Goal: Task Accomplishment & Management: Manage account settings

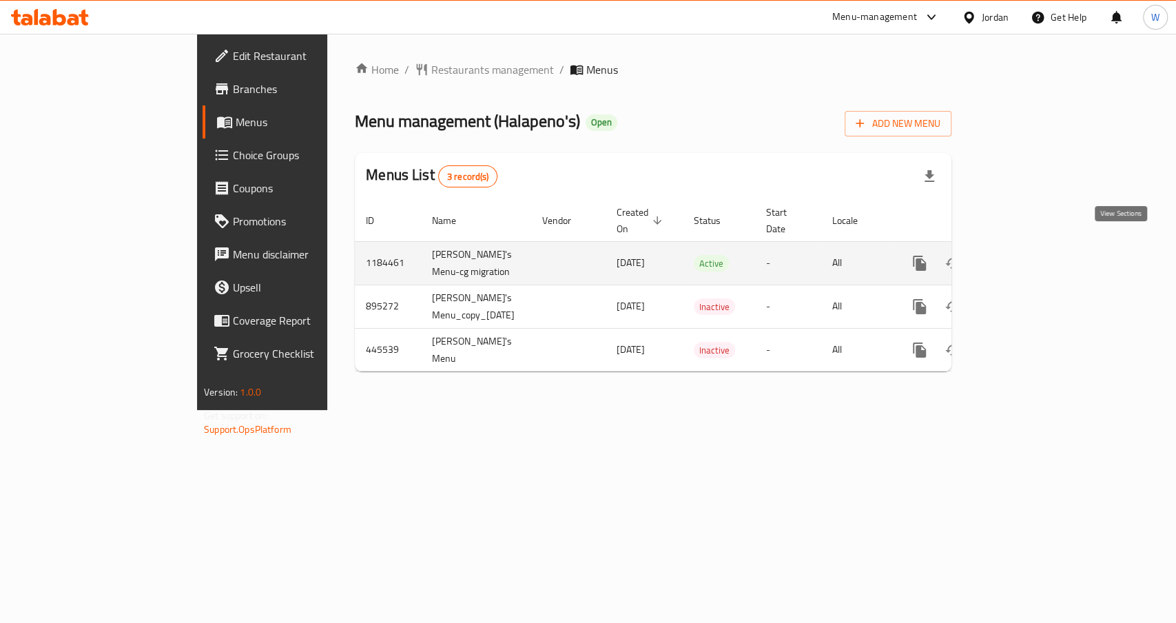
click at [1036, 247] on link "enhanced table" at bounding box center [1019, 263] width 33 height 33
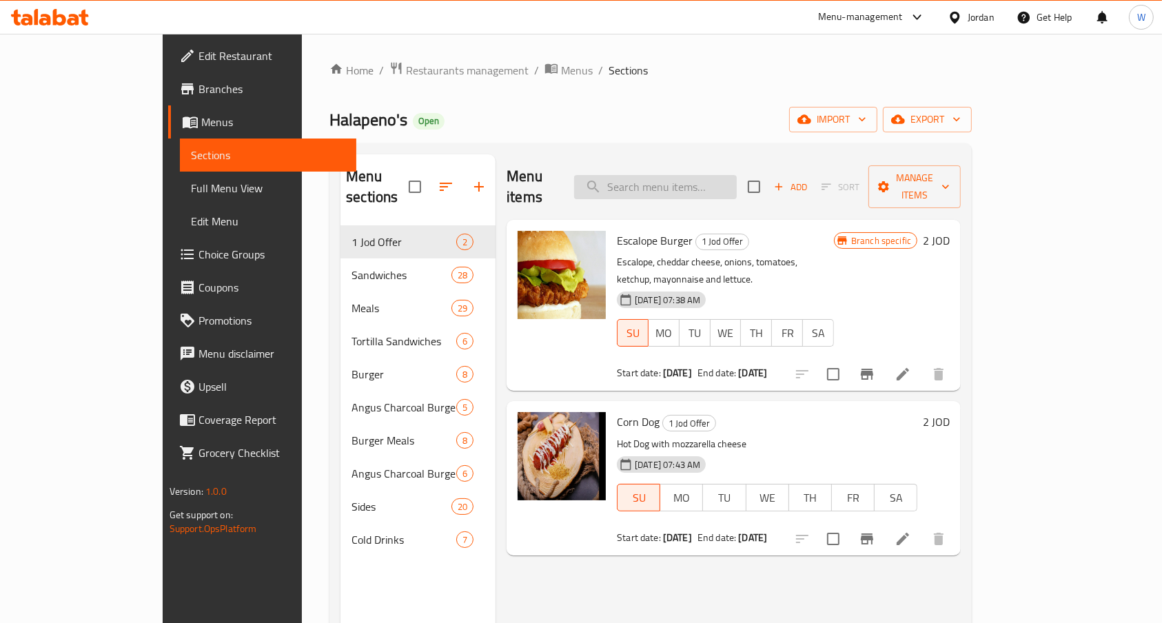
click at [670, 175] on input "search" at bounding box center [655, 187] width 163 height 24
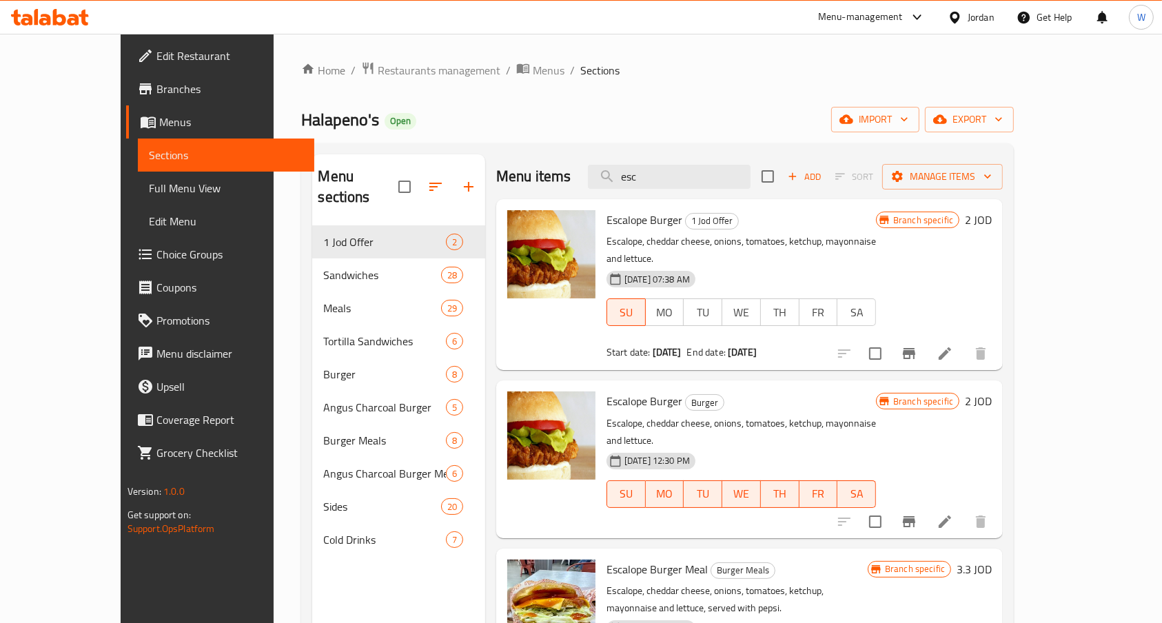
type input "esc"
click at [992, 312] on div "Branch specific 2 JOD" at bounding box center [934, 284] width 116 height 149
click at [926, 337] on button "Branch-specific-item" at bounding box center [909, 353] width 33 height 33
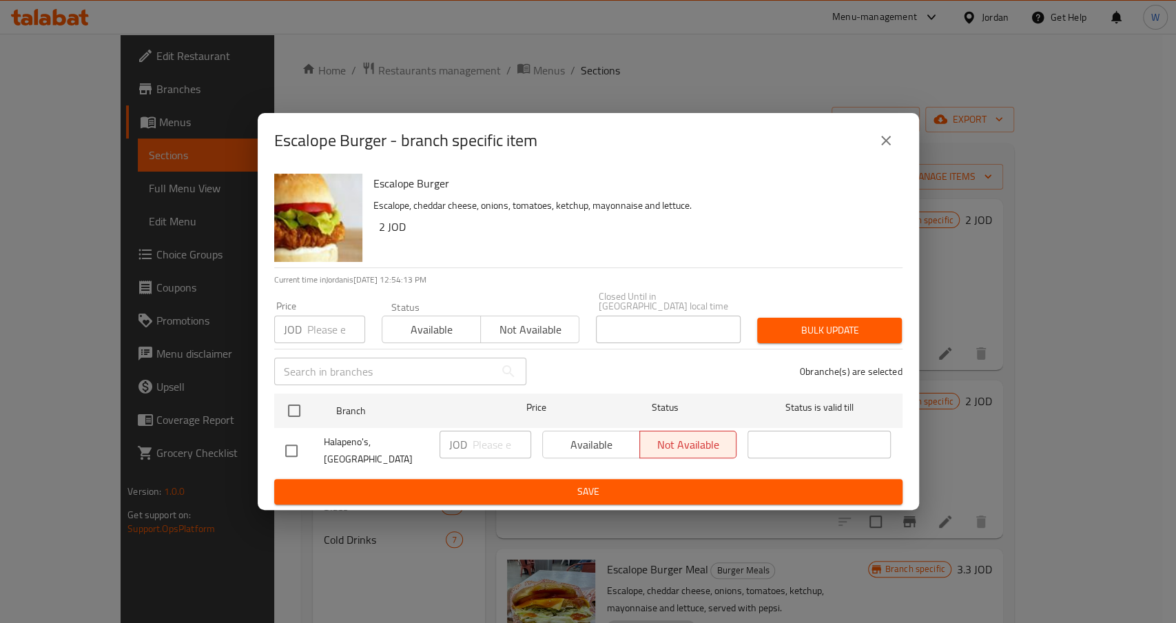
click at [882, 149] on icon "close" at bounding box center [886, 140] width 17 height 17
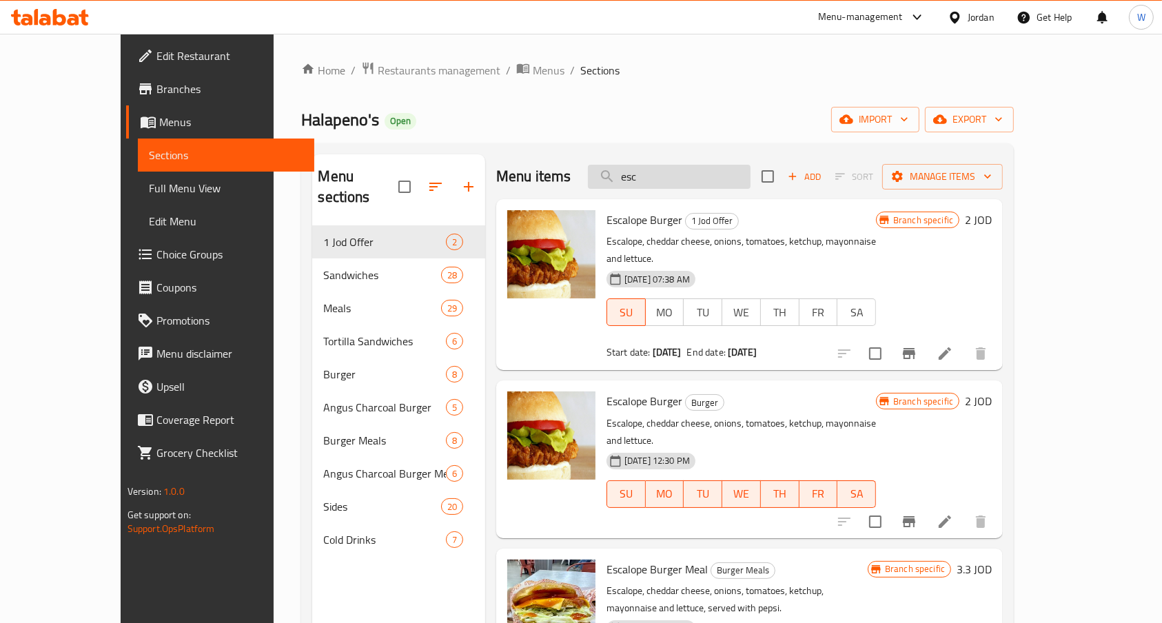
click at [751, 187] on input "esc" at bounding box center [669, 177] width 163 height 24
click at [751, 185] on input "esc" at bounding box center [669, 177] width 163 height 24
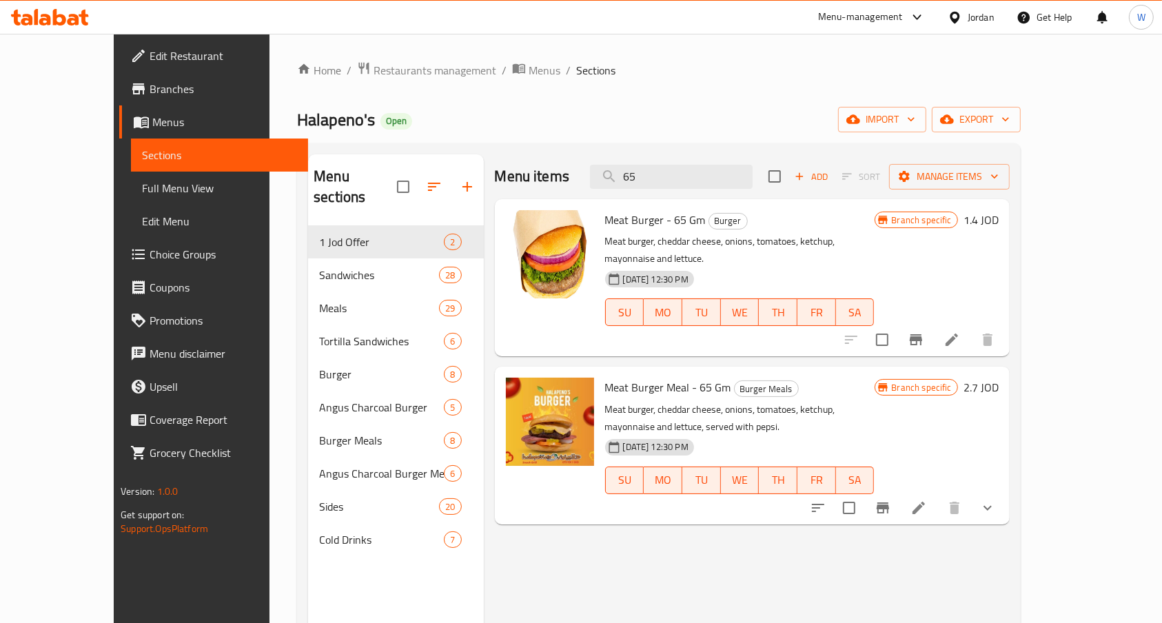
type input "65"
click at [924, 332] on icon "Branch-specific-item" at bounding box center [916, 340] width 17 height 17
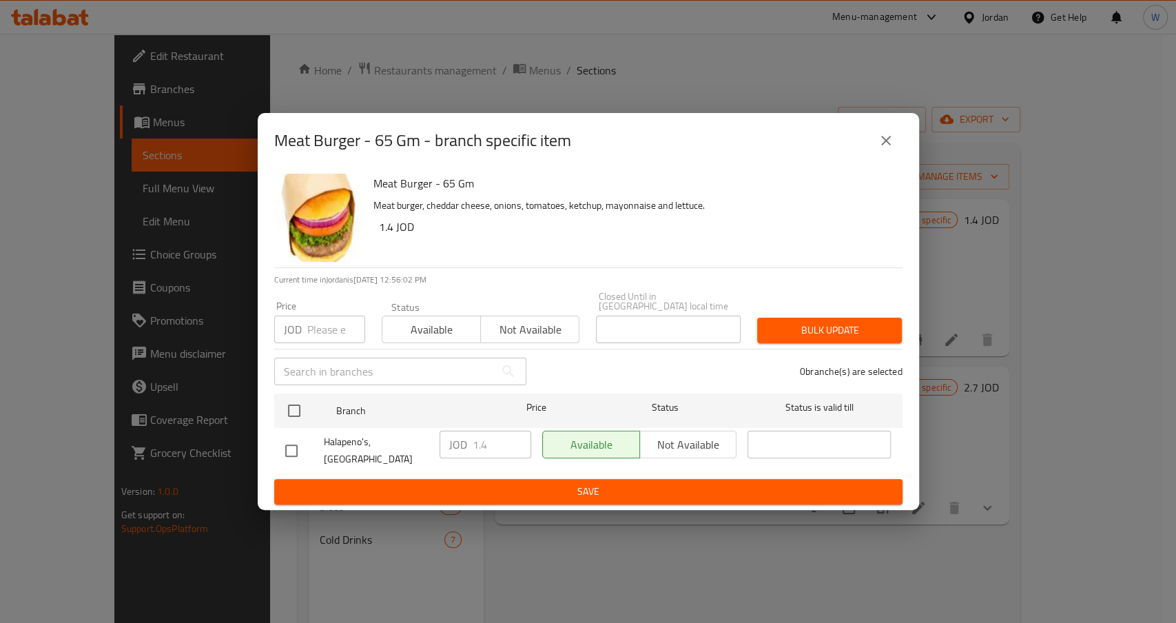
drag, startPoint x: 289, startPoint y: 453, endPoint x: 386, endPoint y: 433, distance: 98.5
click at [289, 452] on input "checkbox" at bounding box center [291, 450] width 29 height 29
checkbox input "true"
click at [510, 431] on input "1.4" at bounding box center [502, 445] width 59 height 28
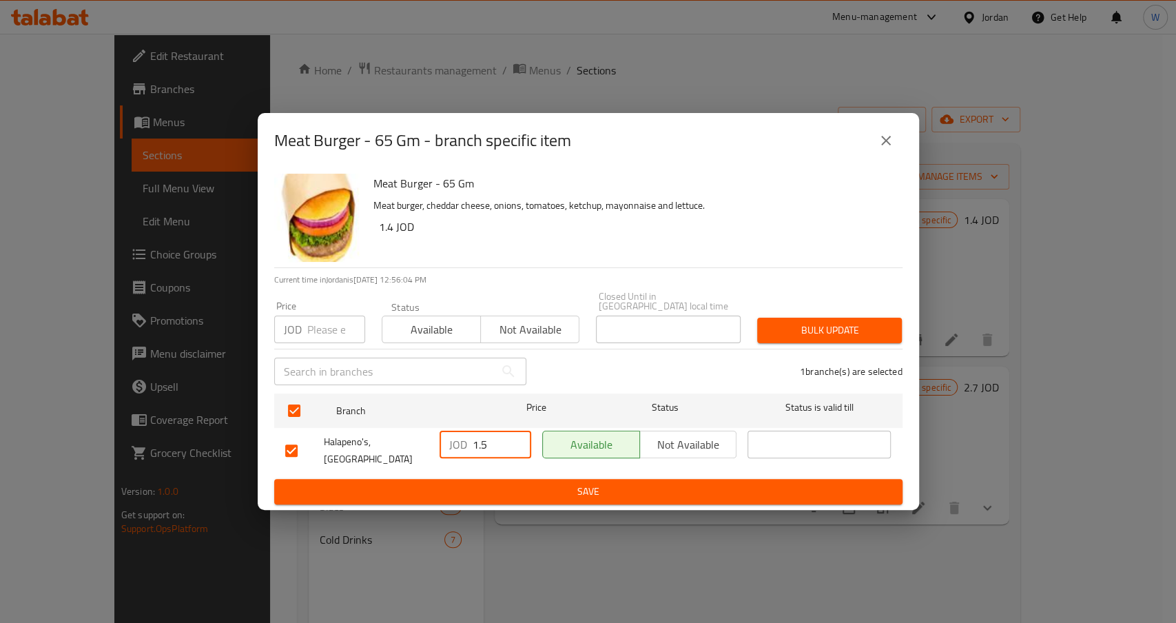
type input "1.5"
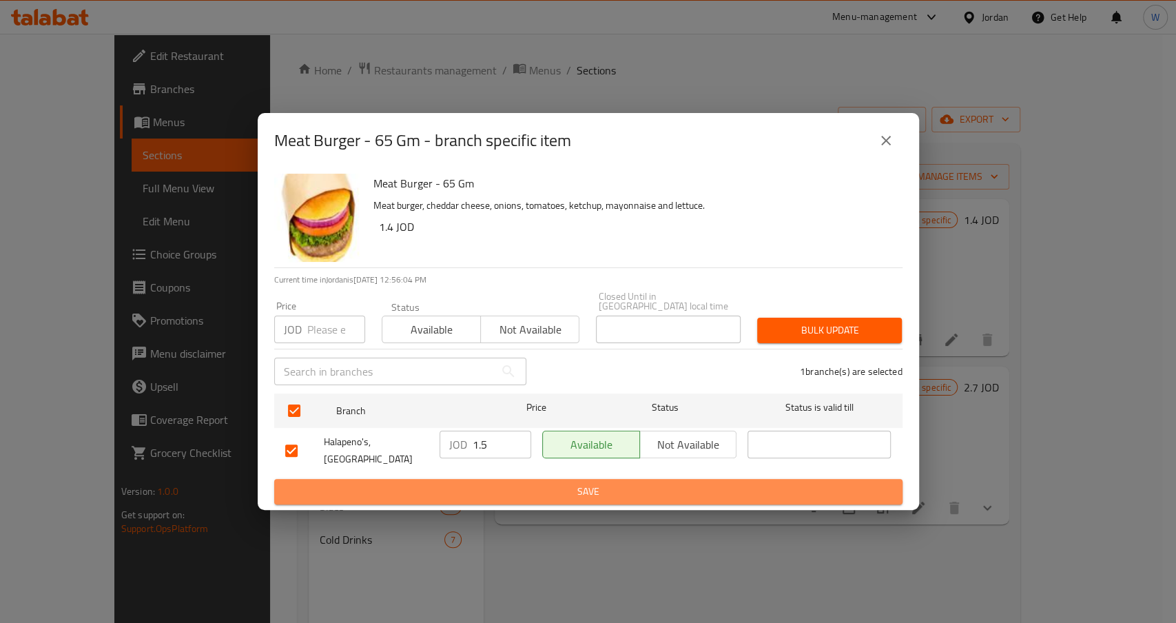
click at [546, 479] on button "Save" at bounding box center [588, 492] width 629 height 26
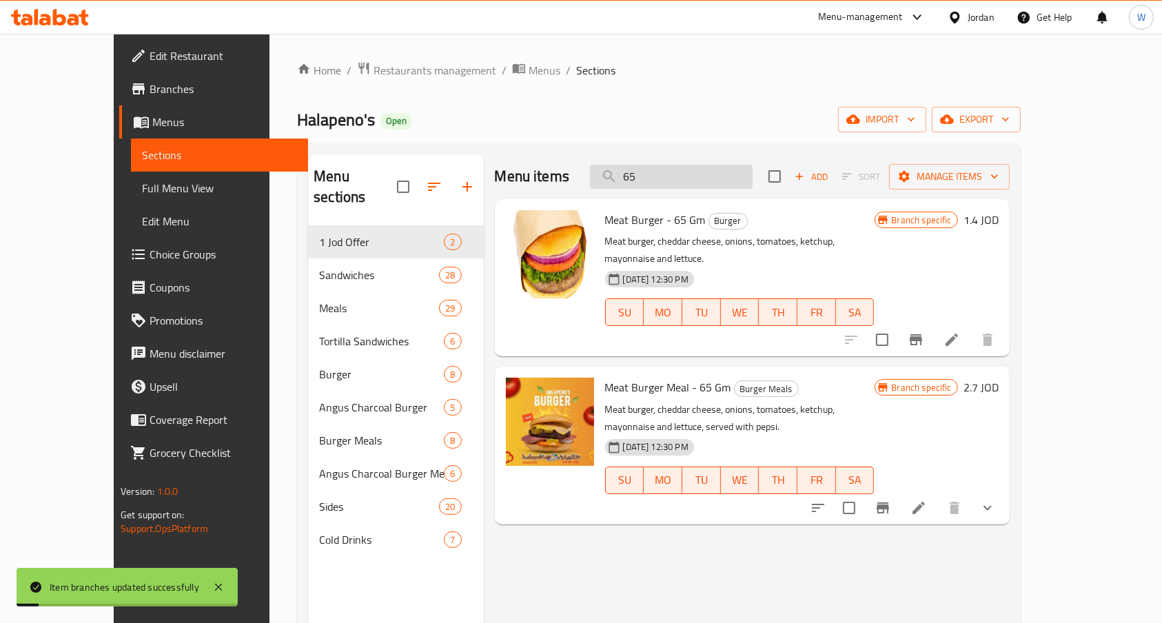
click at [714, 171] on input "65" at bounding box center [671, 177] width 163 height 24
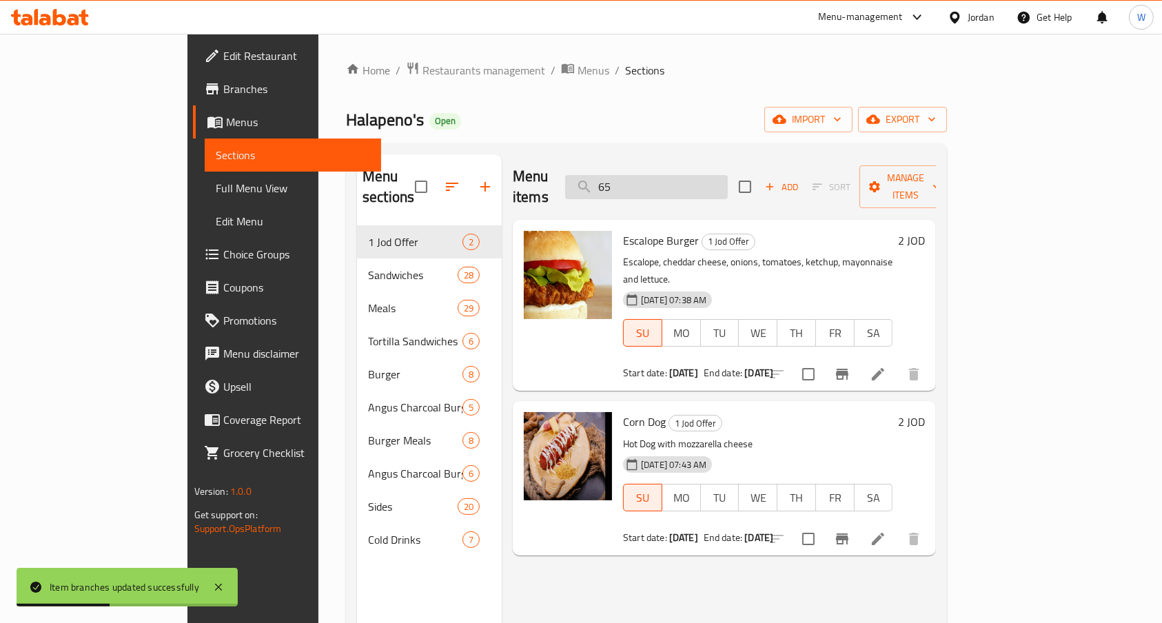
type input "6"
type input "65"
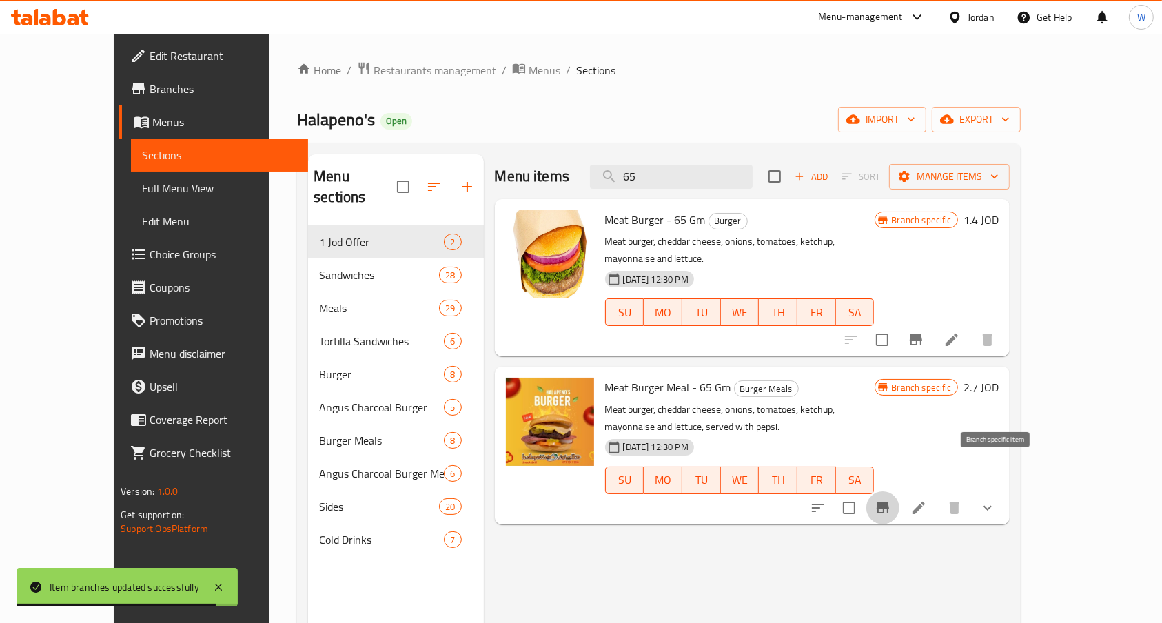
click at [889, 502] on icon "Branch-specific-item" at bounding box center [883, 507] width 12 height 11
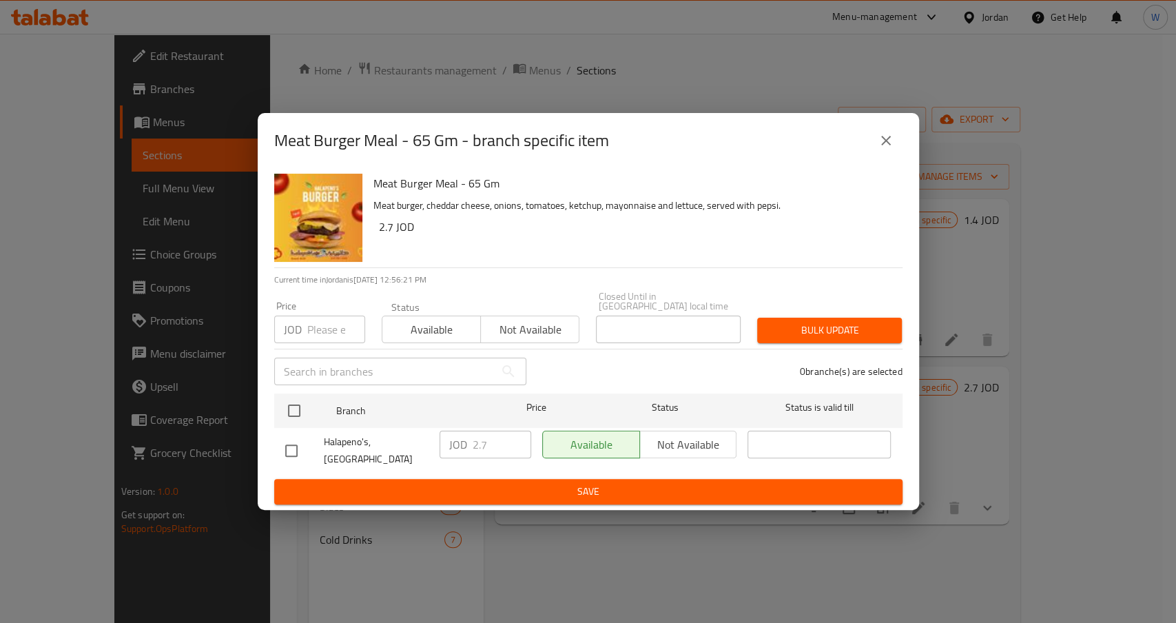
click at [296, 445] on input "checkbox" at bounding box center [291, 450] width 29 height 29
checkbox input "true"
click at [500, 438] on input "2.7" at bounding box center [502, 445] width 59 height 28
type input "2.85"
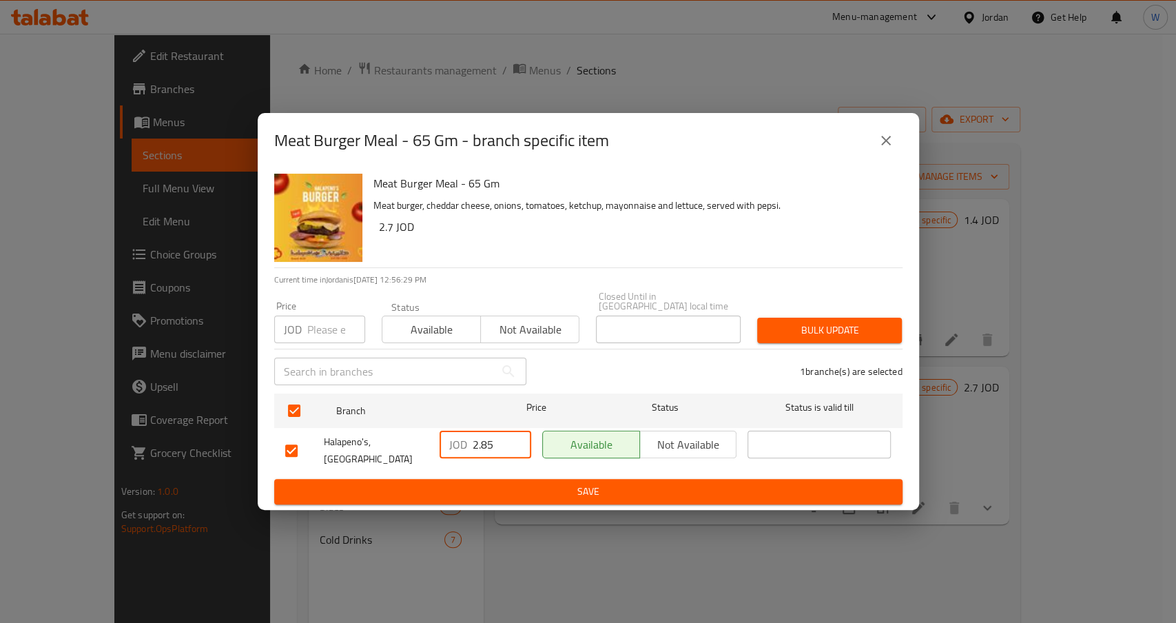
click at [533, 485] on span "Save" at bounding box center [588, 491] width 606 height 17
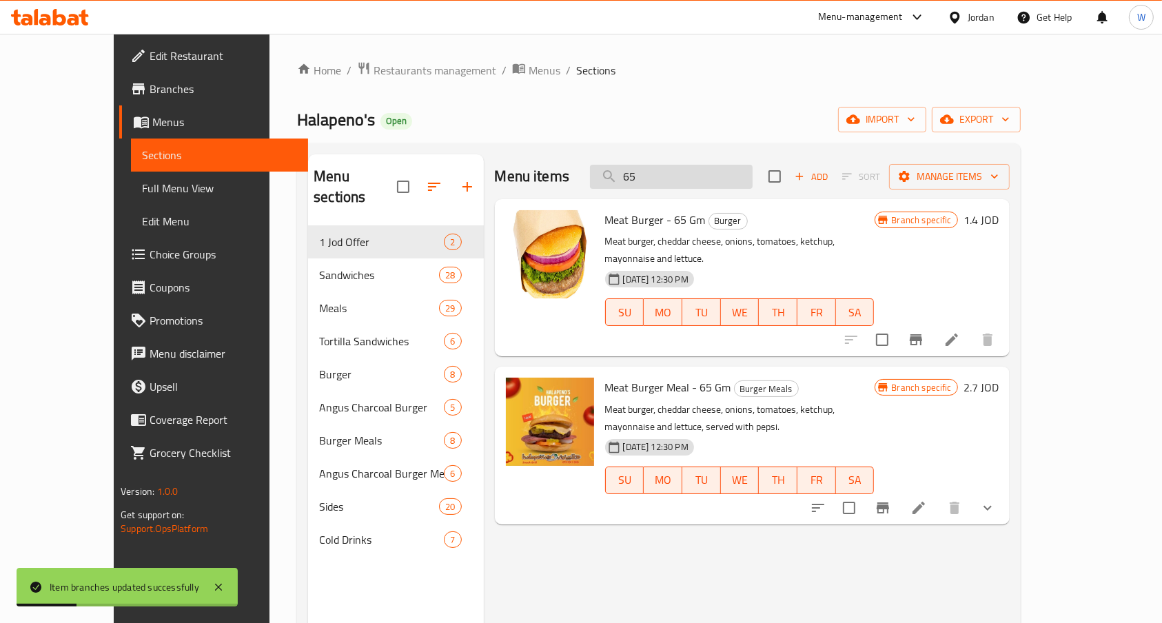
click at [699, 176] on input "65" at bounding box center [671, 177] width 163 height 24
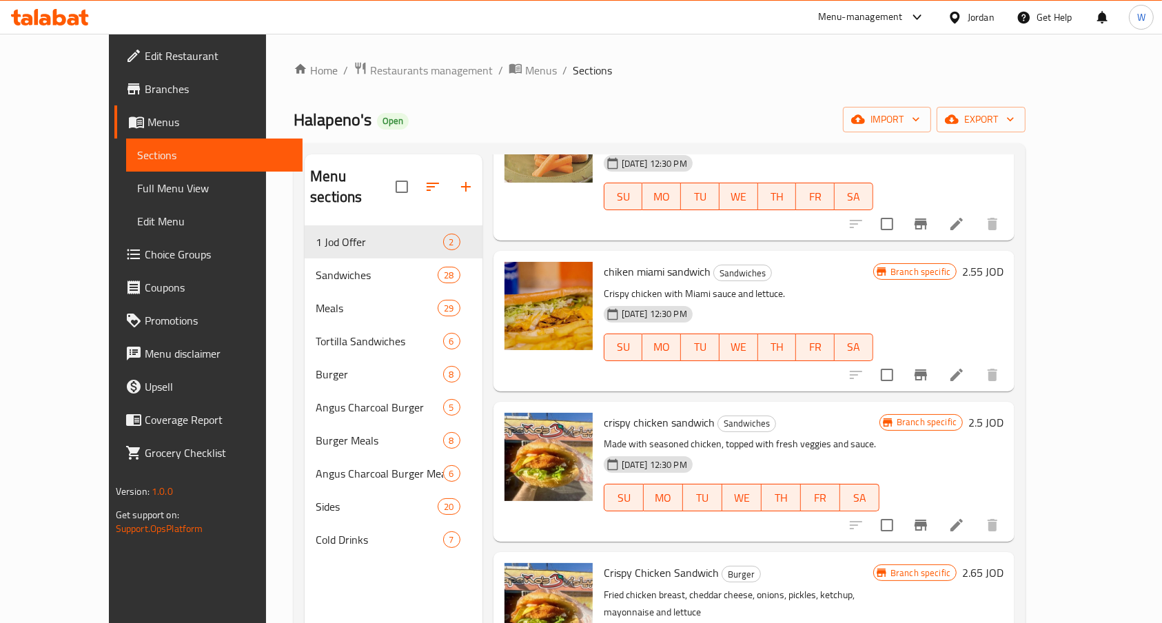
scroll to position [181, 0]
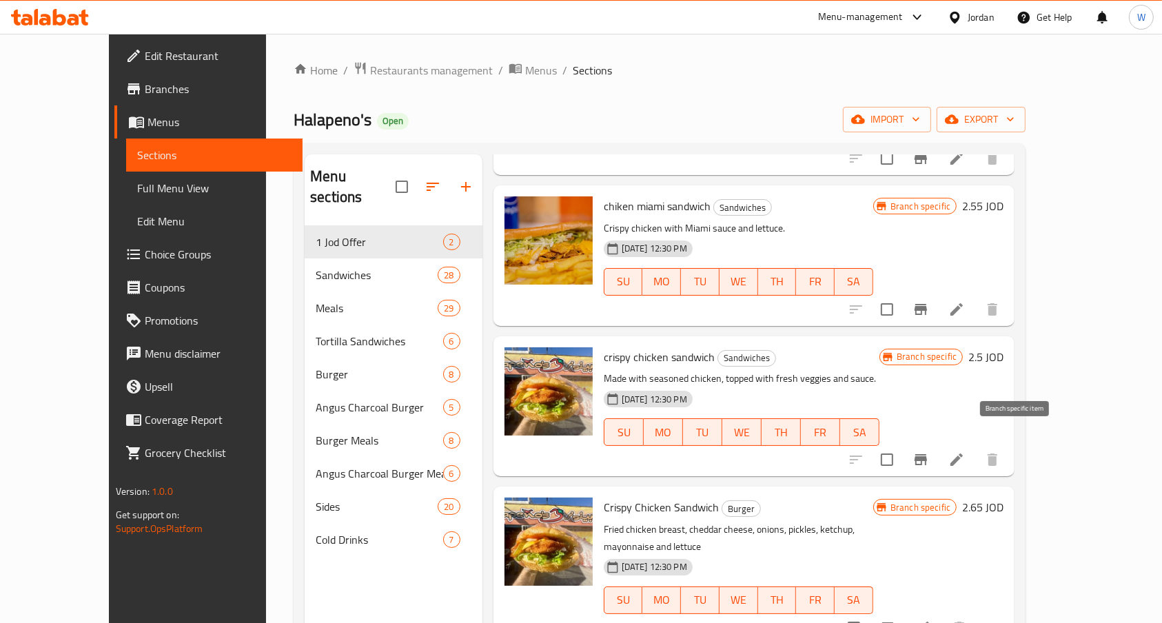
type input "crispy chi"
click at [929, 451] on icon "Branch-specific-item" at bounding box center [920, 459] width 17 height 17
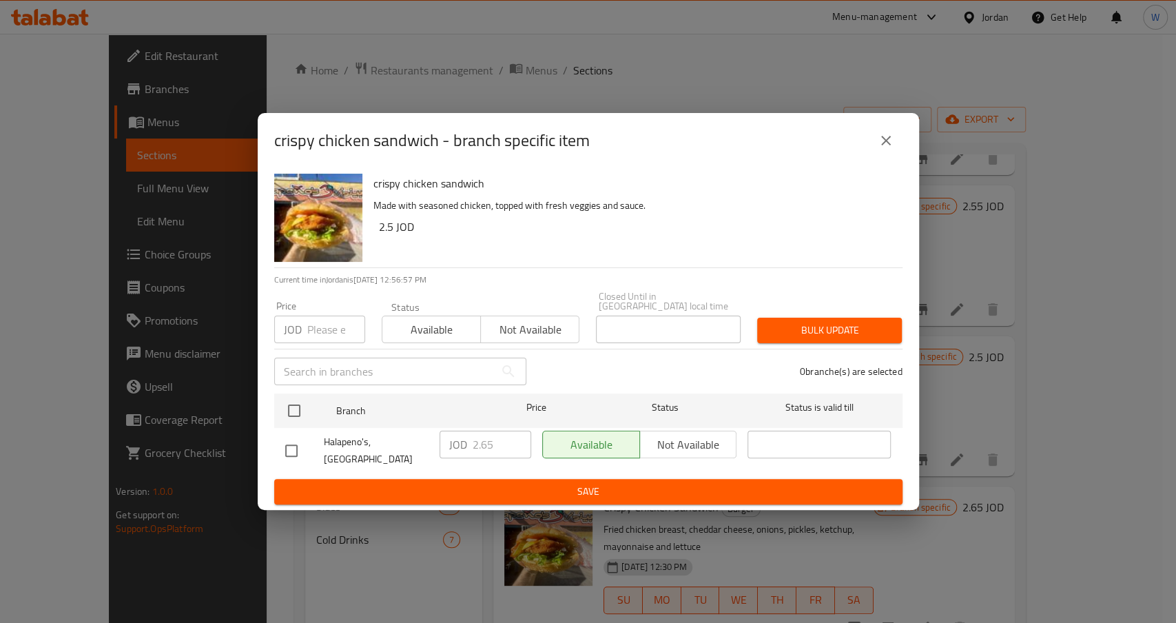
click at [293, 440] on input "checkbox" at bounding box center [291, 450] width 29 height 29
checkbox input "true"
click at [500, 442] on input "2.65" at bounding box center [502, 445] width 59 height 28
type input "2.75"
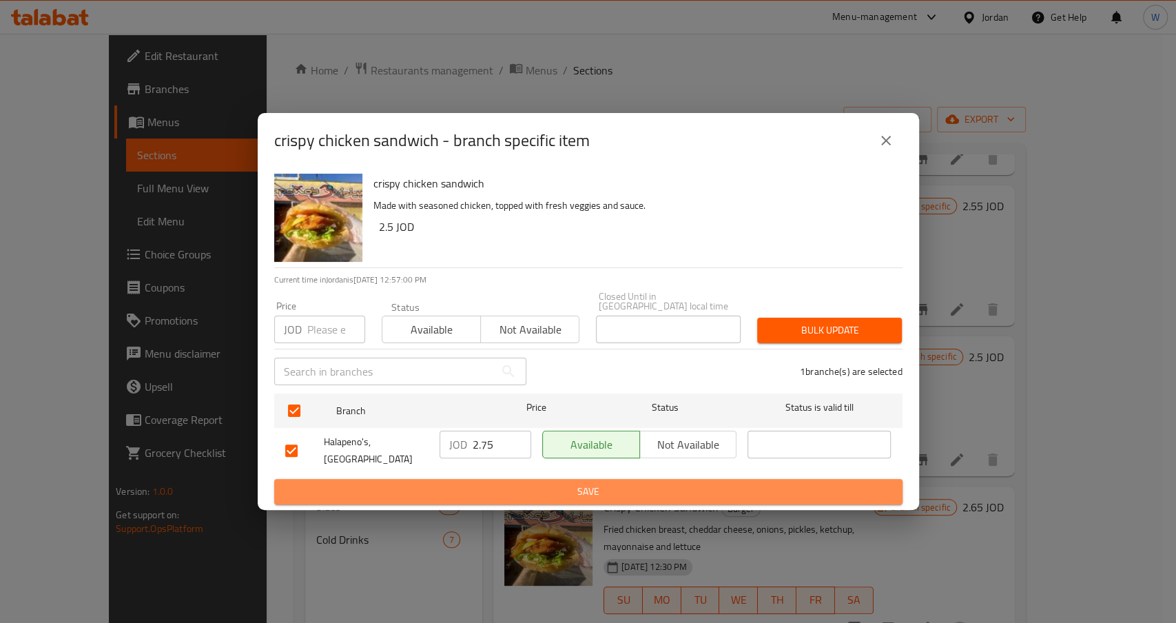
click at [516, 488] on span "Save" at bounding box center [588, 491] width 606 height 17
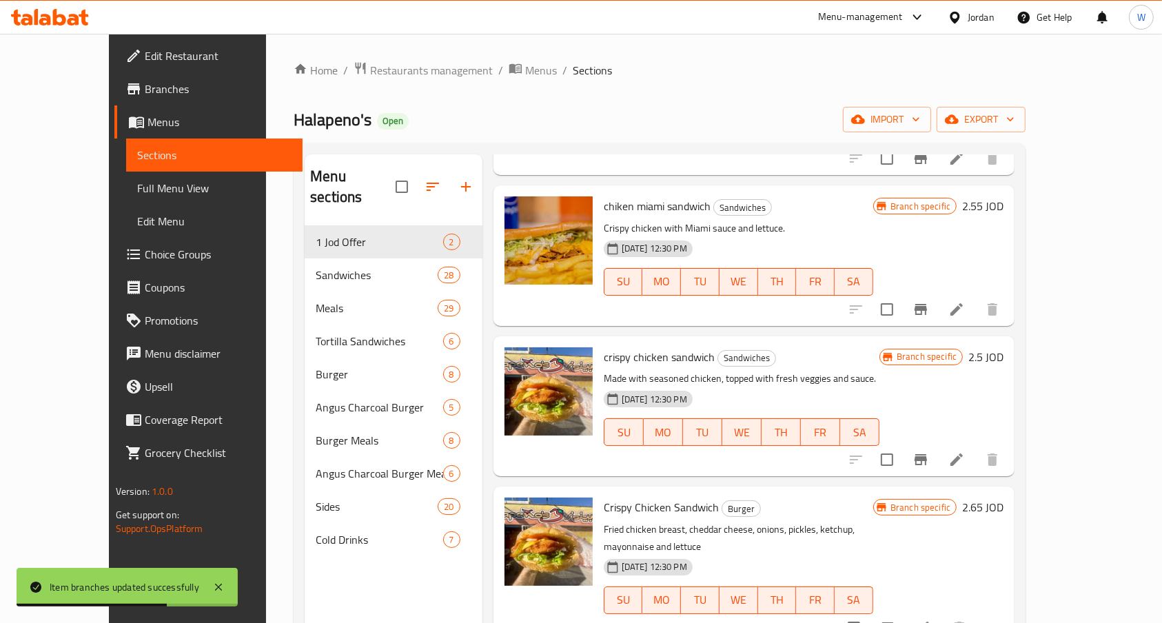
scroll to position [92, 0]
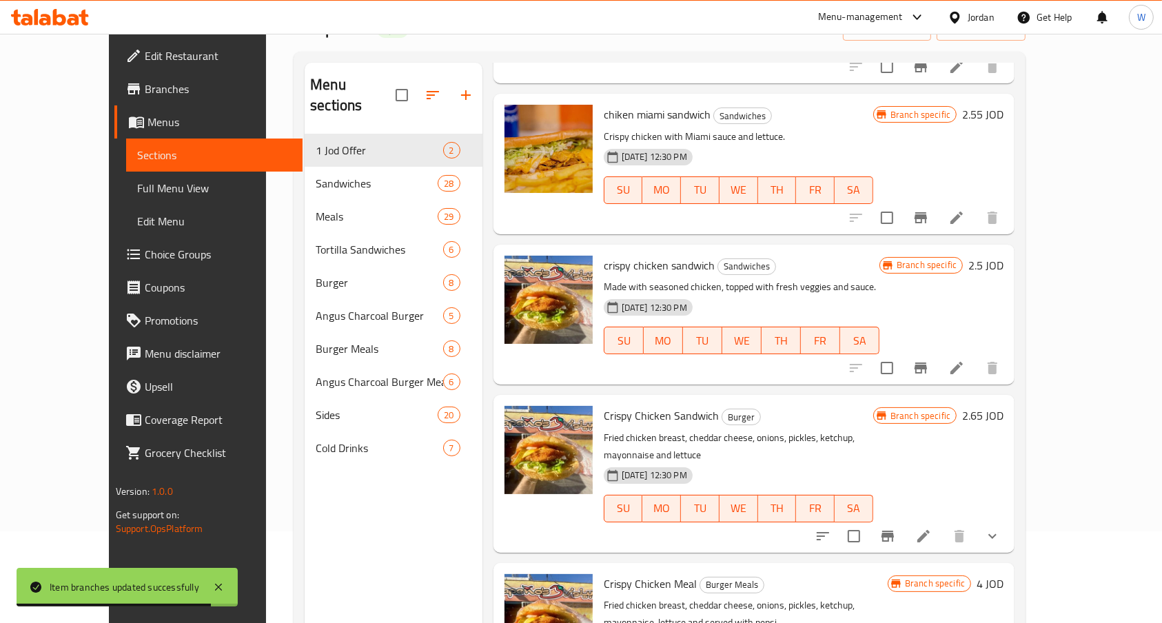
click at [904, 520] on button "Branch-specific-item" at bounding box center [887, 536] width 33 height 33
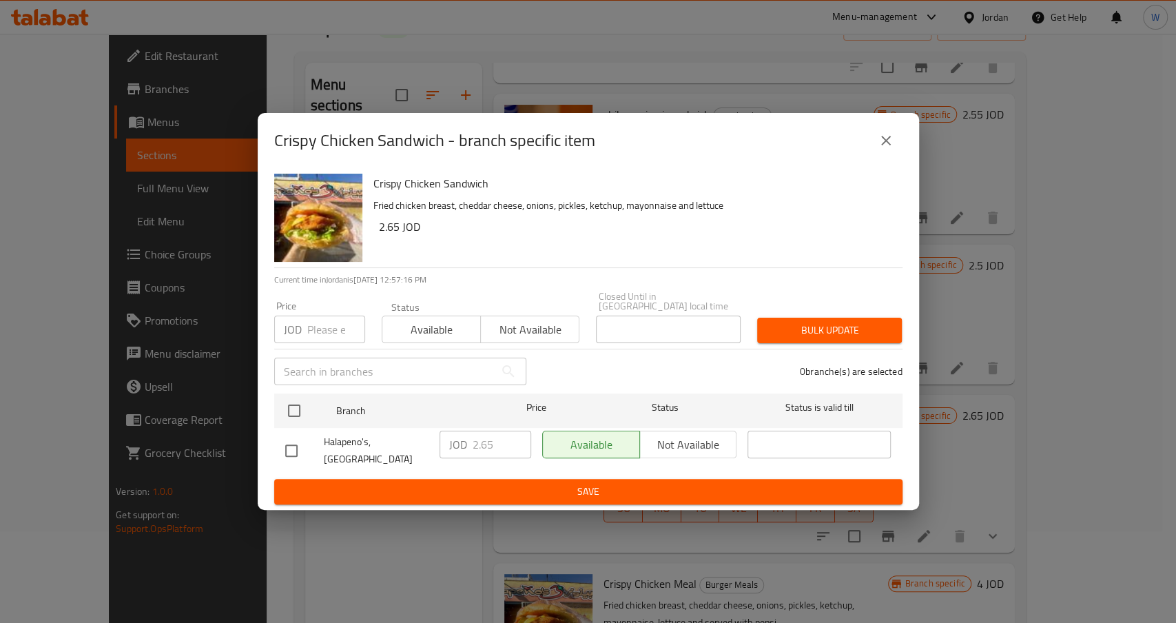
click at [285, 445] on input "checkbox" at bounding box center [291, 450] width 29 height 29
checkbox input "true"
click at [493, 454] on input "2.65" at bounding box center [502, 445] width 59 height 28
type input "2.75"
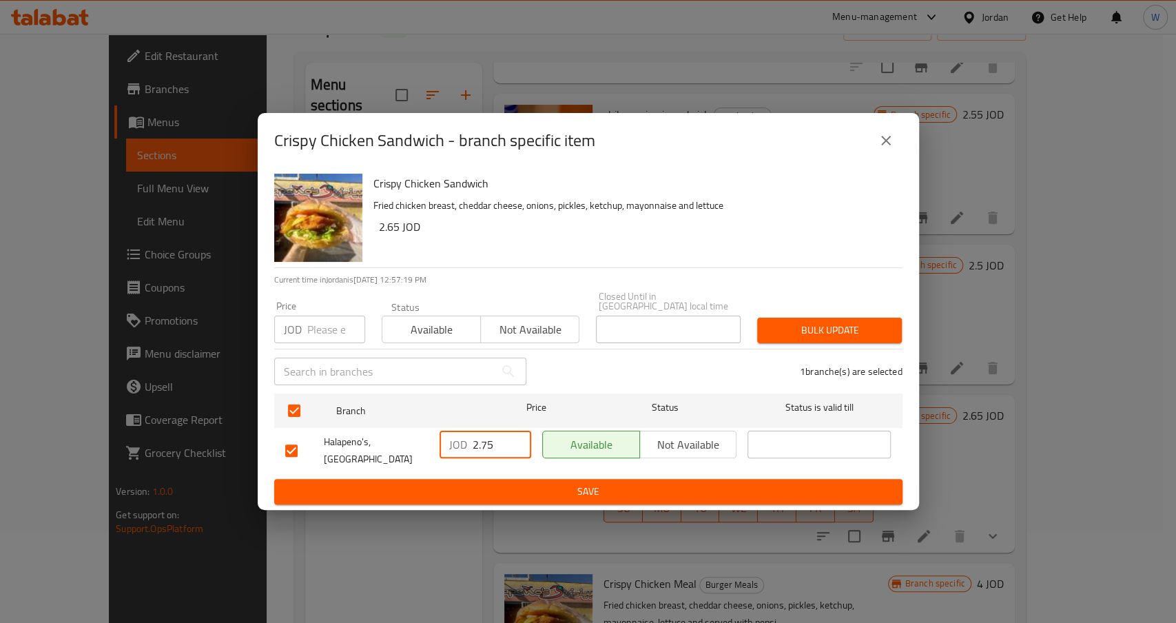
click at [480, 483] on span "Save" at bounding box center [588, 491] width 606 height 17
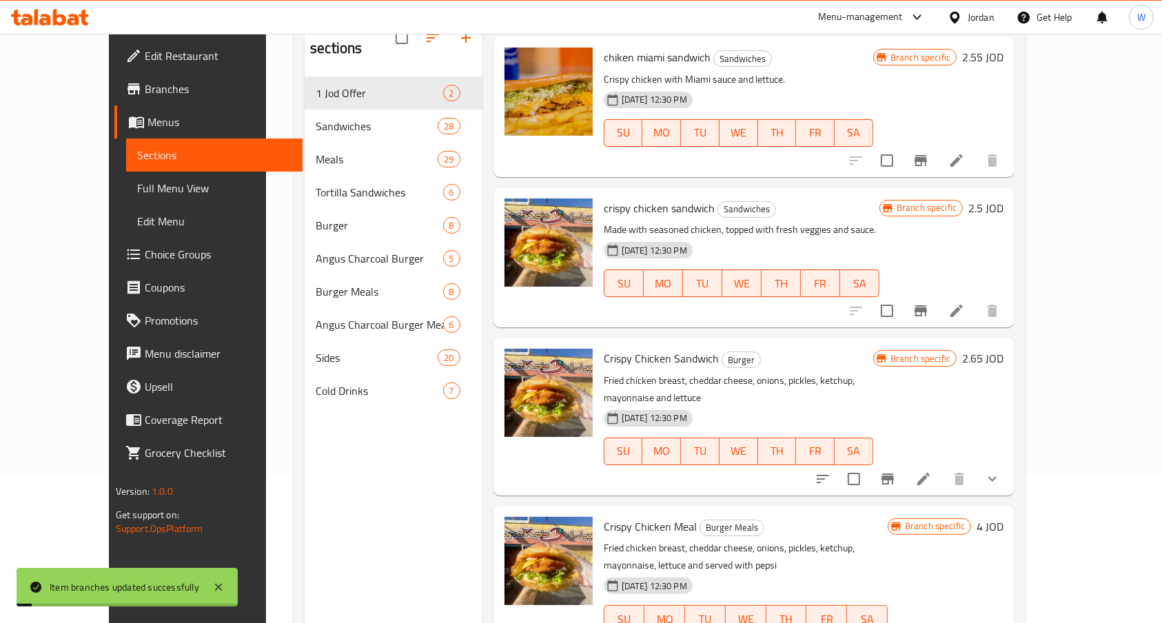
scroll to position [193, 0]
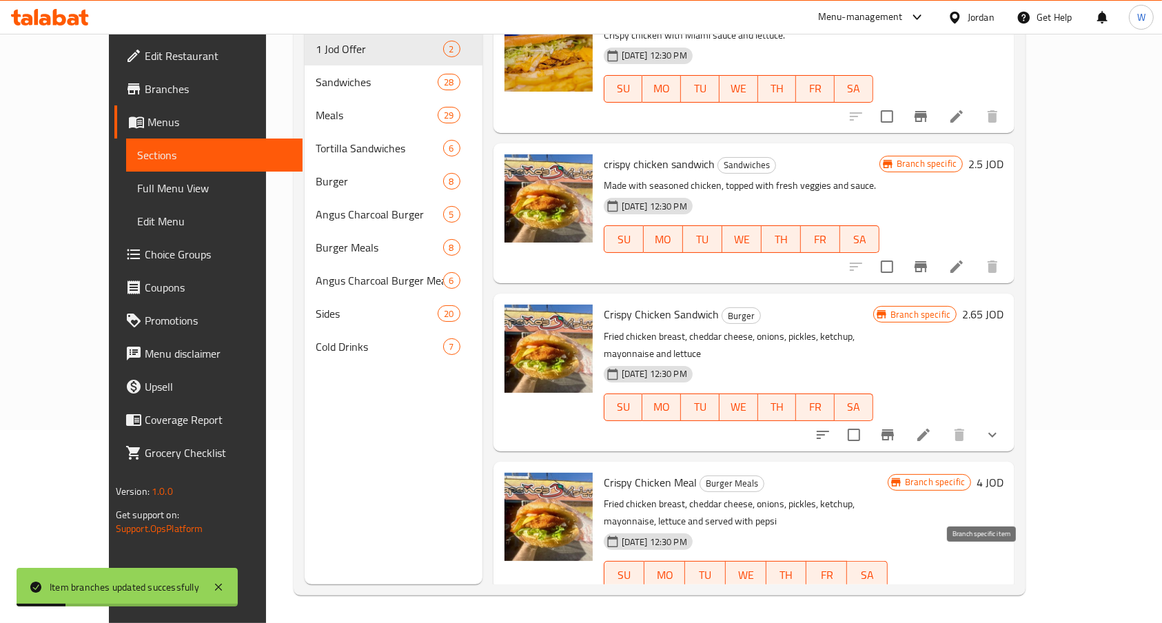
click at [904, 586] on button "Branch-specific-item" at bounding box center [887, 602] width 33 height 33
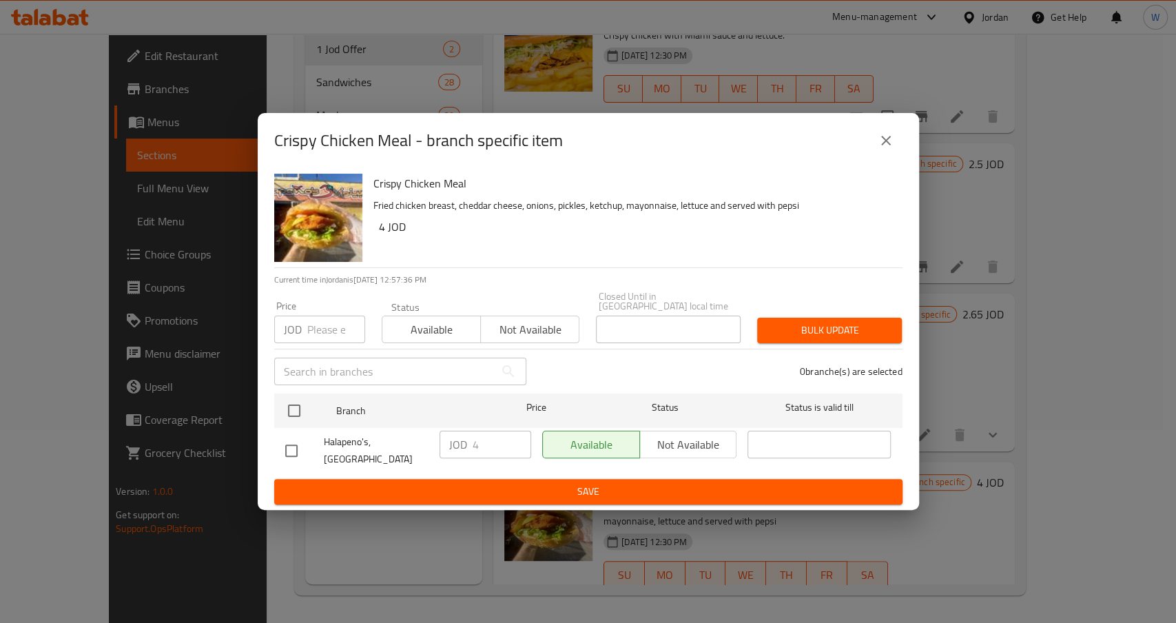
click at [287, 454] on input "checkbox" at bounding box center [291, 450] width 29 height 29
checkbox input "true"
click at [498, 434] on input "4" at bounding box center [502, 445] width 59 height 28
type input "4.2"
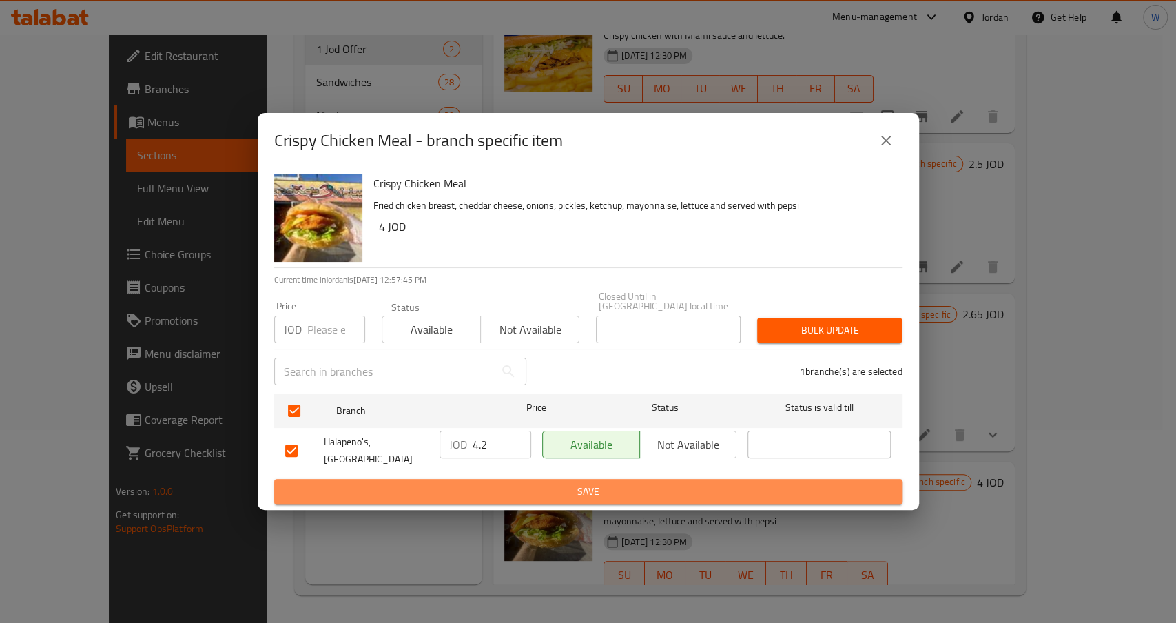
click at [520, 483] on span "Save" at bounding box center [588, 491] width 606 height 17
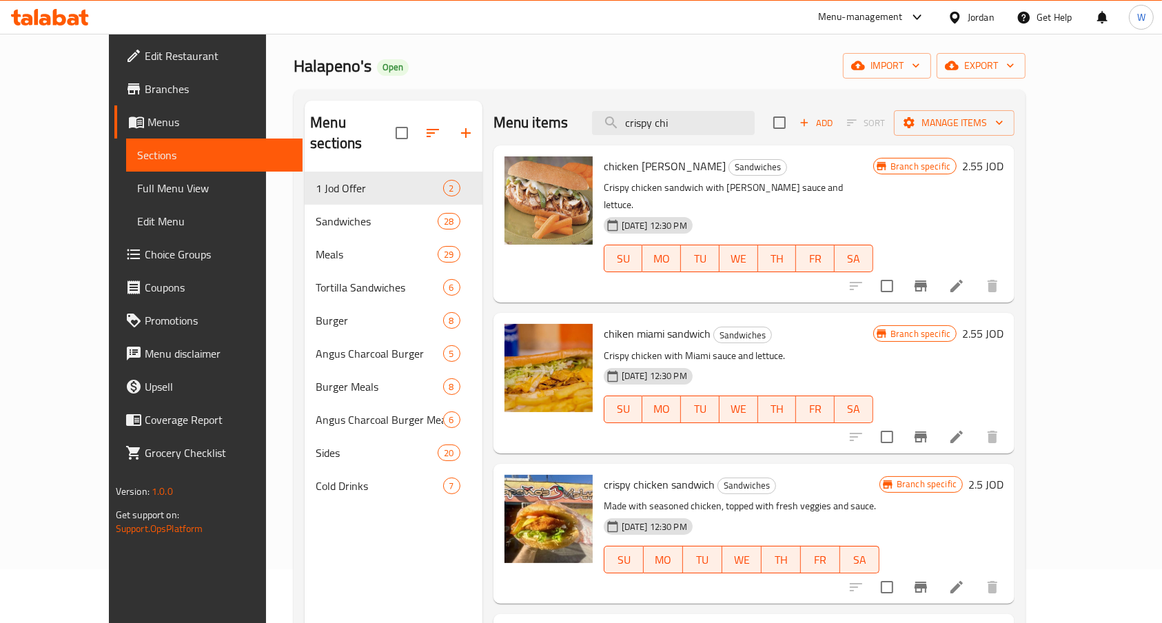
scroll to position [0, 0]
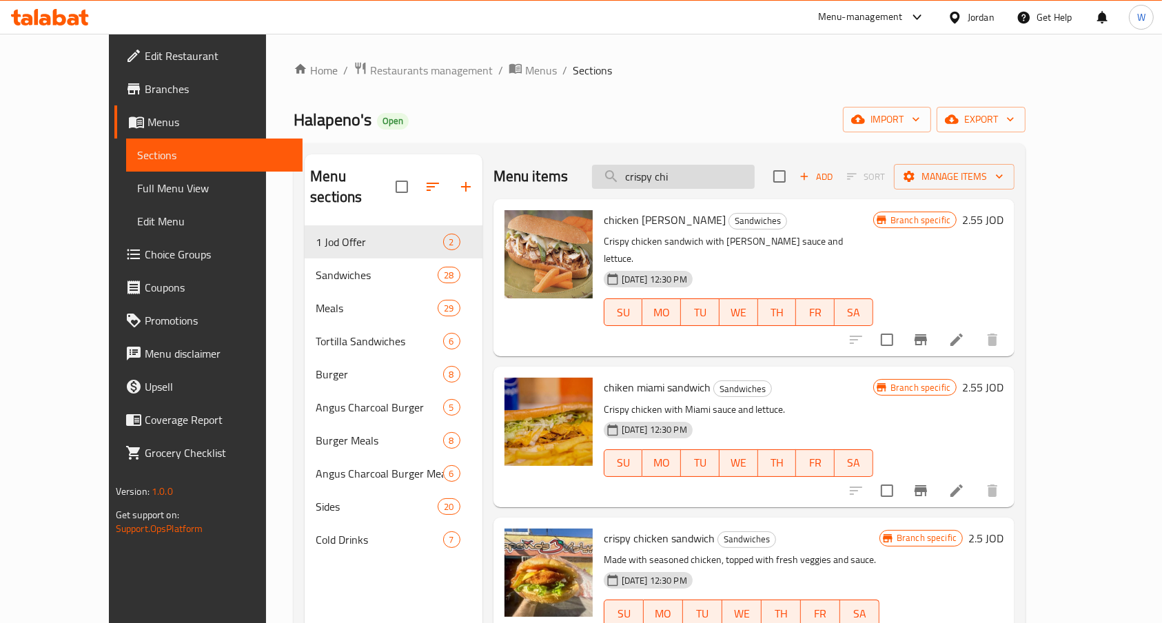
click at [706, 180] on input "crispy chi" at bounding box center [673, 177] width 163 height 24
click at [706, 179] on input "crispy chi" at bounding box center [673, 177] width 163 height 24
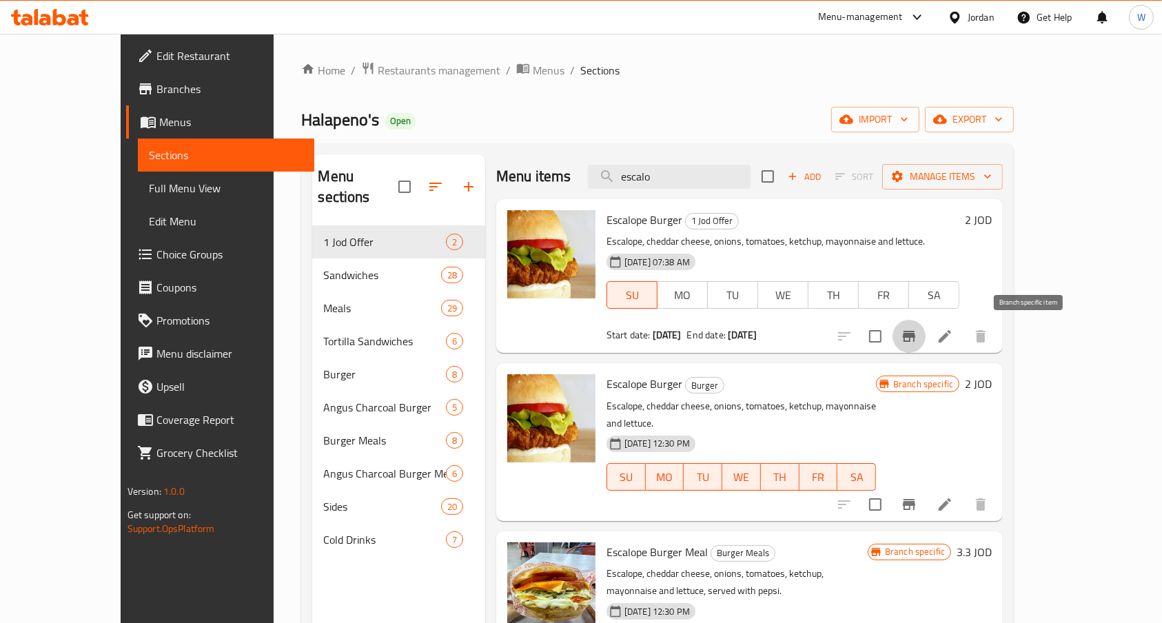
click at [917, 332] on icon "Branch-specific-item" at bounding box center [909, 336] width 17 height 17
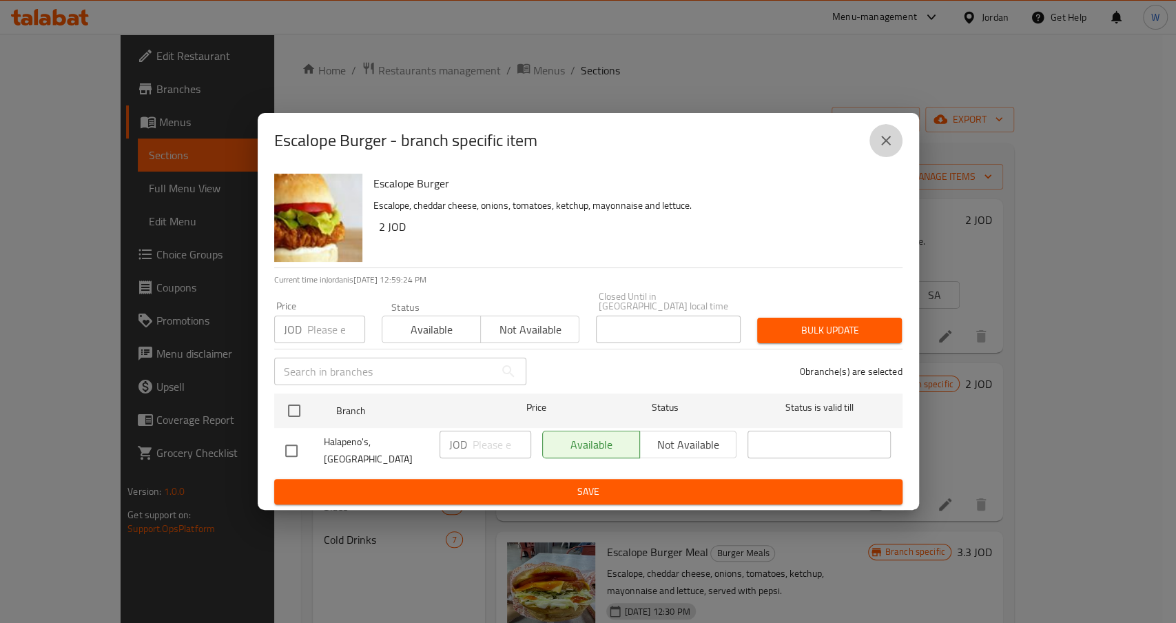
click at [886, 149] on icon "close" at bounding box center [886, 140] width 17 height 17
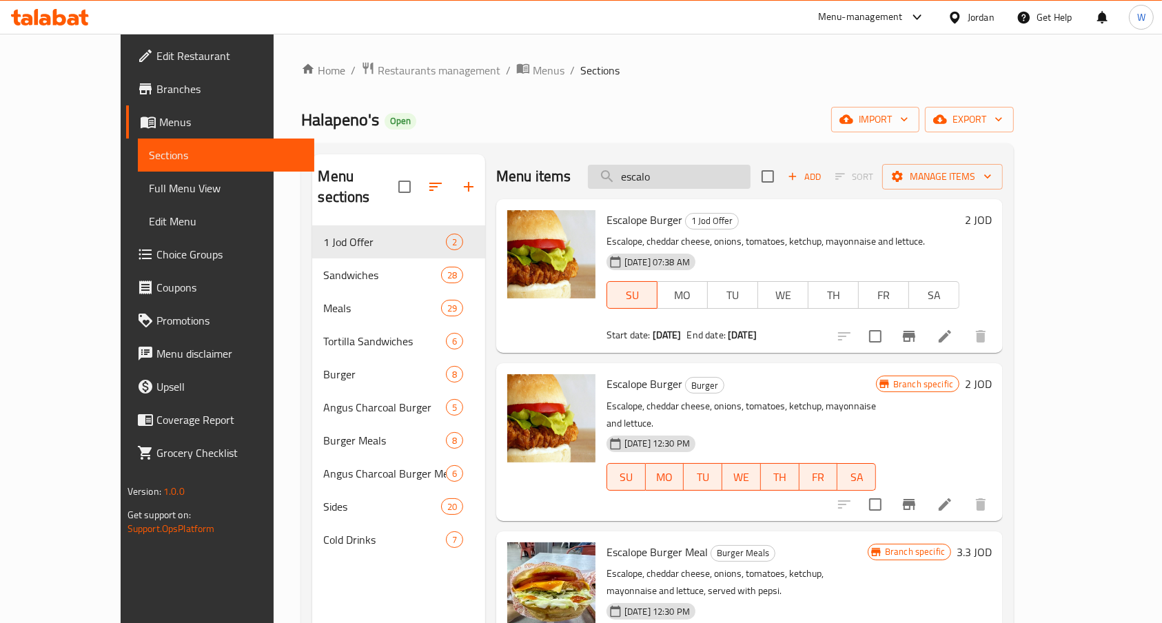
click at [723, 180] on input "escalo" at bounding box center [669, 177] width 163 height 24
click at [723, 179] on input "escalo" at bounding box center [669, 177] width 163 height 24
type input "corn"
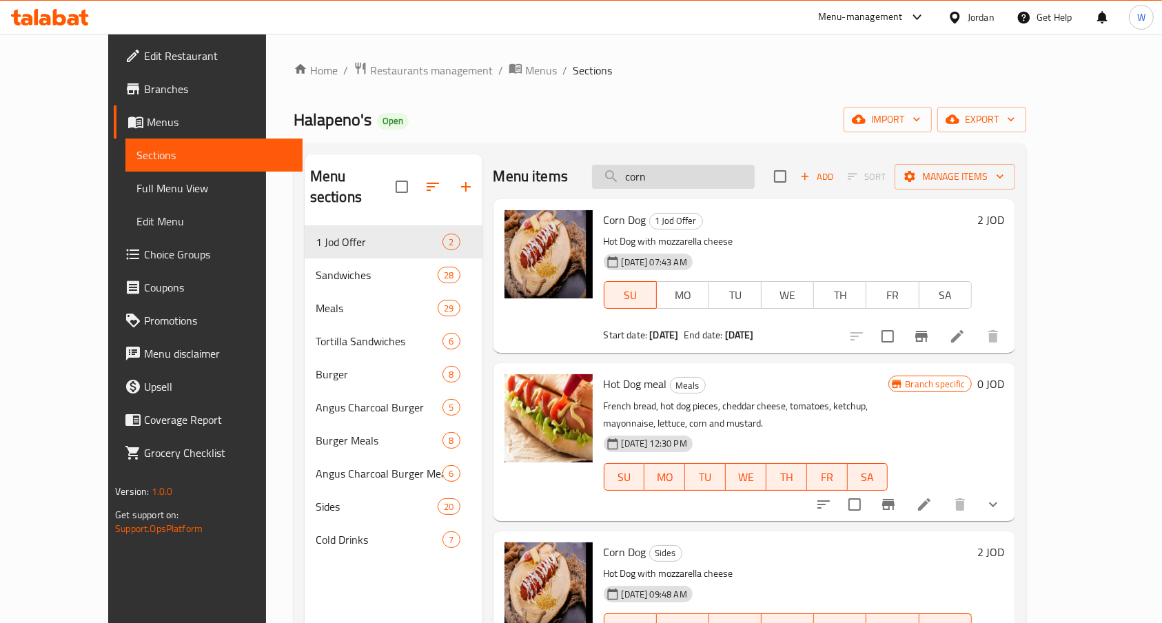
click at [703, 173] on input "corn" at bounding box center [673, 177] width 163 height 24
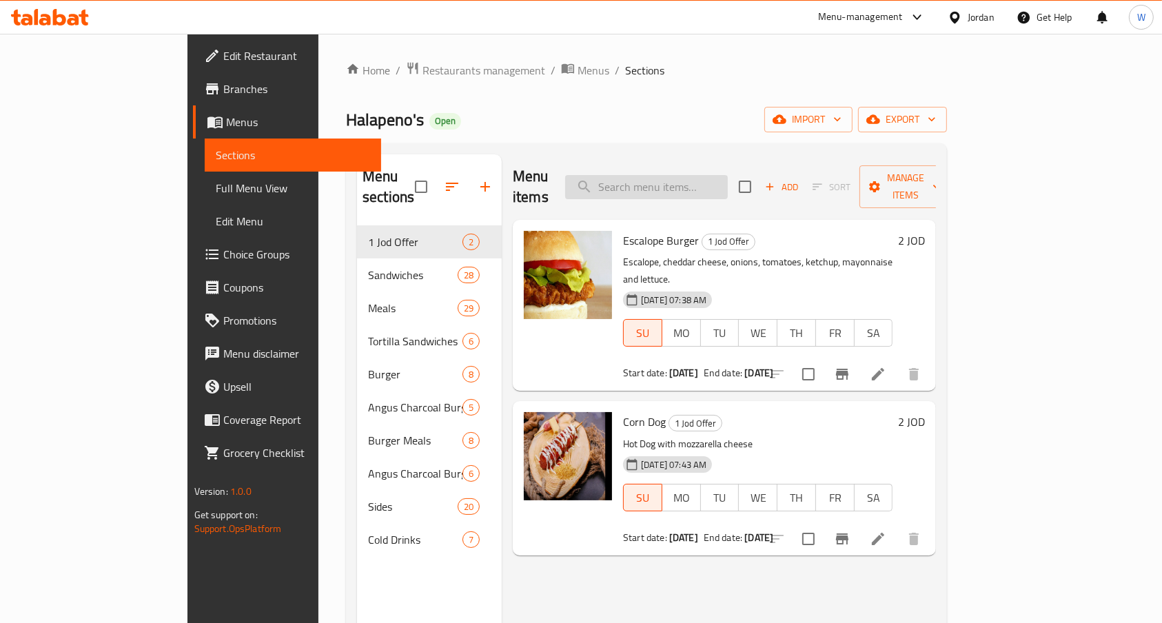
click at [728, 187] on input "search" at bounding box center [646, 187] width 163 height 24
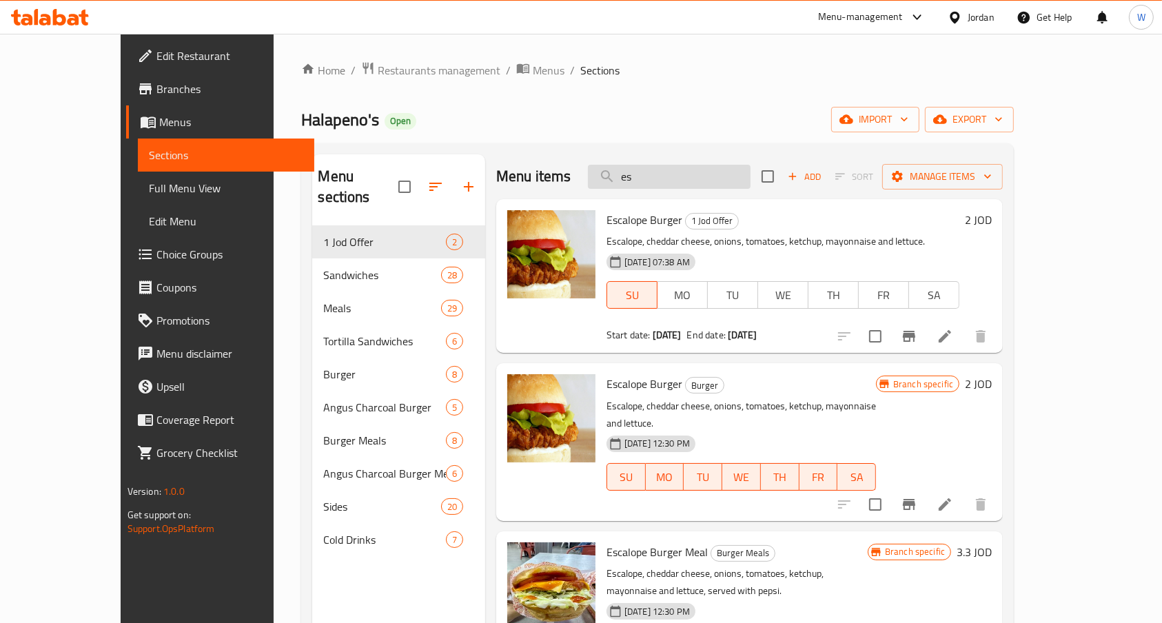
type input "e"
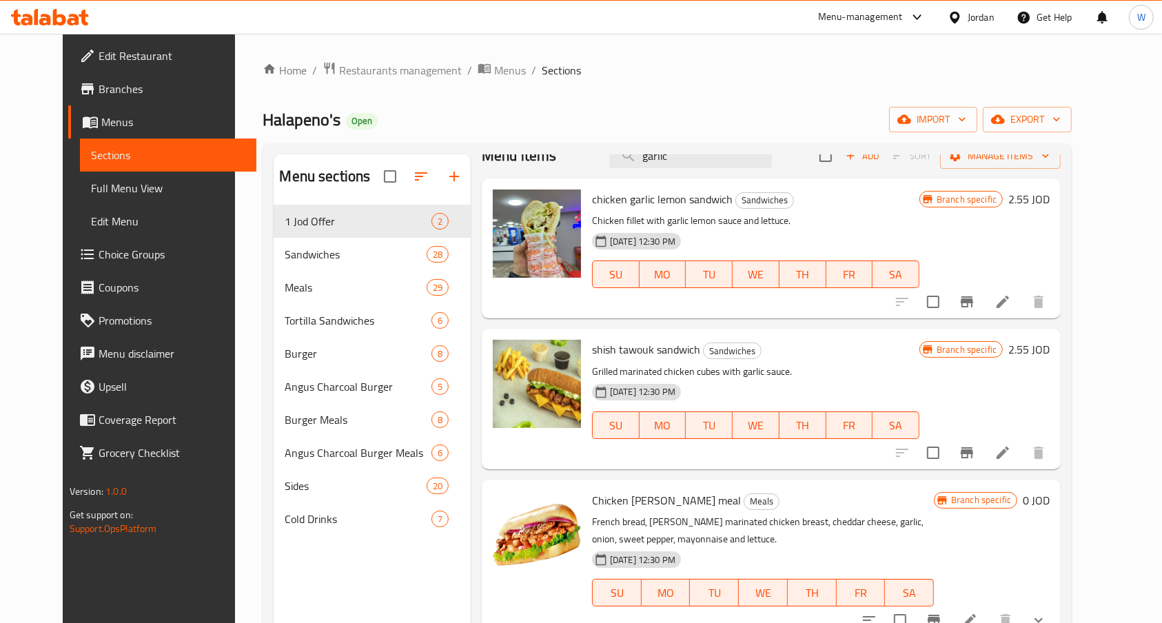
scroll to position [30, 0]
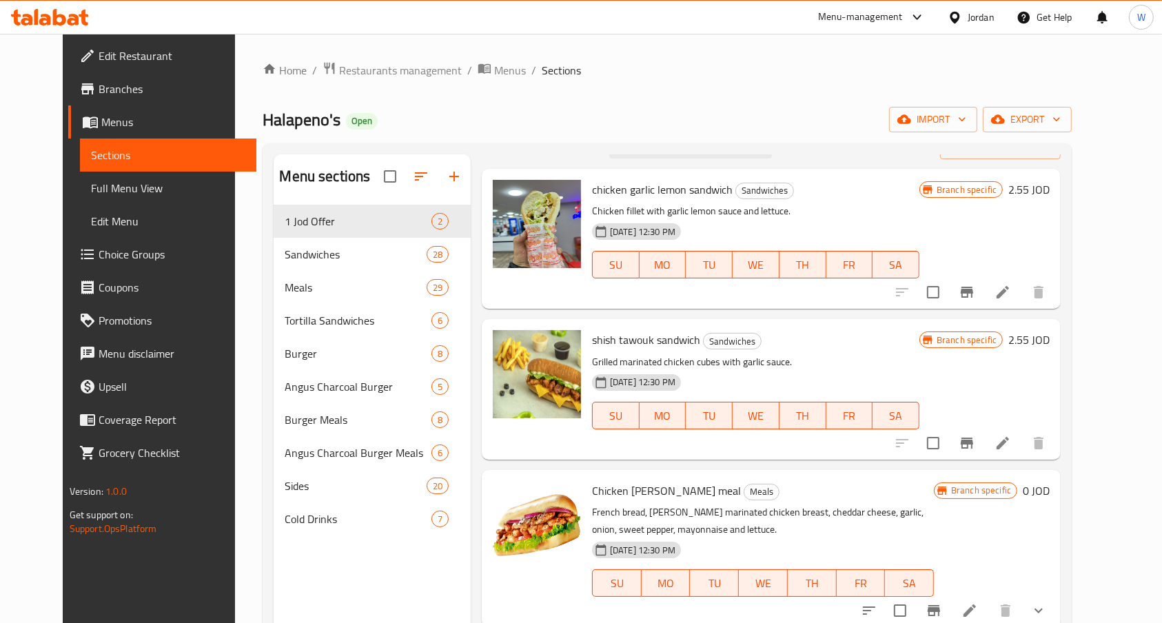
type input "garlic"
click at [973, 292] on icon "Branch-specific-item" at bounding box center [967, 292] width 12 height 11
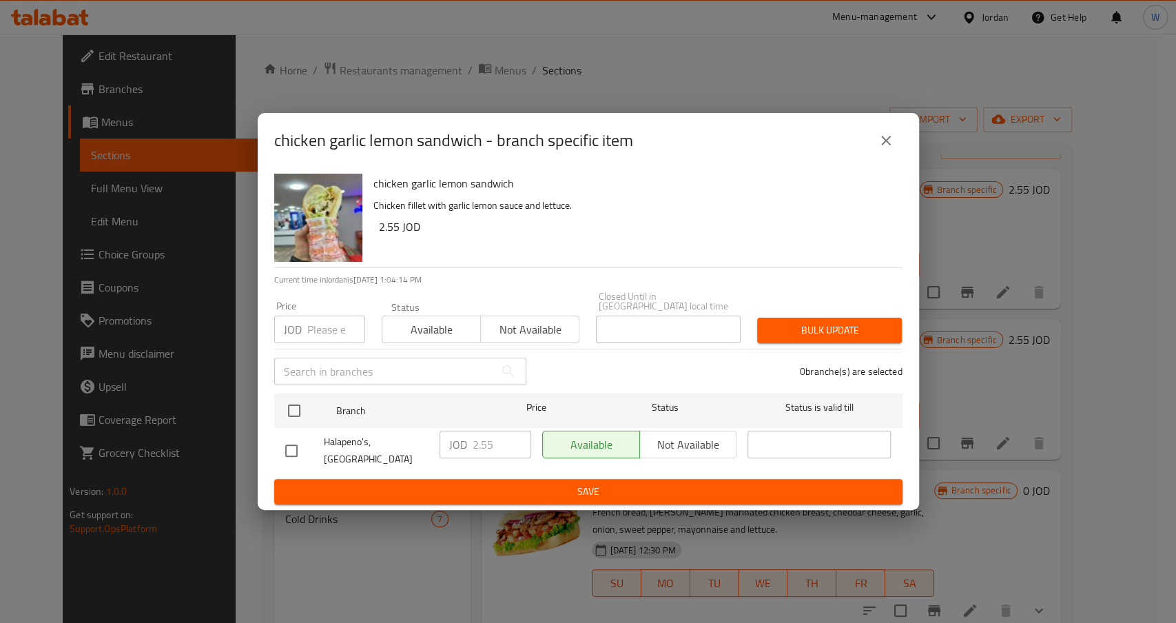
drag, startPoint x: 317, startPoint y: 444, endPoint x: 308, endPoint y: 445, distance: 9.1
click at [315, 444] on div at bounding box center [304, 450] width 39 height 29
click at [293, 449] on input "checkbox" at bounding box center [291, 450] width 29 height 29
checkbox input "true"
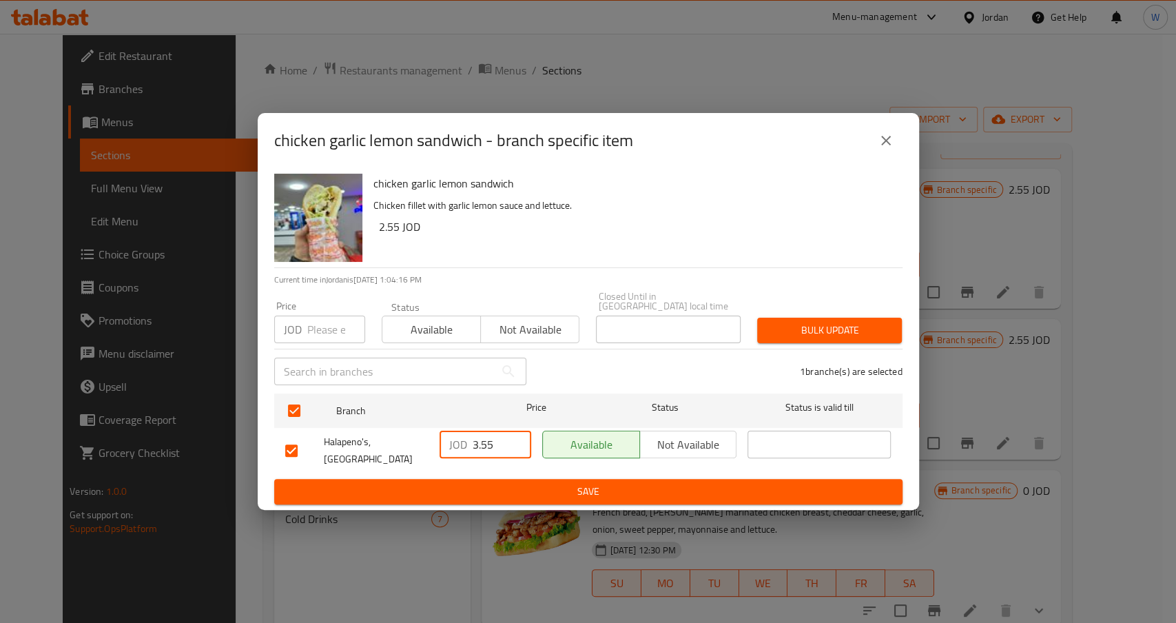
click at [515, 444] on input "3.55" at bounding box center [502, 445] width 59 height 28
click at [515, 453] on input "2.55" at bounding box center [502, 445] width 59 height 28
type input "2.75"
click at [519, 465] on div "JOD 2.75 ​" at bounding box center [485, 450] width 103 height 51
click at [527, 479] on button "Save" at bounding box center [588, 492] width 629 height 26
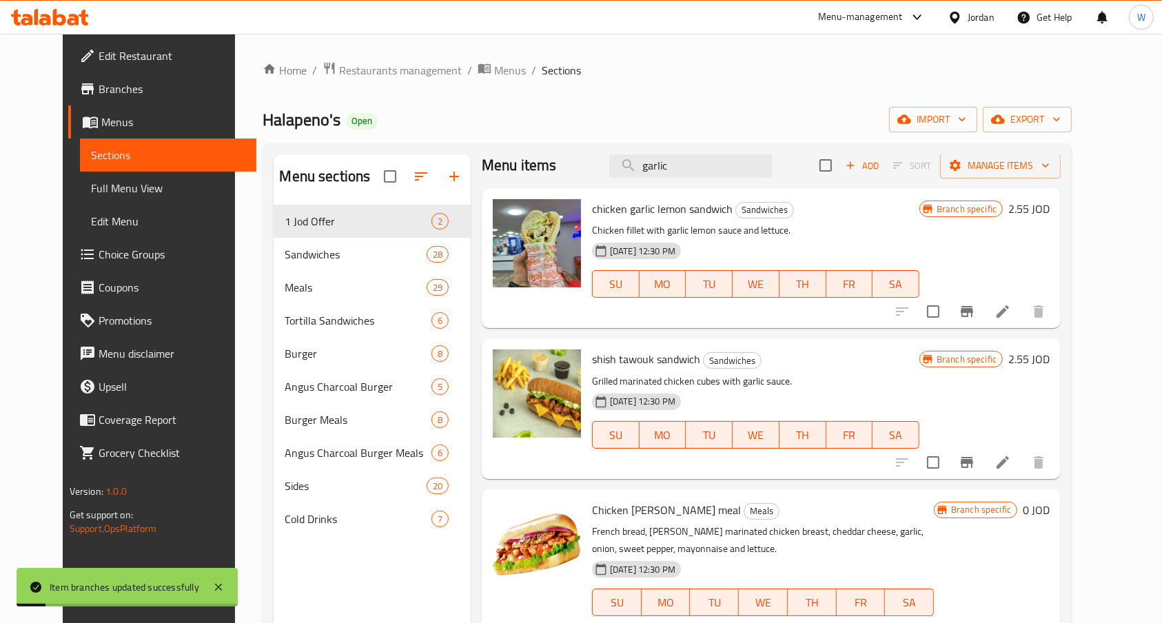
scroll to position [0, 0]
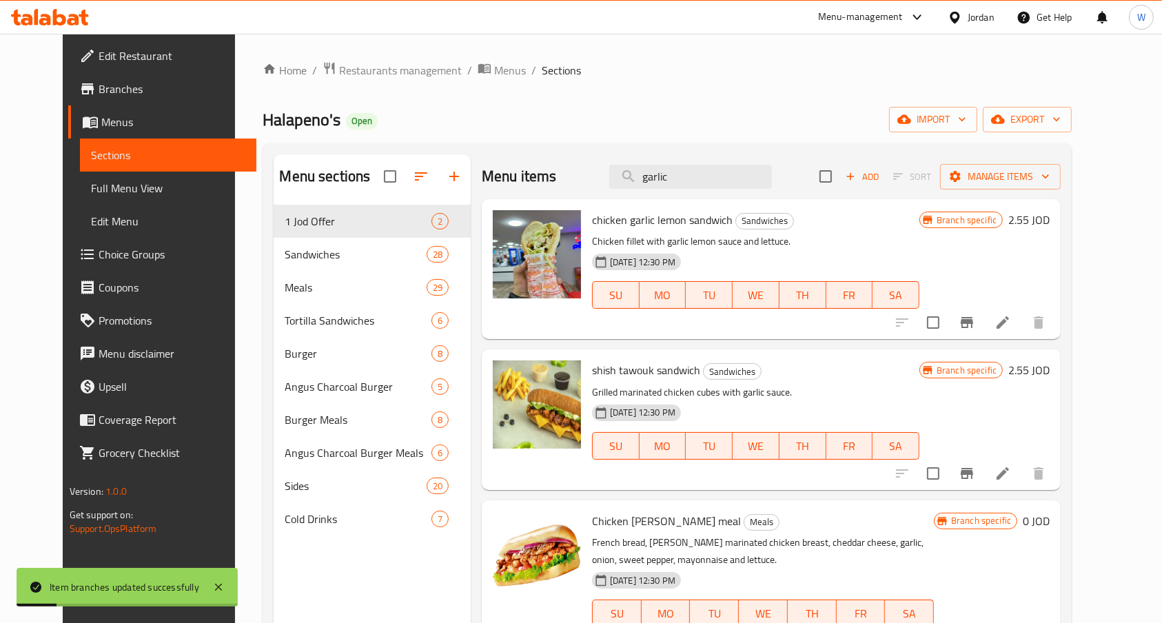
click at [680, 190] on div "Menu items garlic Add Sort Manage items" at bounding box center [771, 176] width 579 height 45
click at [684, 165] on input "garlic" at bounding box center [690, 177] width 163 height 24
type input "garlic"
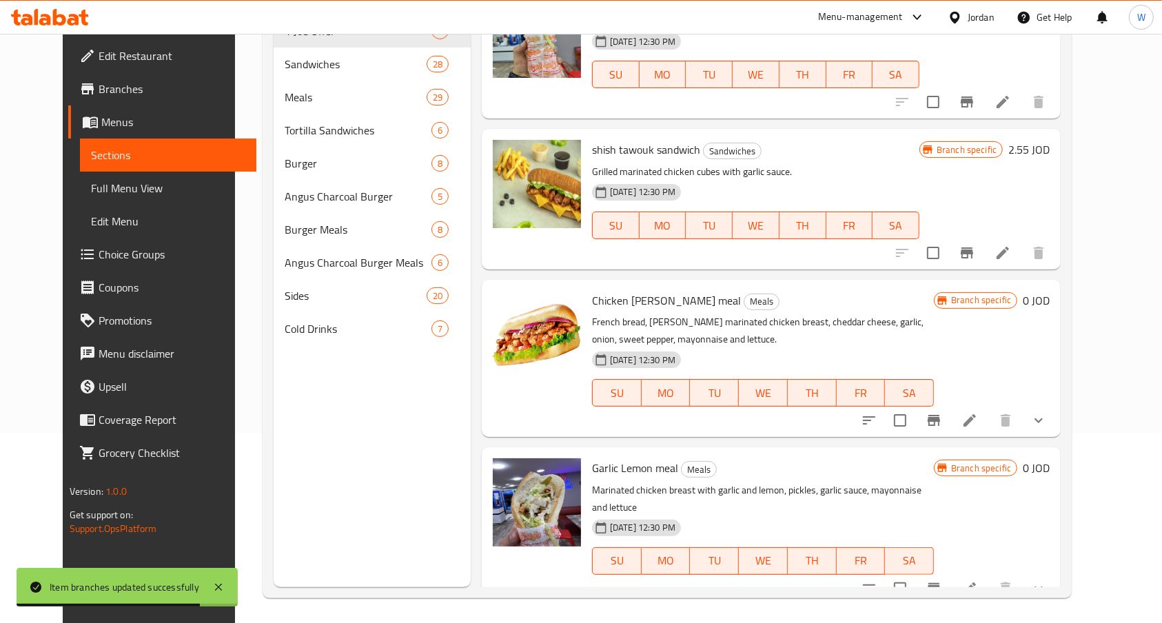
scroll to position [193, 0]
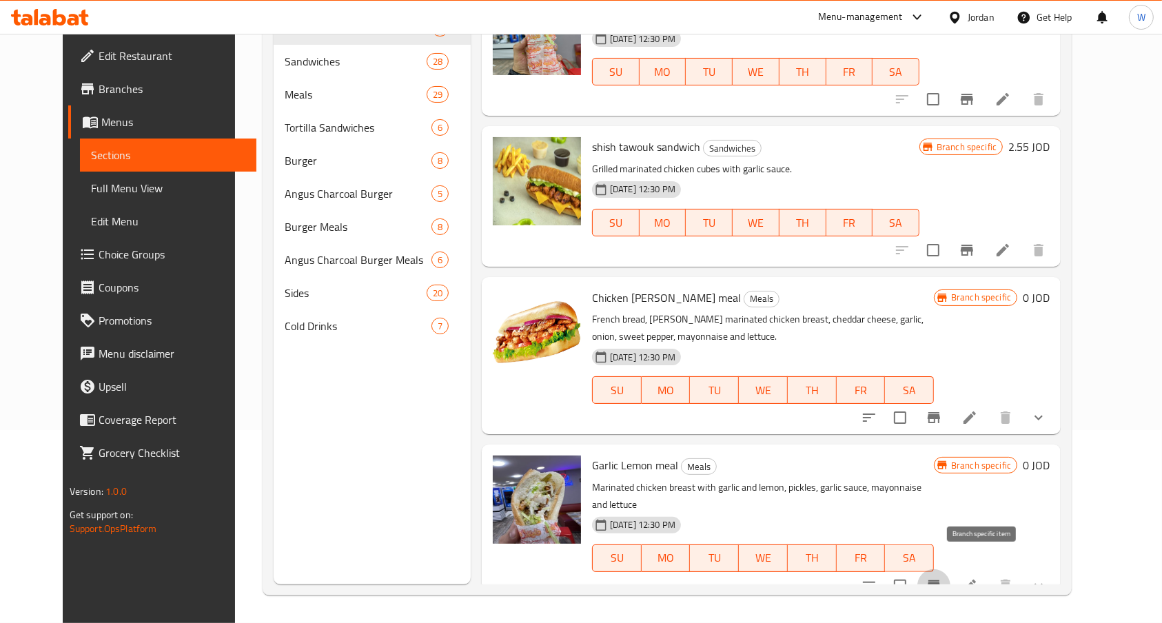
click at [942, 578] on icon "Branch-specific-item" at bounding box center [934, 586] width 17 height 17
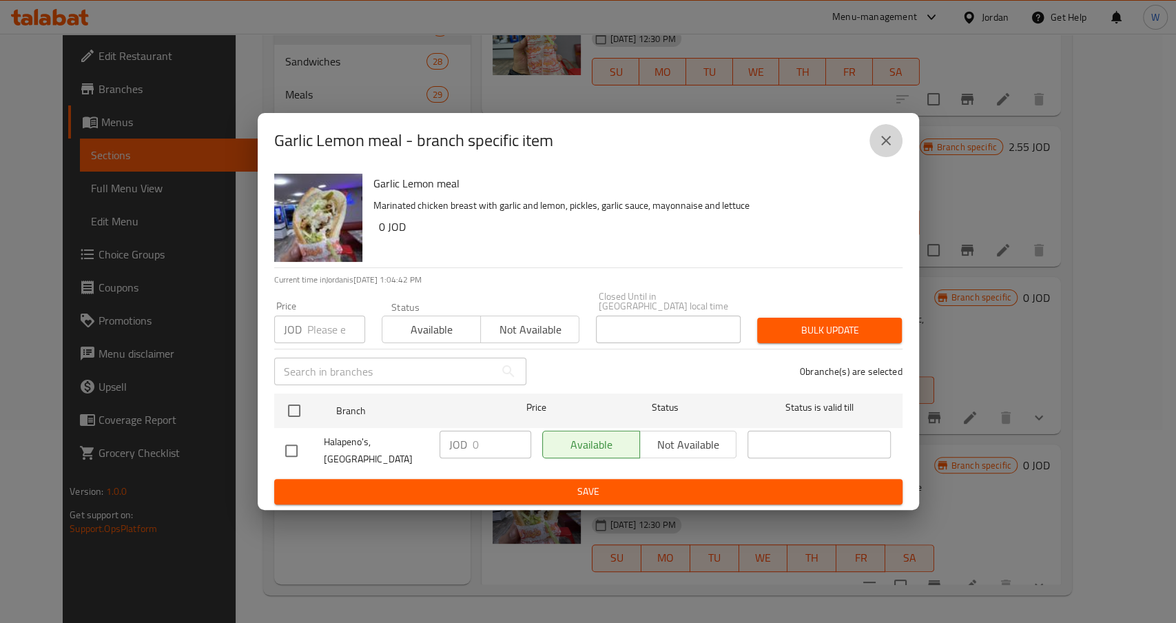
click at [893, 149] on icon "close" at bounding box center [886, 140] width 17 height 17
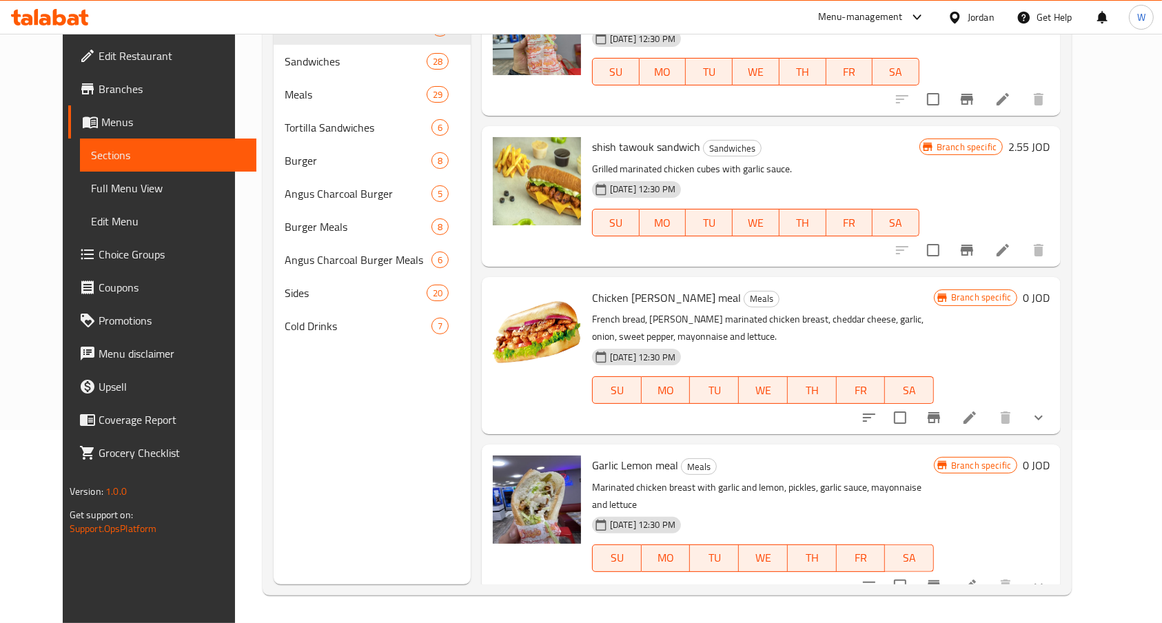
click at [978, 578] on icon at bounding box center [969, 586] width 17 height 17
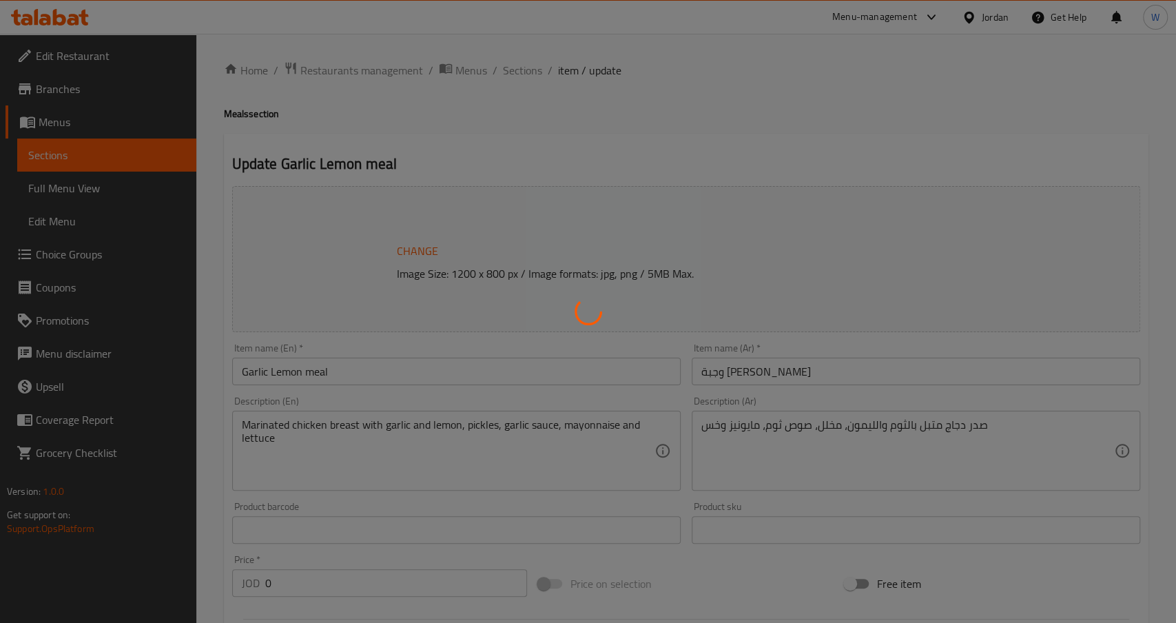
type input "إختيارك من :"
type input "1"
type input "إختيارك من البطاطا:"
type input "0"
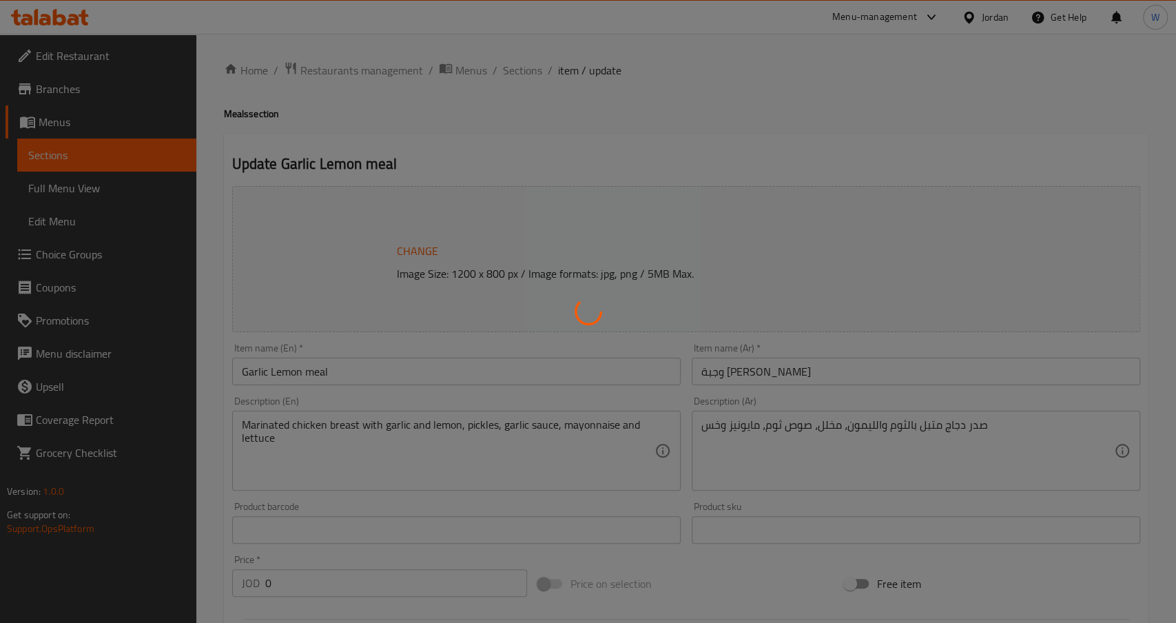
type input "1"
type input ":[DEMOGRAPHIC_DATA]"
type input "0"
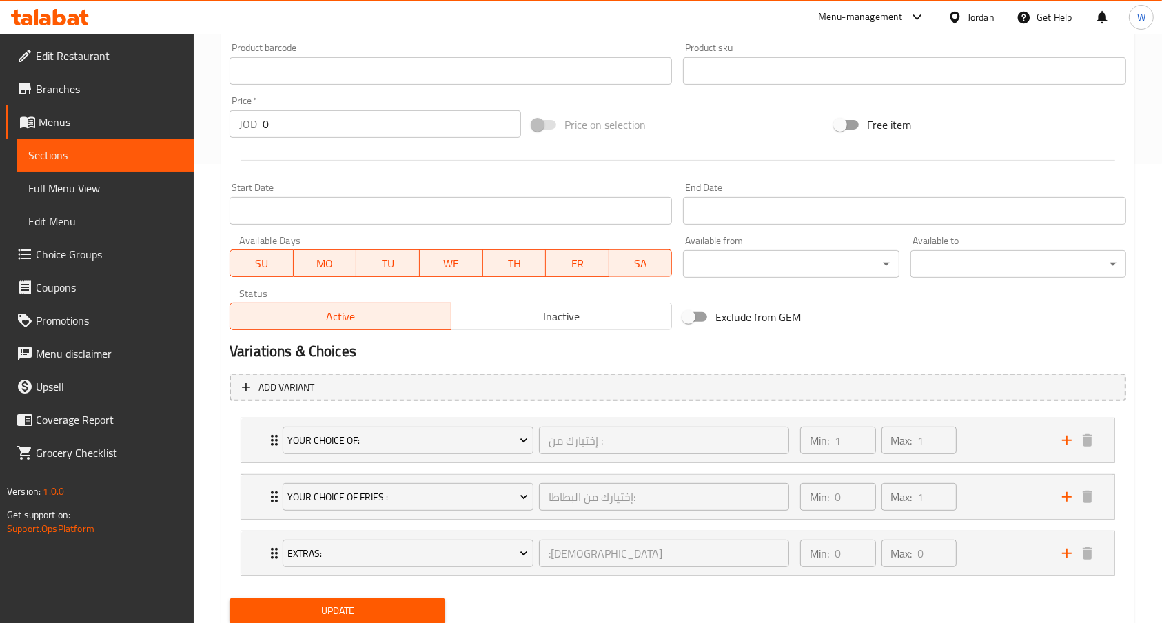
scroll to position [506, 0]
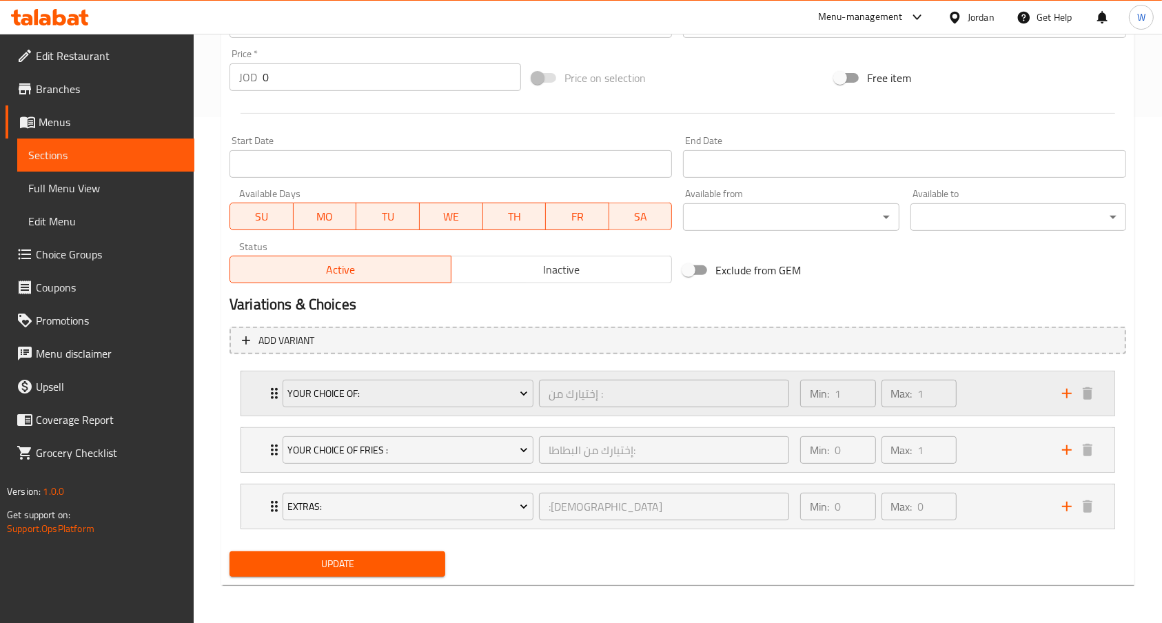
click at [983, 400] on div "Min: 1 ​ Max: 1 ​" at bounding box center [923, 393] width 262 height 44
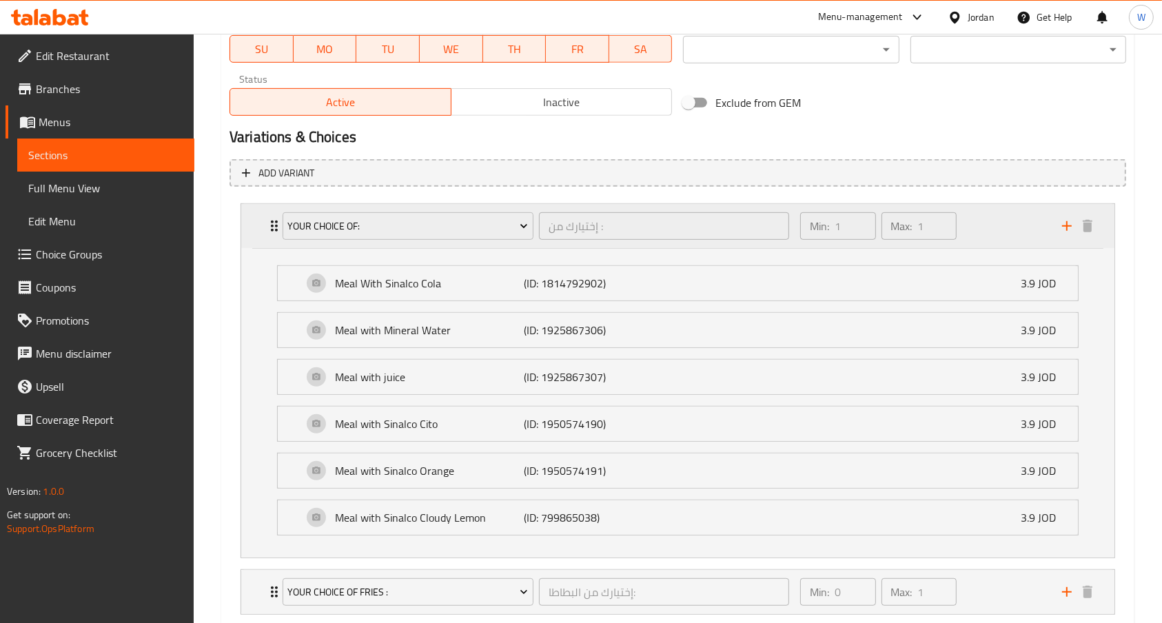
scroll to position [689, 0]
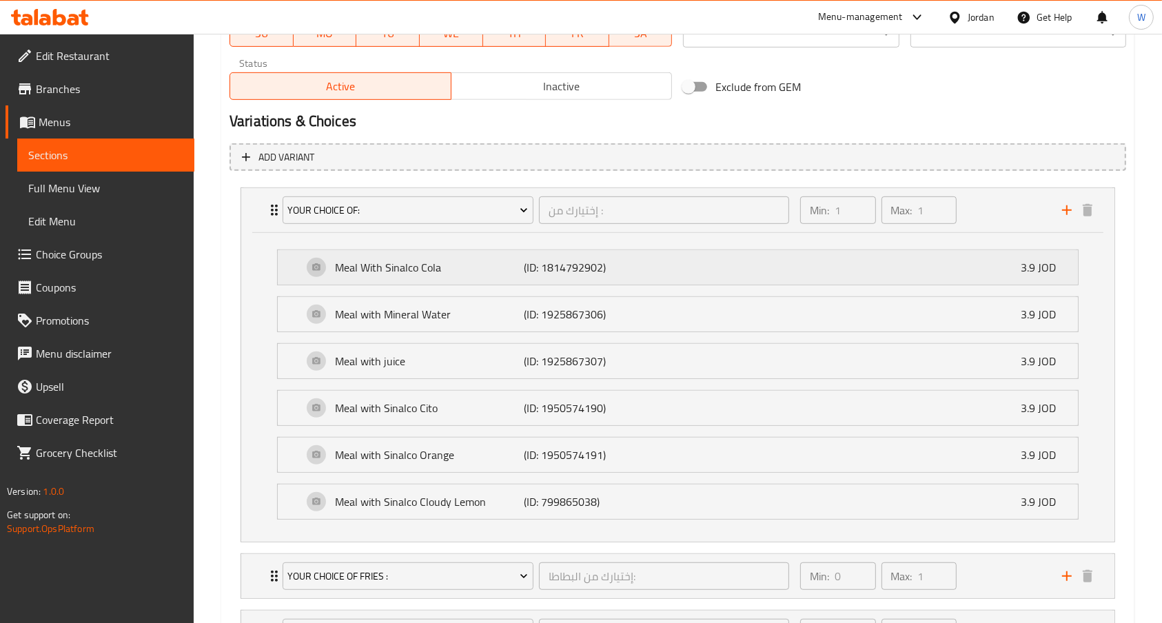
drag, startPoint x: 795, startPoint y: 276, endPoint x: 803, endPoint y: 275, distance: 8.3
click at [795, 275] on div "Meal With Sinalco Cola (ID: 1814792902) 3.9 JOD" at bounding box center [682, 267] width 759 height 34
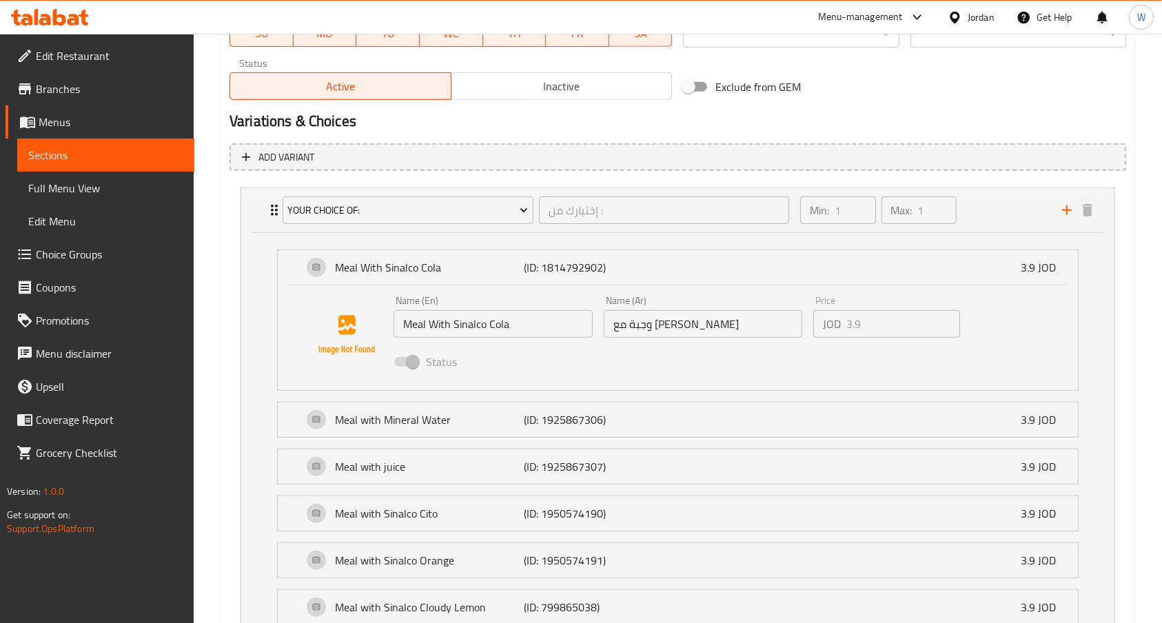
click at [860, 337] on div "Price JOD 3.9 Price" at bounding box center [887, 316] width 158 height 53
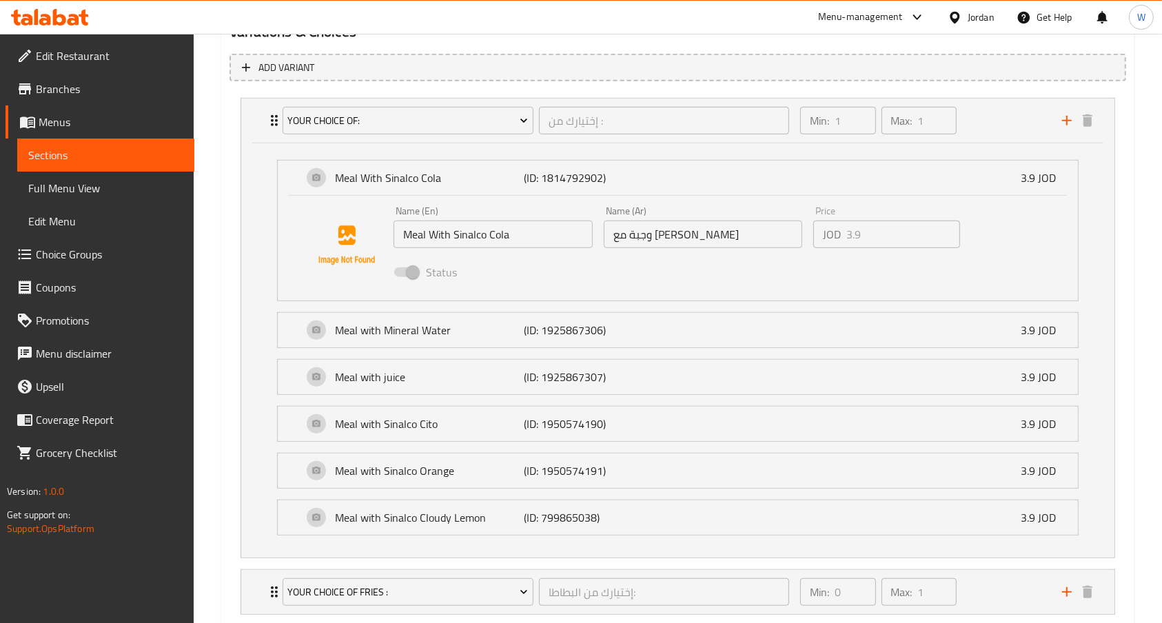
scroll to position [644, 0]
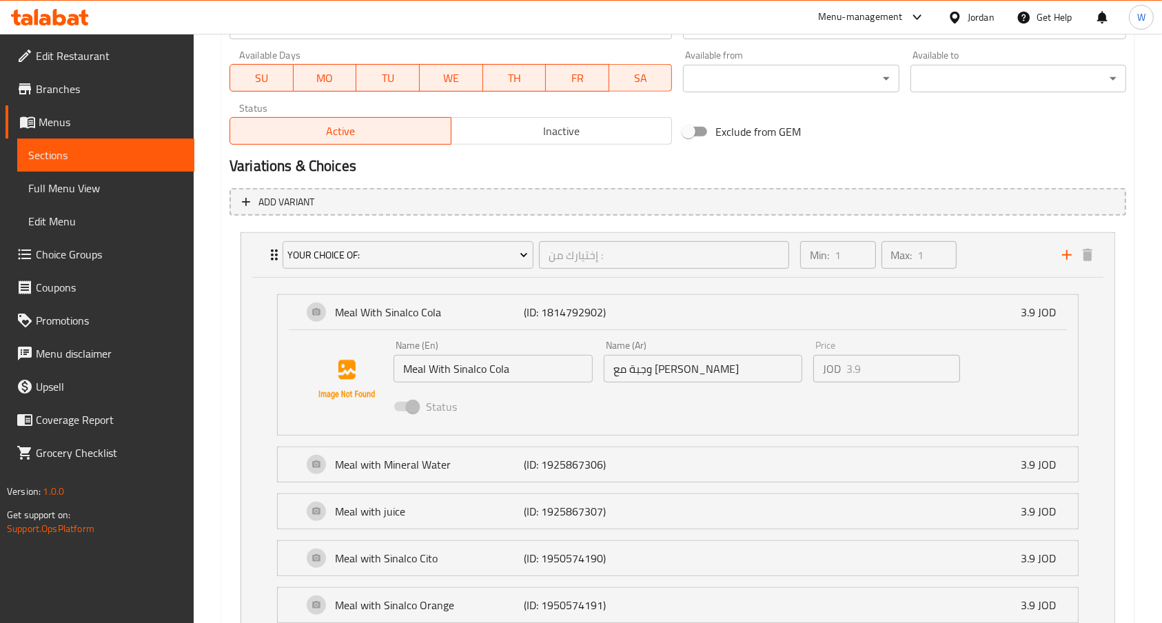
click at [1153, 257] on div "Home / Restaurants management / Menus / Sections / item / update Meals section …" at bounding box center [678, 144] width 968 height 1511
click at [74, 252] on span "Choice Groups" at bounding box center [109, 254] width 147 height 17
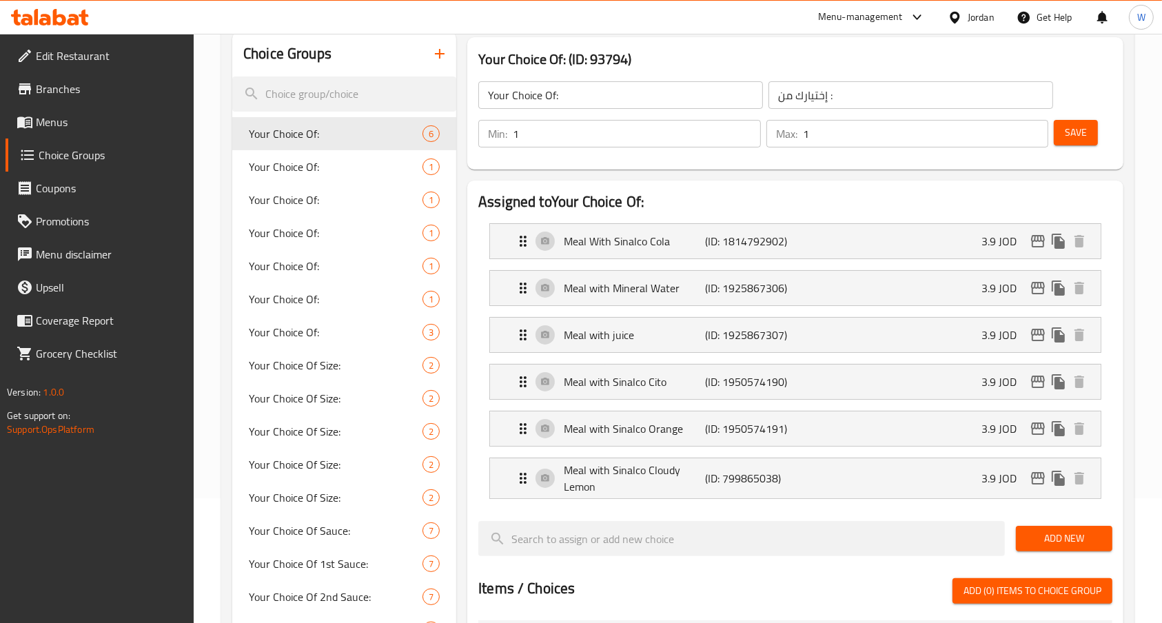
scroll to position [126, 0]
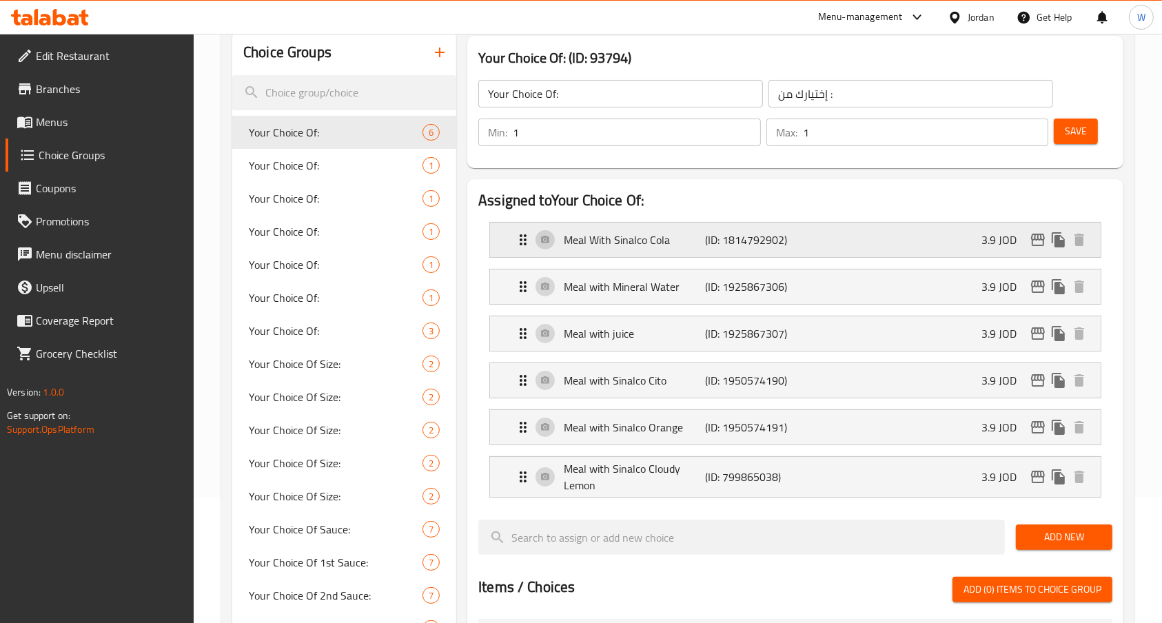
click at [918, 249] on div "Meal With Sinalco Cola (ID: 1814792902) 3.9 JOD" at bounding box center [799, 240] width 569 height 34
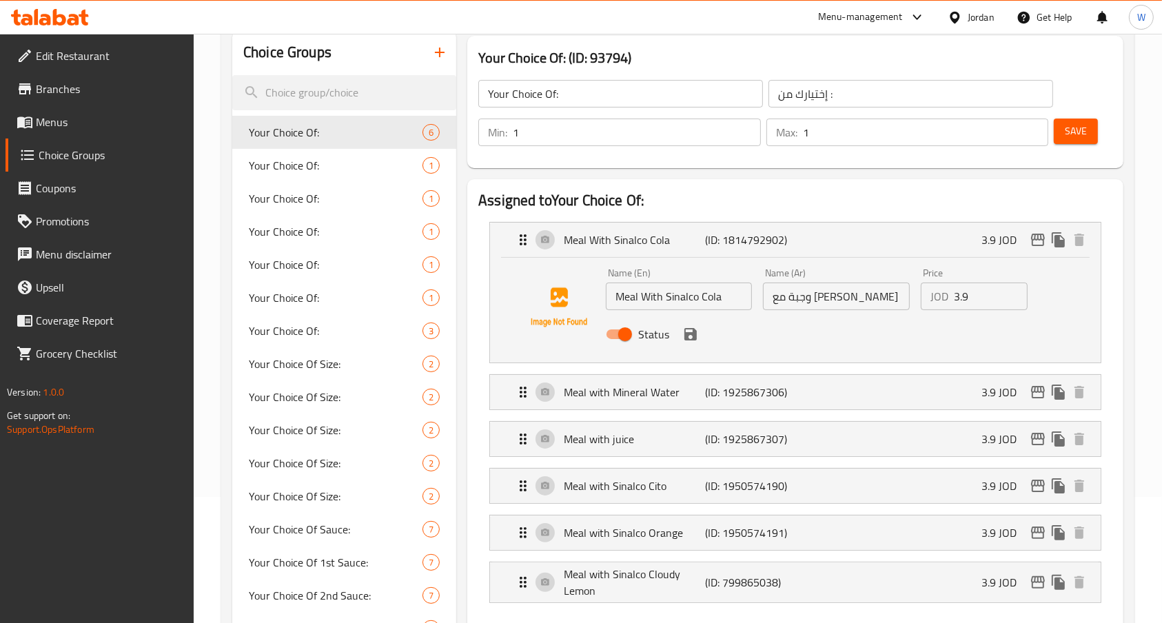
click at [972, 307] on input "3.9" at bounding box center [991, 297] width 74 height 28
type input "3"
click at [693, 338] on icon "save" at bounding box center [690, 334] width 12 height 12
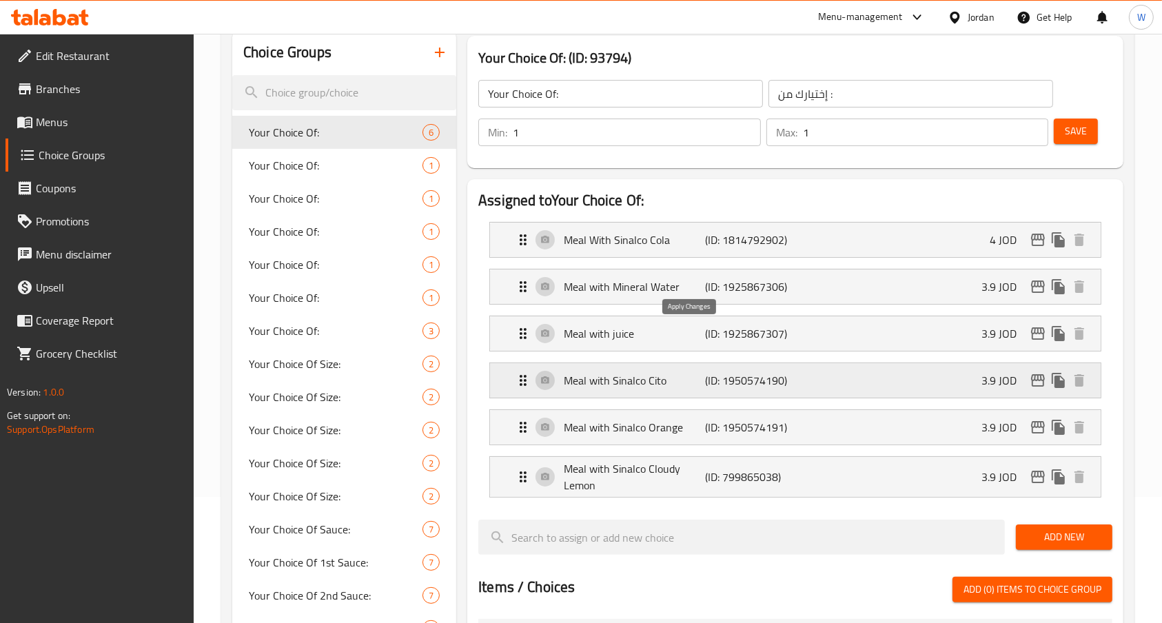
type input "4"
click at [988, 290] on p "3.9 JOD" at bounding box center [1004, 286] width 46 height 17
click at [970, 294] on div "Meal with Mineral Water (ID: 1925867306) 3.9 JOD" at bounding box center [799, 286] width 569 height 34
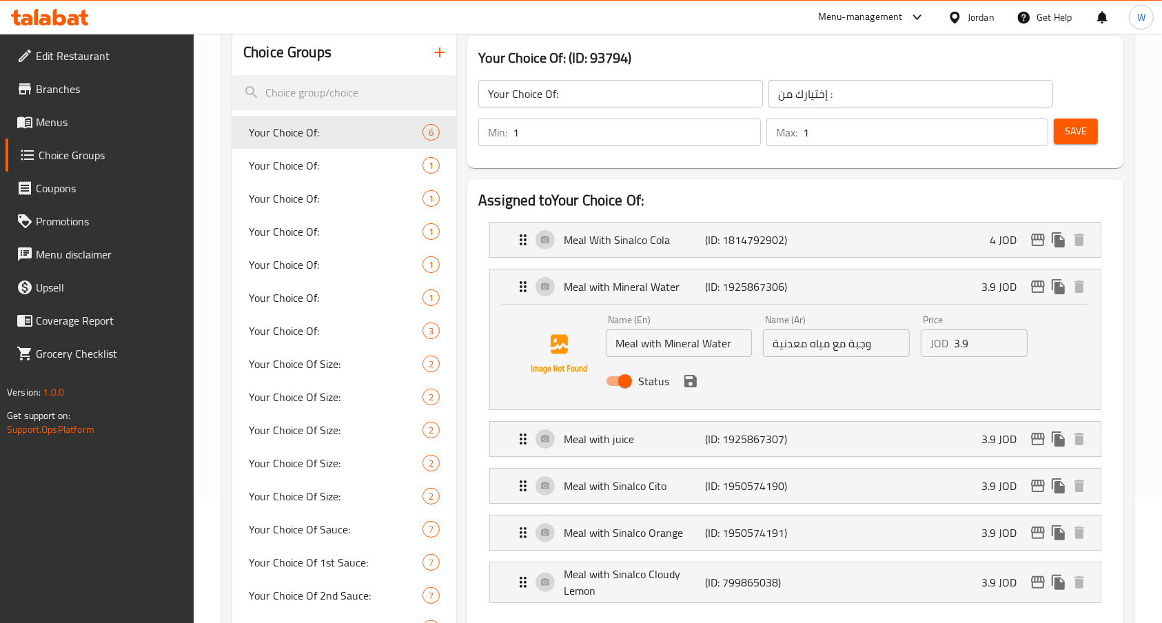
click at [966, 347] on input "3.9" at bounding box center [991, 343] width 74 height 28
type input "5"
click at [689, 380] on icon "save" at bounding box center [690, 381] width 12 height 12
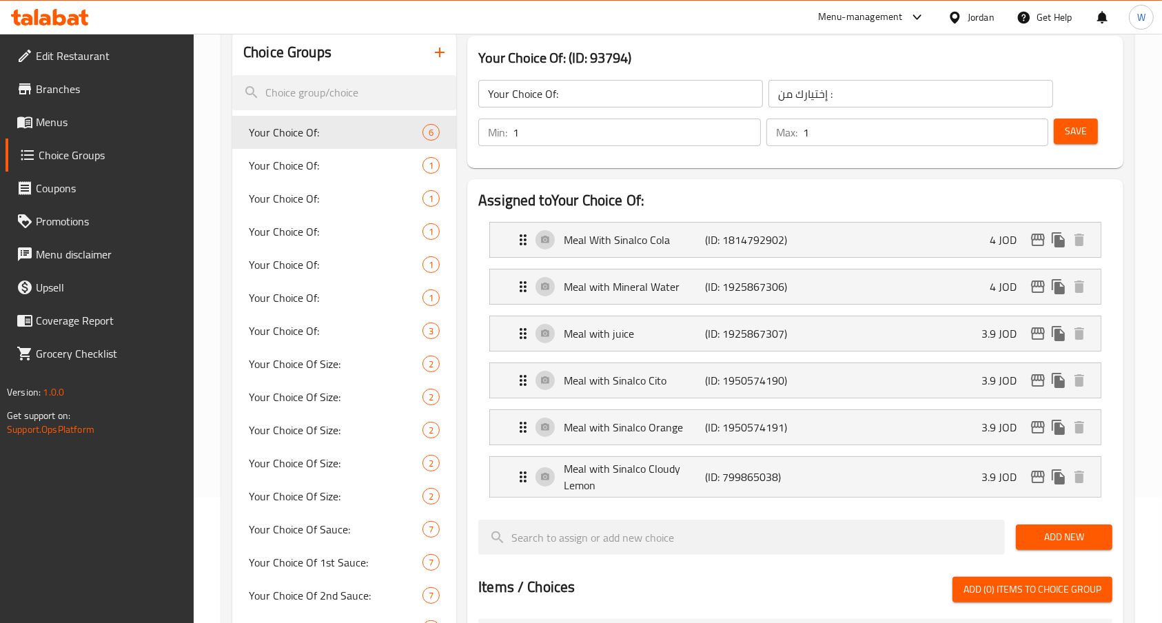
type input "4"
click at [847, 335] on div "Meal with juice (ID: 1925867307) 3.9 JOD" at bounding box center [799, 333] width 569 height 34
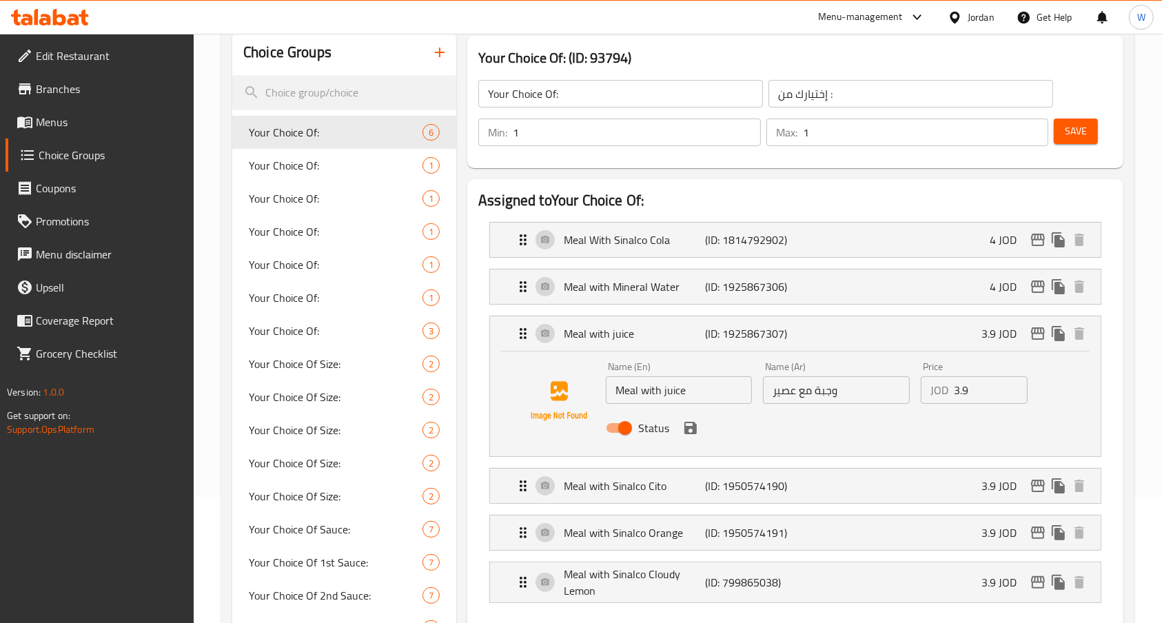
click at [979, 389] on input "3.9" at bounding box center [991, 390] width 74 height 28
click at [978, 388] on input "3.9" at bounding box center [991, 390] width 74 height 28
click at [689, 420] on icon "save" at bounding box center [690, 428] width 17 height 17
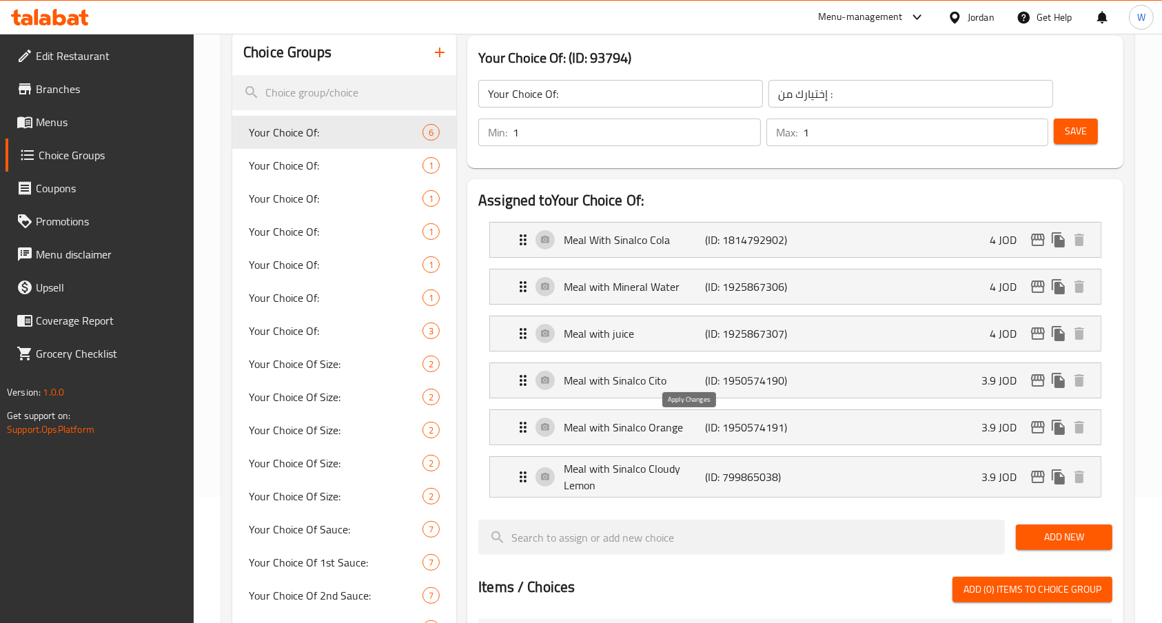
type input "4"
click at [799, 388] on div "Meal with [PERSON_NAME] (ID: 1950574190) 3.9 JOD" at bounding box center [799, 380] width 569 height 34
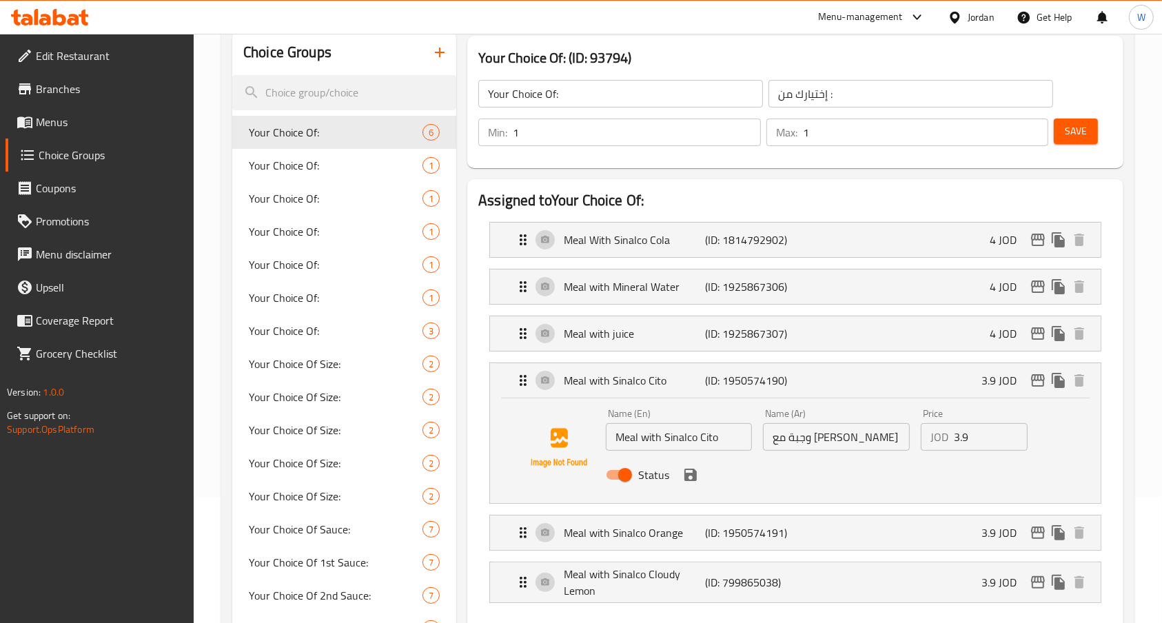
click at [980, 440] on input "3.9" at bounding box center [991, 437] width 74 height 28
click at [694, 477] on icon "save" at bounding box center [690, 475] width 12 height 12
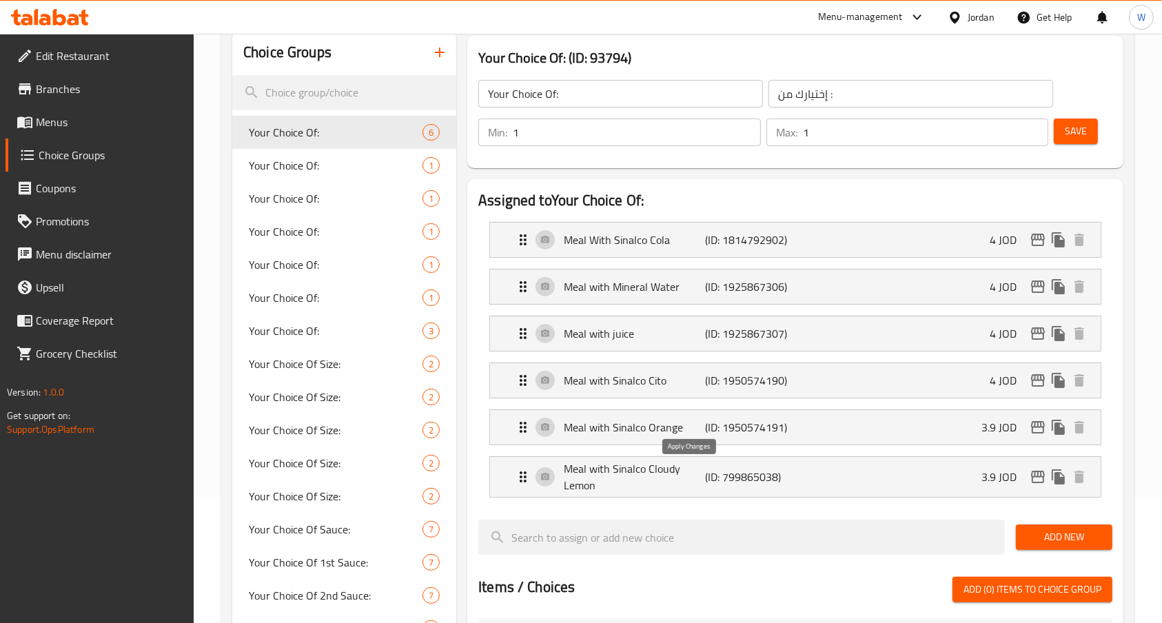
type input "4"
click at [783, 438] on div "Meal with Sinalco Orange (ID: 1950574191) 3.9 JOD" at bounding box center [799, 427] width 569 height 34
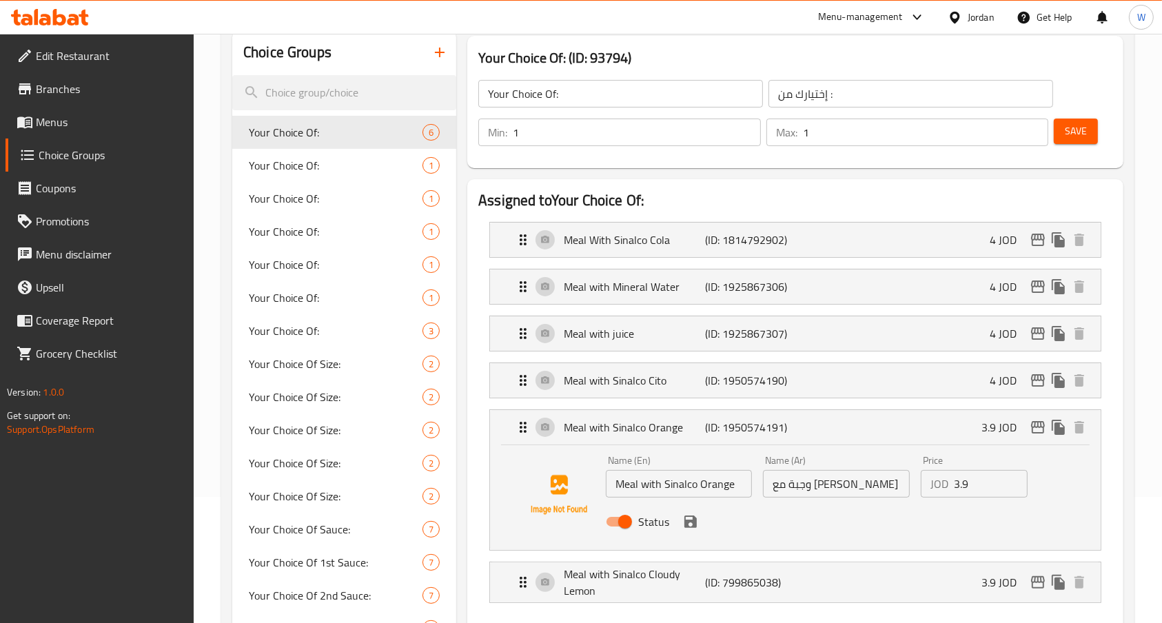
click at [969, 482] on input "3.9" at bounding box center [991, 484] width 74 height 28
click at [901, 519] on div "Status" at bounding box center [836, 521] width 472 height 37
click at [694, 519] on icon "save" at bounding box center [690, 522] width 12 height 12
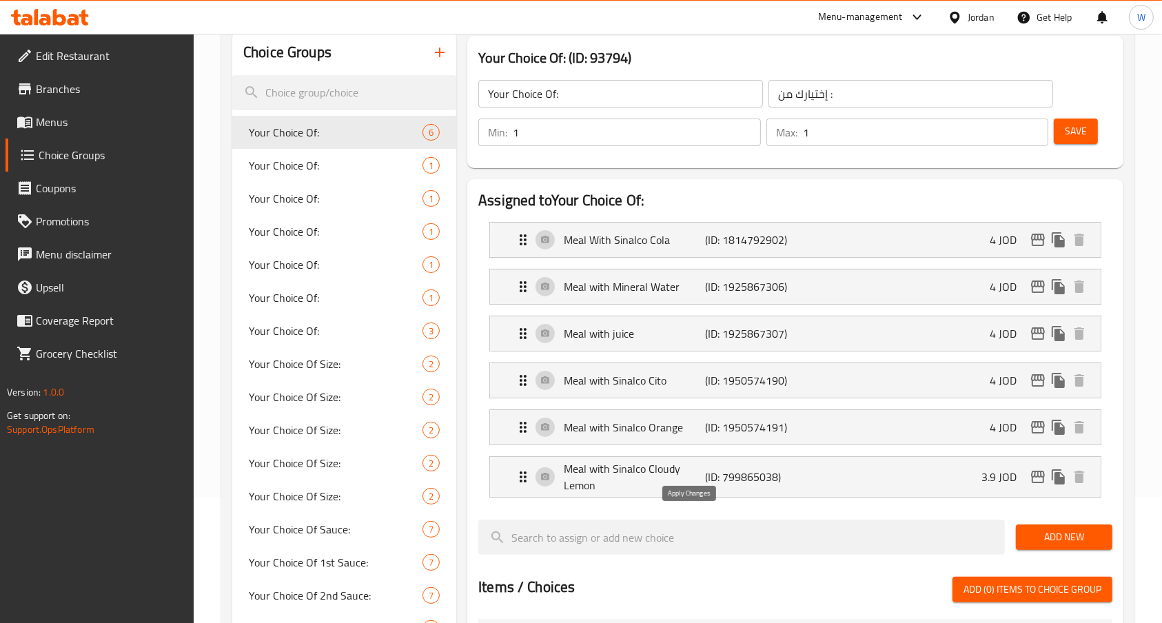
type input "4"
click at [821, 478] on div "Meal with Sinalco Cloudy Lemon (ID: 799865038) 3.9 JOD" at bounding box center [799, 477] width 569 height 40
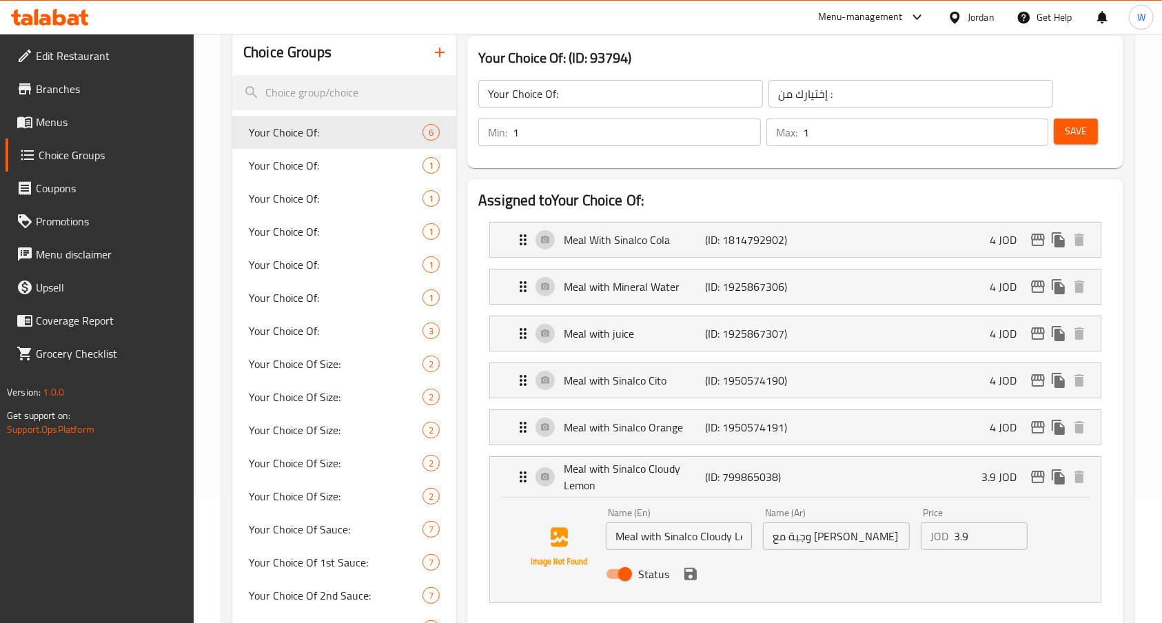
click at [990, 530] on input "3.9" at bounding box center [991, 536] width 74 height 28
click at [1077, 529] on div "Name (En) Meal with Sinalco Cloudy Lemon Name (En) Name (Ar) وجبة مع [PERSON_NA…" at bounding box center [795, 547] width 567 height 94
click at [691, 571] on icon "save" at bounding box center [690, 574] width 17 height 17
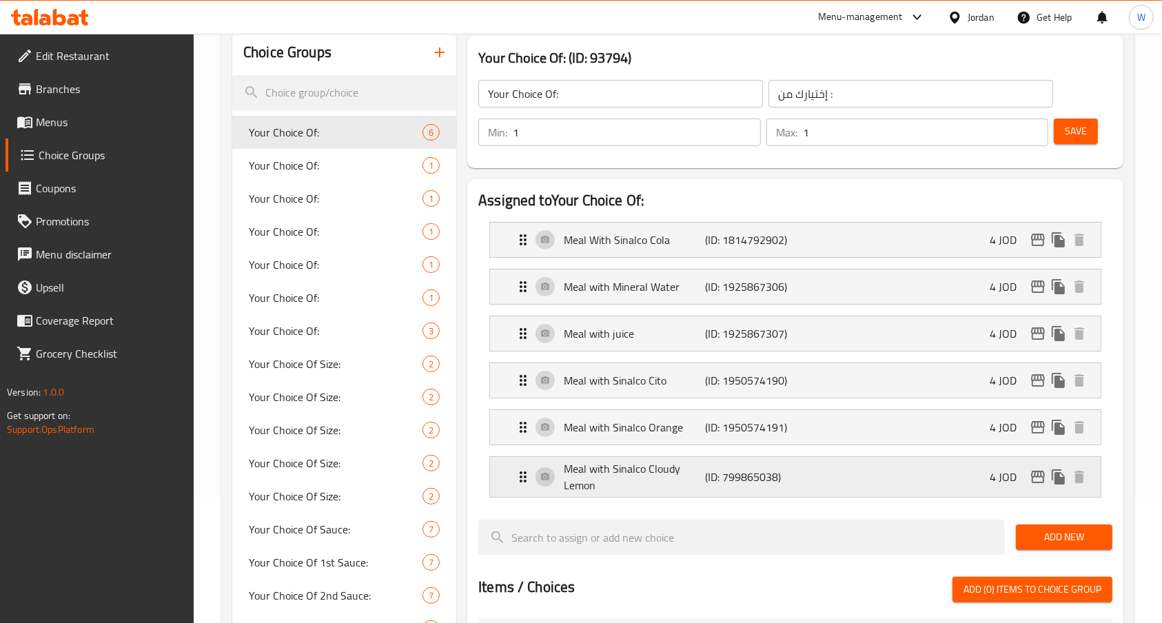
type input "4"
click at [1074, 123] on span "Save" at bounding box center [1076, 131] width 22 height 17
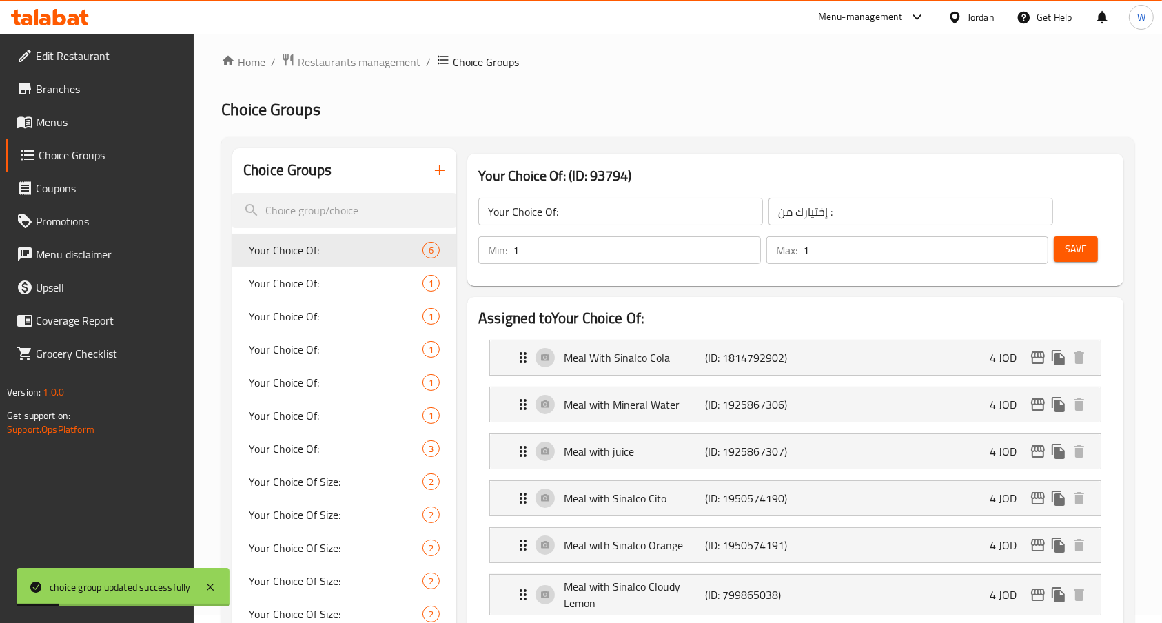
scroll to position [0, 0]
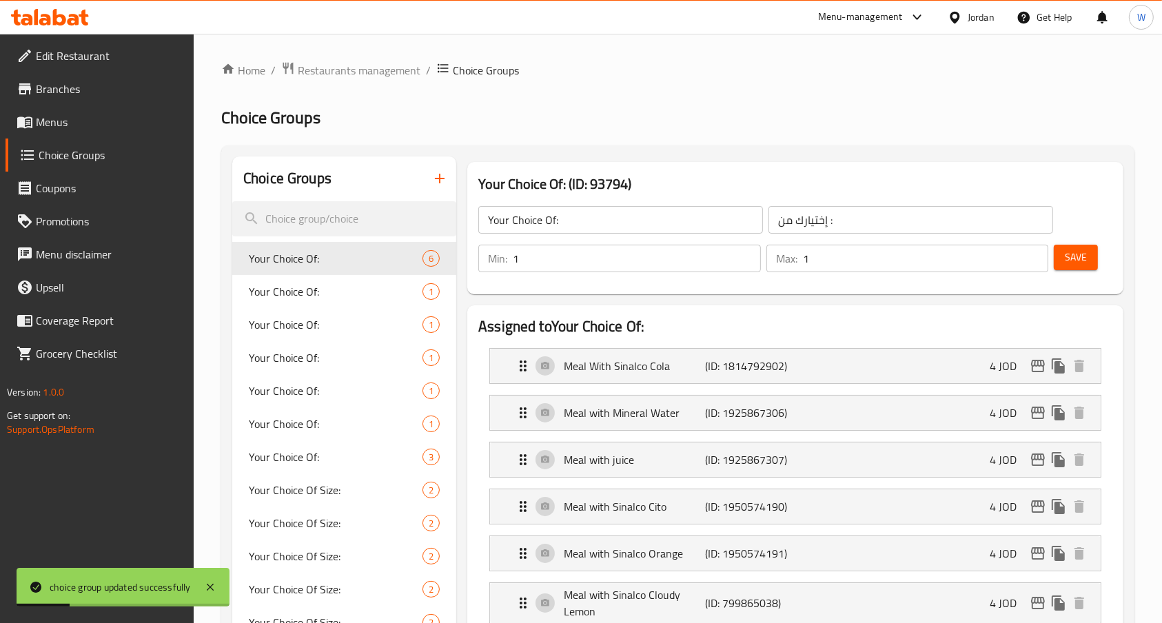
drag, startPoint x: 1103, startPoint y: 268, endPoint x: 1090, endPoint y: 256, distance: 17.1
click at [1102, 269] on div "Save" at bounding box center [1077, 258] width 53 height 33
click at [1086, 254] on span "Save" at bounding box center [1076, 257] width 22 height 17
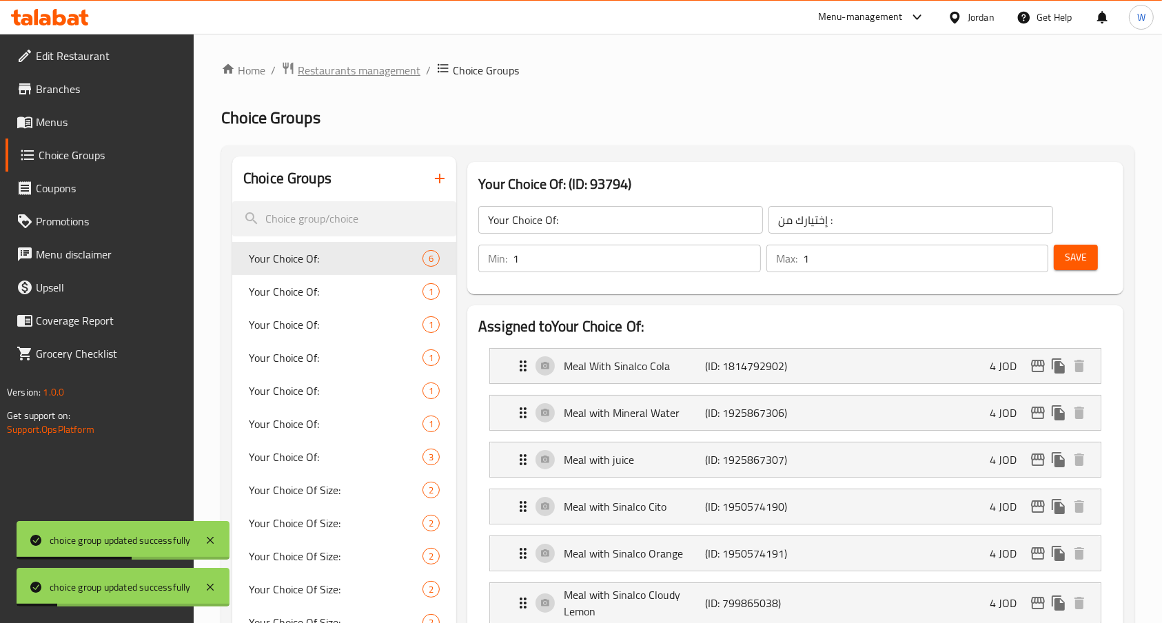
click at [372, 65] on span "Restaurants management" at bounding box center [359, 70] width 123 height 17
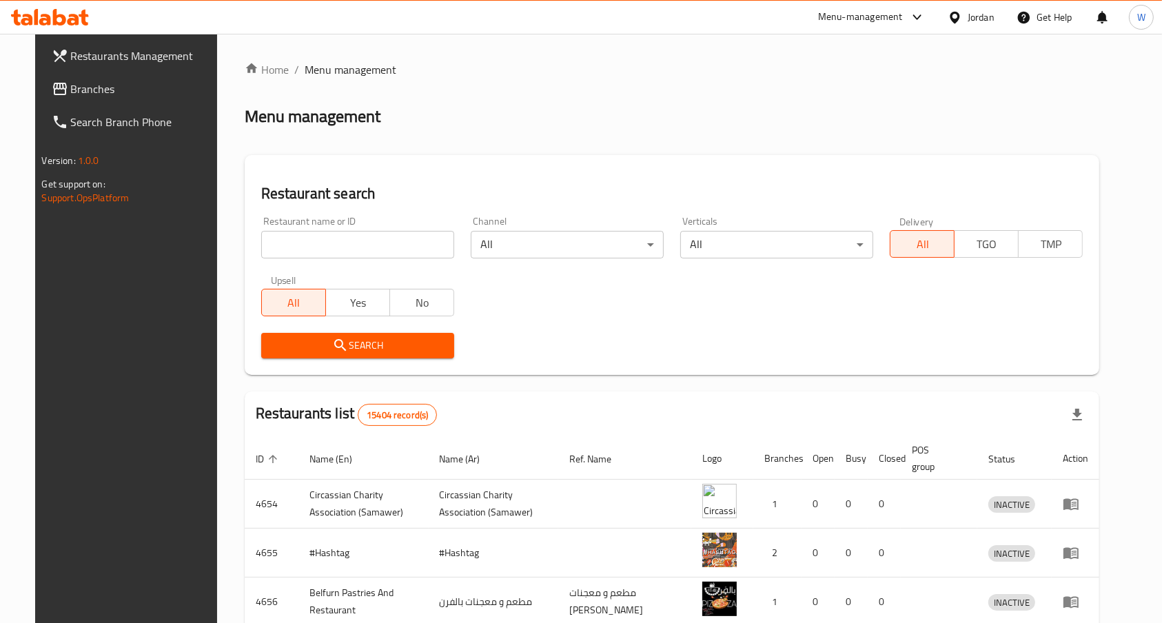
click at [301, 261] on div "Restaurant name or ID Restaurant name or ID" at bounding box center [358, 237] width 210 height 59
click at [298, 256] on input "search" at bounding box center [357, 245] width 193 height 28
click button "Search" at bounding box center [357, 346] width 193 height 26
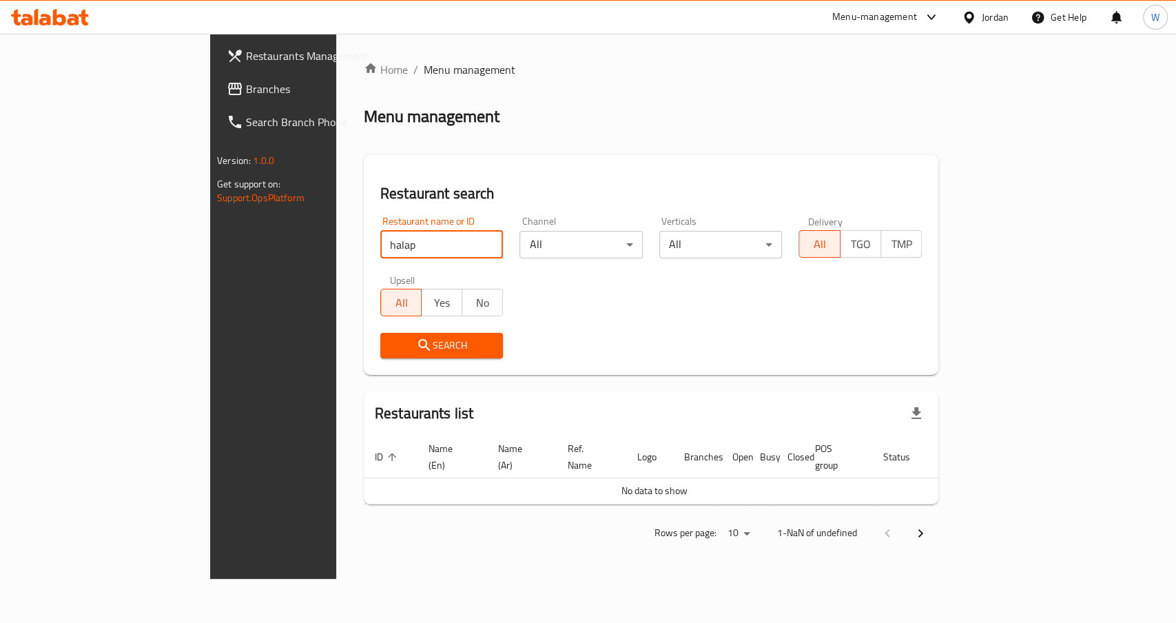
click at [860, 445] on div "Home / Menu management Menu management Restaurant search Restaurant name or ID …" at bounding box center [651, 306] width 575 height 490
drag, startPoint x: 581, startPoint y: 154, endPoint x: 580, endPoint y: 224, distance: 69.6
click at [581, 155] on div "Restaurant search Restaurant name or ID halap Restaurant name or ID Channel All…" at bounding box center [651, 265] width 575 height 220
click at [391, 245] on input "halap" at bounding box center [441, 245] width 123 height 28
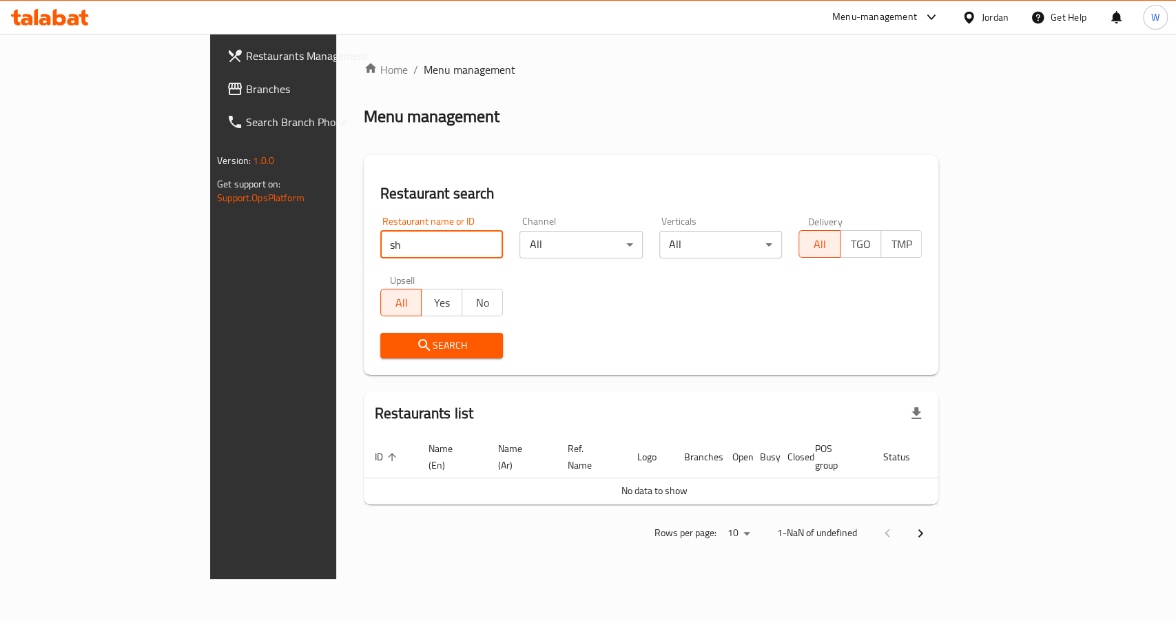
type input "s"
type input "capo"
click button "Search" at bounding box center [441, 346] width 123 height 26
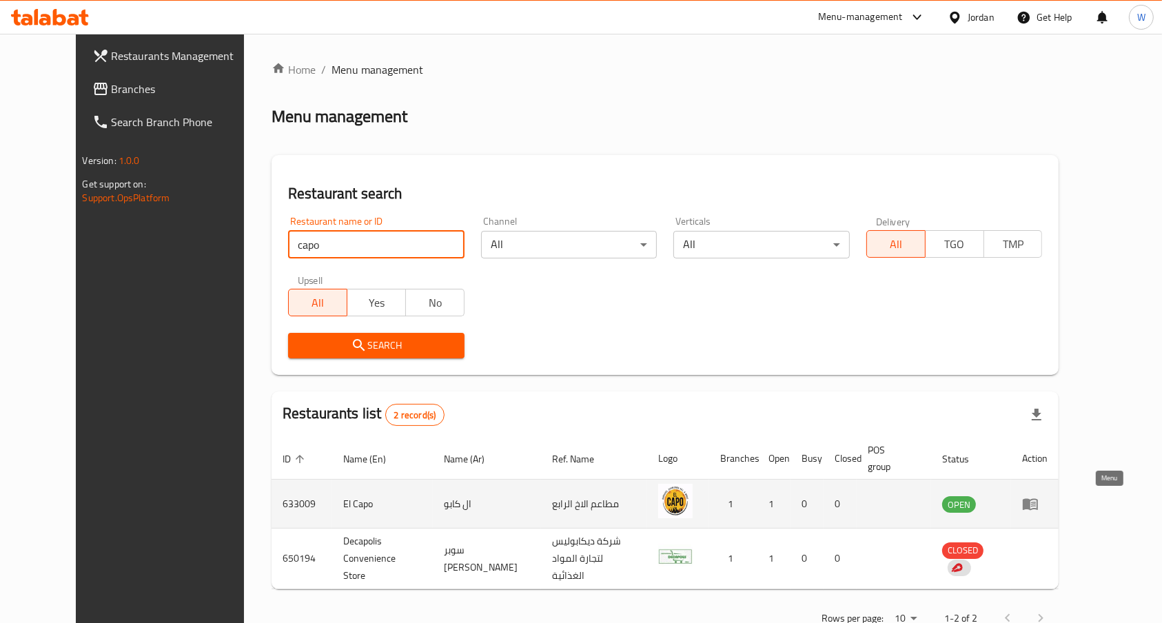
click at [1038, 501] on icon "enhanced table" at bounding box center [1030, 505] width 15 height 12
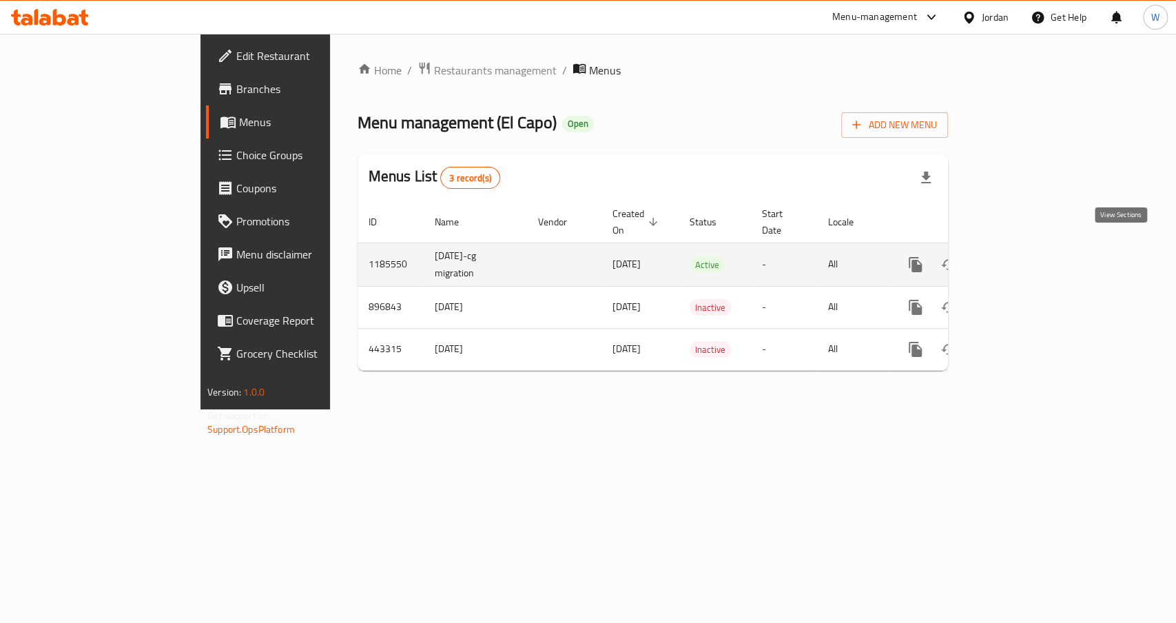
click at [1032, 249] on link "enhanced table" at bounding box center [1015, 264] width 33 height 33
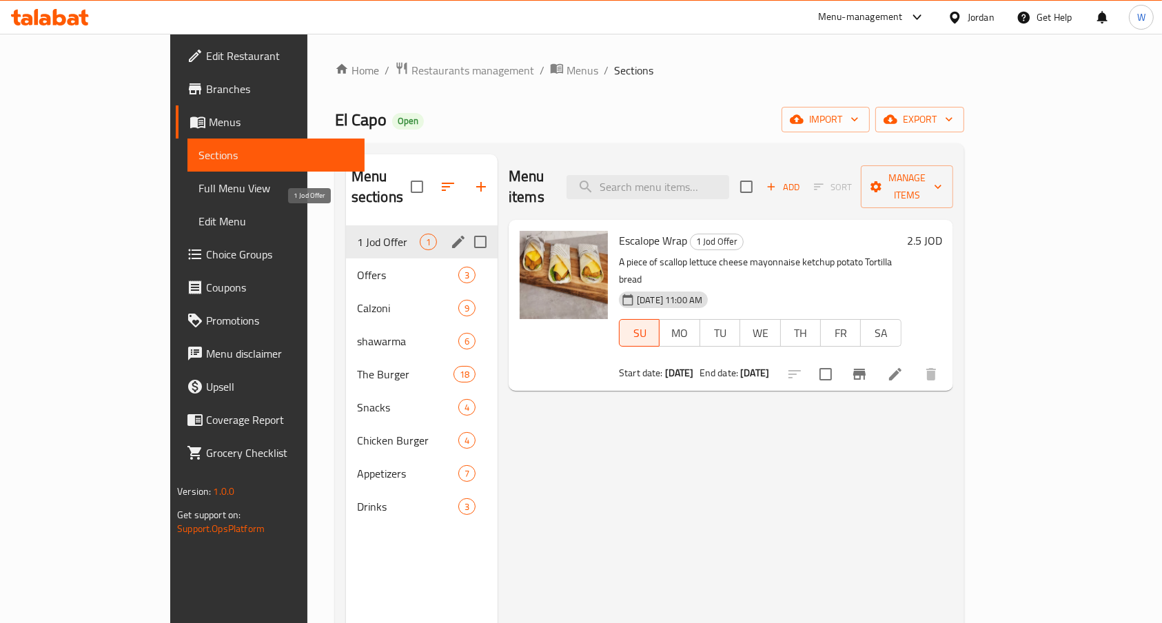
click at [357, 234] on span "1 Jod Offer" at bounding box center [388, 242] width 63 height 17
click at [357, 267] on span "Offers" at bounding box center [407, 275] width 101 height 17
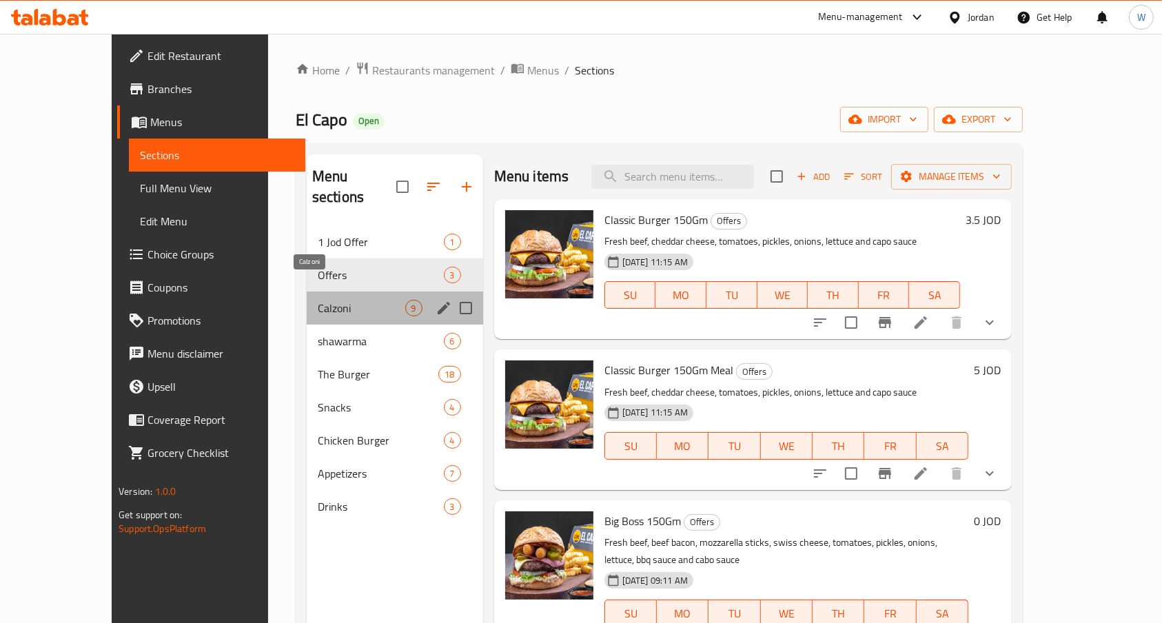
click at [318, 300] on span "Calzoni" at bounding box center [362, 308] width 88 height 17
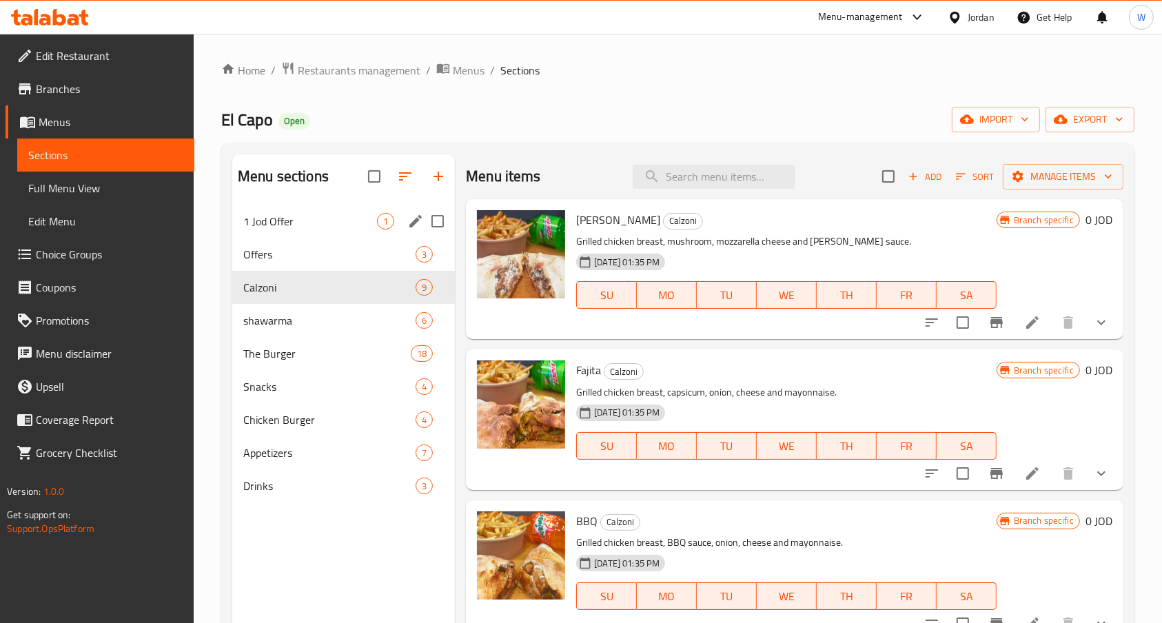
click at [282, 230] on div "1 Jod Offer 1" at bounding box center [343, 221] width 223 height 33
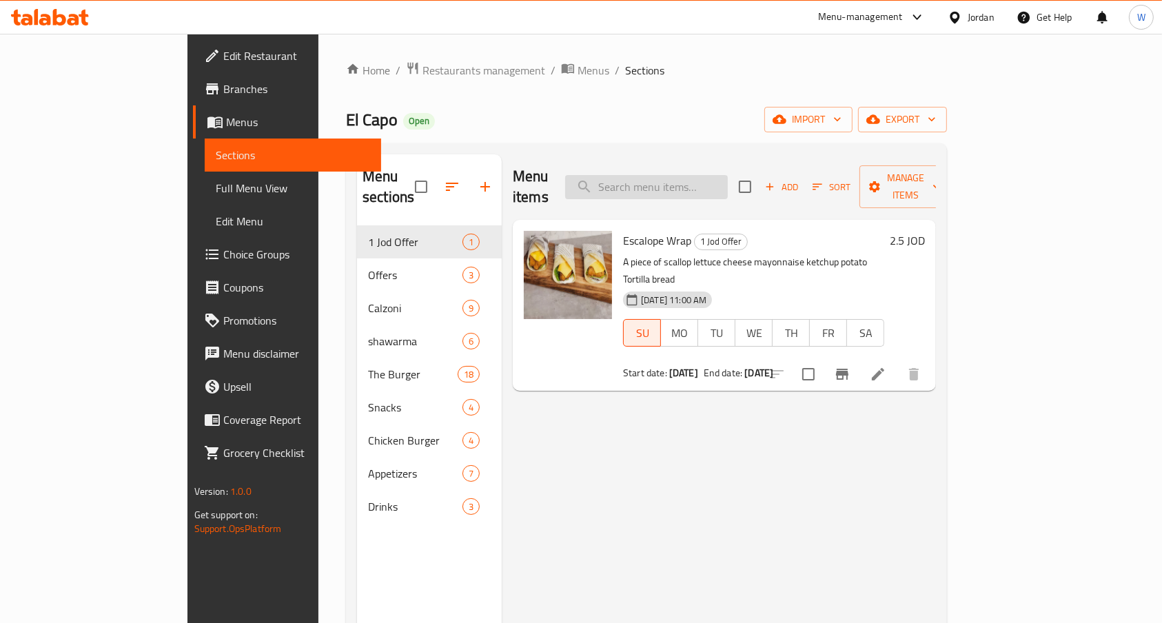
click at [688, 176] on input "search" at bounding box center [646, 187] width 163 height 24
click at [223, 90] on span "Branches" at bounding box center [296, 89] width 147 height 17
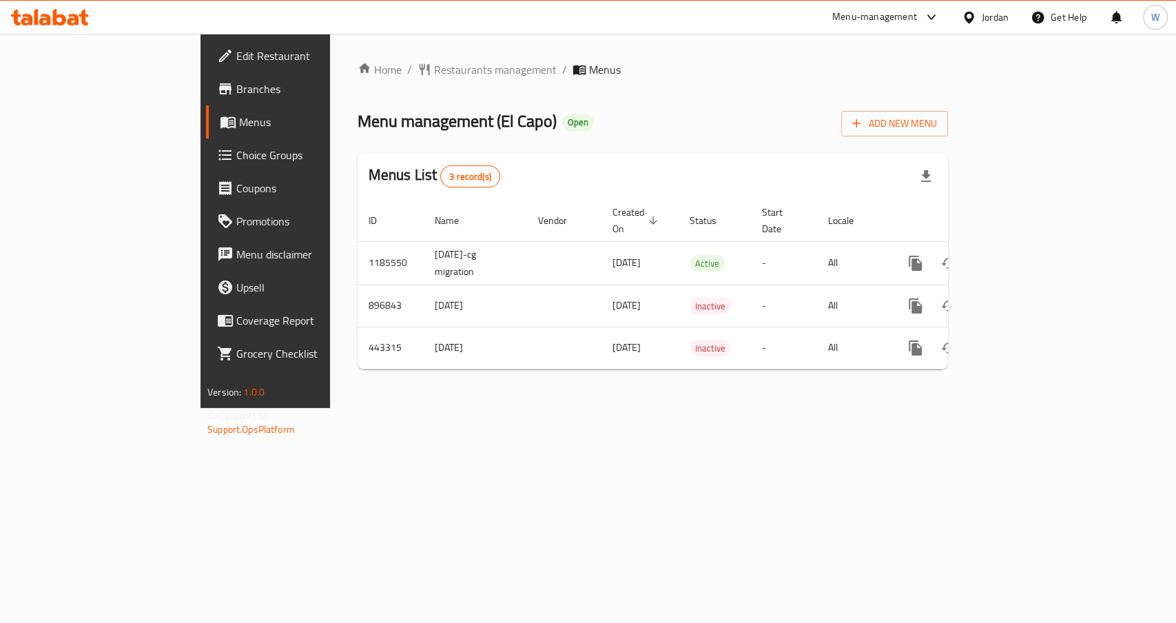
drag, startPoint x: 1136, startPoint y: 422, endPoint x: 1159, endPoint y: 416, distance: 23.6
drag, startPoint x: 1159, startPoint y: 416, endPoint x: 704, endPoint y: 136, distance: 534.4
click at [704, 136] on div "Home / Restaurants management / Menus Menu management ( El Capo ) Open Add New …" at bounding box center [653, 220] width 591 height 319
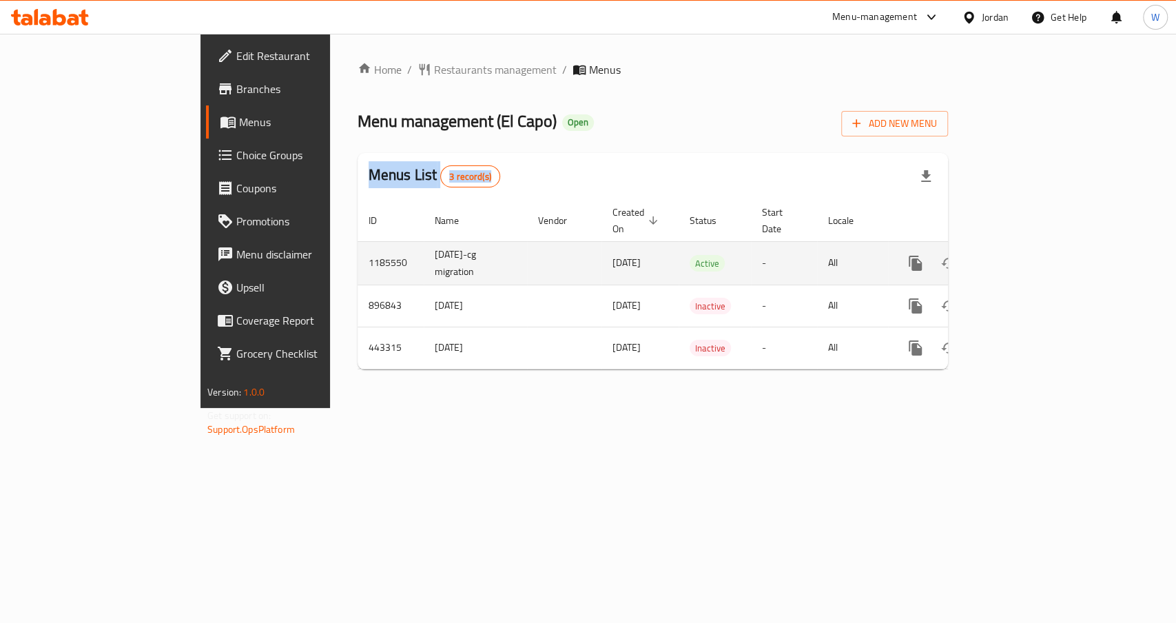
click at [1023, 255] on icon "enhanced table" at bounding box center [1015, 263] width 17 height 17
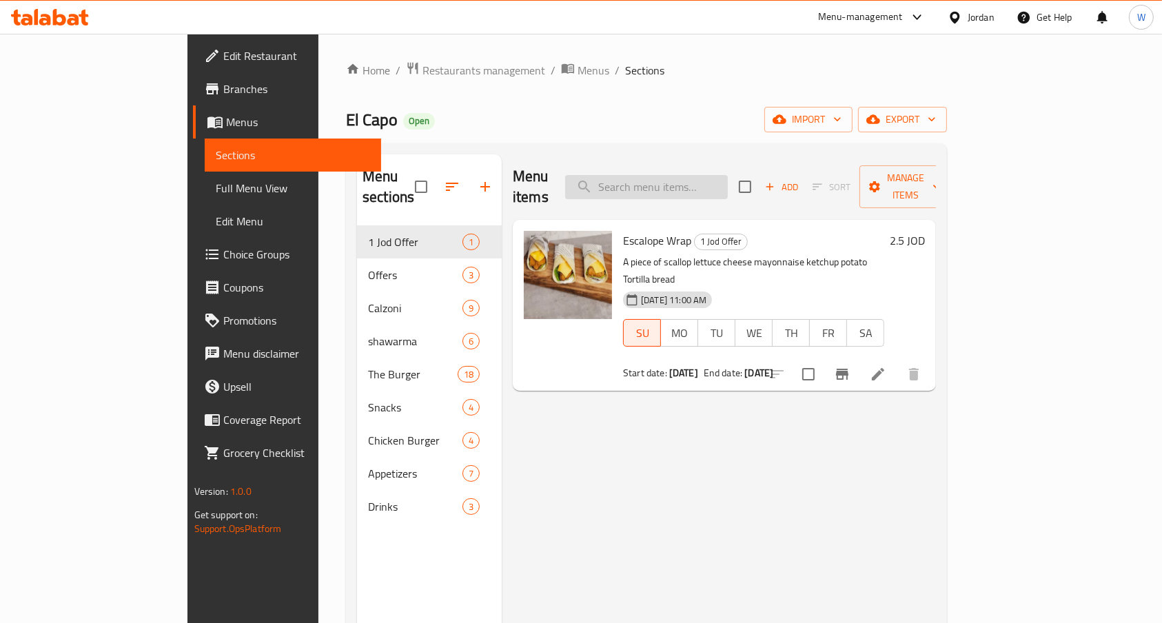
click at [651, 181] on input "search" at bounding box center [646, 187] width 163 height 24
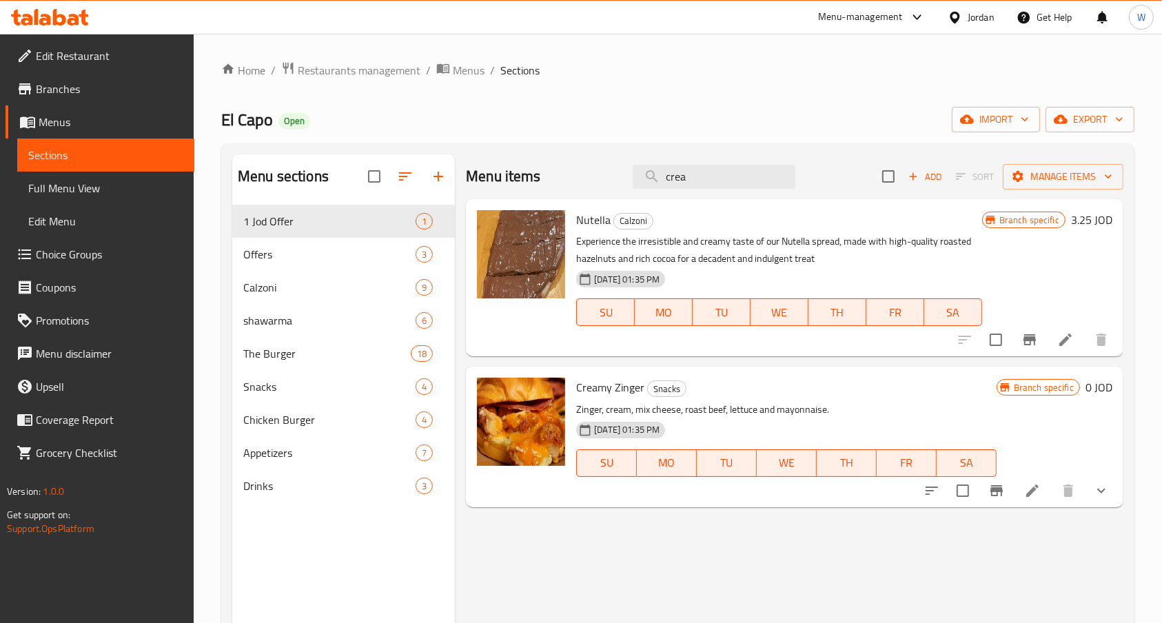
type input "crea"
click at [990, 495] on icon "Branch-specific-item" at bounding box center [996, 490] width 17 height 17
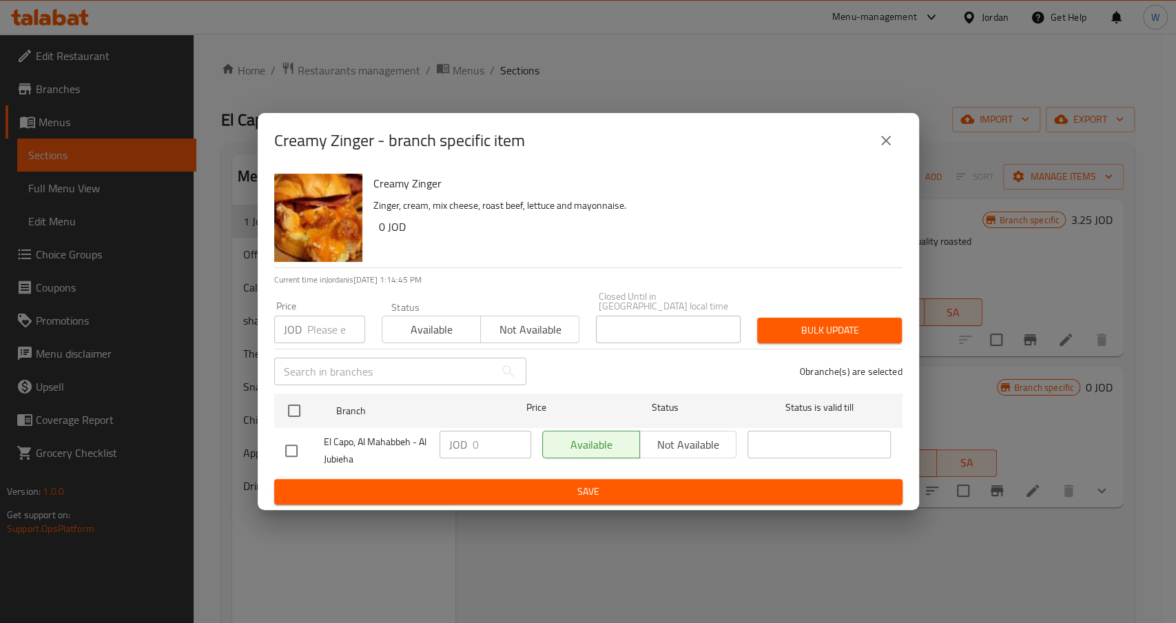
click at [886, 142] on icon "close" at bounding box center [886, 140] width 17 height 17
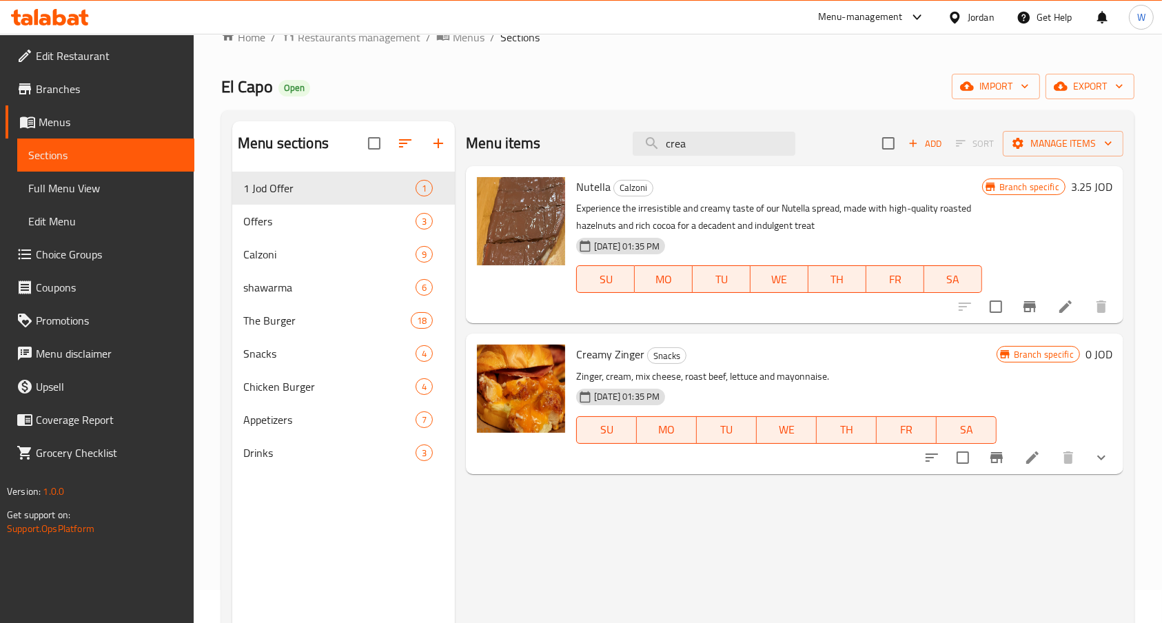
scroll to position [183, 0]
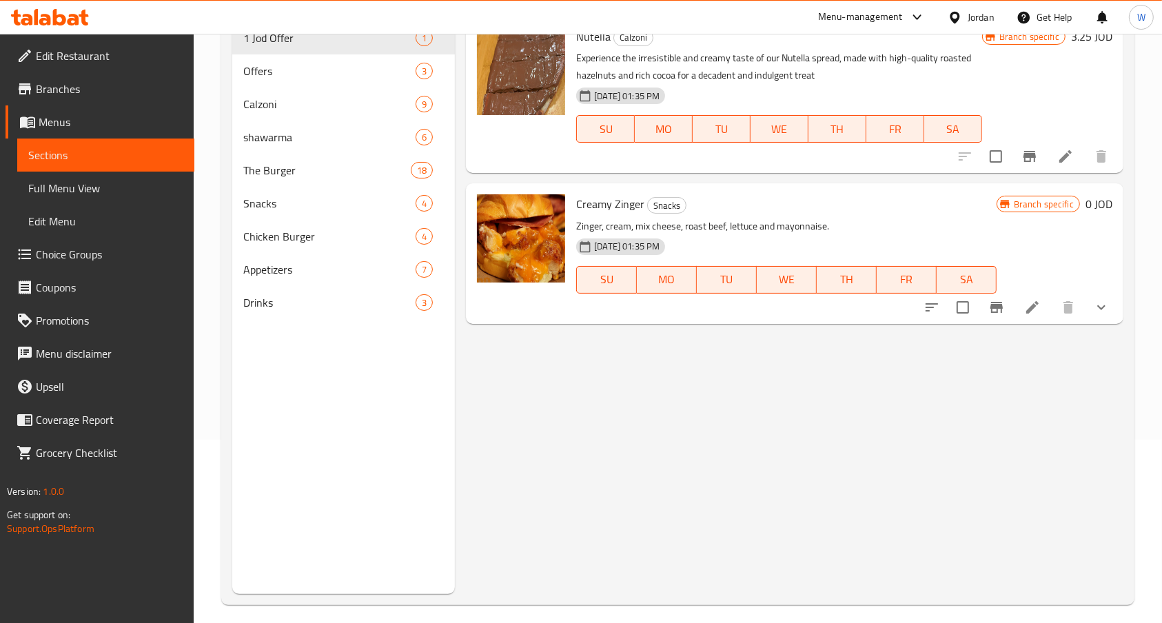
click at [1027, 323] on div at bounding box center [1016, 307] width 203 height 33
click at [1025, 309] on icon at bounding box center [1032, 307] width 17 height 17
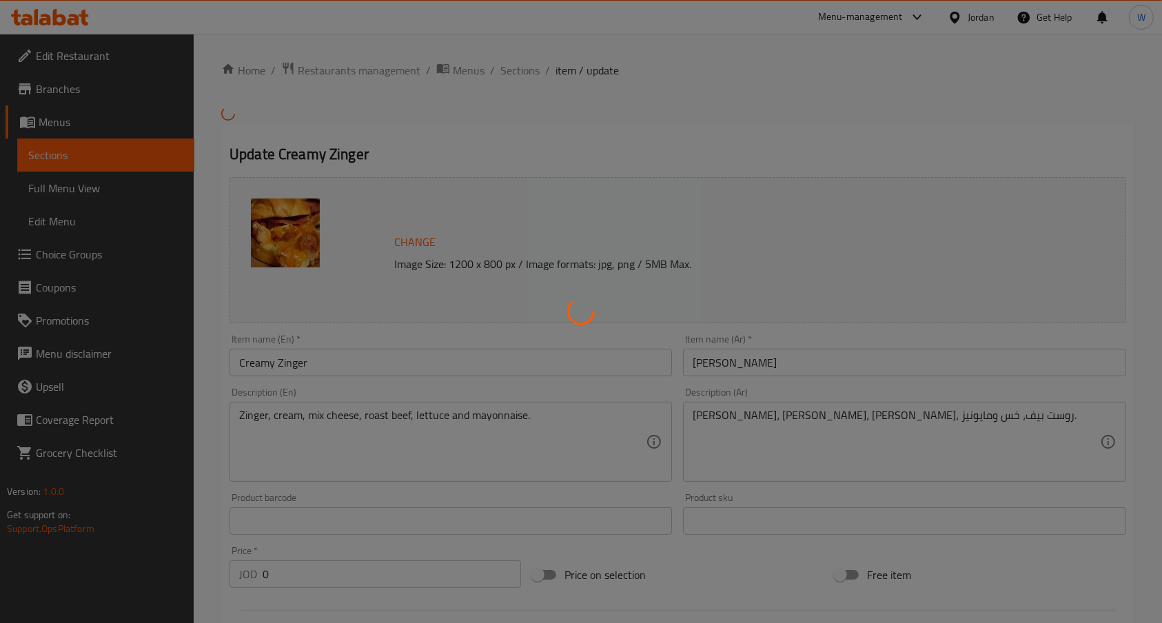
type input "اختار مشروبك"
type input "1"
type input "اضافات"
type input "0"
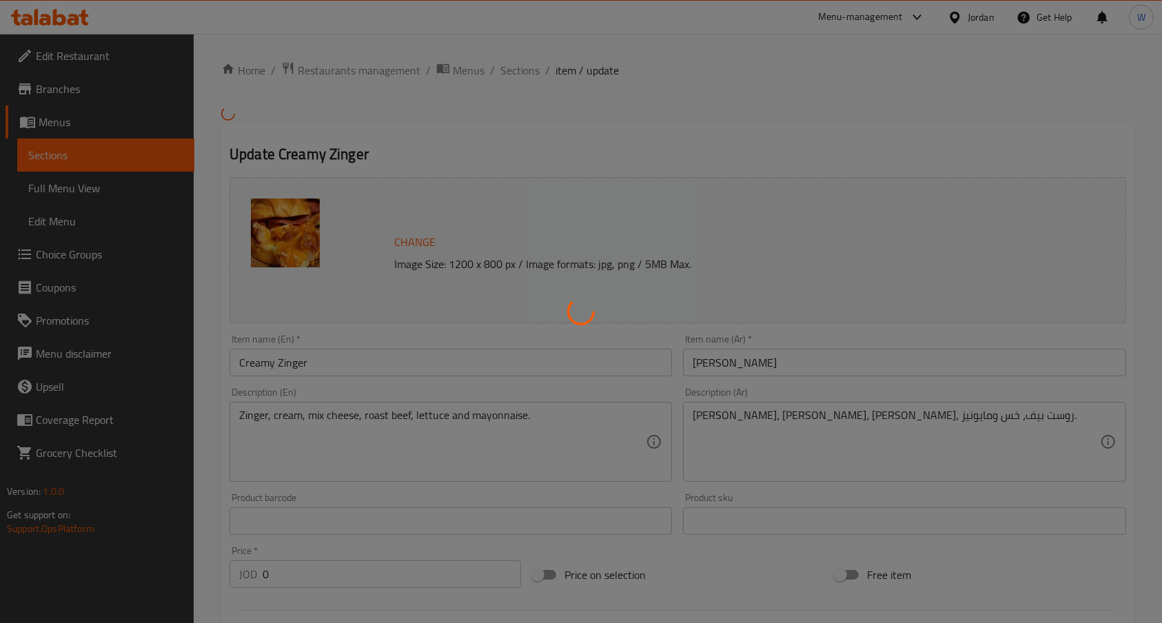
type input "1"
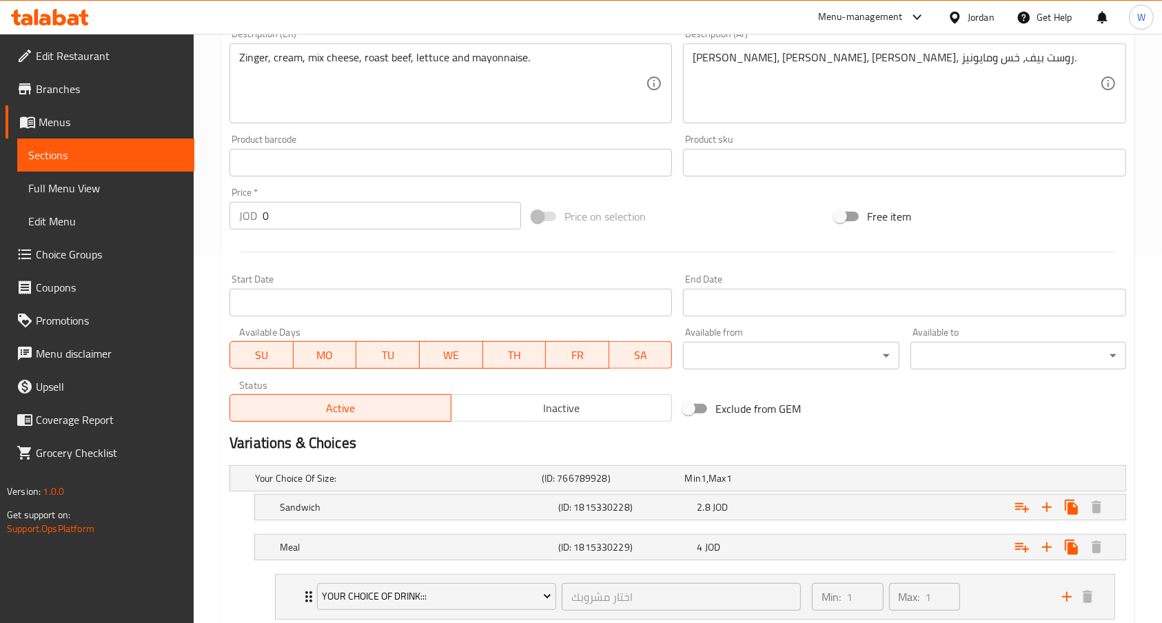
scroll to position [513, 0]
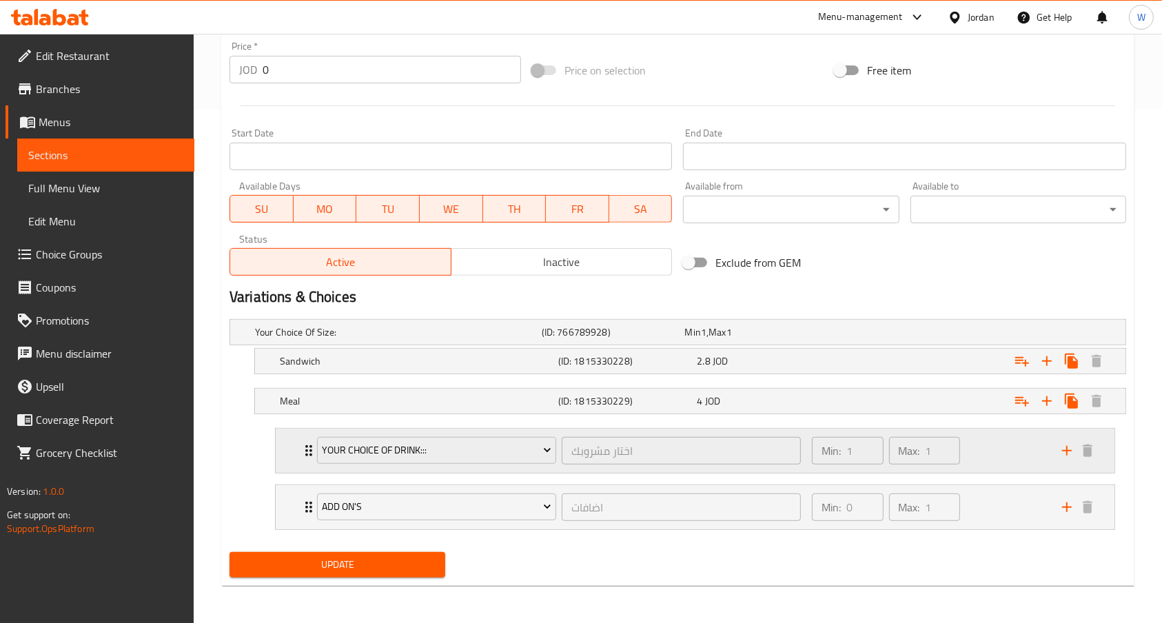
click at [979, 449] on div "Min: 1 ​ Max: 1 ​" at bounding box center [929, 451] width 250 height 44
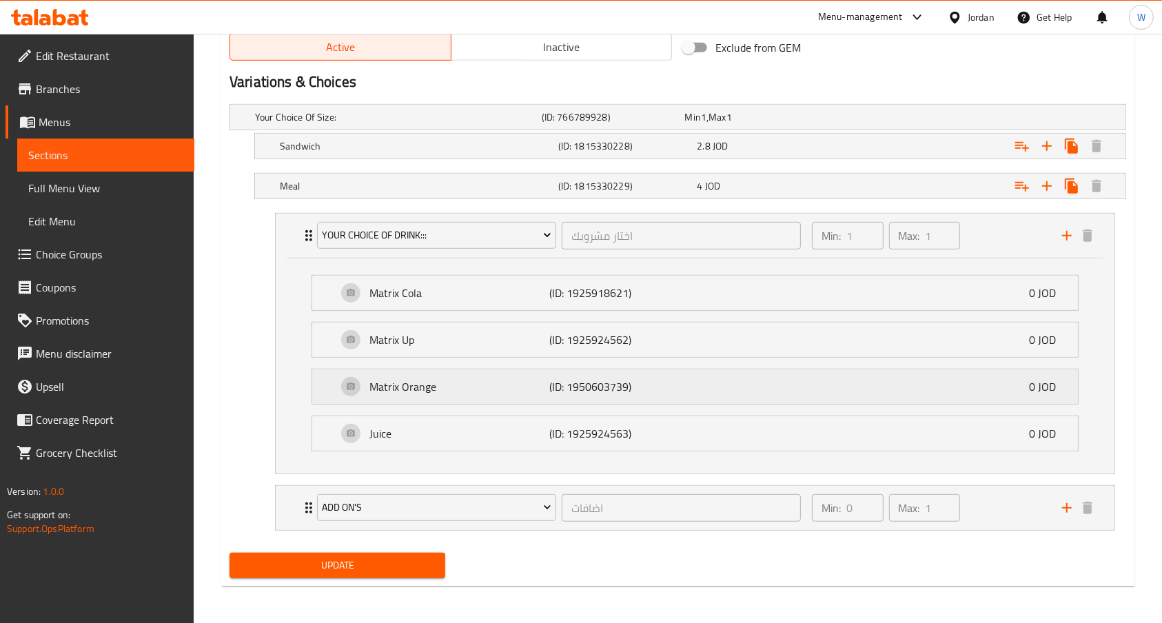
scroll to position [637, 0]
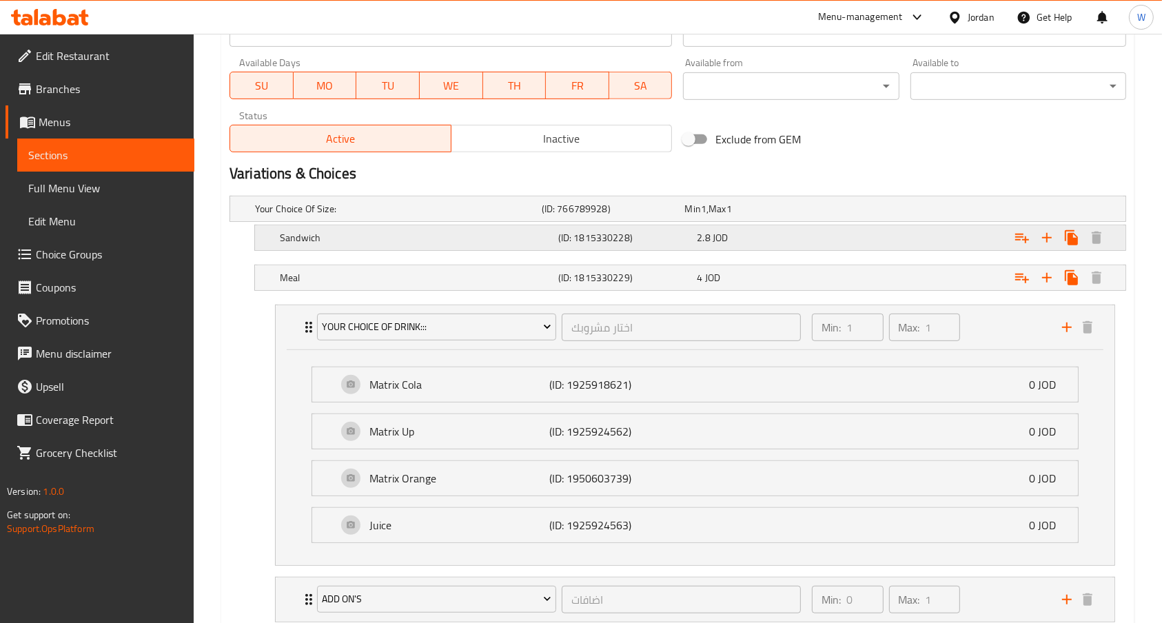
click at [792, 232] on div "2.8 JOD" at bounding box center [764, 238] width 134 height 14
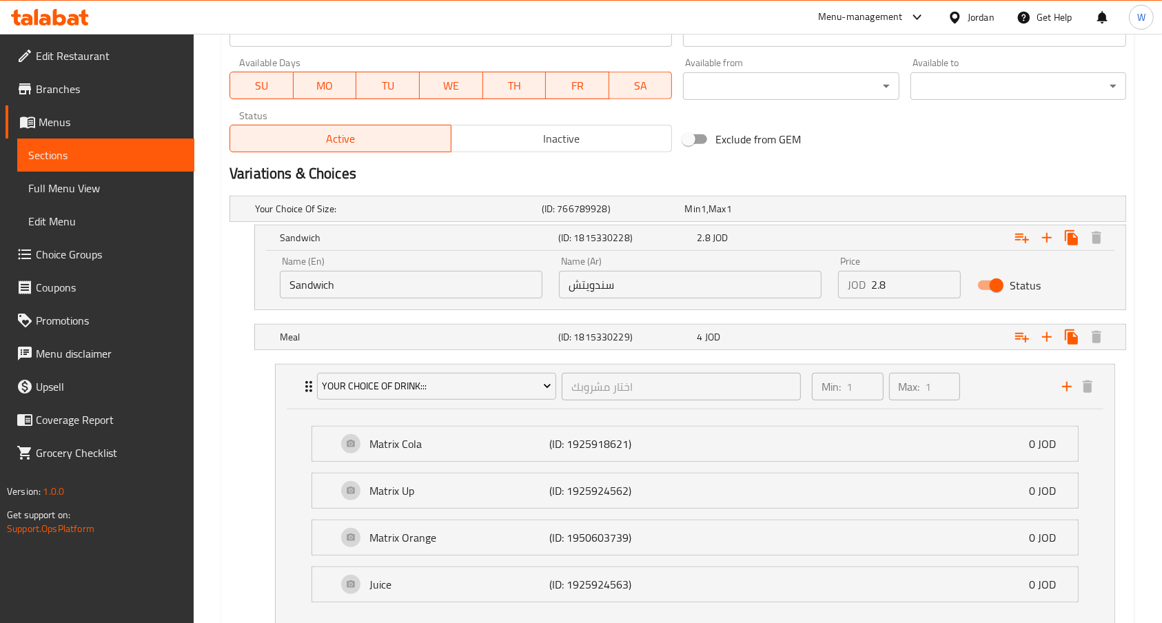
click at [892, 283] on input "2.8" at bounding box center [916, 285] width 90 height 28
type input "2.9"
click at [929, 334] on div "Expand" at bounding box center [972, 337] width 278 height 30
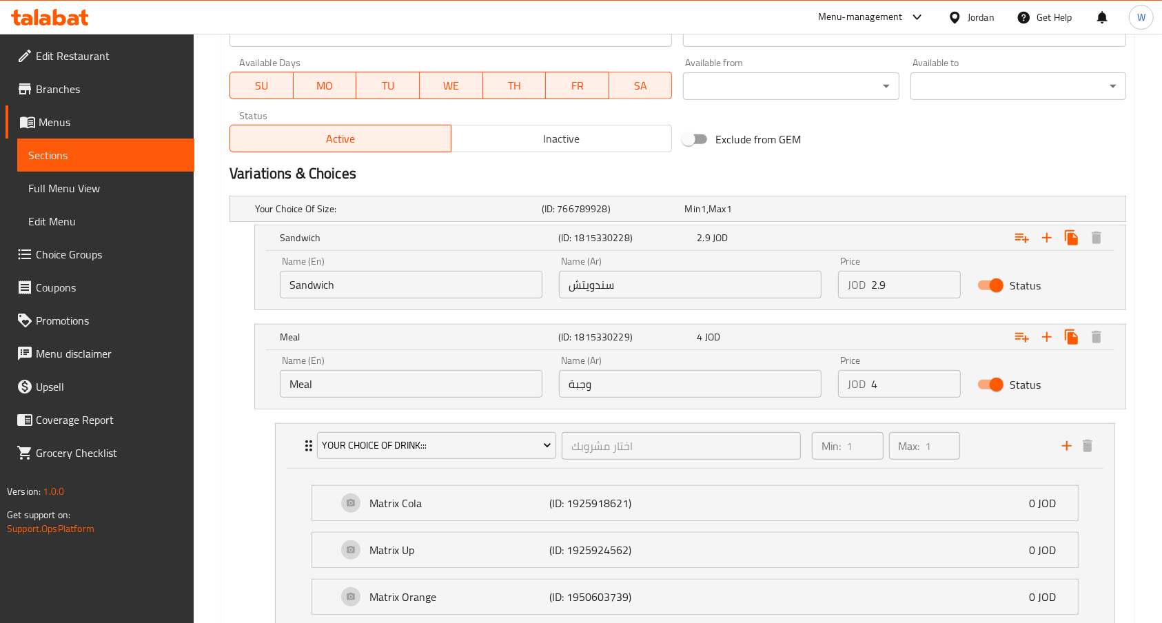
click at [908, 392] on input "4" at bounding box center [916, 384] width 90 height 28
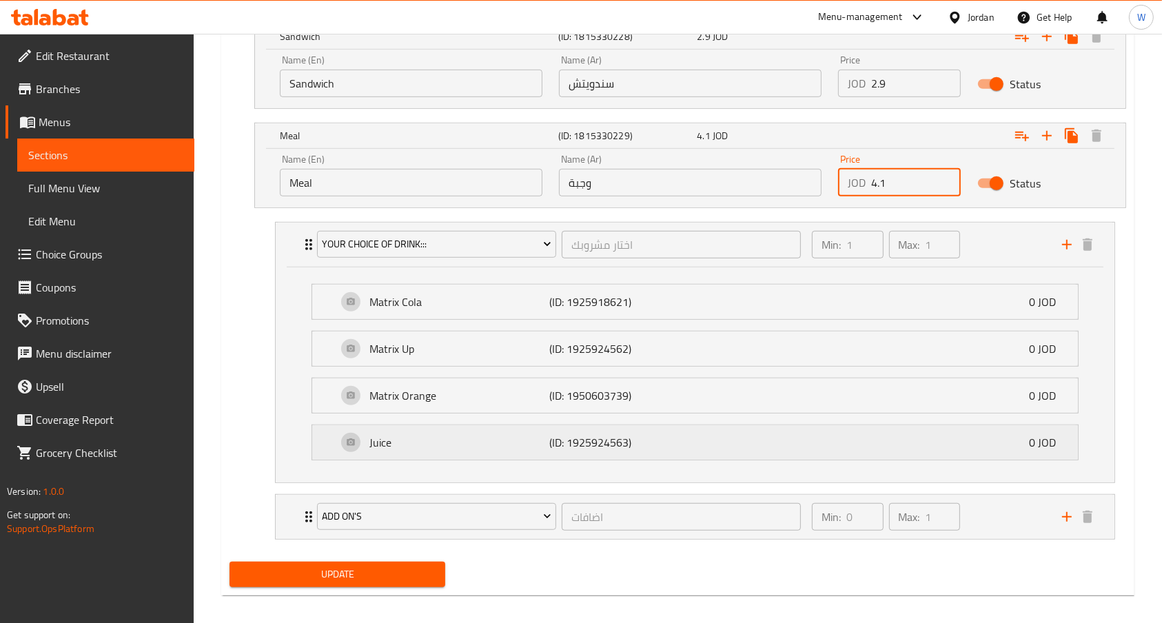
scroll to position [847, 0]
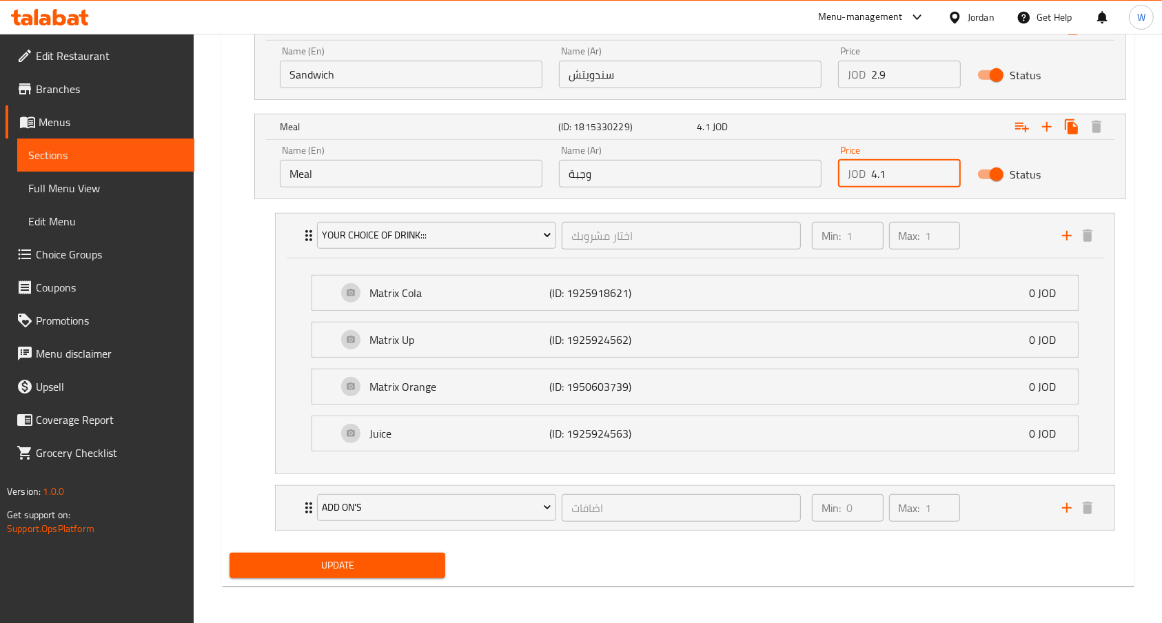
type input "4.1"
click at [411, 557] on span "Update" at bounding box center [338, 565] width 194 height 17
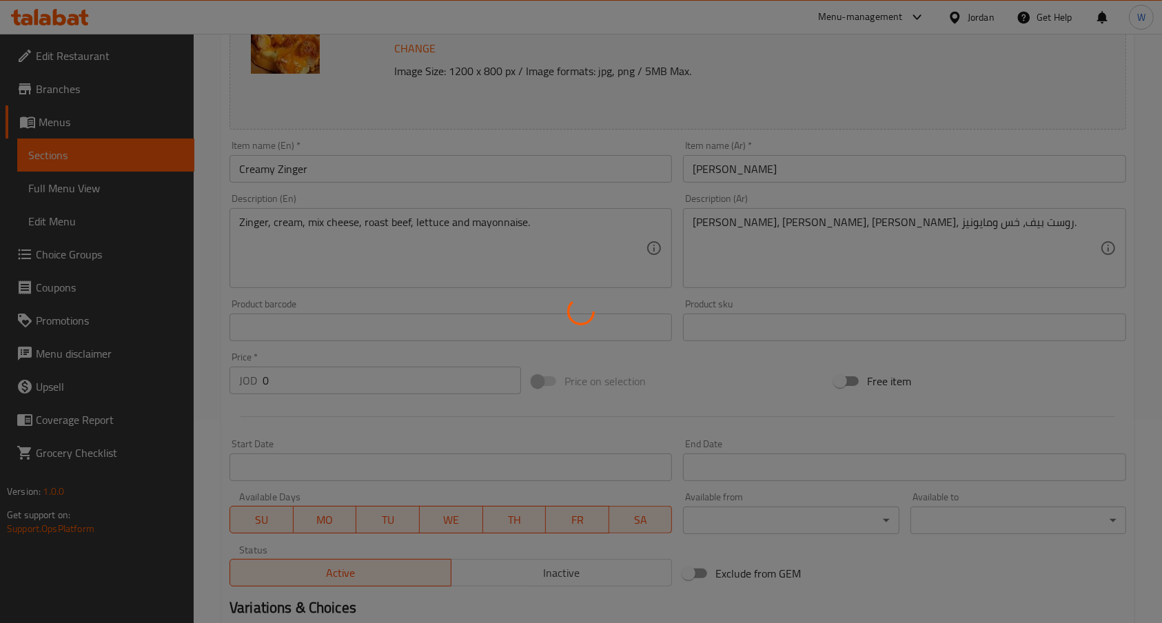
scroll to position [0, 0]
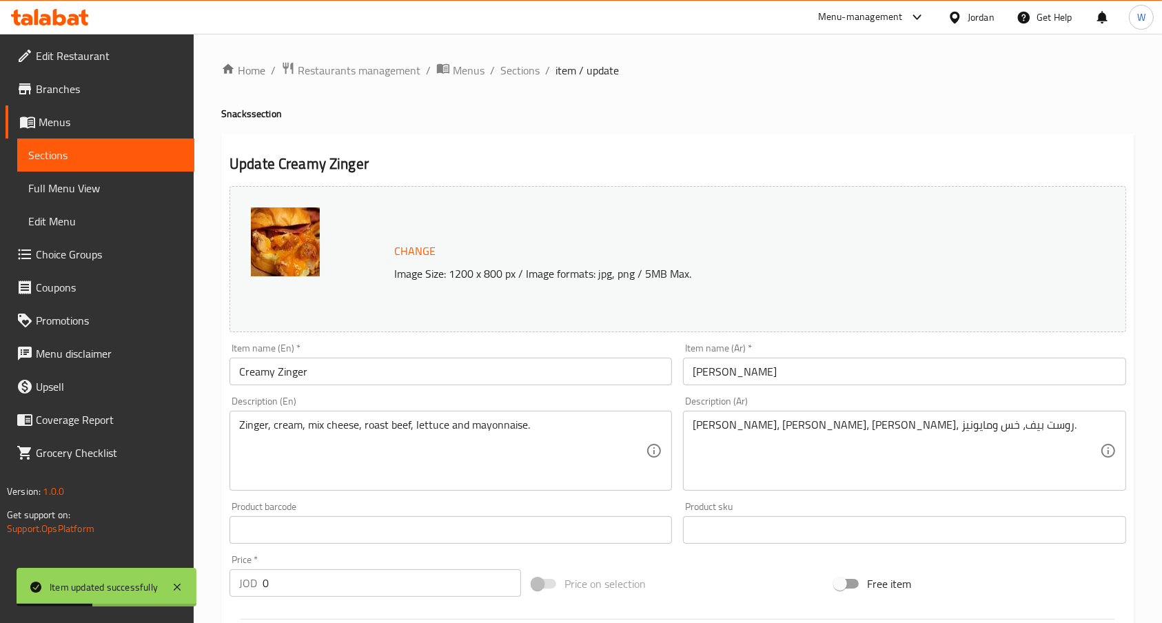
click at [510, 63] on span "Sections" at bounding box center [519, 70] width 39 height 17
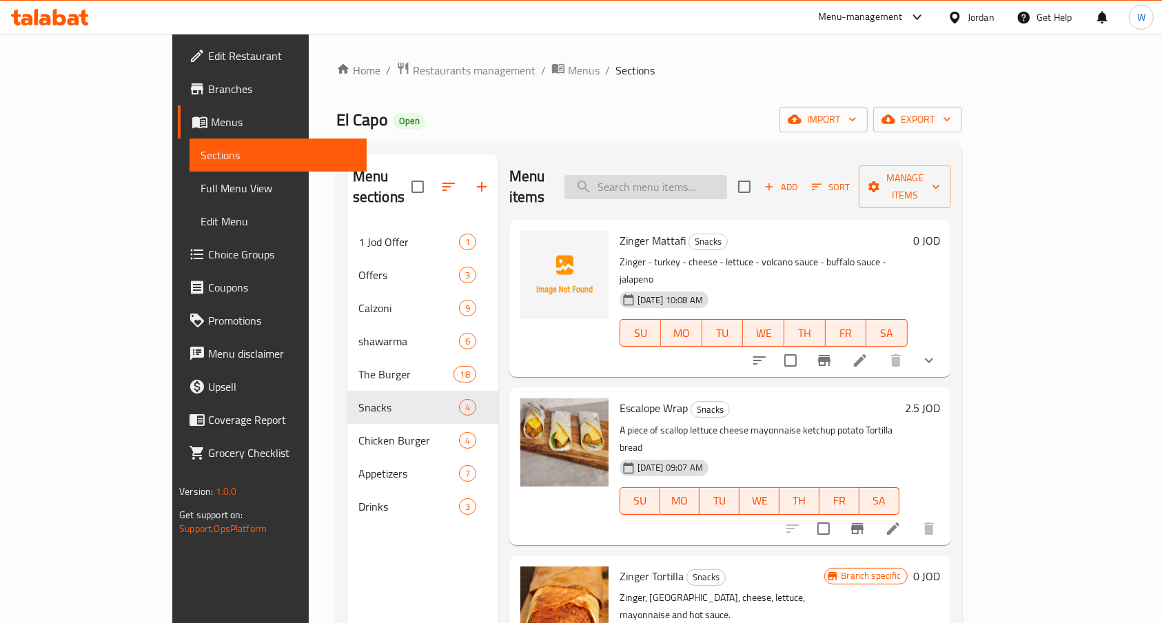
click at [715, 178] on input "search" at bounding box center [645, 187] width 163 height 24
click at [696, 176] on input "search" at bounding box center [645, 187] width 163 height 24
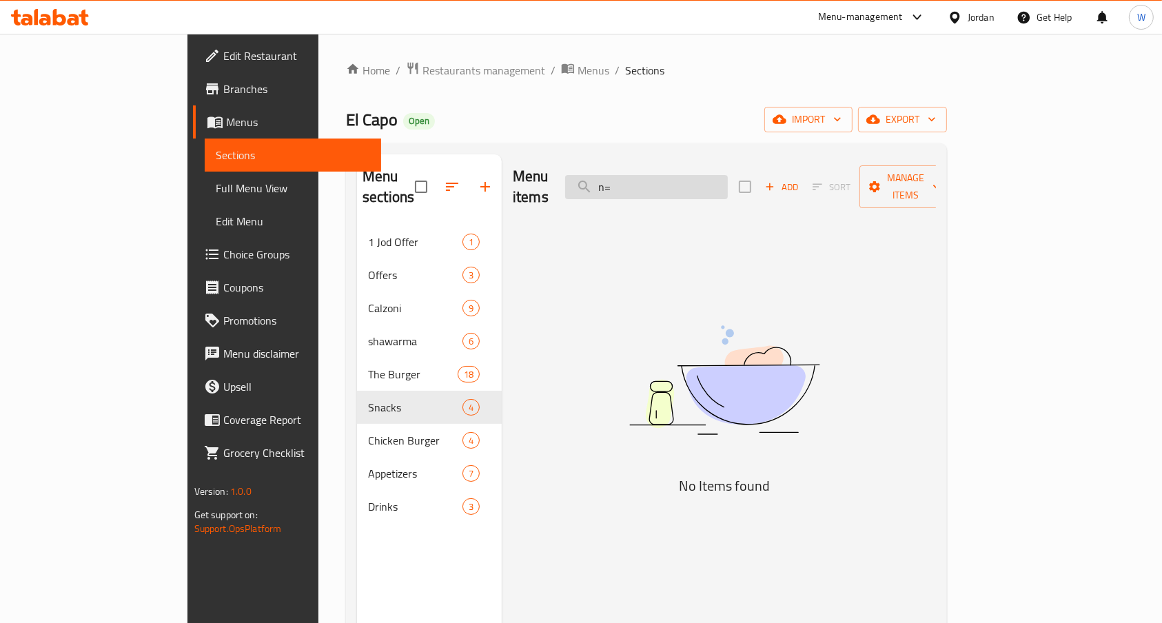
type input "n"
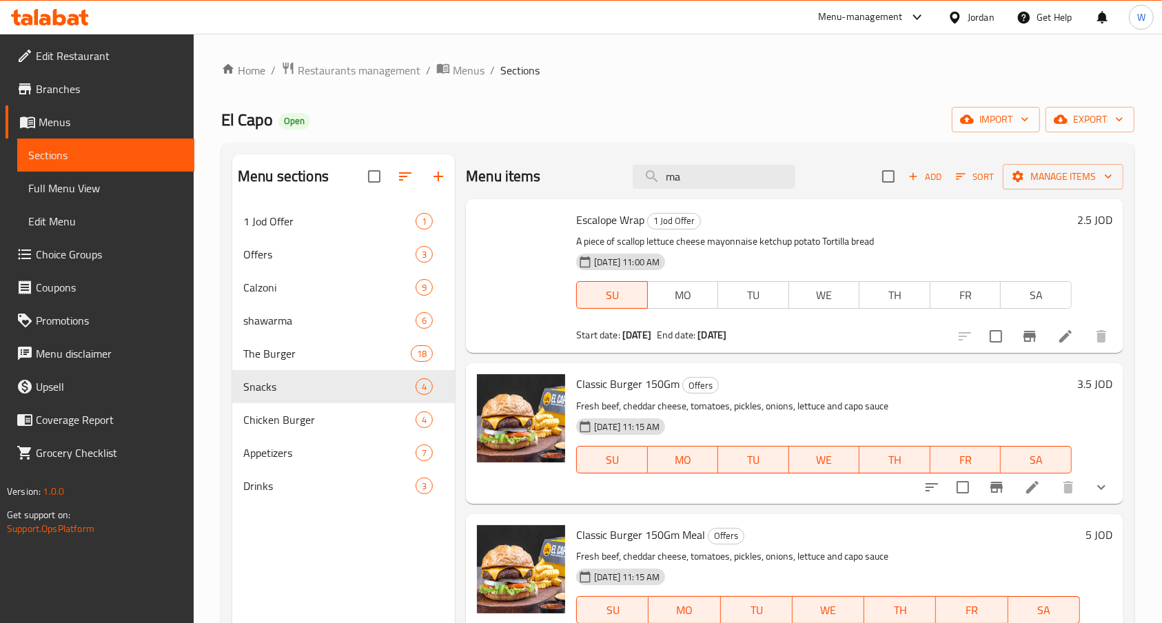
type input "m"
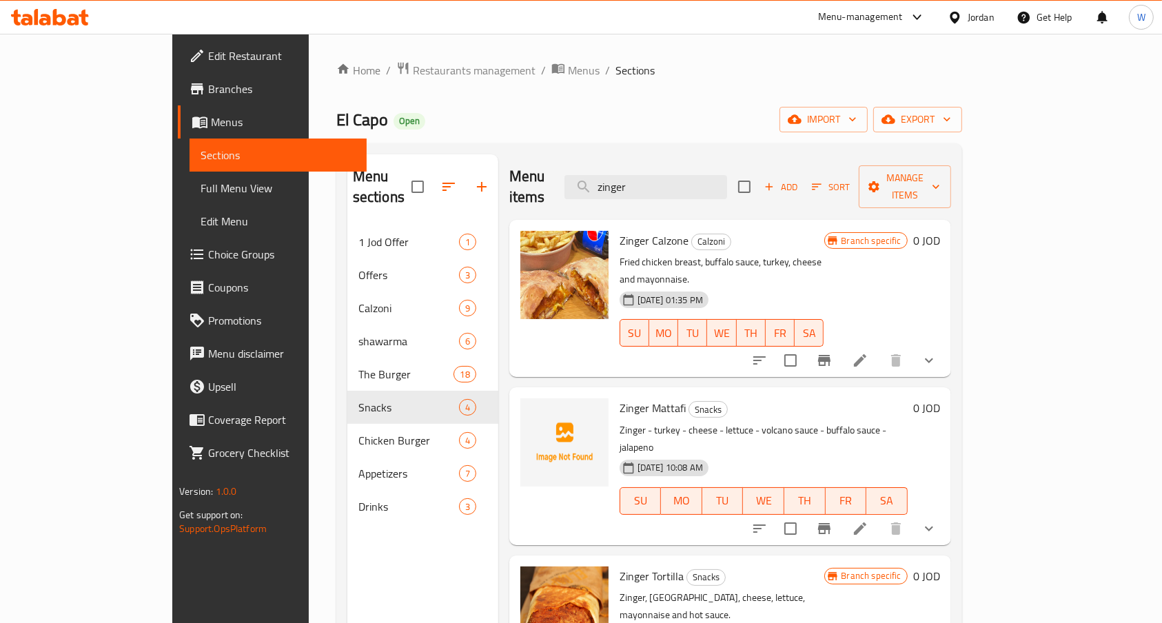
type input "zinger"
click at [937, 520] on icon "show more" at bounding box center [929, 528] width 17 height 17
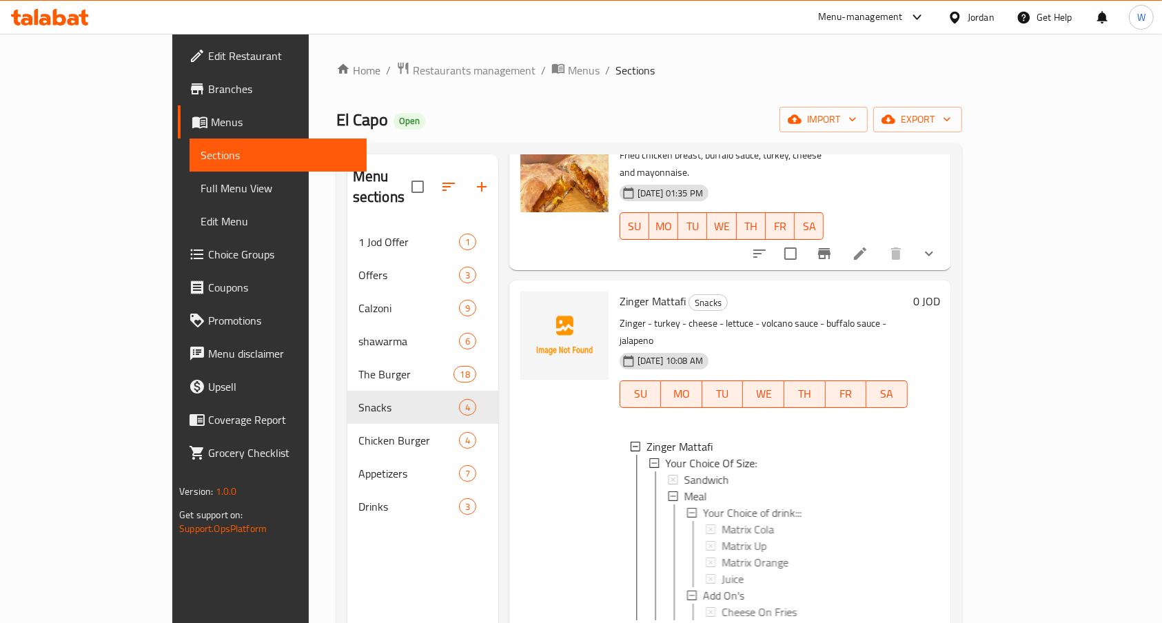
scroll to position [183, 0]
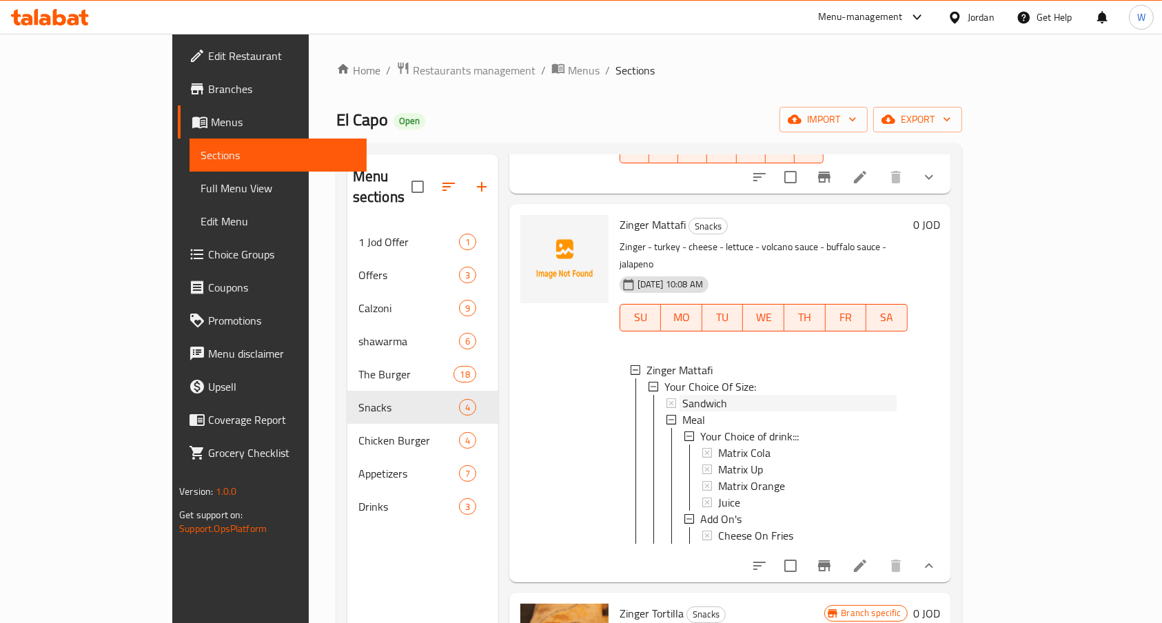
click at [724, 395] on div "Sandwich" at bounding box center [789, 403] width 214 height 17
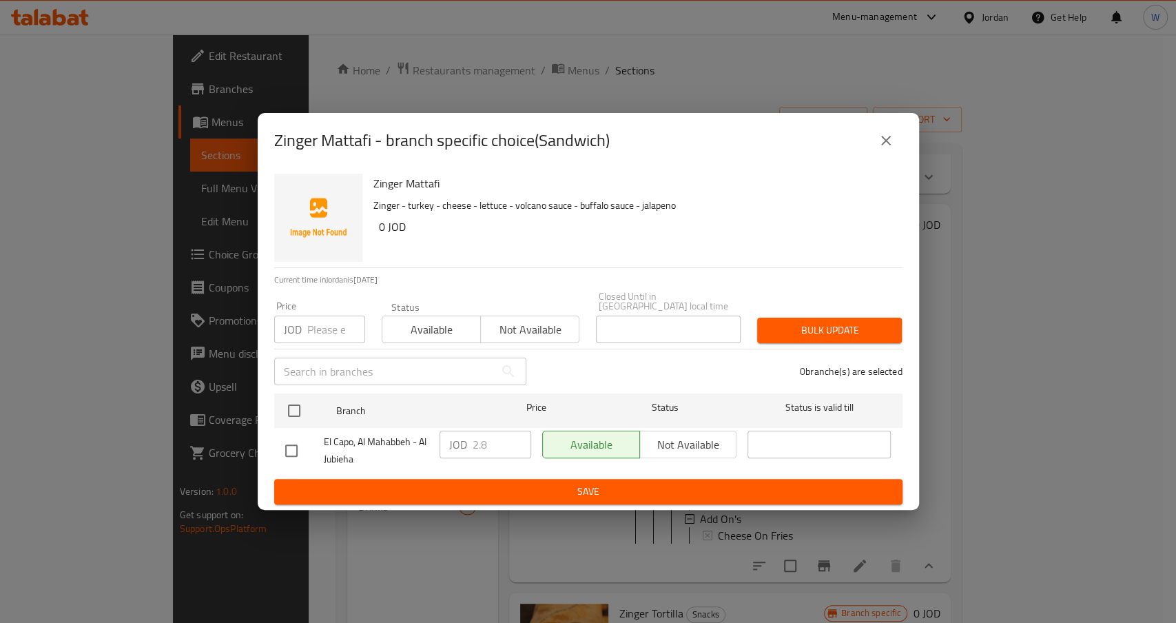
click at [884, 143] on icon "close" at bounding box center [886, 141] width 10 height 10
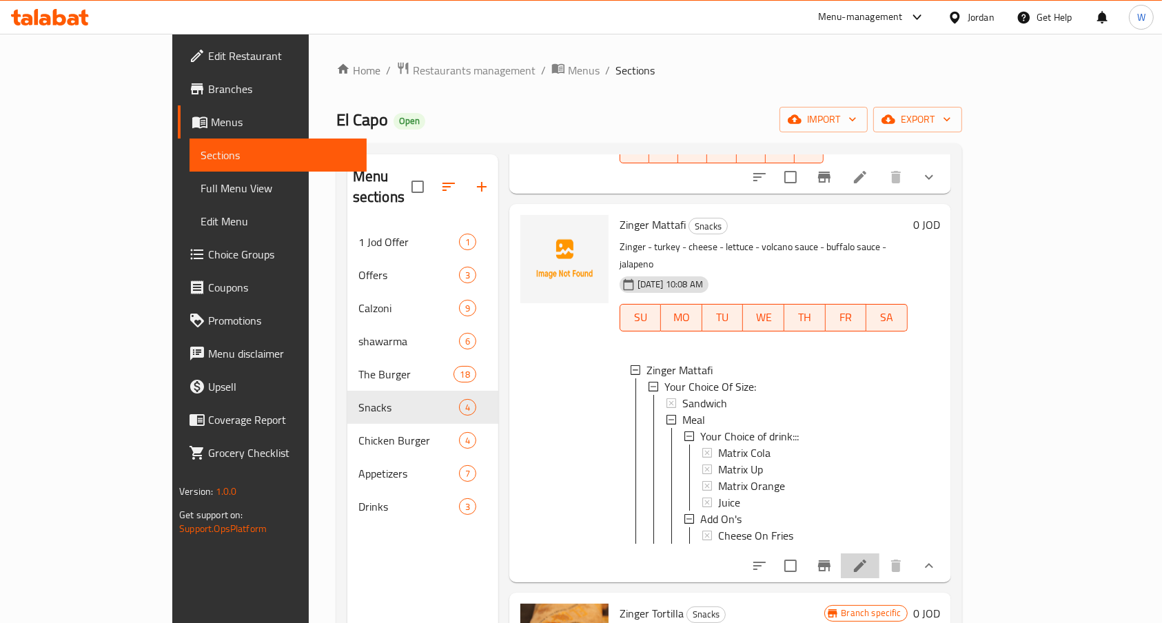
click at [879, 553] on li at bounding box center [860, 565] width 39 height 25
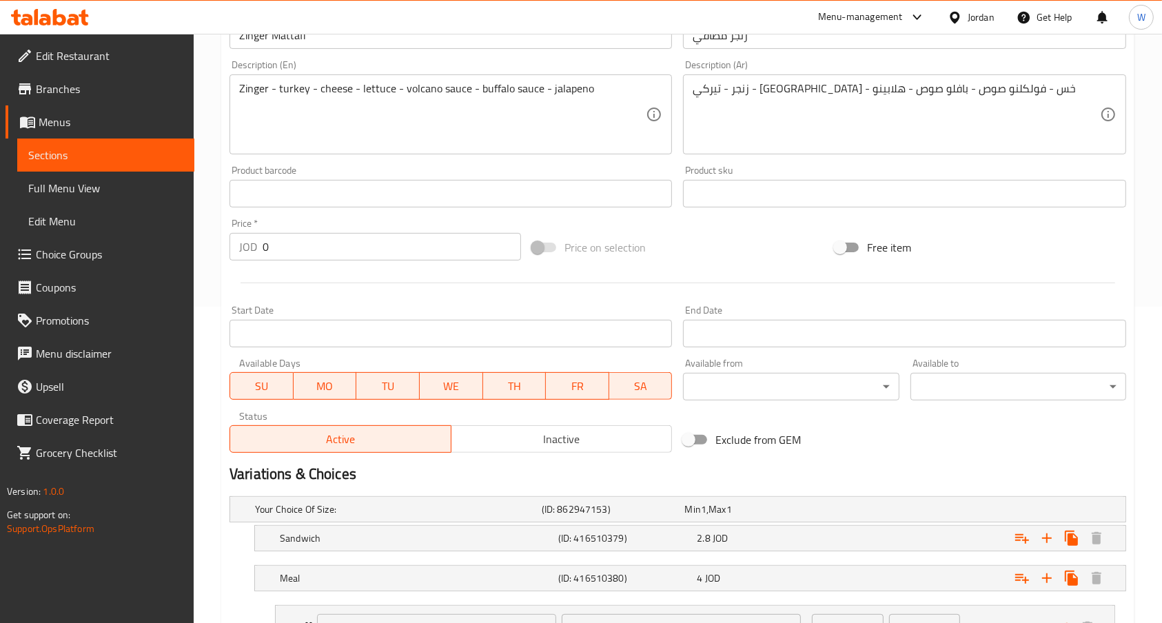
scroll to position [459, 0]
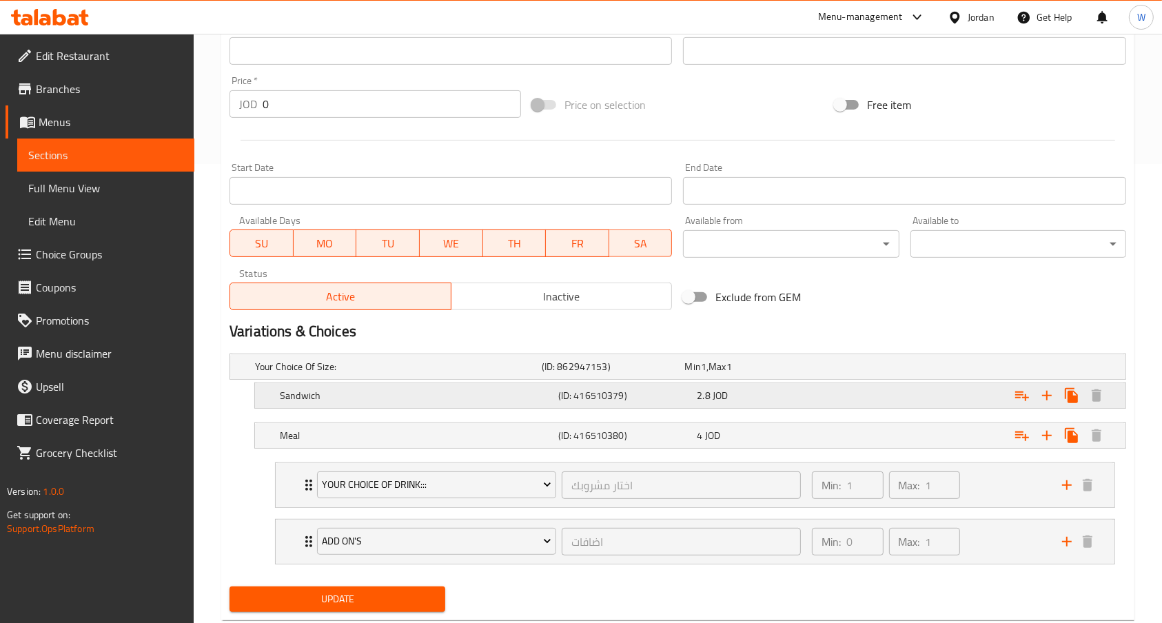
click at [853, 394] on div "Expand" at bounding box center [972, 395] width 278 height 30
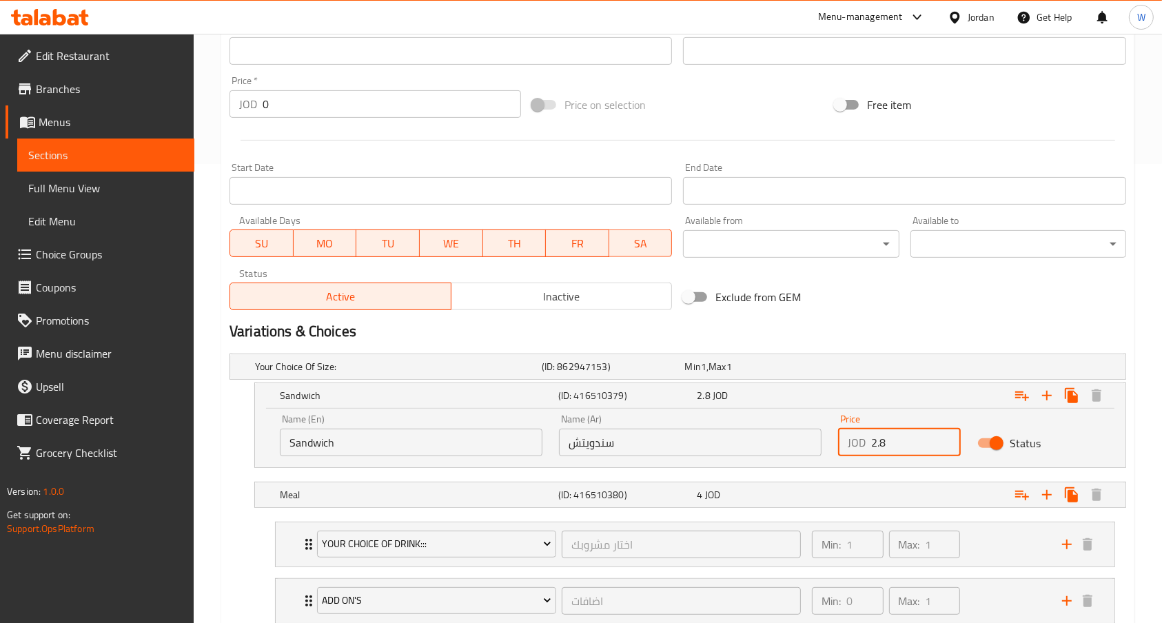
click at [885, 446] on input "2.8" at bounding box center [916, 443] width 90 height 28
type input "2.9"
click at [888, 491] on div "Expand" at bounding box center [972, 495] width 278 height 30
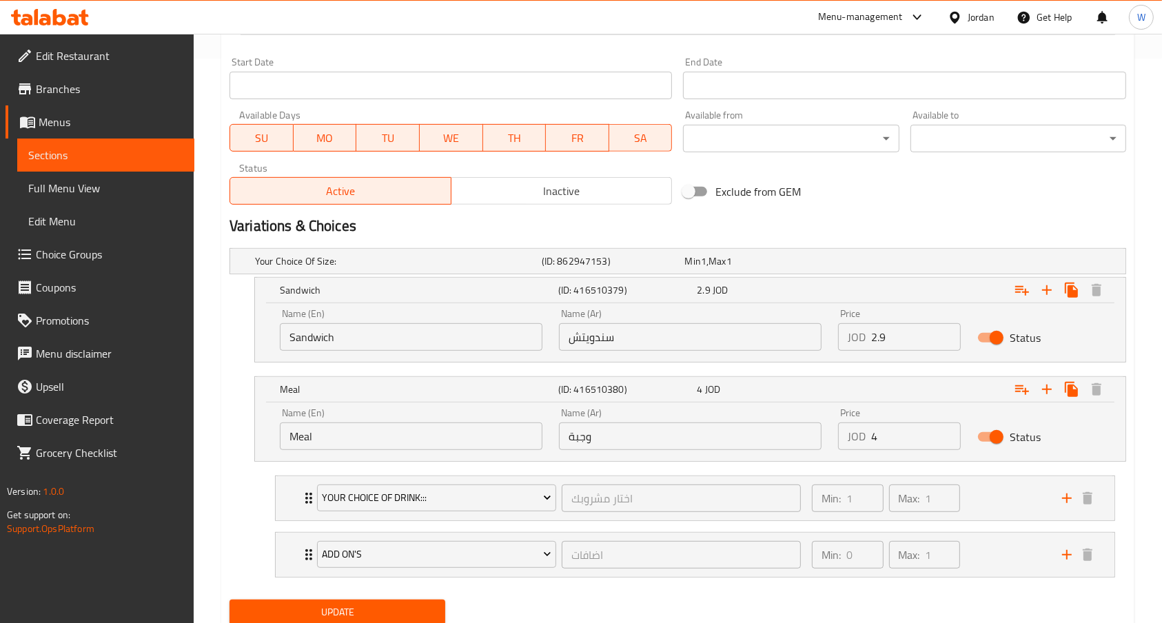
scroll to position [611, 0]
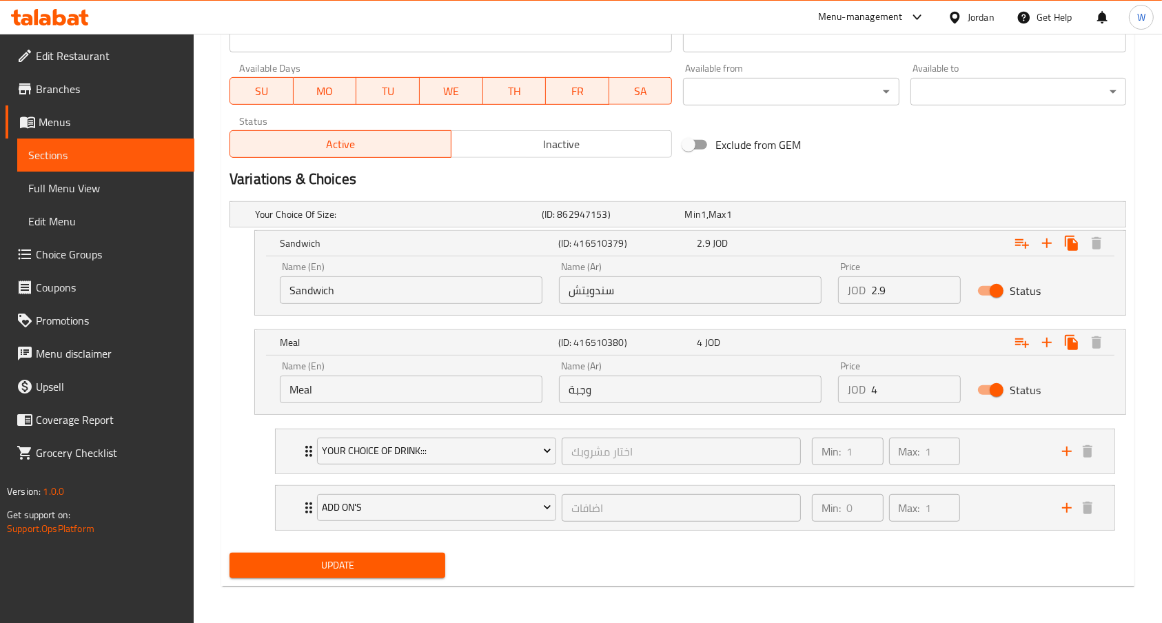
click at [908, 387] on input "4" at bounding box center [916, 390] width 90 height 28
type input "4.1"
click at [430, 571] on span "Update" at bounding box center [338, 564] width 194 height 17
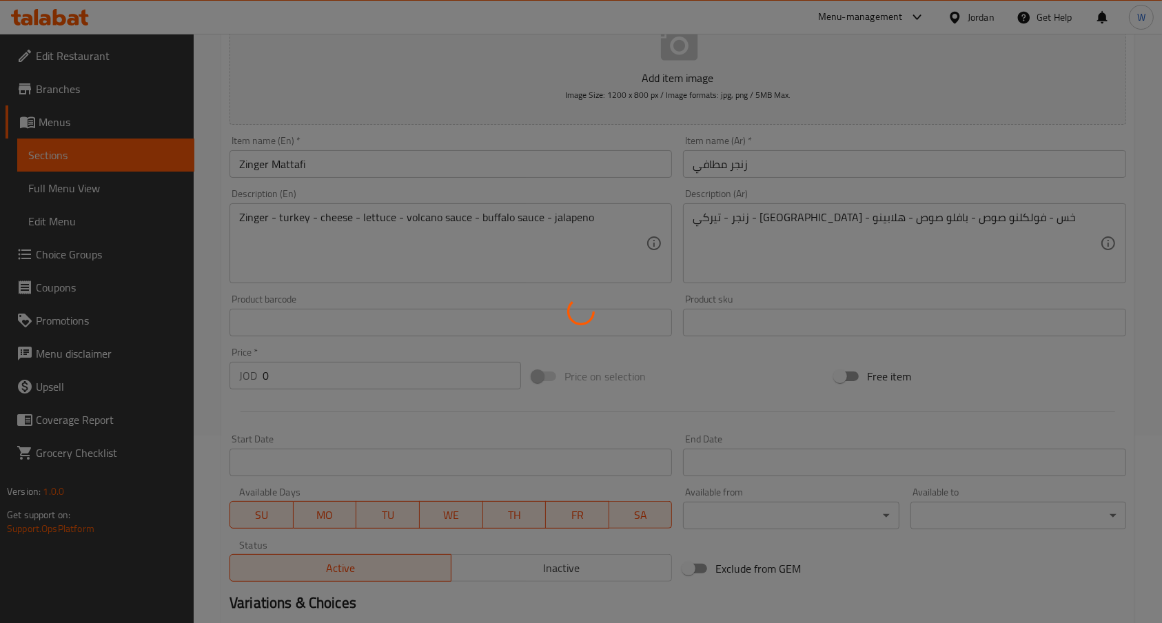
scroll to position [0, 0]
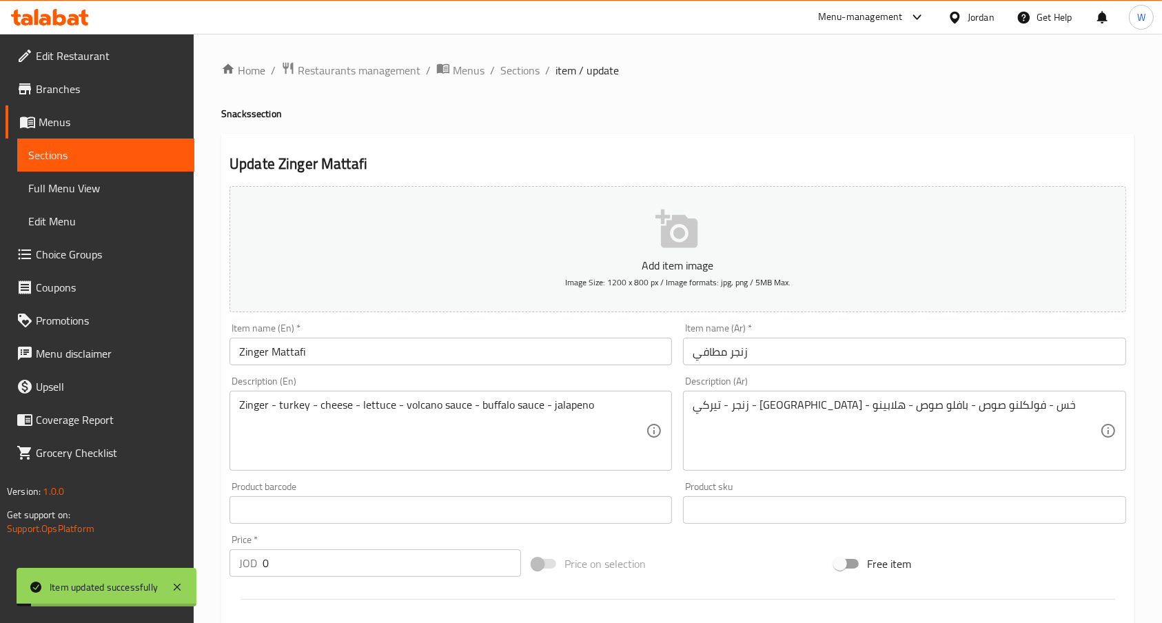
click at [511, 82] on div "Home / Restaurants management / Menus / Sections / item / update Snacks section…" at bounding box center [677, 635] width 913 height 1148
click at [511, 71] on span "Sections" at bounding box center [519, 70] width 39 height 17
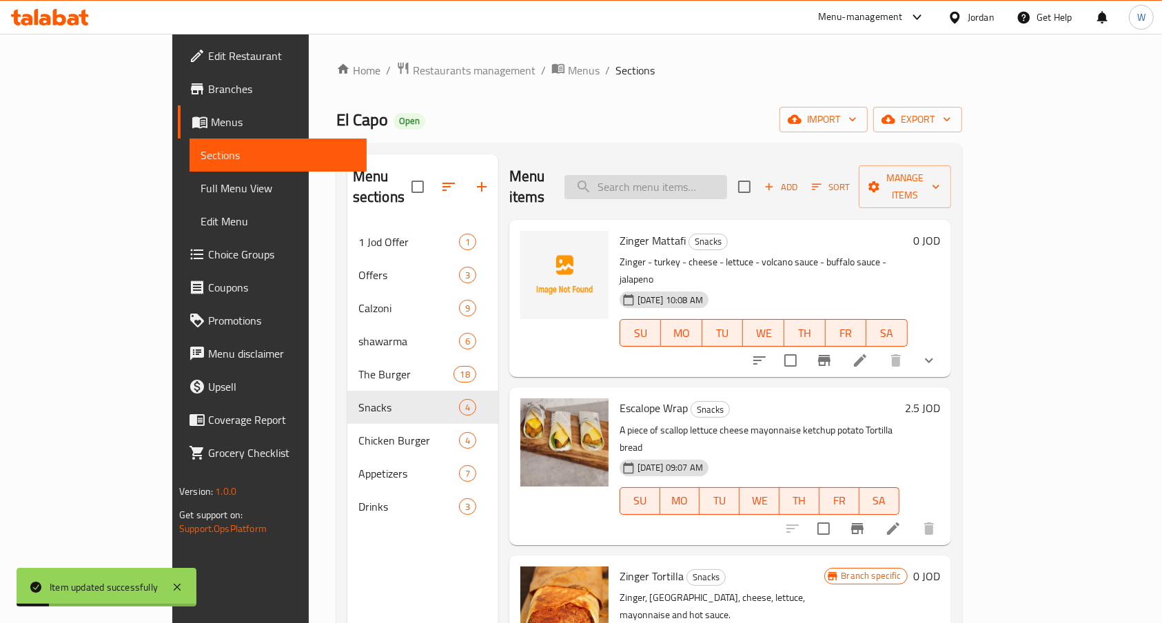
click at [720, 175] on input "search" at bounding box center [645, 187] width 163 height 24
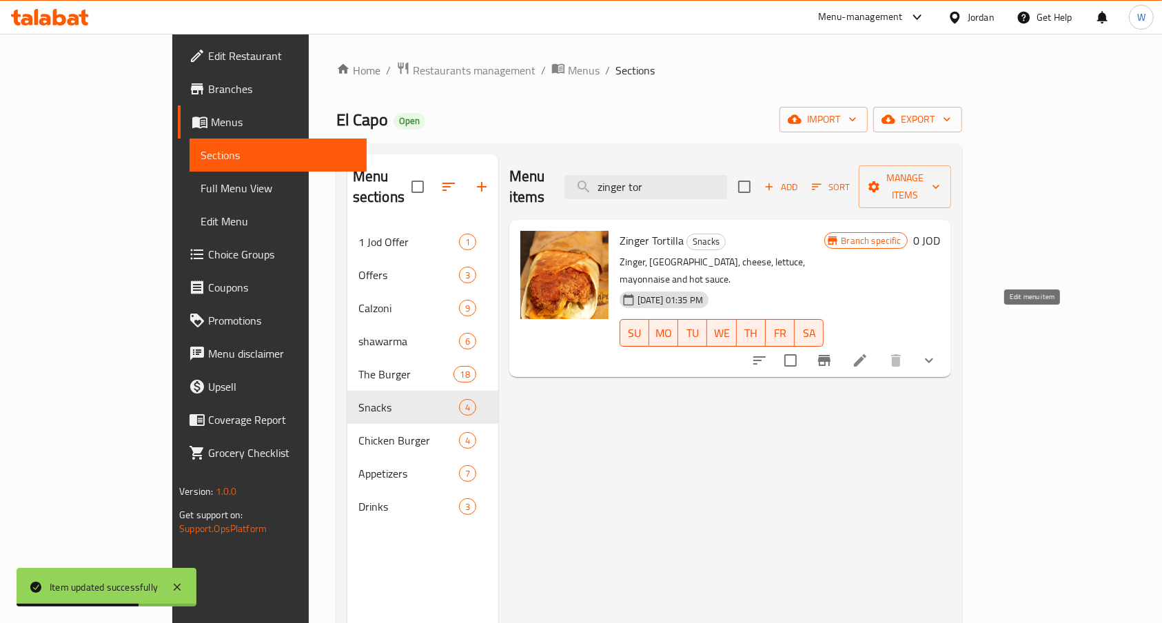
type input "zinger tor"
click at [868, 352] on icon at bounding box center [860, 360] width 17 height 17
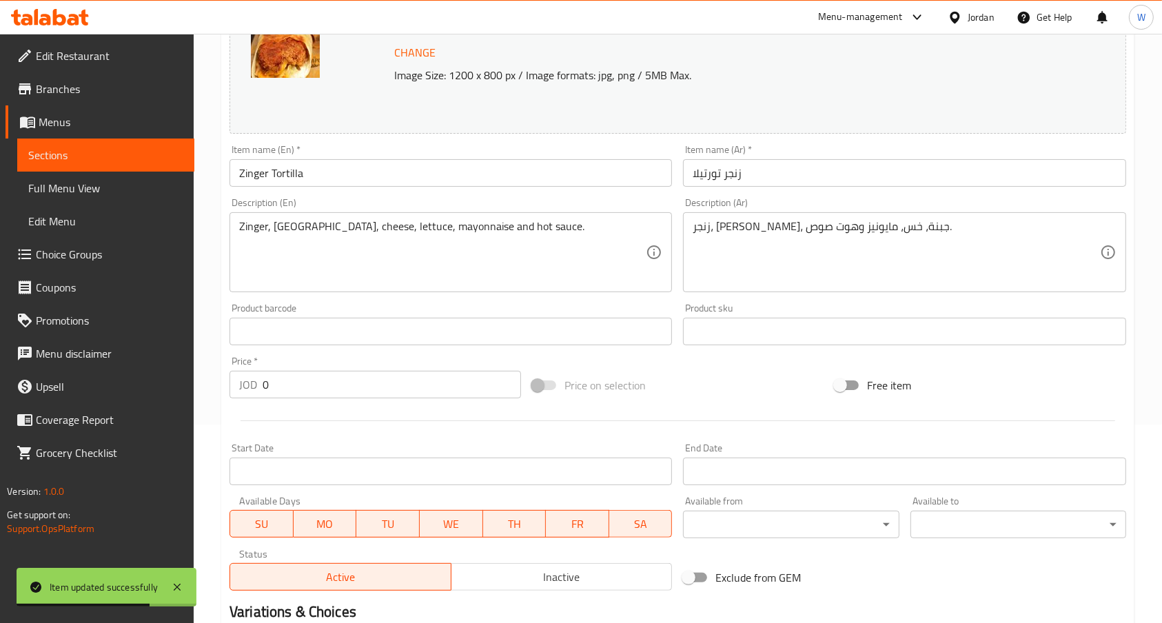
scroll to position [513, 0]
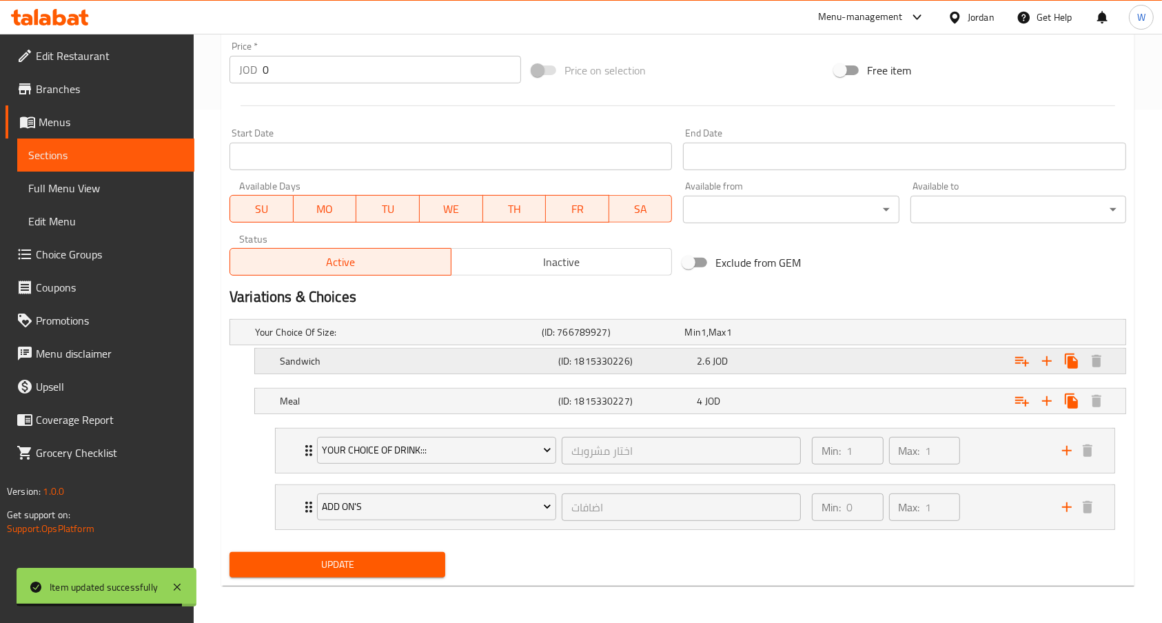
click at [827, 370] on div "Sandwich (ID: 1815330226) 2.6 JOD" at bounding box center [694, 361] width 835 height 30
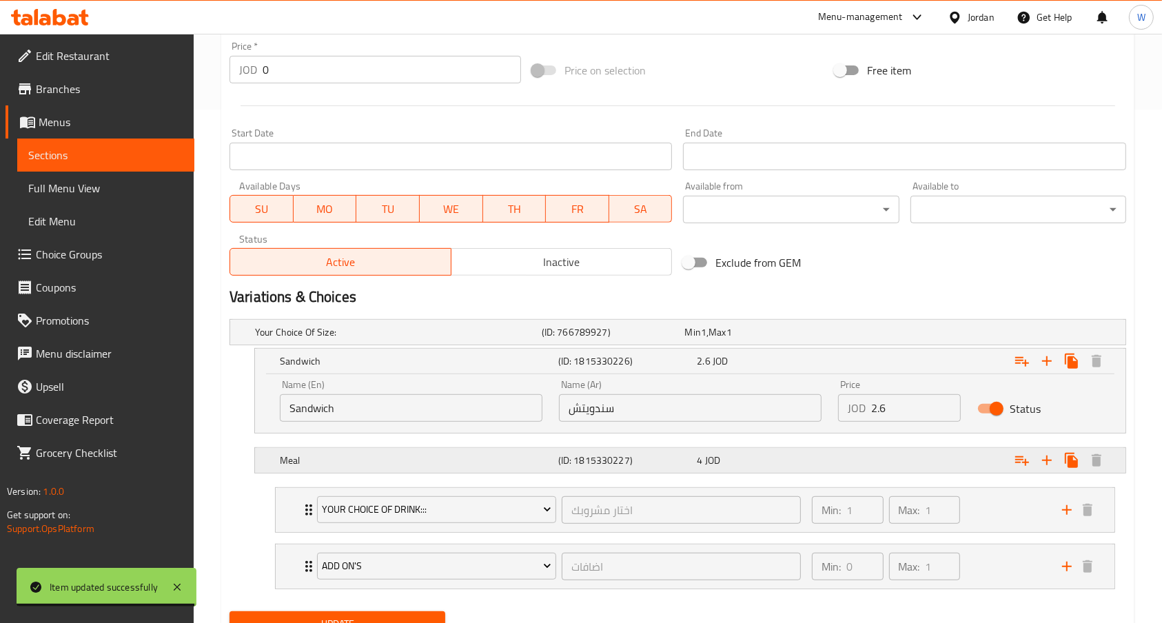
click at [805, 471] on div "Meal (ID: 1815330227) 4 JOD" at bounding box center [694, 460] width 835 height 30
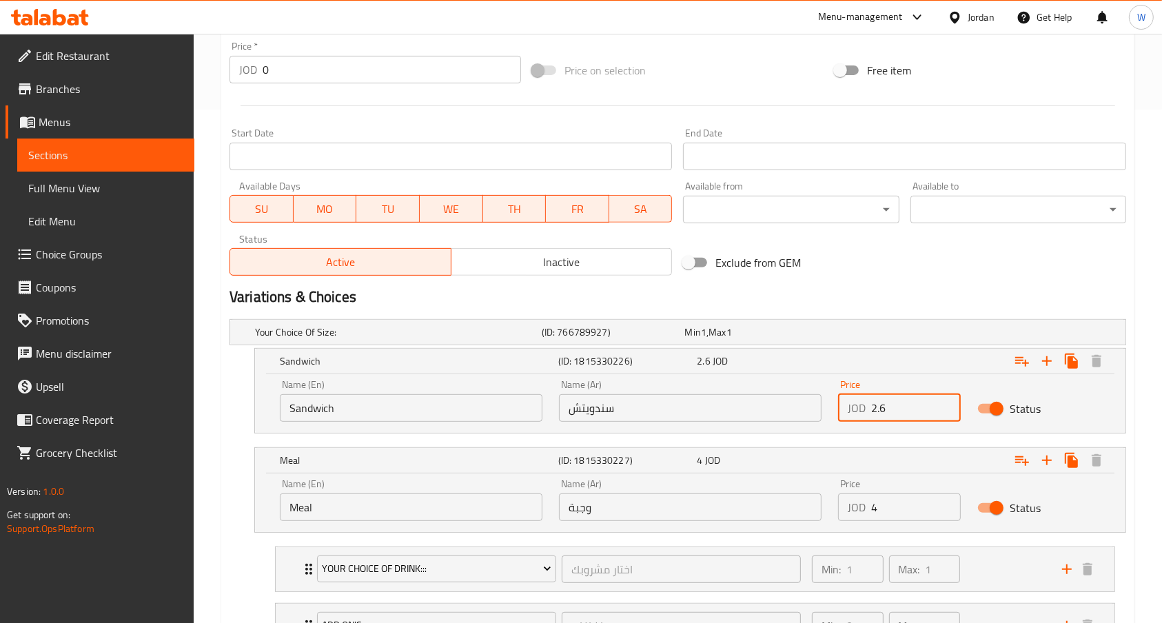
click at [910, 405] on input "2.6" at bounding box center [916, 408] width 90 height 28
type input "2.8"
click at [904, 509] on input "4" at bounding box center [916, 507] width 90 height 28
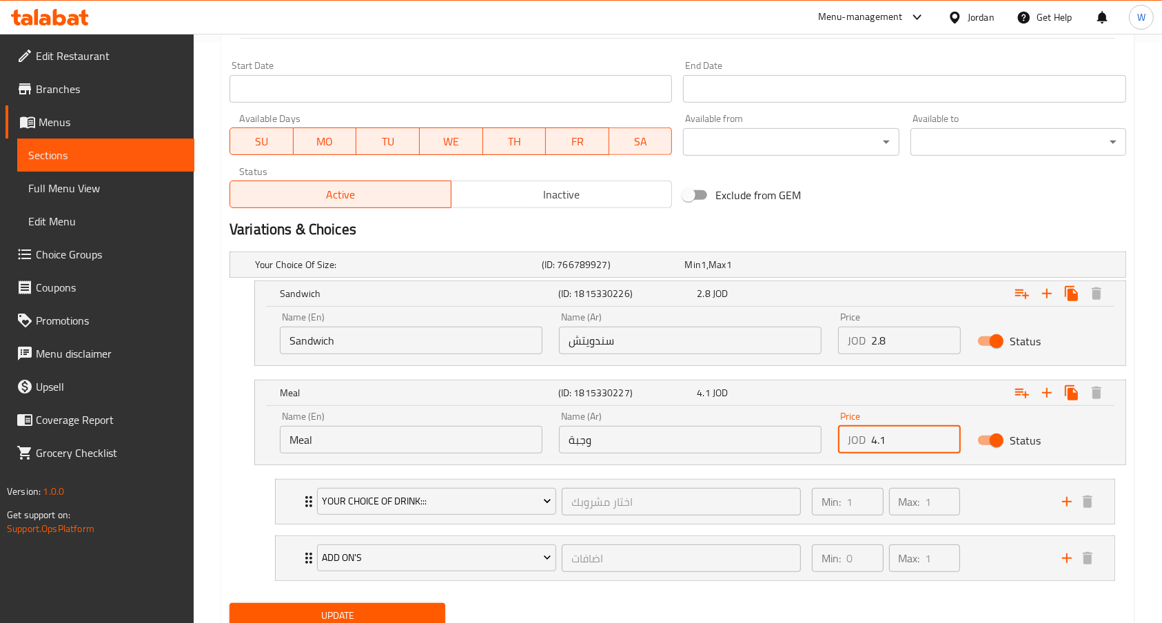
scroll to position [632, 0]
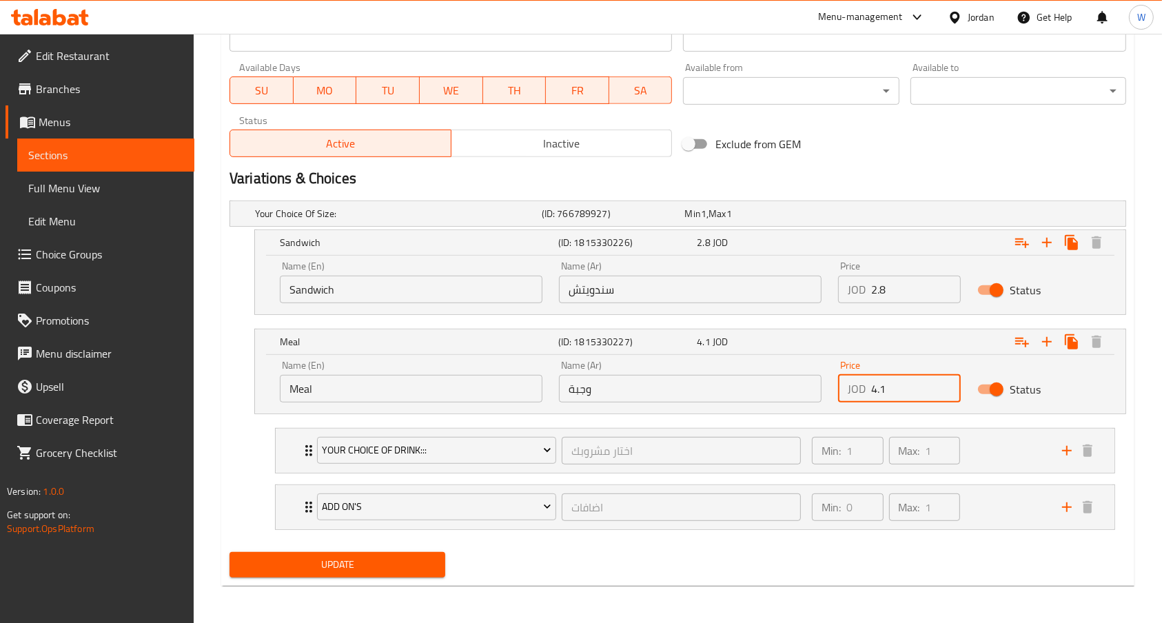
type input "4.1"
click at [349, 575] on button "Update" at bounding box center [338, 565] width 216 height 26
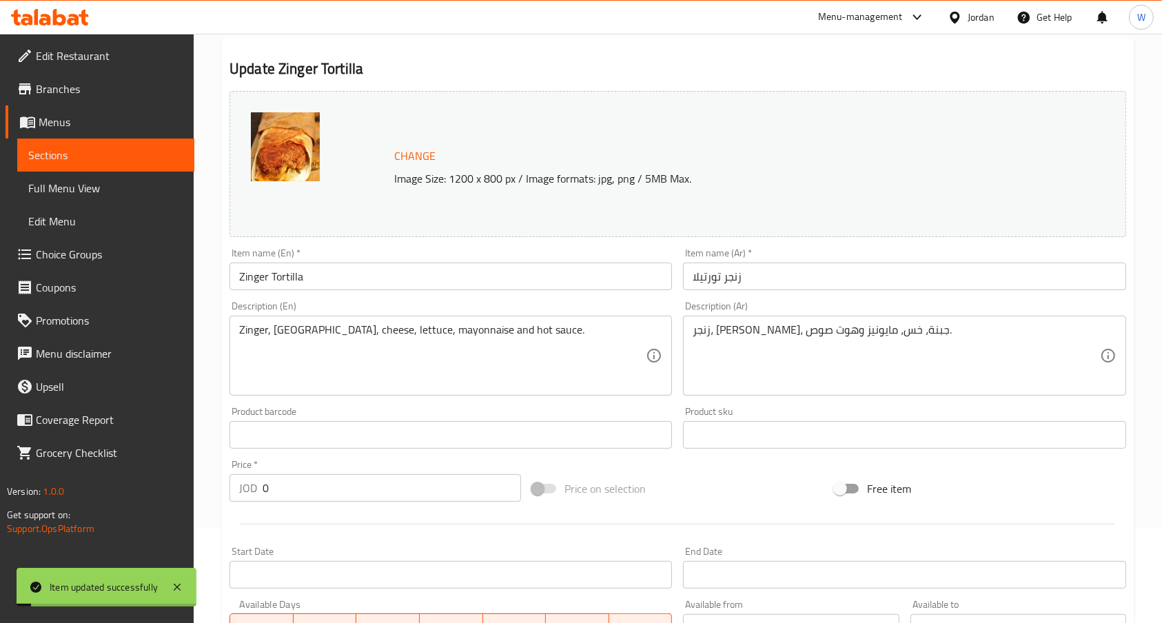
scroll to position [0, 0]
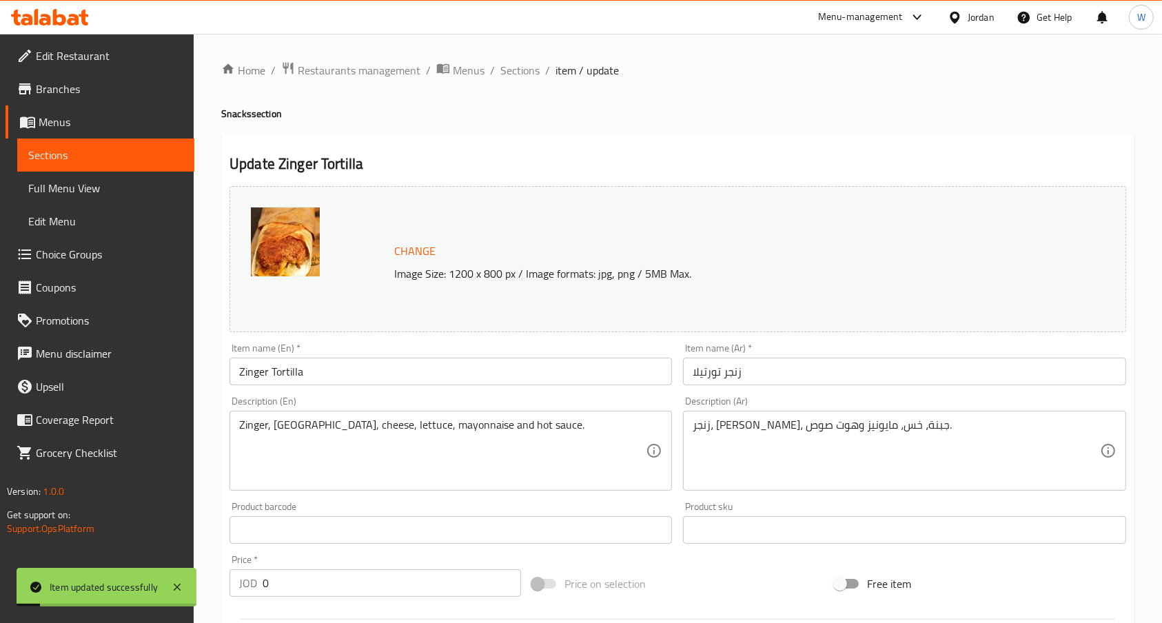
drag, startPoint x: 531, startPoint y: 63, endPoint x: 518, endPoint y: 85, distance: 25.3
click at [530, 63] on span "Sections" at bounding box center [519, 70] width 39 height 17
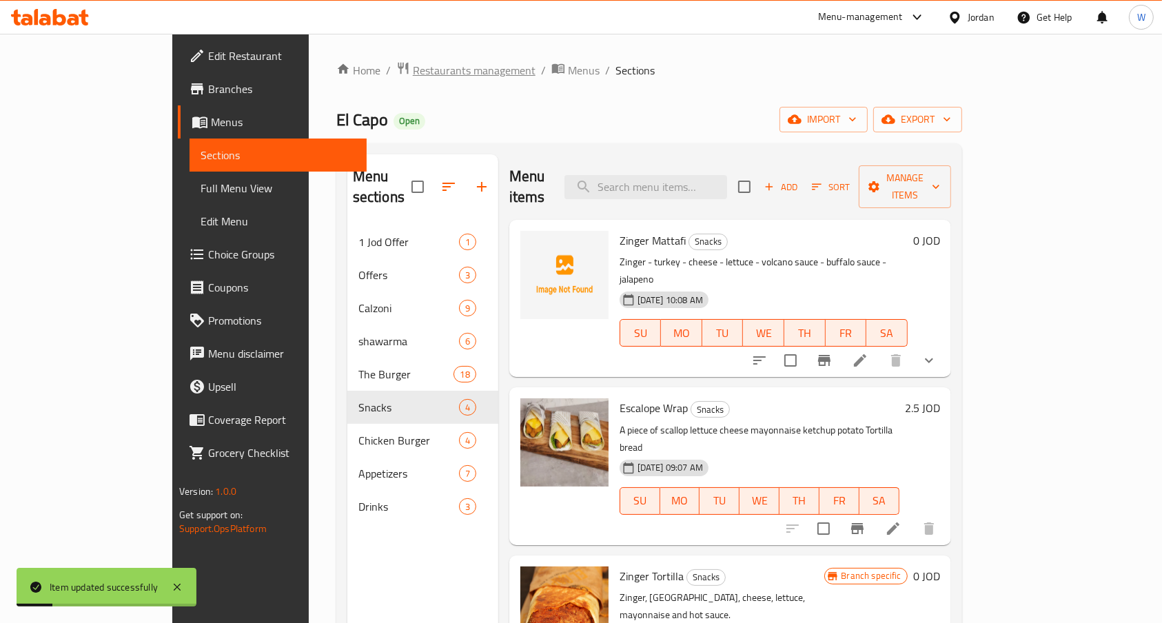
drag, startPoint x: 422, startPoint y: 79, endPoint x: 415, endPoint y: 69, distance: 12.4
click at [419, 74] on ol "Home / Restaurants management / Menus / Sections" at bounding box center [649, 70] width 626 height 18
click at [414, 68] on span "Restaurants management" at bounding box center [474, 70] width 123 height 17
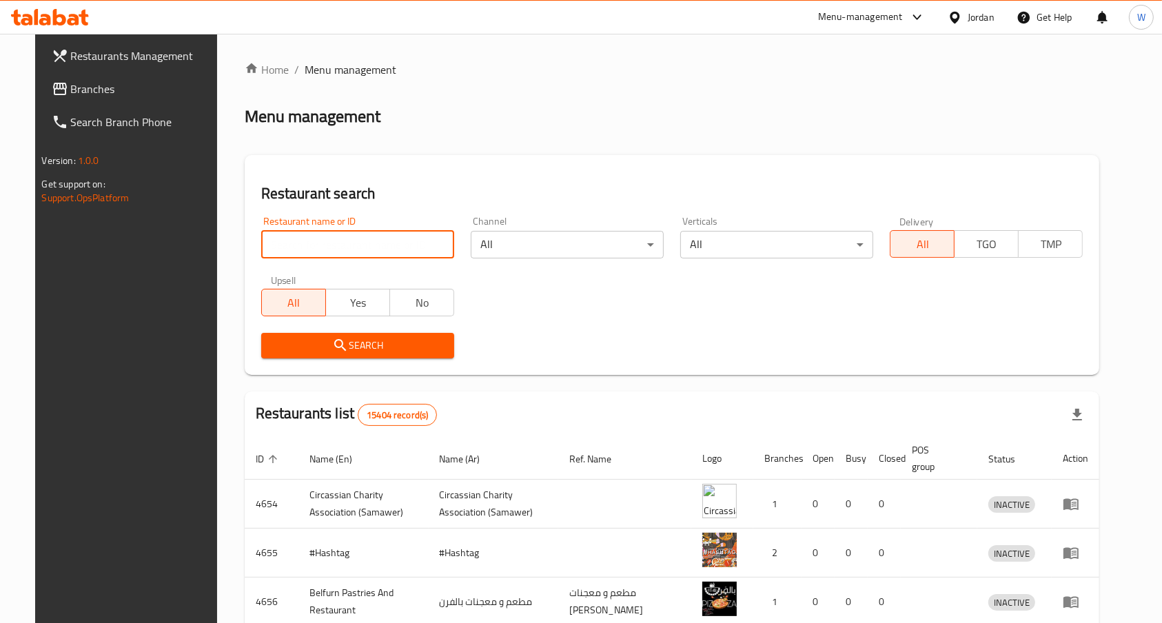
click at [347, 243] on input "search" at bounding box center [357, 245] width 193 height 28
type input "capo"
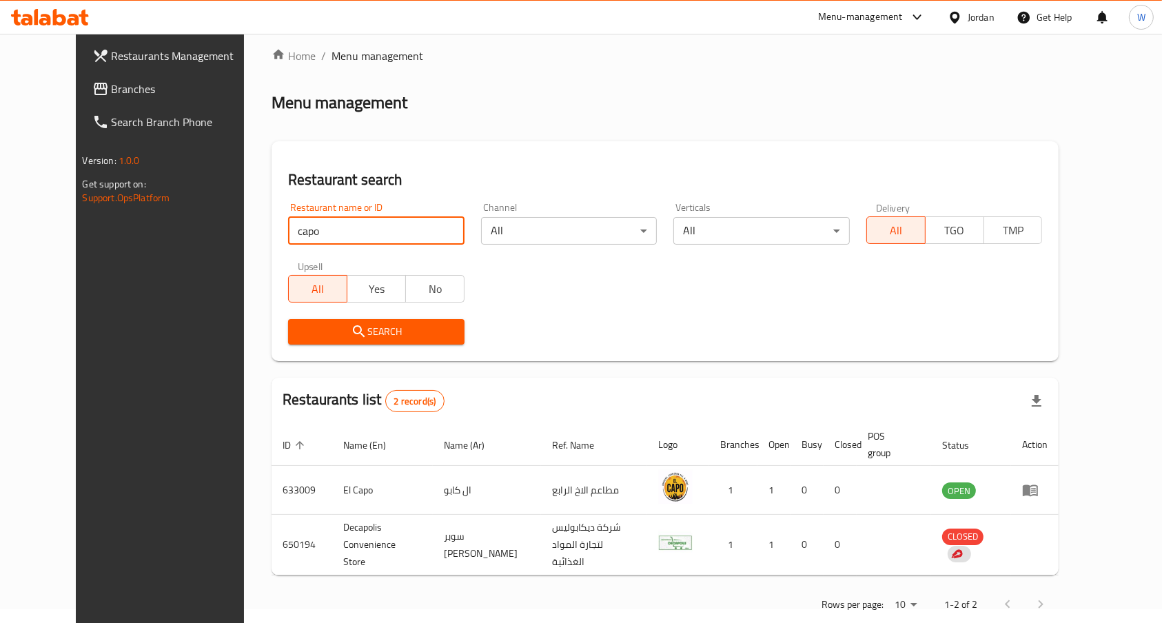
scroll to position [28, 0]
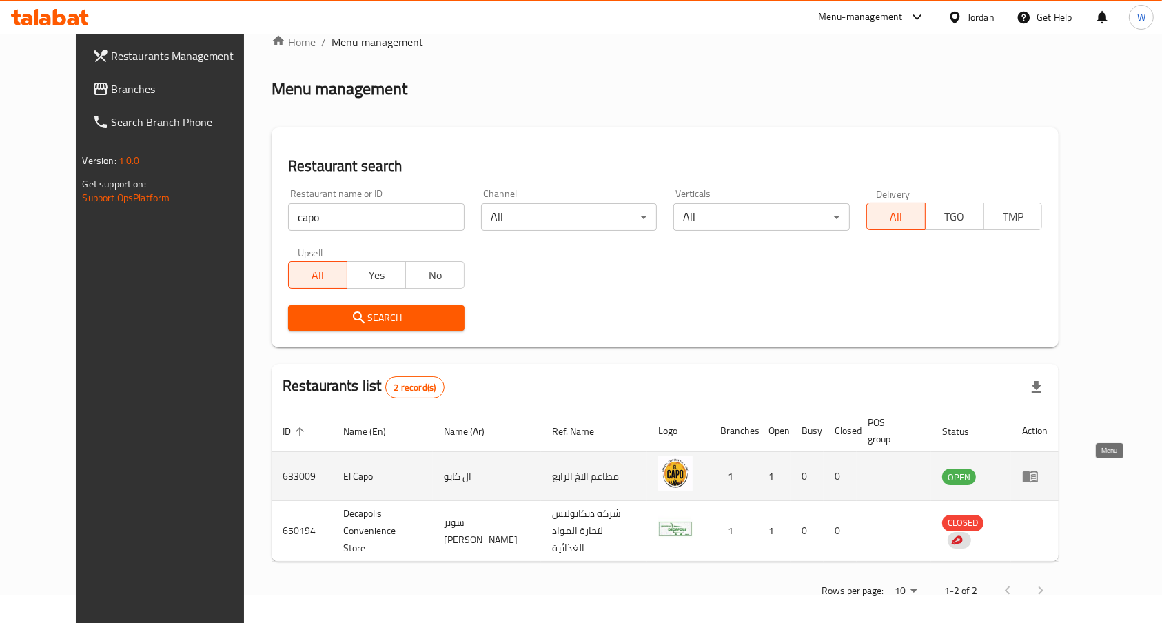
click at [1036, 478] on icon "enhanced table" at bounding box center [1033, 477] width 5 height 6
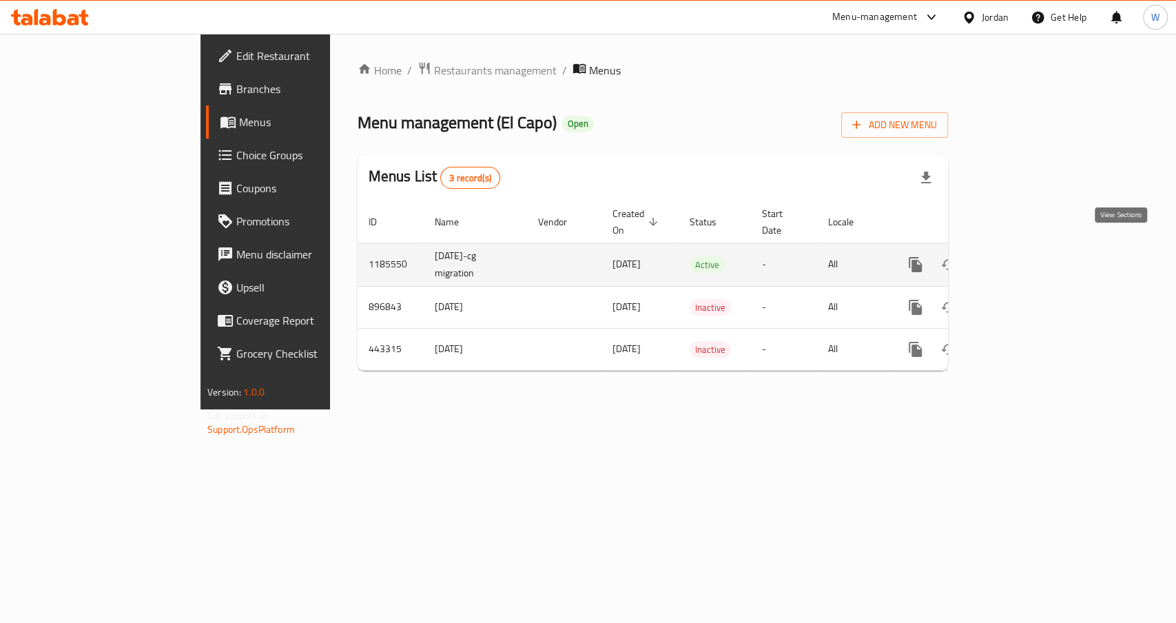
click at [1032, 250] on link "enhanced table" at bounding box center [1015, 264] width 33 height 33
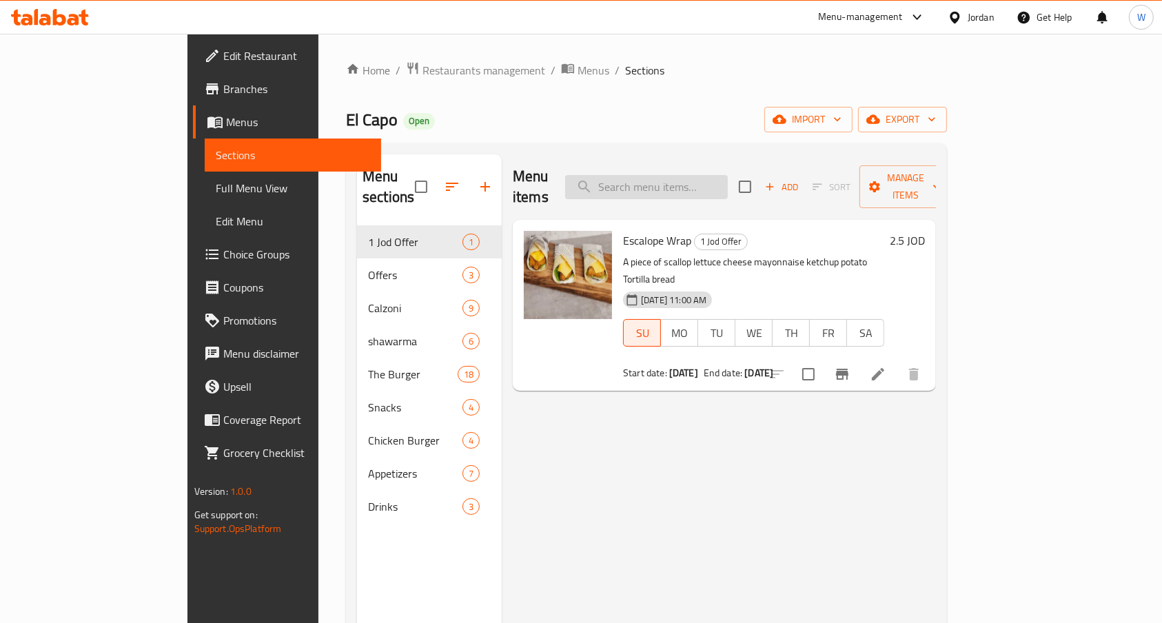
click at [684, 183] on input "search" at bounding box center [646, 187] width 163 height 24
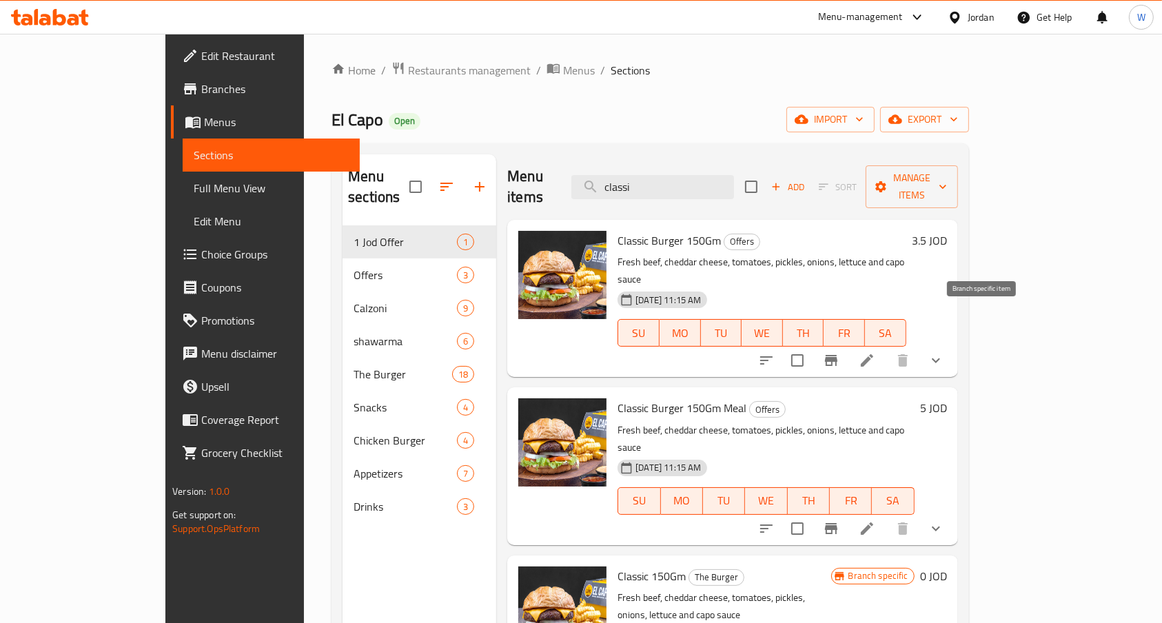
type input "classi"
click at [839, 352] on icon "Branch-specific-item" at bounding box center [831, 360] width 17 height 17
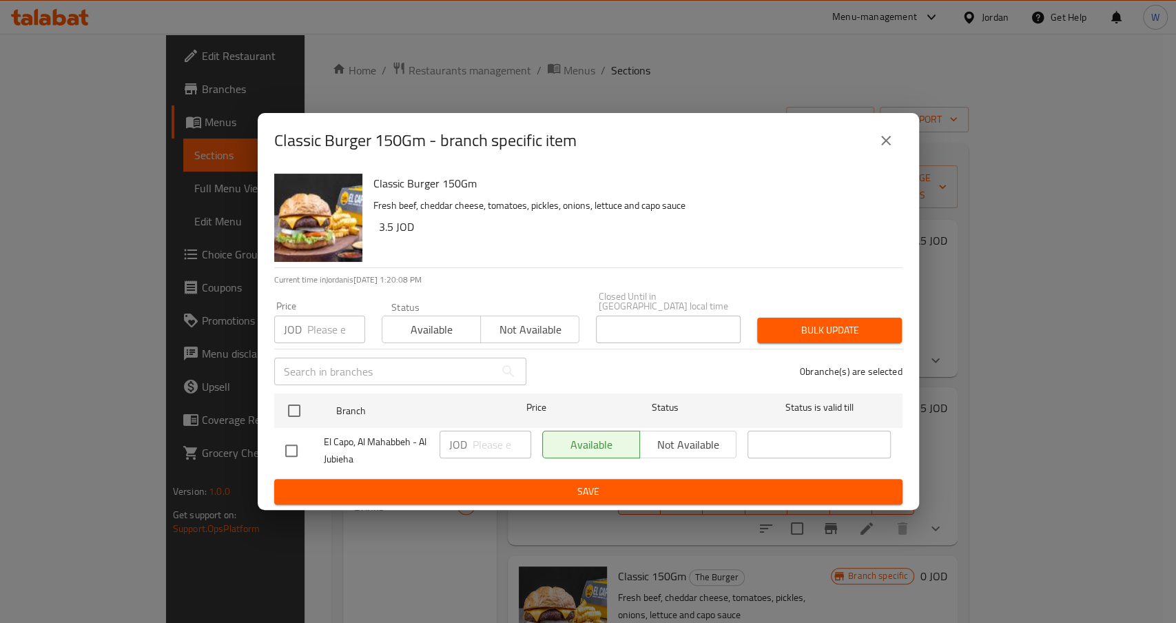
click at [877, 152] on button "close" at bounding box center [886, 140] width 33 height 33
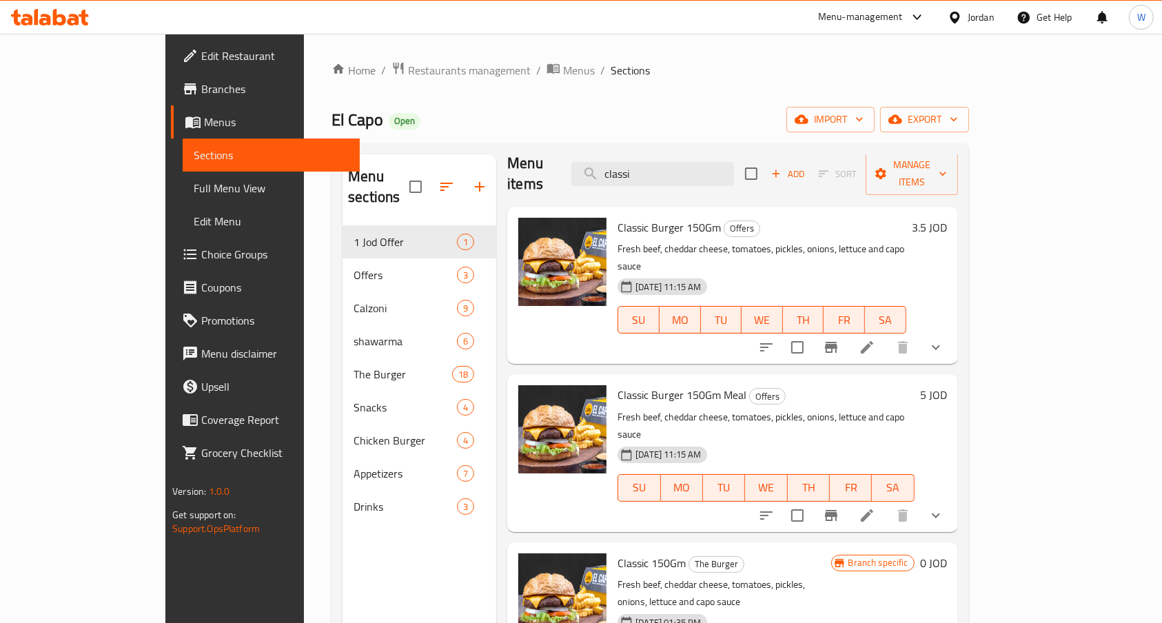
click at [886, 335] on li at bounding box center [867, 347] width 39 height 25
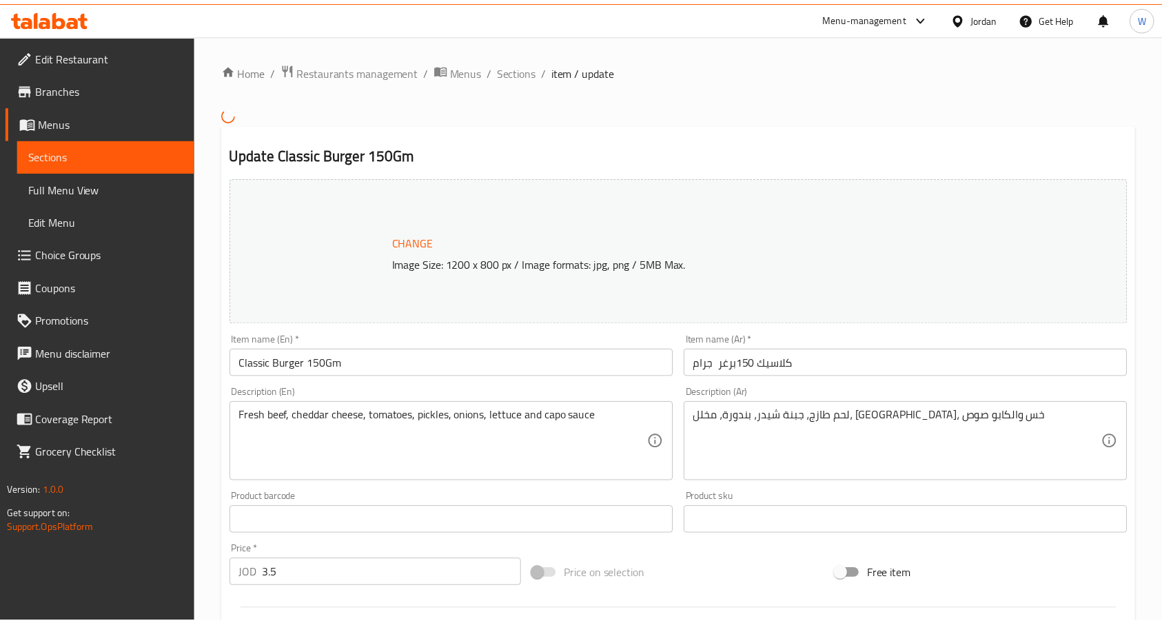
scroll to position [276, 0]
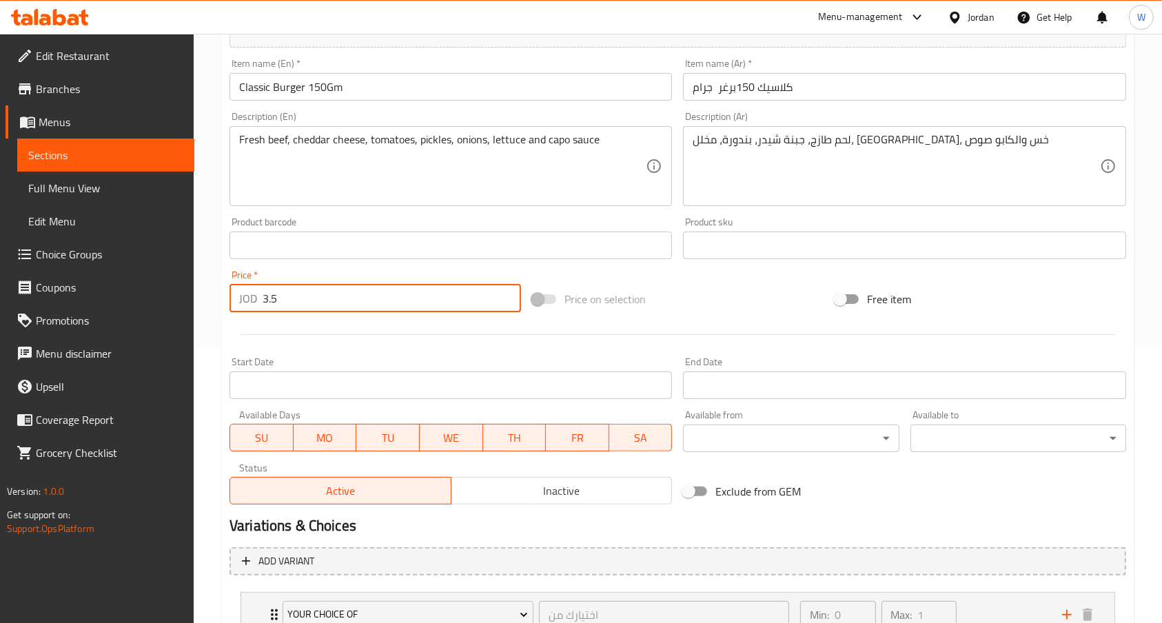
click at [332, 297] on input "3.5" at bounding box center [392, 299] width 258 height 28
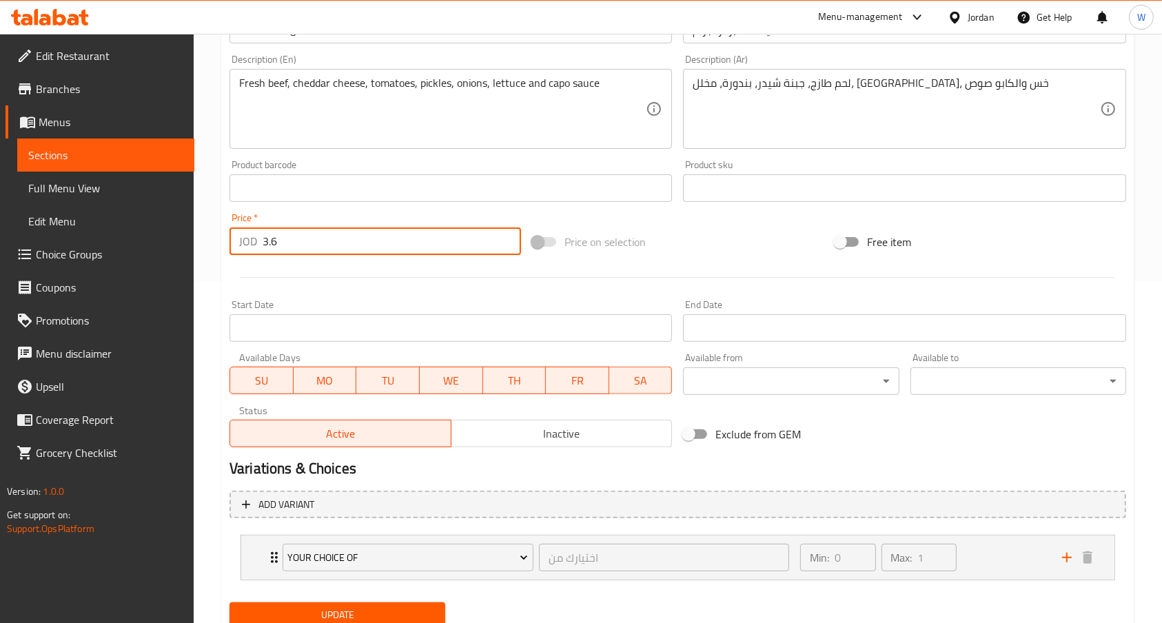
scroll to position [393, 0]
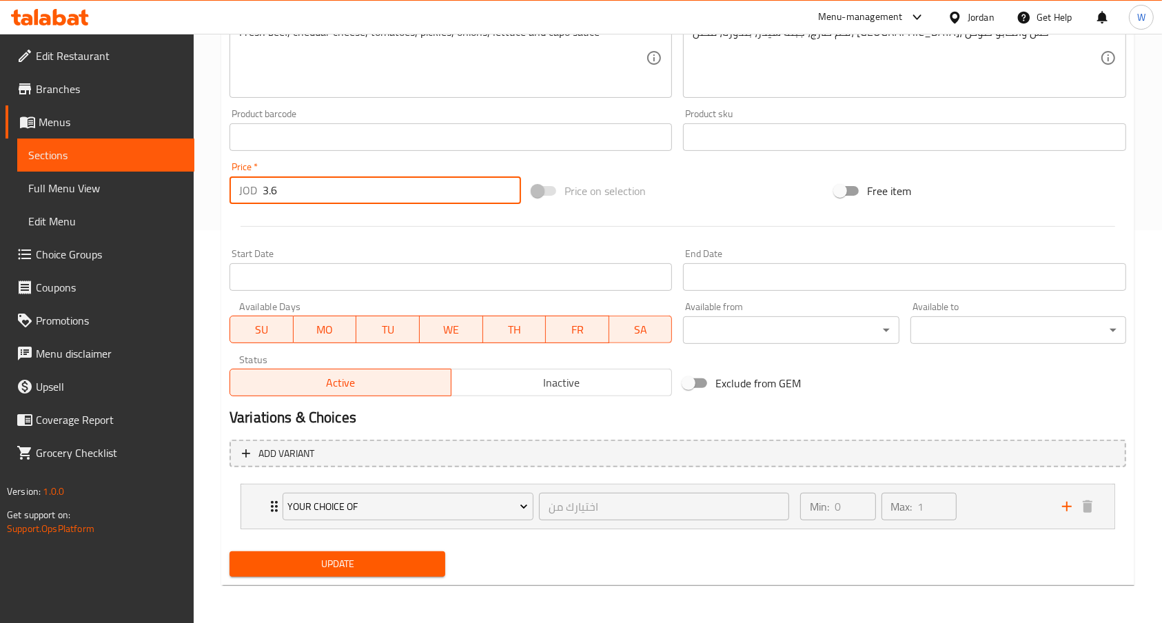
type input "3.6"
click at [367, 556] on span "Update" at bounding box center [338, 563] width 194 height 17
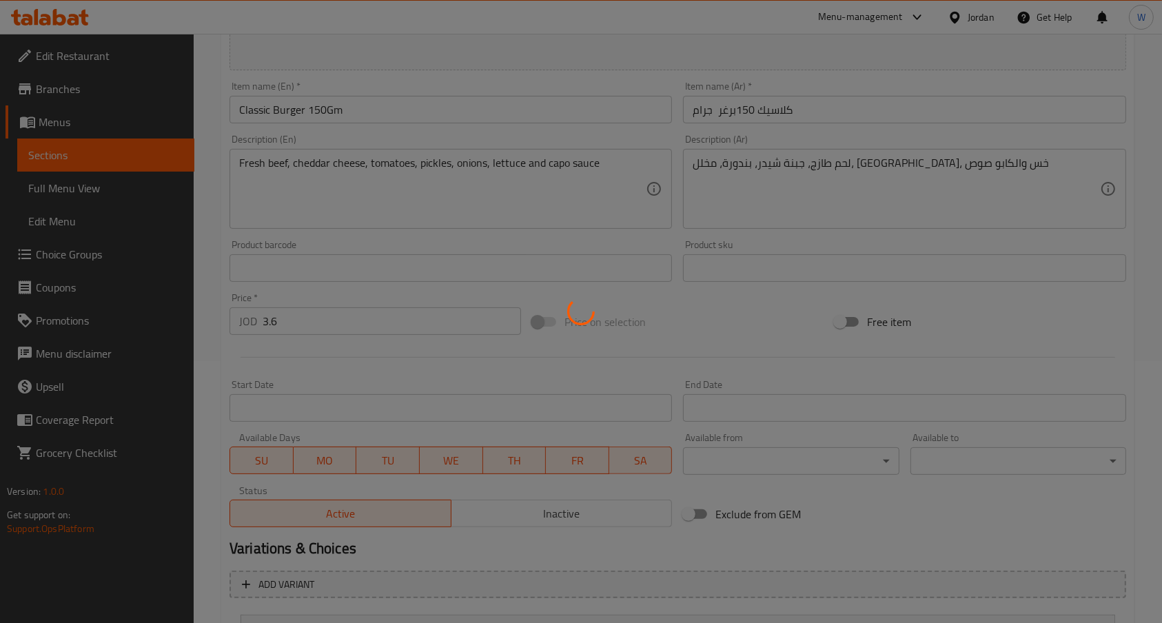
scroll to position [0, 0]
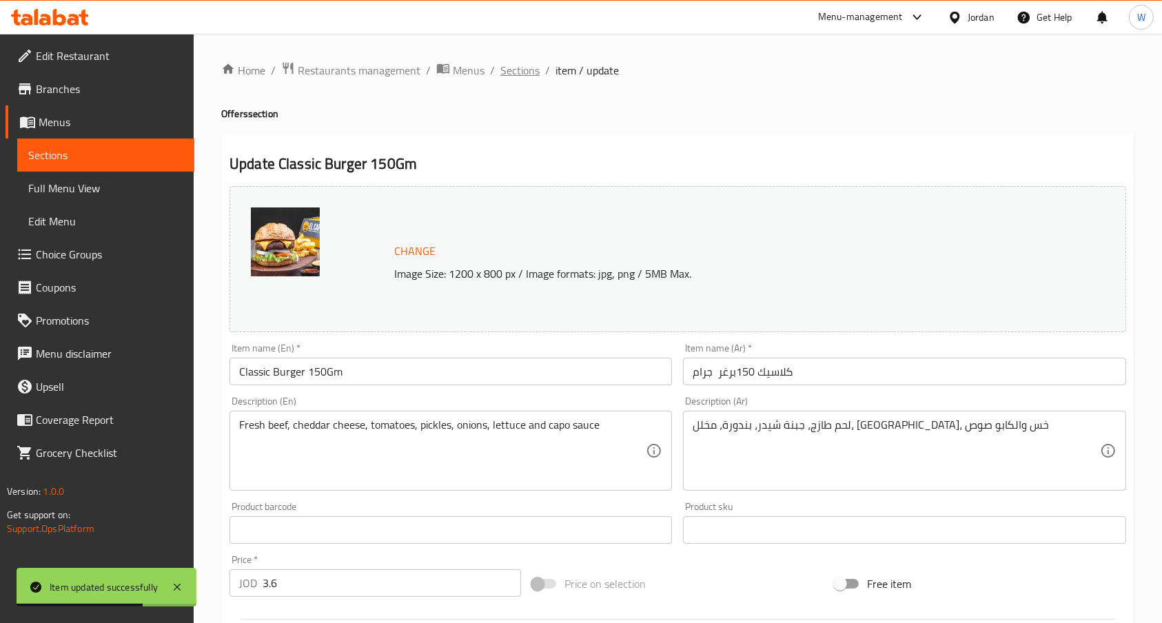
click at [503, 68] on span "Sections" at bounding box center [519, 70] width 39 height 17
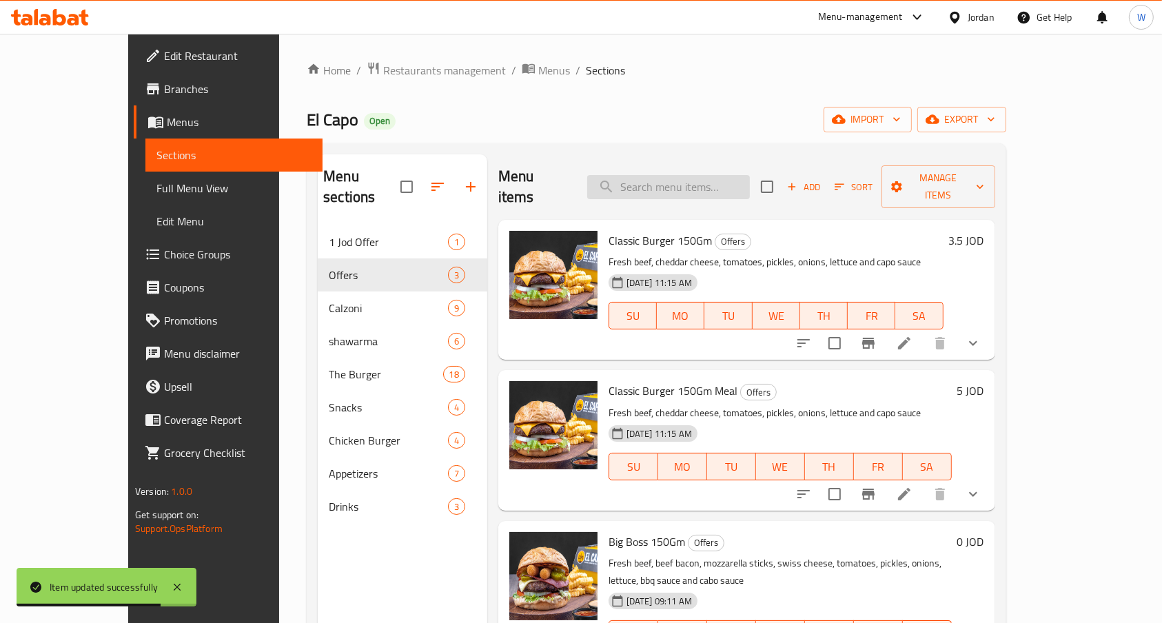
click at [727, 175] on input "search" at bounding box center [668, 187] width 163 height 24
click at [912, 486] on icon at bounding box center [904, 494] width 17 height 17
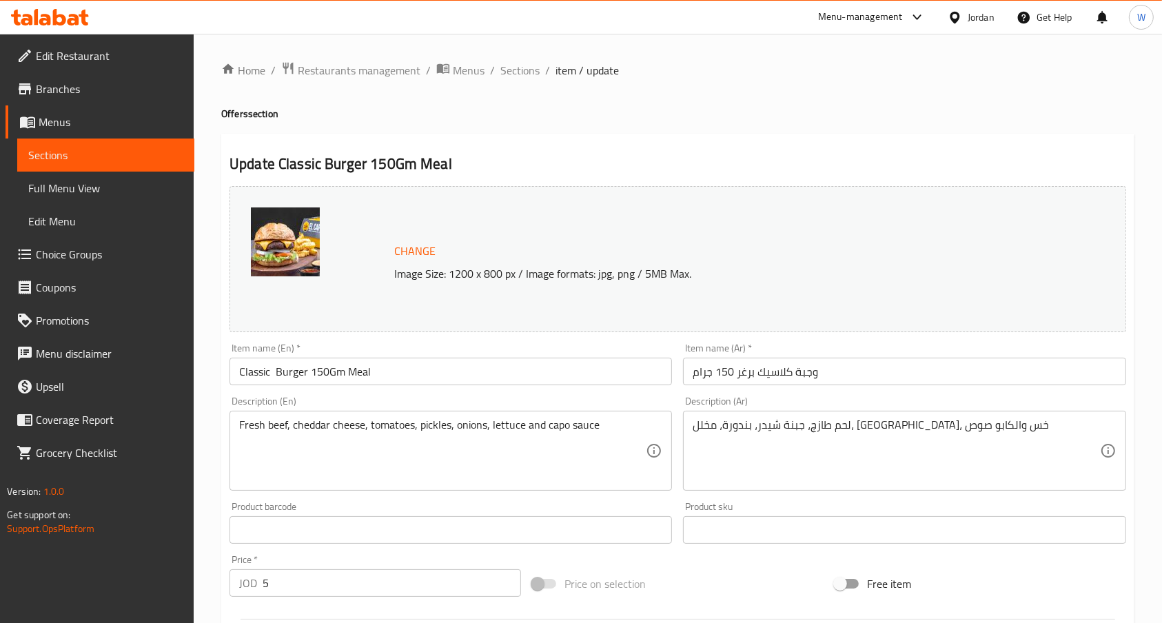
scroll to position [449, 0]
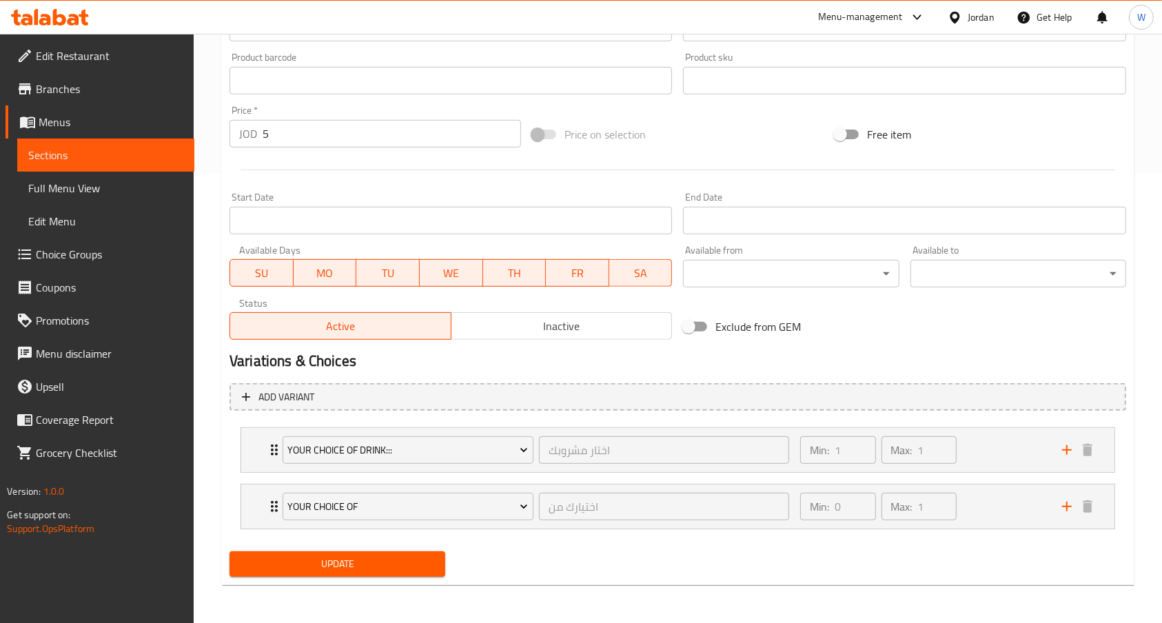
click at [375, 121] on input "5" at bounding box center [392, 134] width 258 height 28
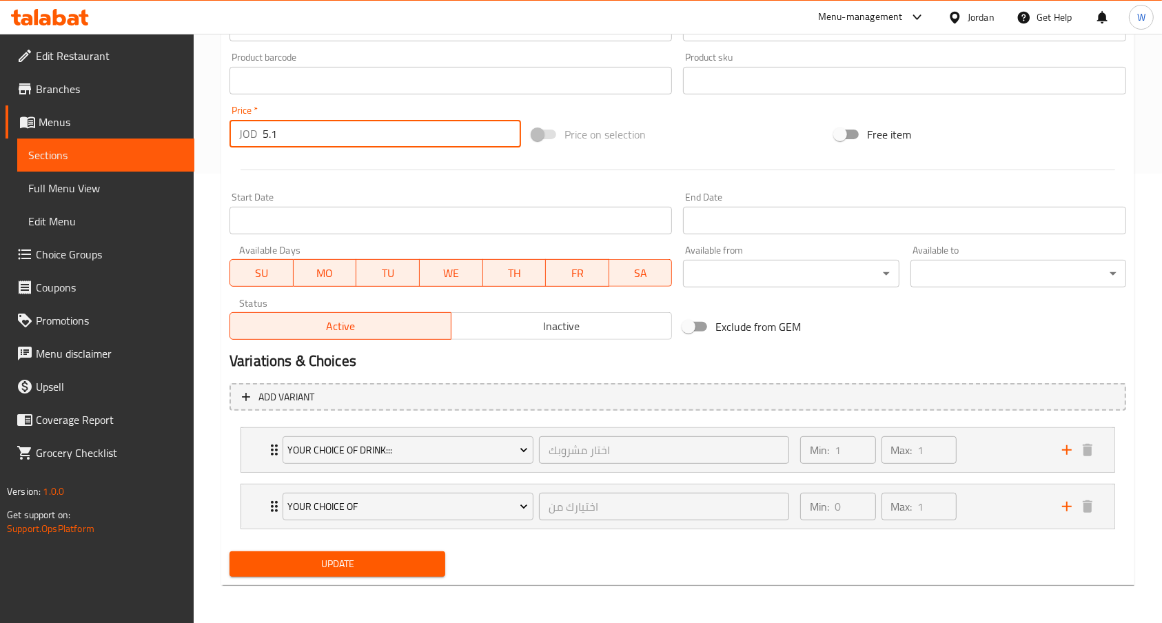
type input "5.1"
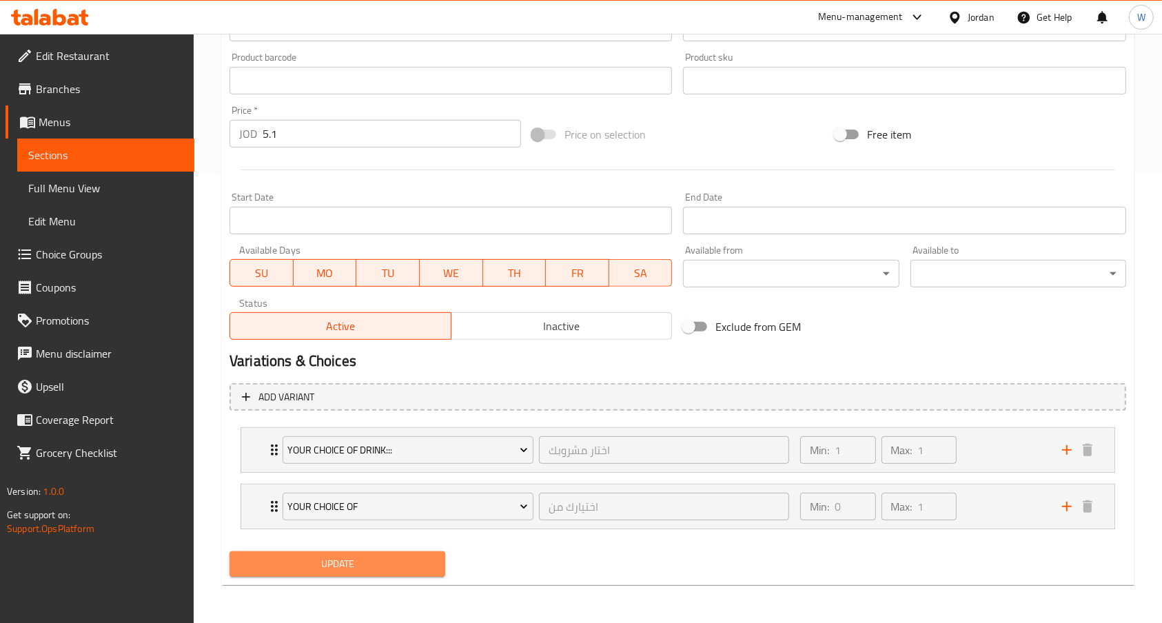
click at [241, 560] on span "Update" at bounding box center [338, 563] width 194 height 17
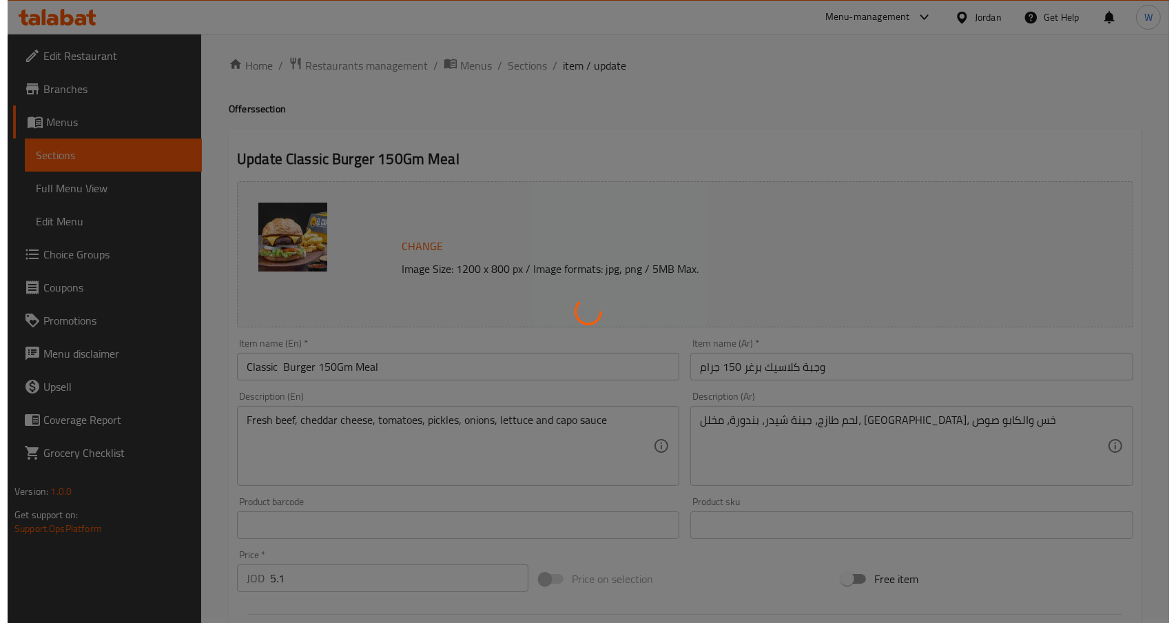
scroll to position [0, 0]
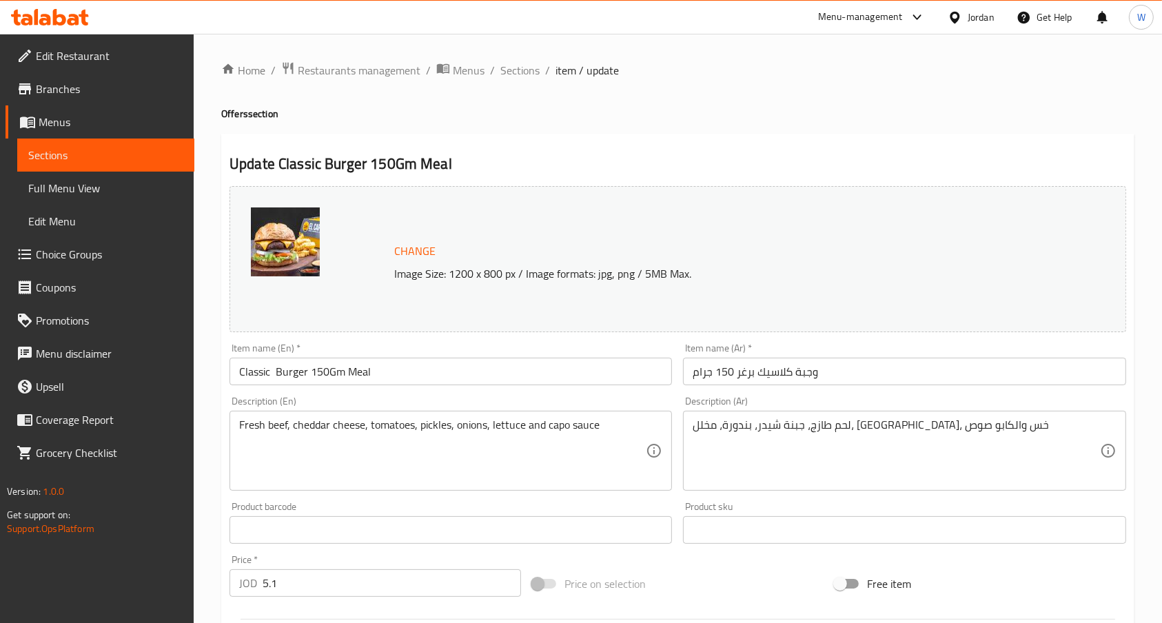
click at [337, 81] on div "Home / Restaurants management / Menus / Sections / item / update Offers section…" at bounding box center [677, 553] width 913 height 984
click at [340, 72] on span "Restaurants management" at bounding box center [359, 70] width 123 height 17
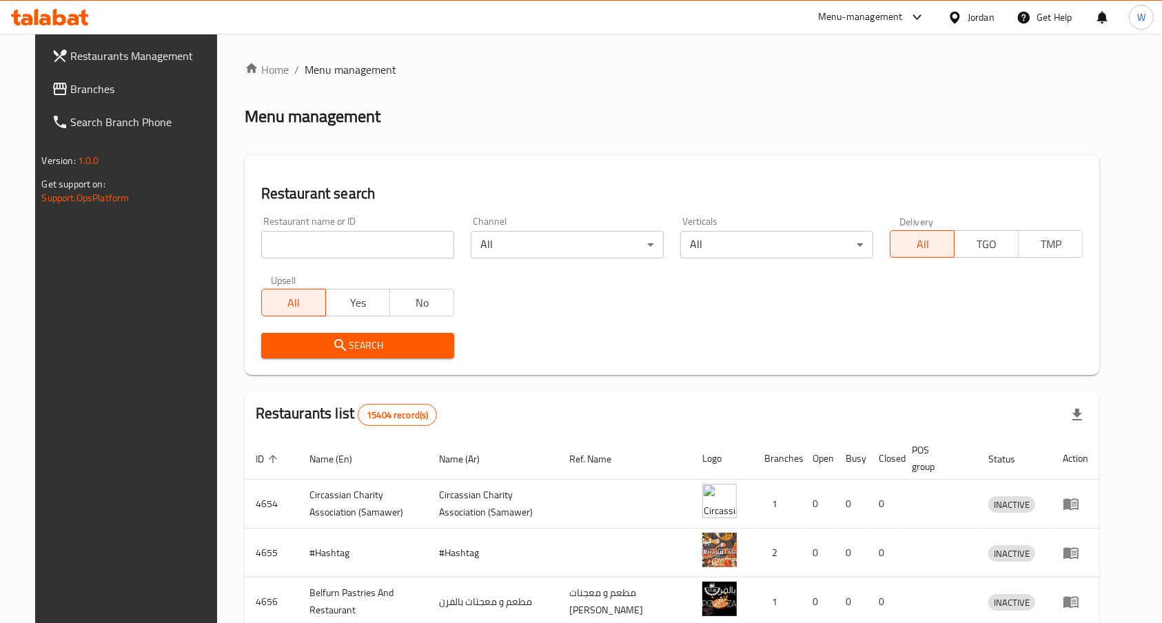
click at [317, 230] on div "Restaurant name or ID Restaurant name or ID" at bounding box center [357, 237] width 193 height 42
click at [323, 246] on input "search" at bounding box center [357, 245] width 193 height 28
type input "shawermeno"
click button "Search" at bounding box center [357, 346] width 193 height 26
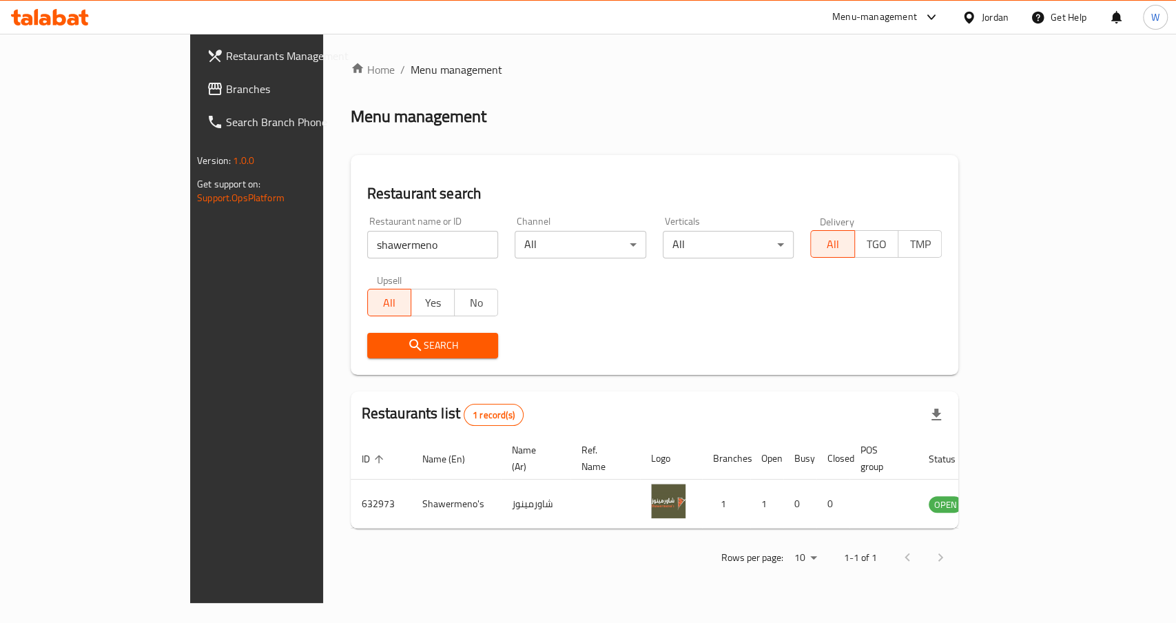
drag, startPoint x: 1085, startPoint y: 620, endPoint x: 1164, endPoint y: 569, distance: 94.6
drag, startPoint x: 1164, startPoint y: 569, endPoint x: 730, endPoint y: 416, distance: 460.1
click at [662, 365] on div "Search" at bounding box center [654, 346] width 591 height 42
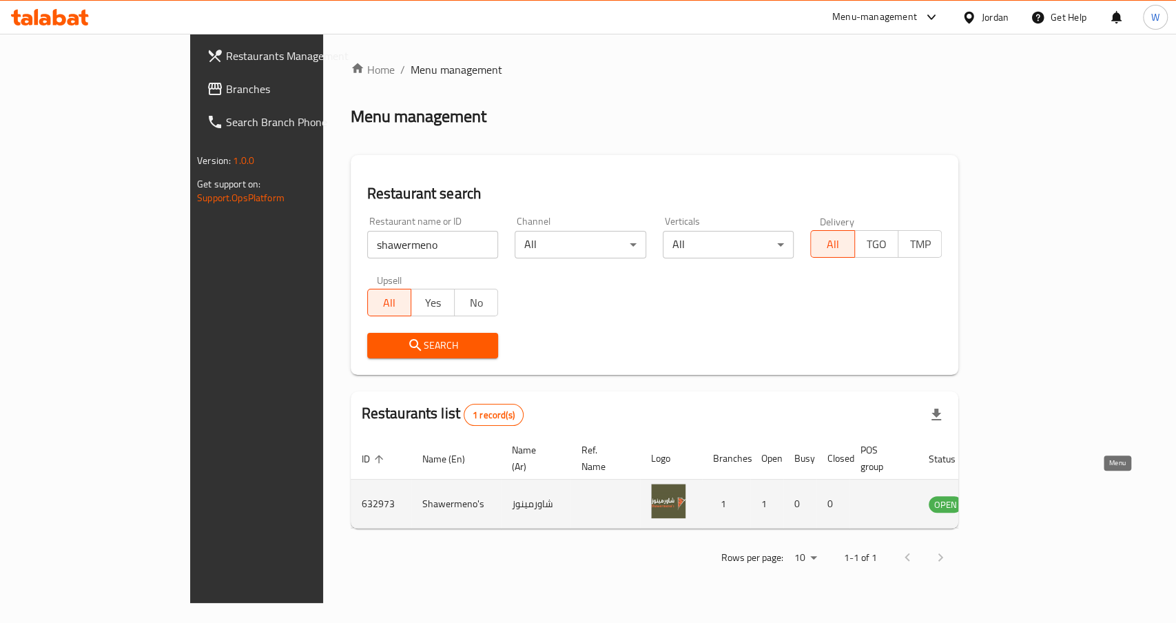
click at [1018, 496] on icon "enhanced table" at bounding box center [1009, 504] width 17 height 17
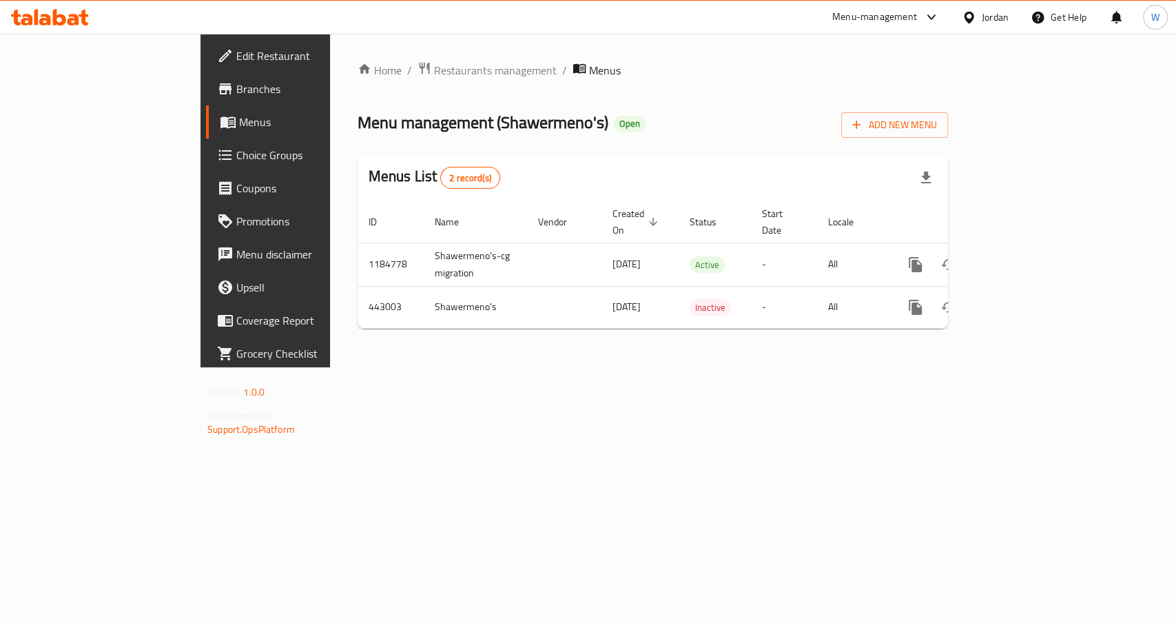
click at [206, 77] on link "Branches" at bounding box center [301, 88] width 191 height 33
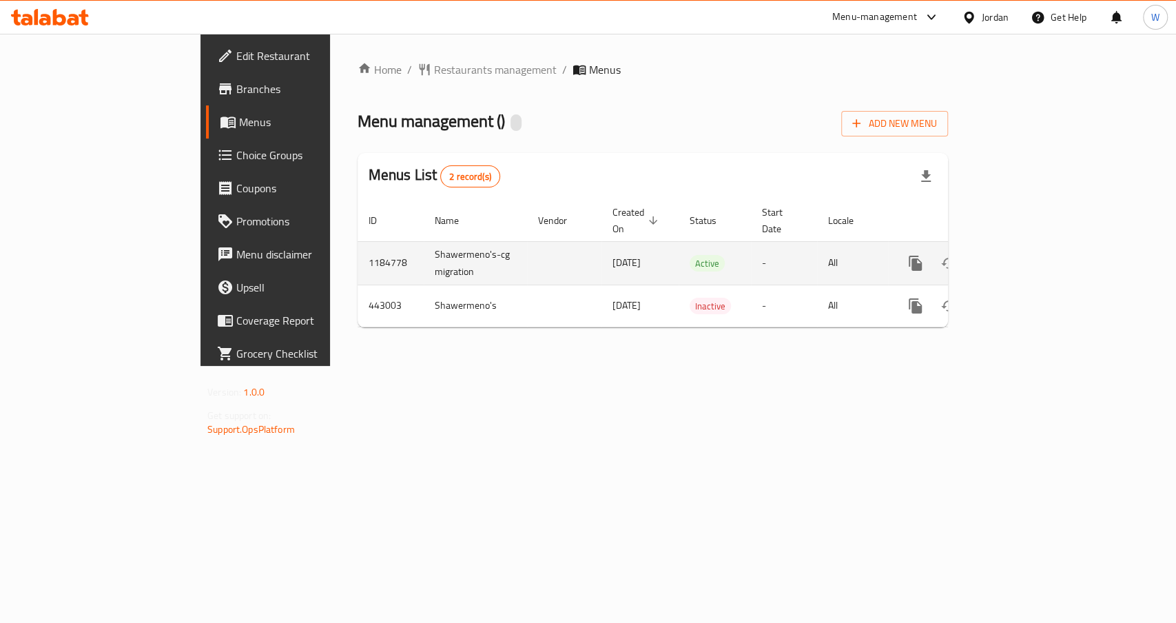
click at [1023, 255] on icon "enhanced table" at bounding box center [1015, 263] width 17 height 17
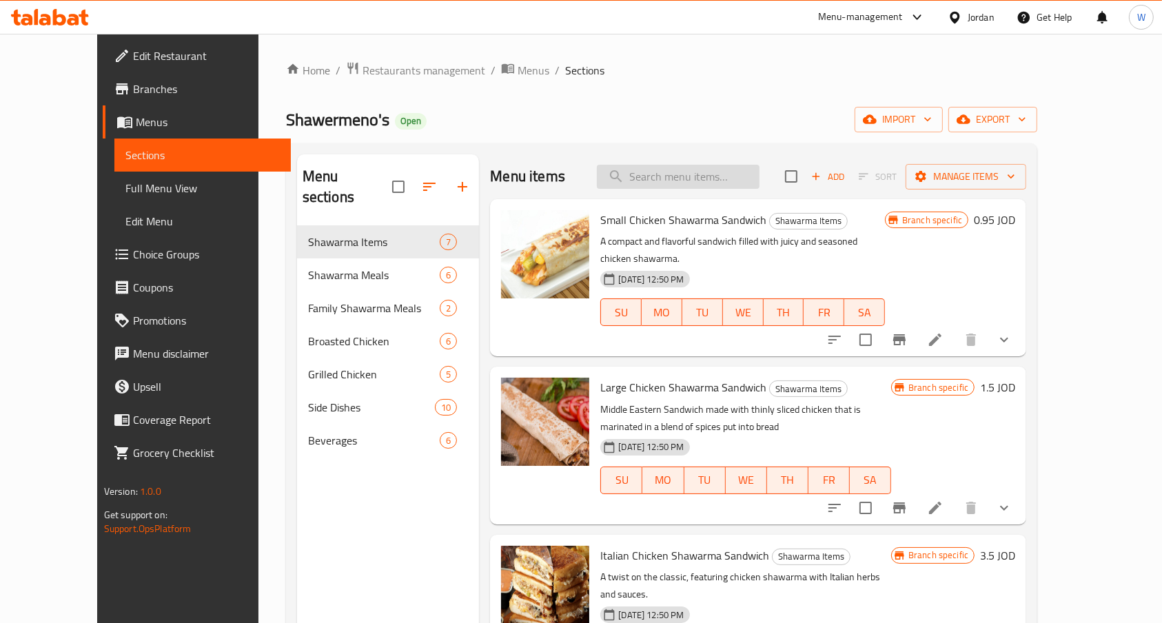
click at [677, 167] on input "search" at bounding box center [678, 177] width 163 height 24
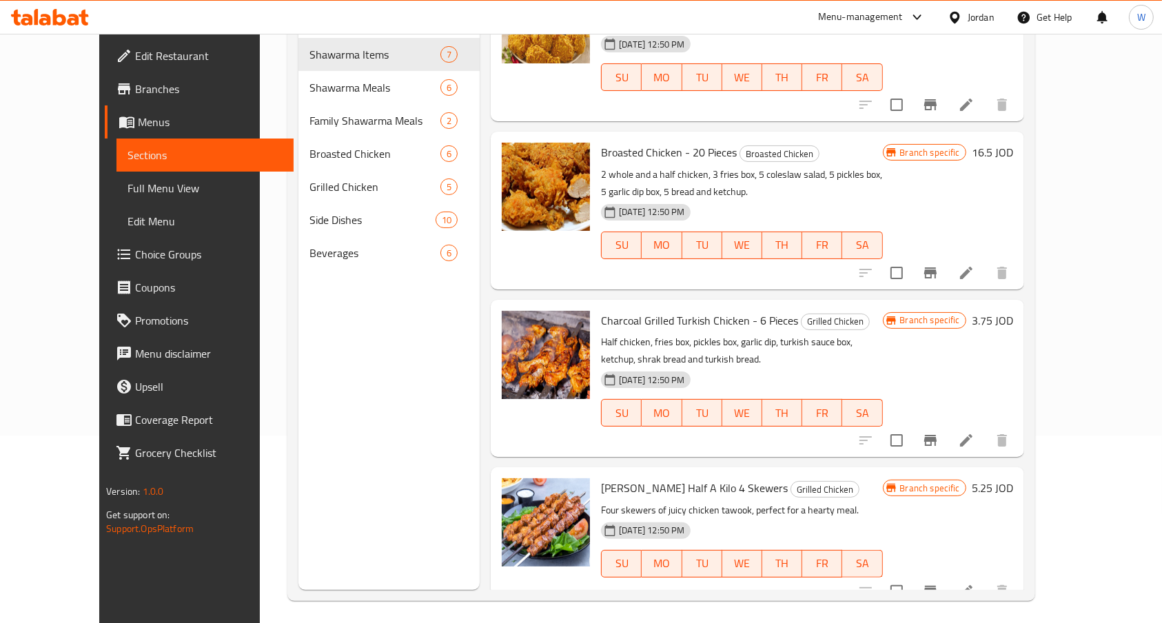
scroll to position [193, 0]
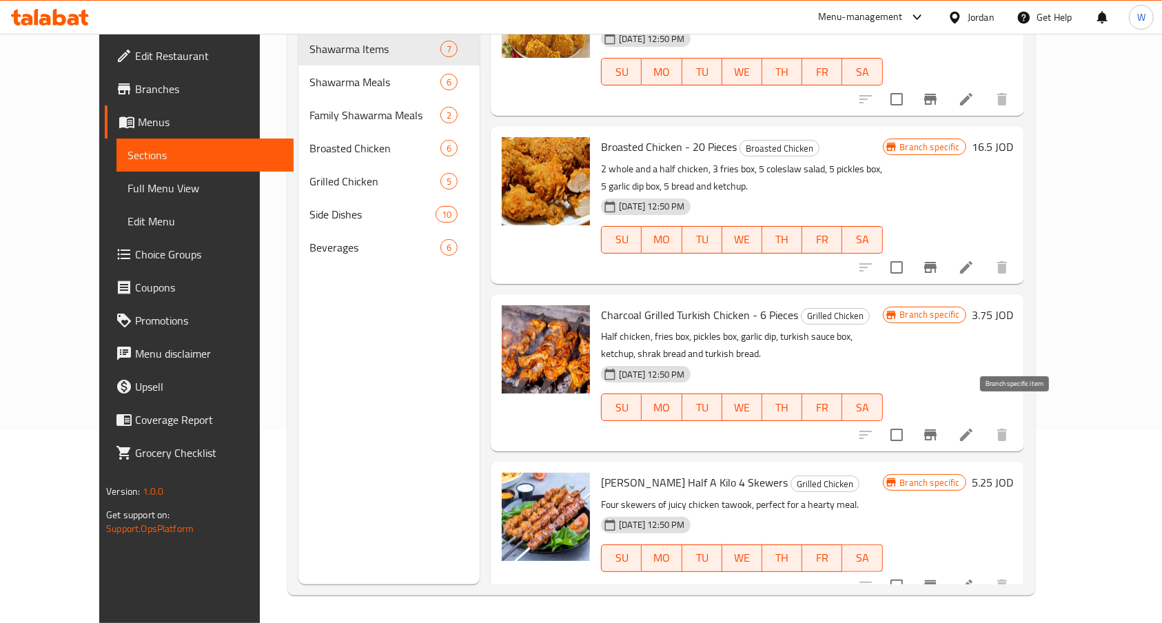
type input "half"
click at [939, 427] on icon "Branch-specific-item" at bounding box center [930, 435] width 17 height 17
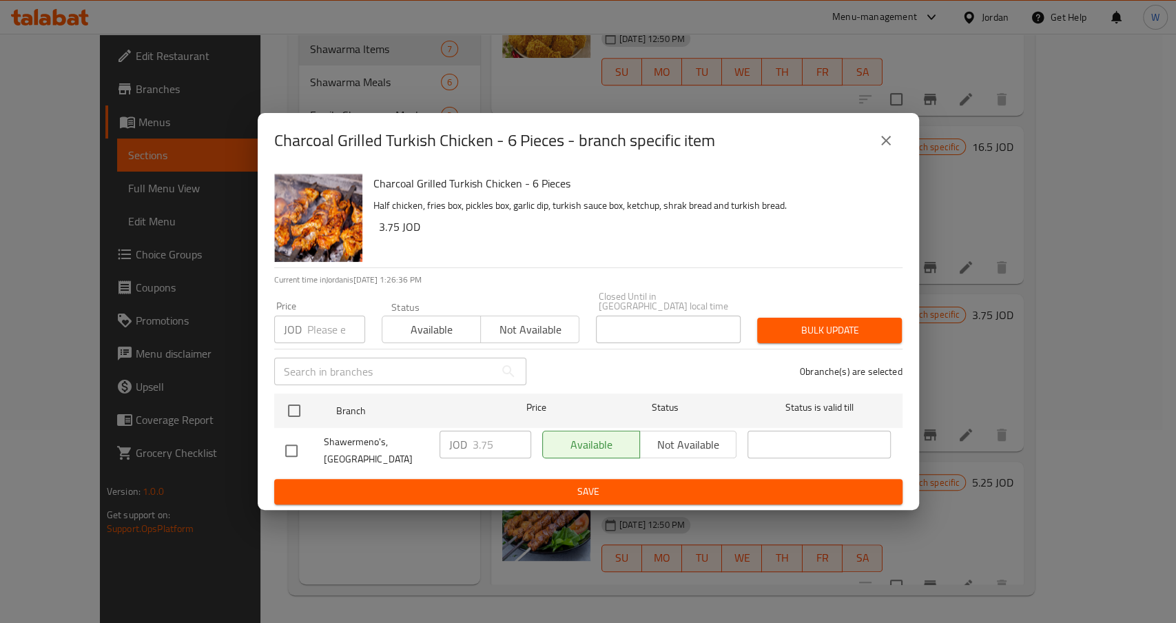
click at [895, 143] on button "close" at bounding box center [886, 140] width 33 height 33
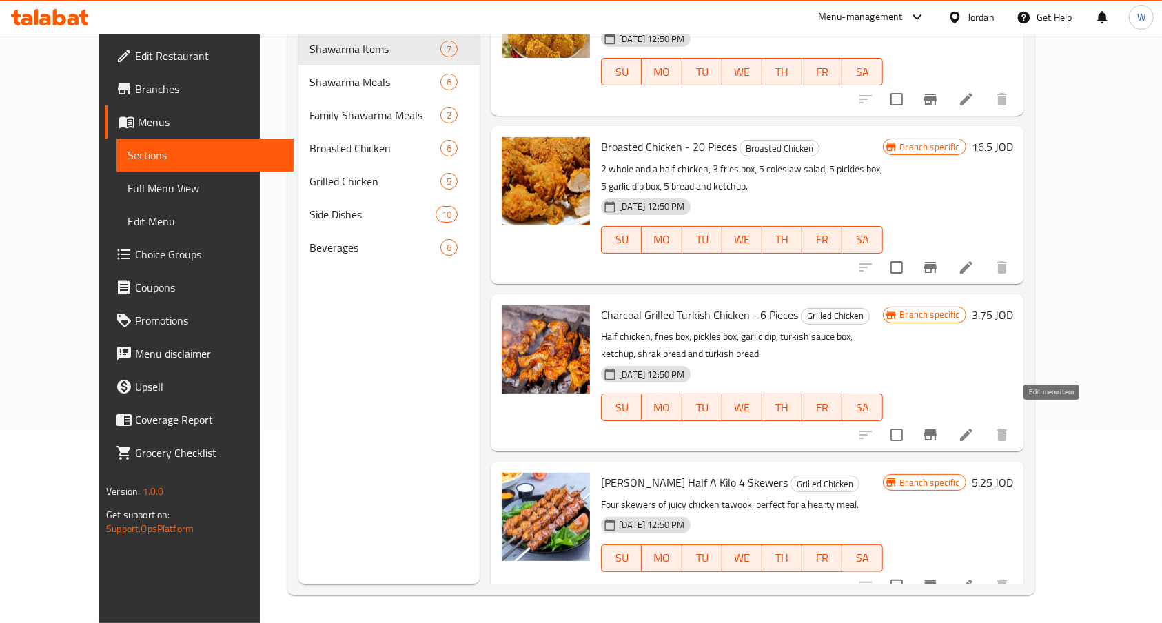
click at [975, 427] on icon at bounding box center [966, 435] width 17 height 17
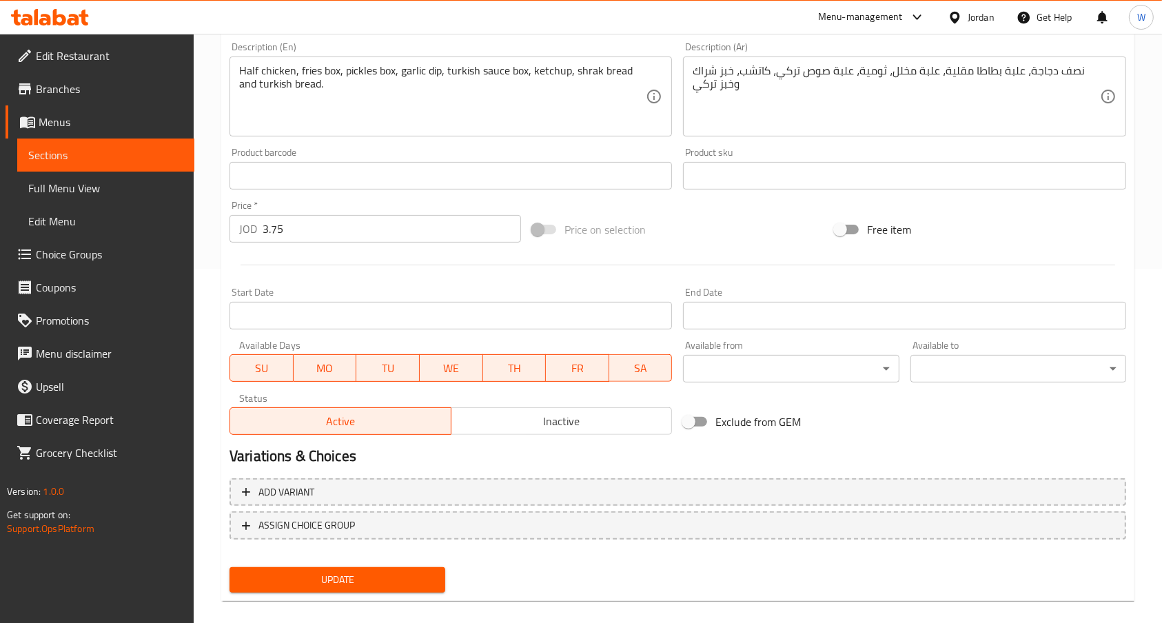
scroll to position [370, 0]
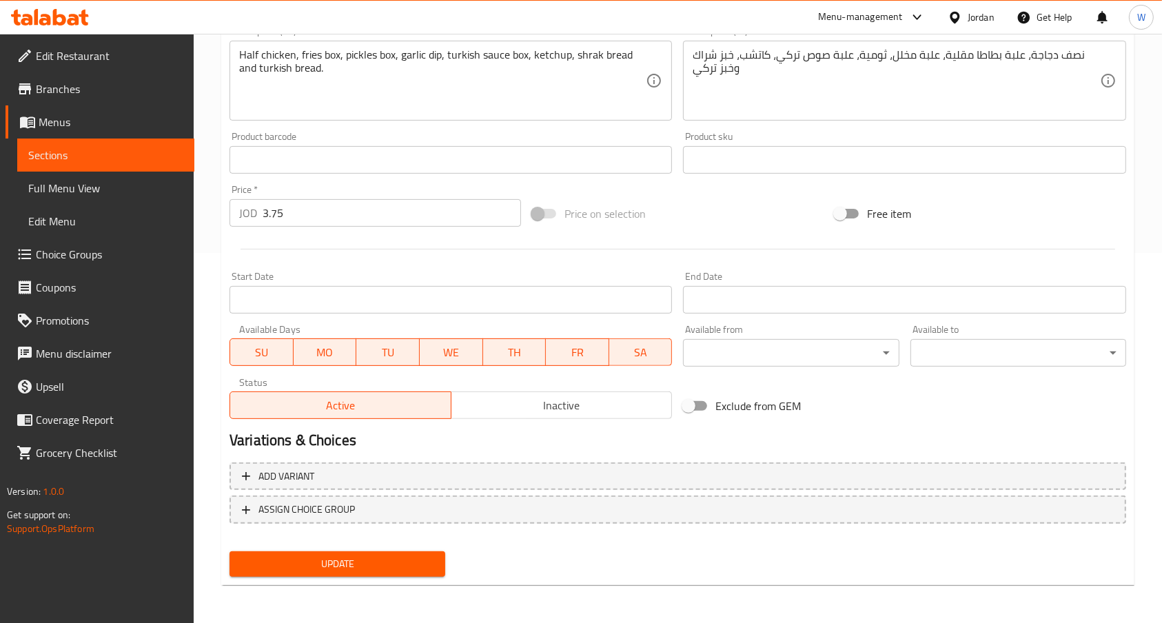
click at [391, 190] on div "Price   * JOD 3.75 Price *" at bounding box center [376, 206] width 292 height 42
click at [431, 210] on input "3.75" at bounding box center [392, 213] width 258 height 28
type input "3.95"
click at [378, 569] on span "Update" at bounding box center [338, 563] width 194 height 17
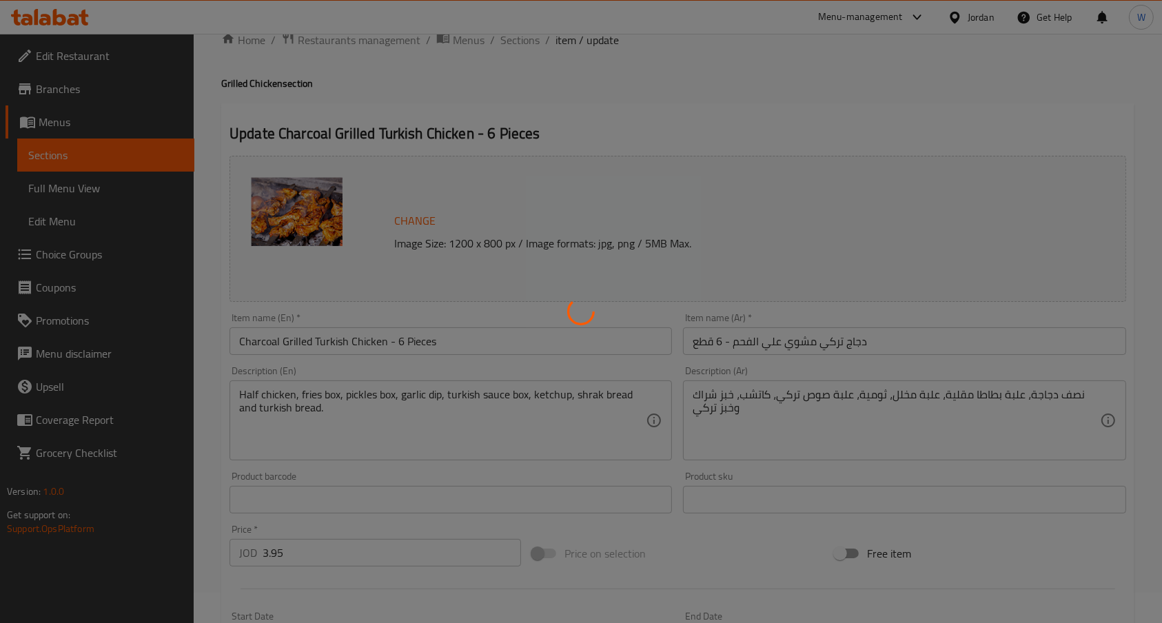
scroll to position [0, 0]
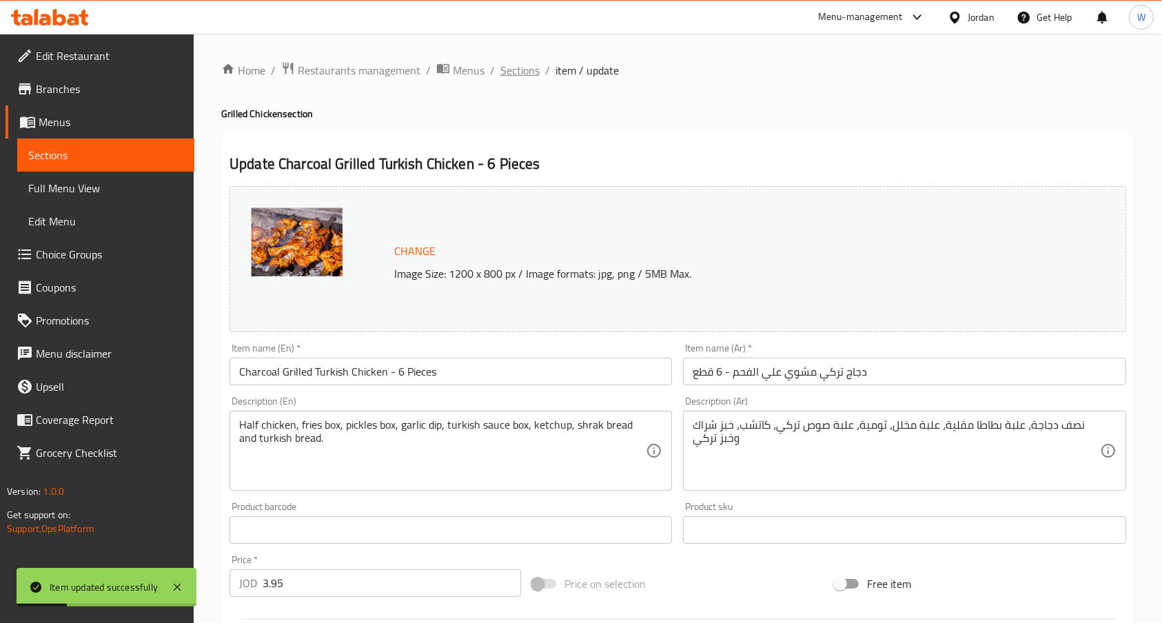
click at [520, 63] on span "Sections" at bounding box center [519, 70] width 39 height 17
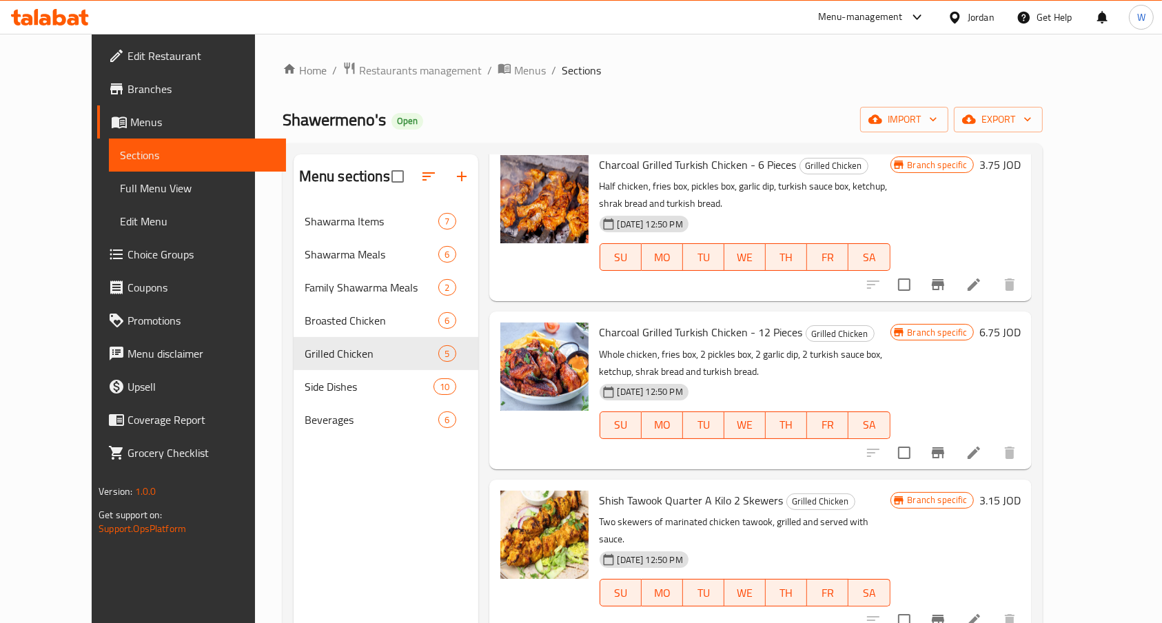
scroll to position [92, 0]
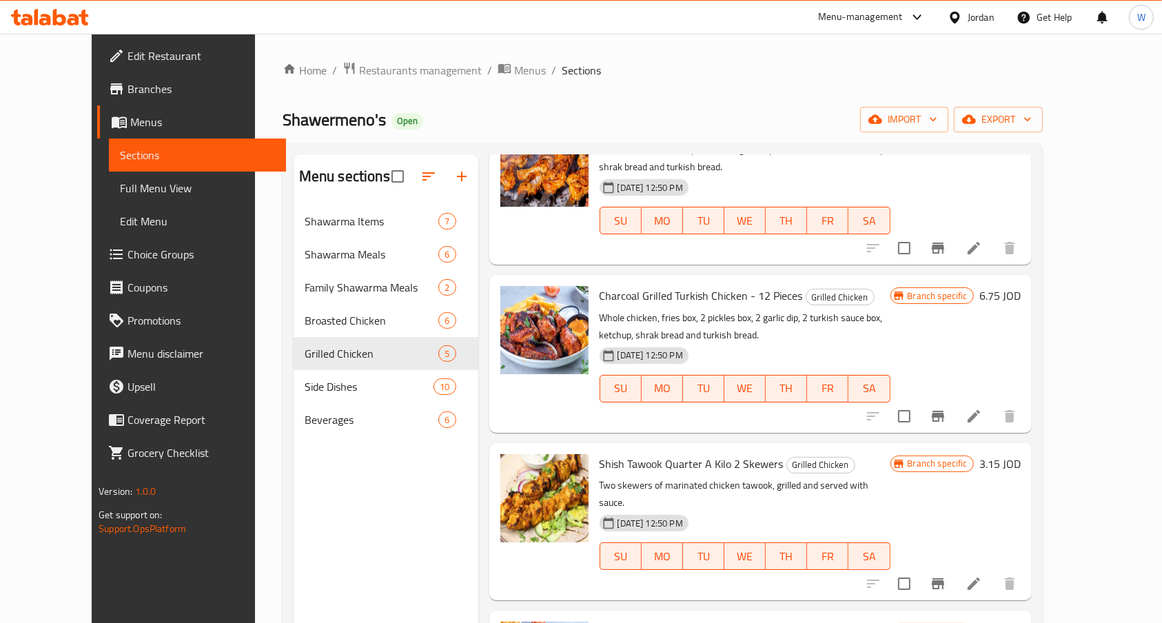
click at [993, 418] on li at bounding box center [974, 416] width 39 height 25
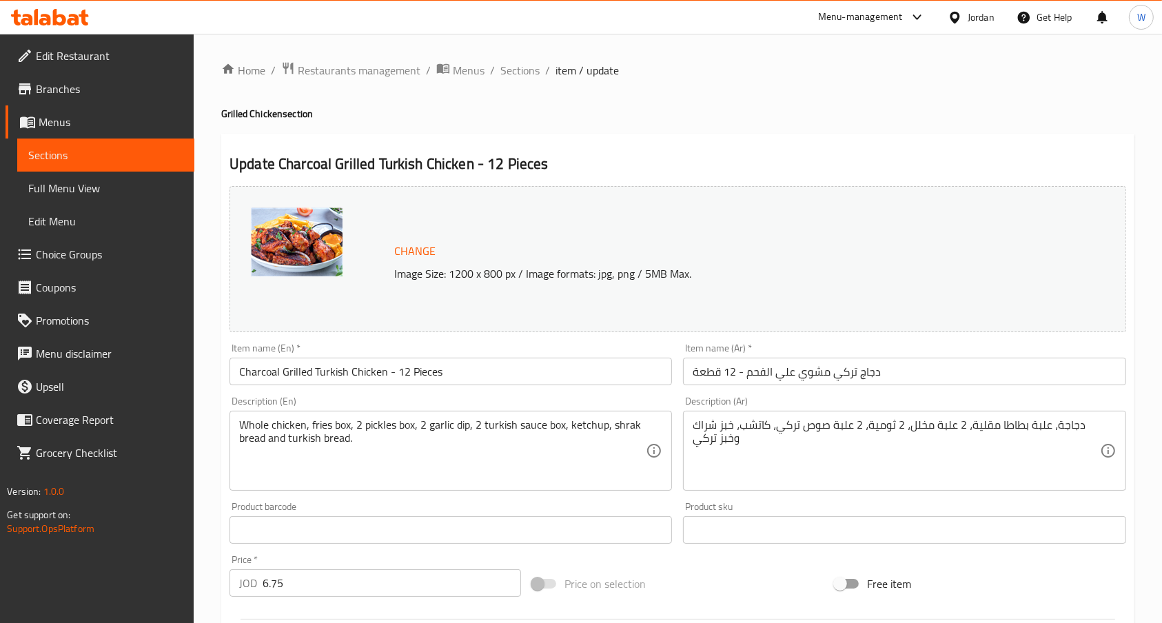
scroll to position [370, 0]
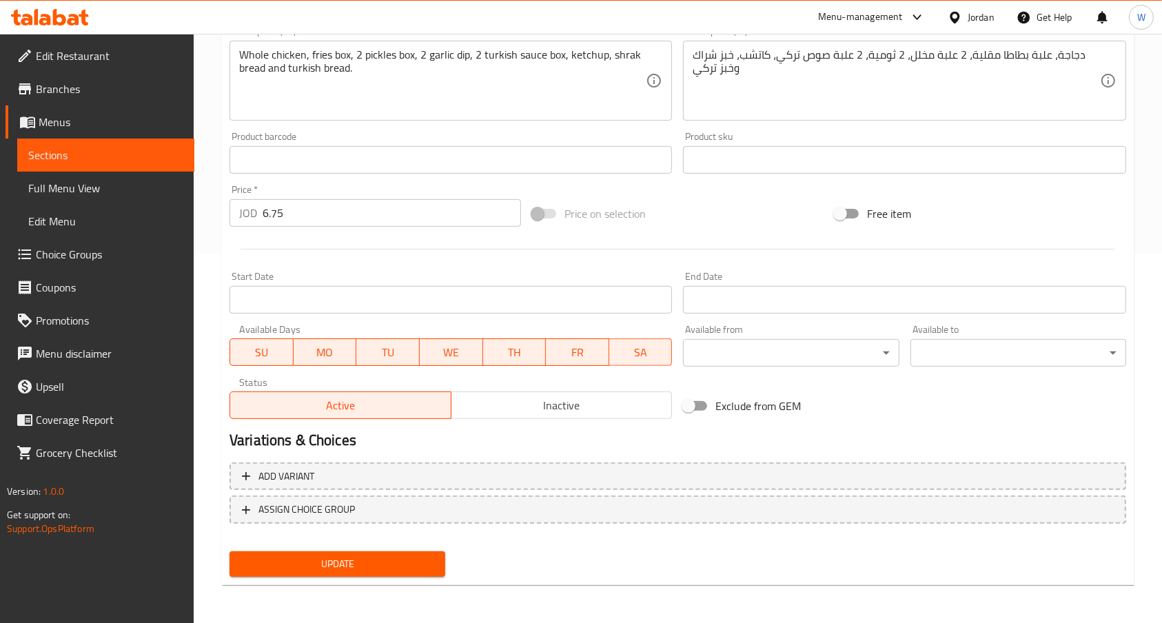
click at [365, 212] on input "6.75" at bounding box center [392, 213] width 258 height 28
type input "6.95"
click at [316, 557] on span "Update" at bounding box center [338, 563] width 194 height 17
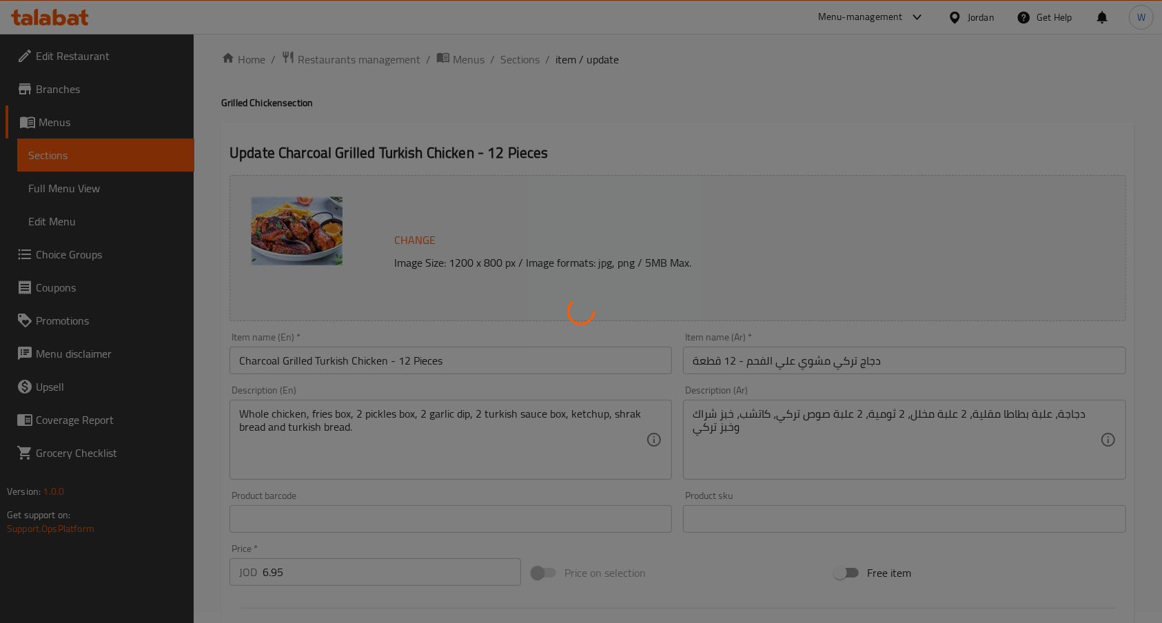
scroll to position [0, 0]
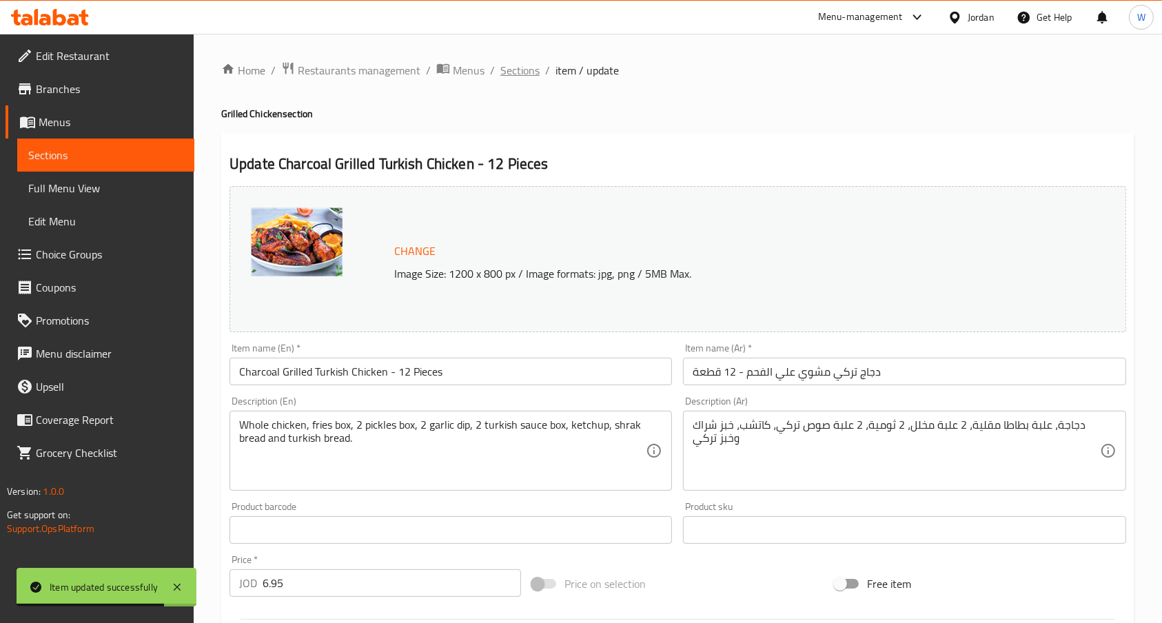
click at [527, 76] on span "Sections" at bounding box center [519, 70] width 39 height 17
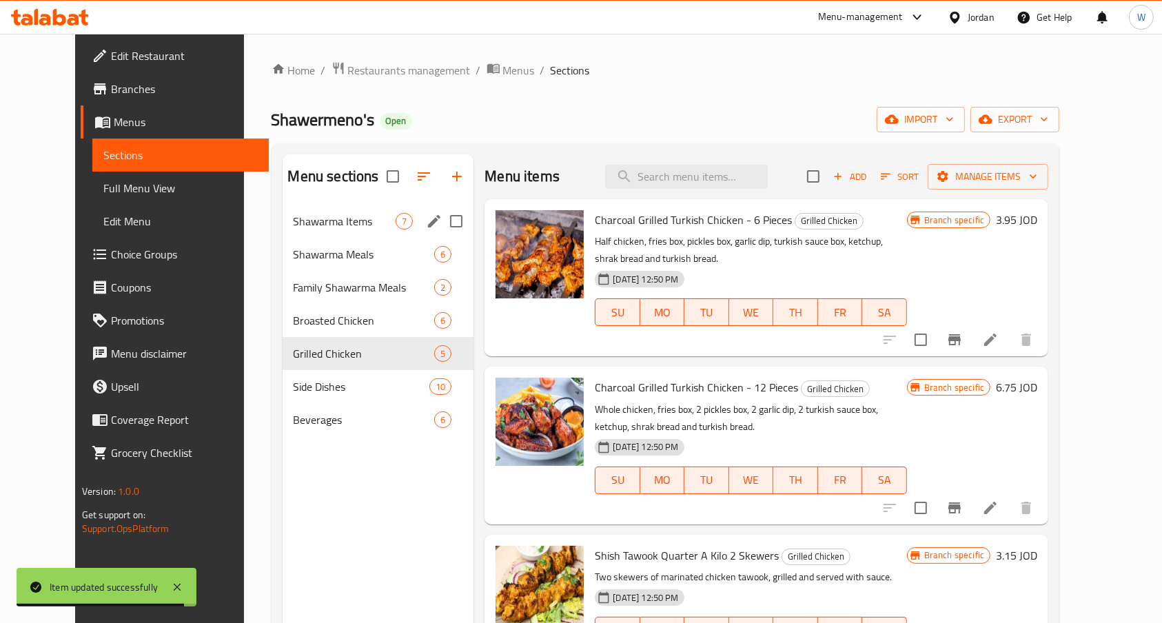
click at [365, 227] on span "Shawarma Items" at bounding box center [345, 221] width 103 height 17
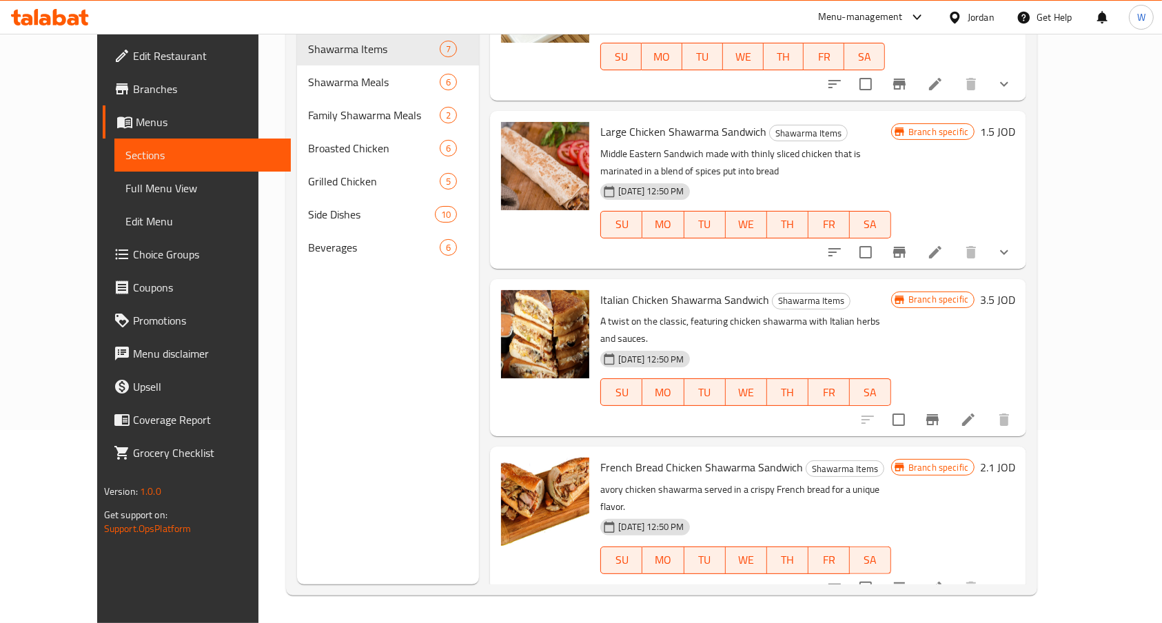
scroll to position [92, 0]
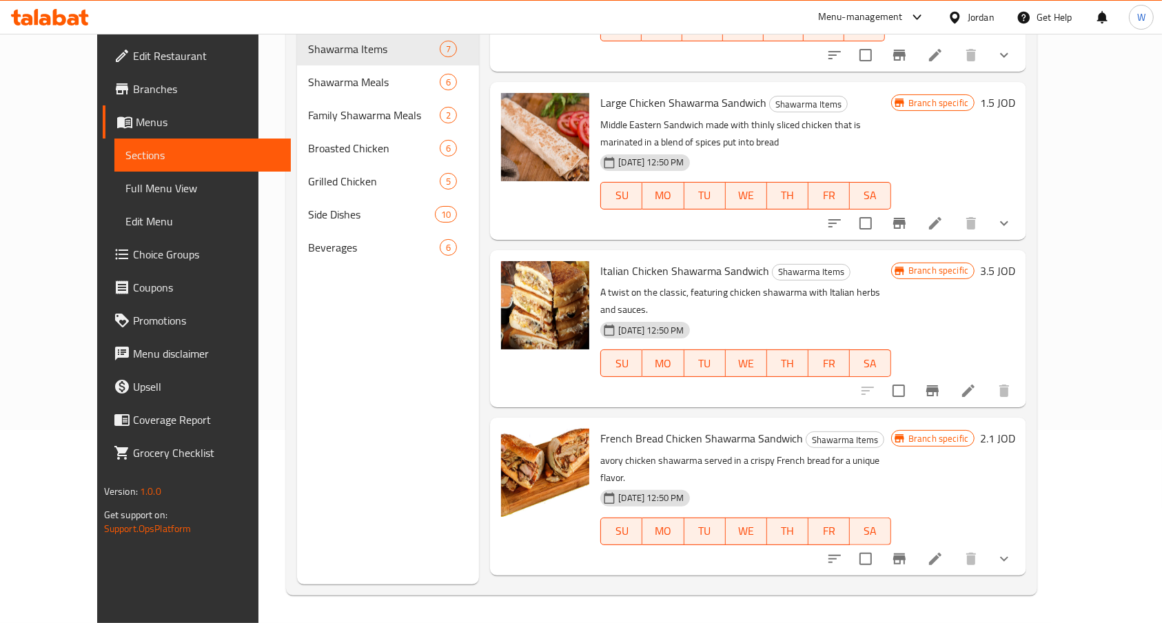
click at [908, 551] on icon "Branch-specific-item" at bounding box center [899, 559] width 17 height 17
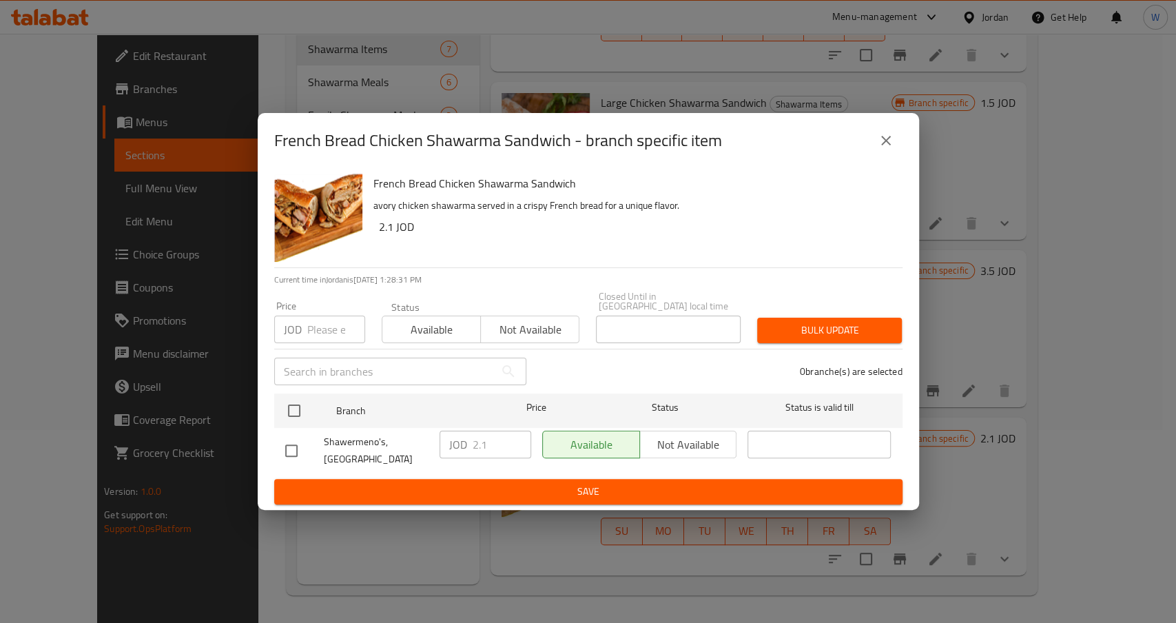
drag, startPoint x: 284, startPoint y: 449, endPoint x: 451, endPoint y: 451, distance: 166.8
click at [286, 449] on input "checkbox" at bounding box center [291, 450] width 29 height 29
checkbox input "true"
click at [493, 439] on input "2.1" at bounding box center [502, 445] width 59 height 28
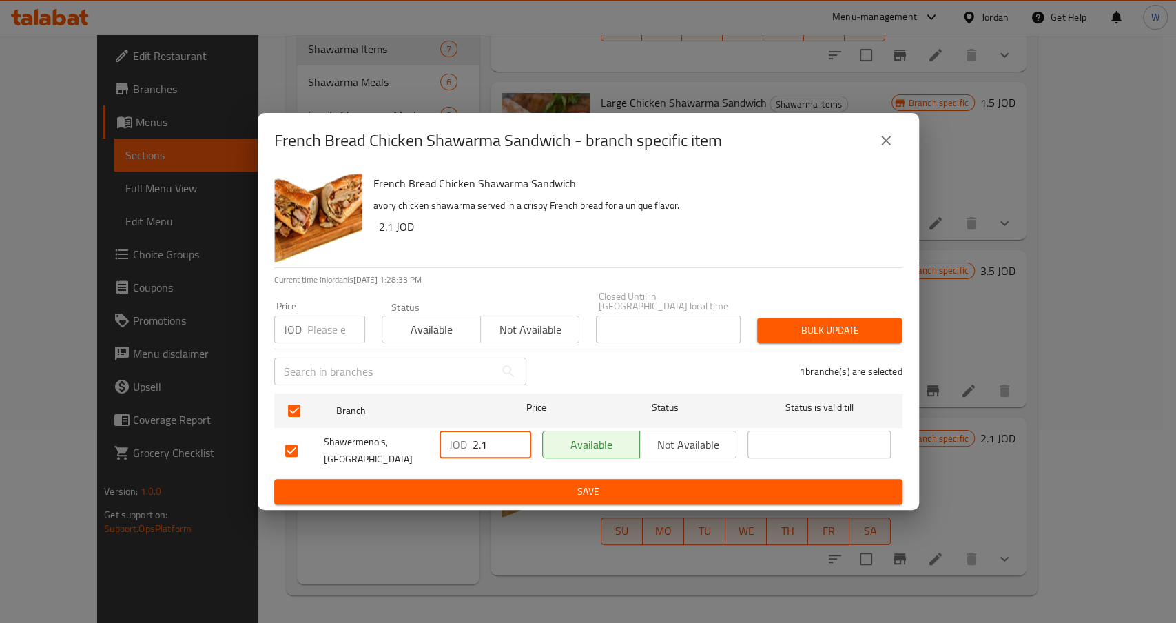
click at [485, 434] on input "2.1" at bounding box center [502, 445] width 59 height 28
type input "2.25"
click at [374, 512] on div "French Bread Chicken Shawarma Sandwich - branch specific item French Bread Chic…" at bounding box center [588, 311] width 1176 height 623
click at [375, 484] on span "Save" at bounding box center [588, 491] width 606 height 17
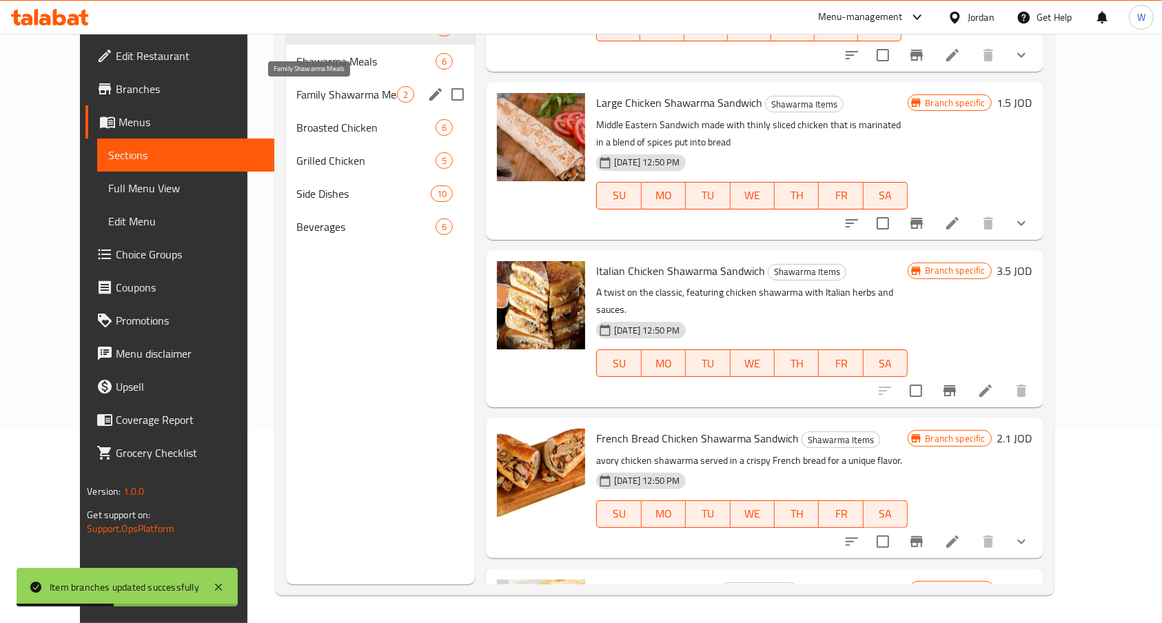
click at [297, 57] on span "Shawarma Meals" at bounding box center [366, 61] width 139 height 17
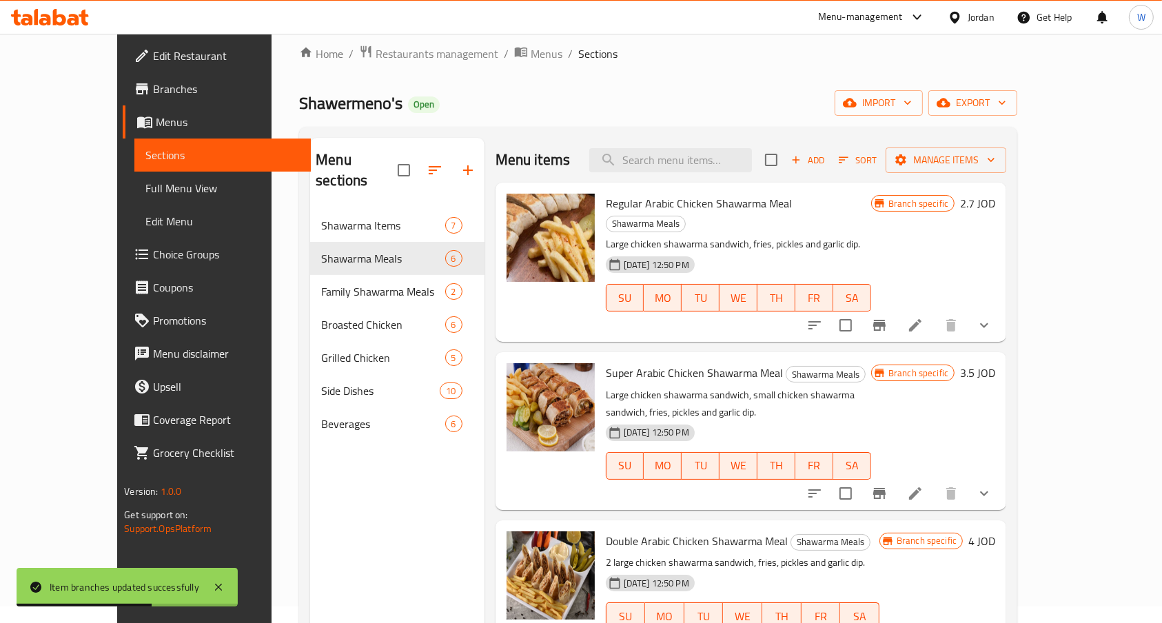
scroll to position [9, 0]
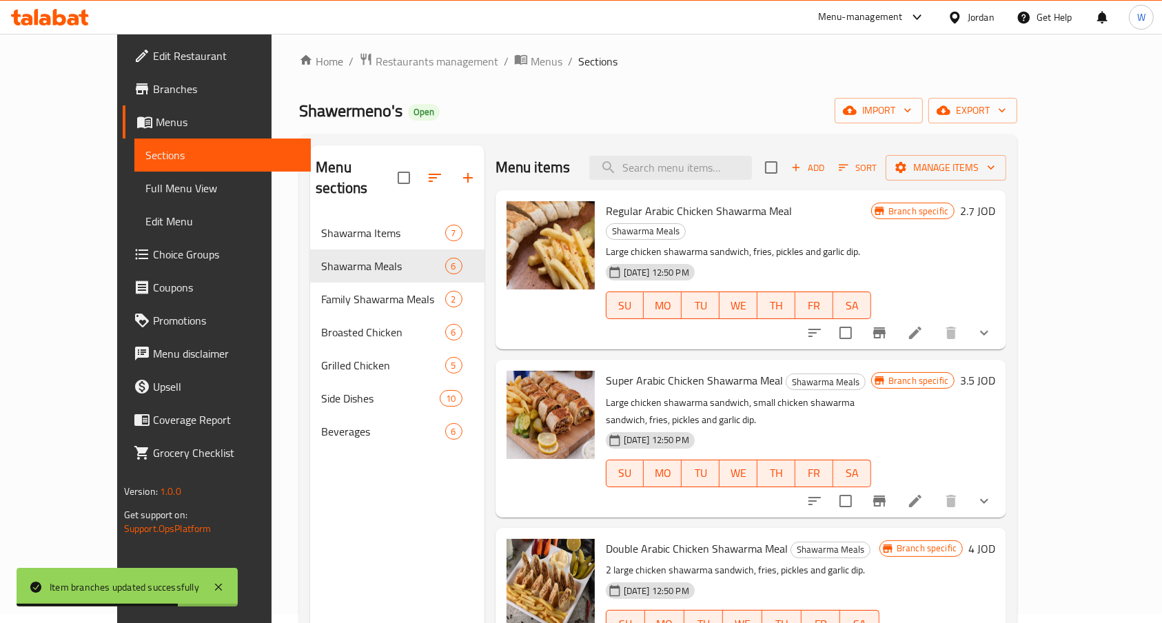
click at [896, 324] on button "Branch-specific-item" at bounding box center [879, 332] width 33 height 33
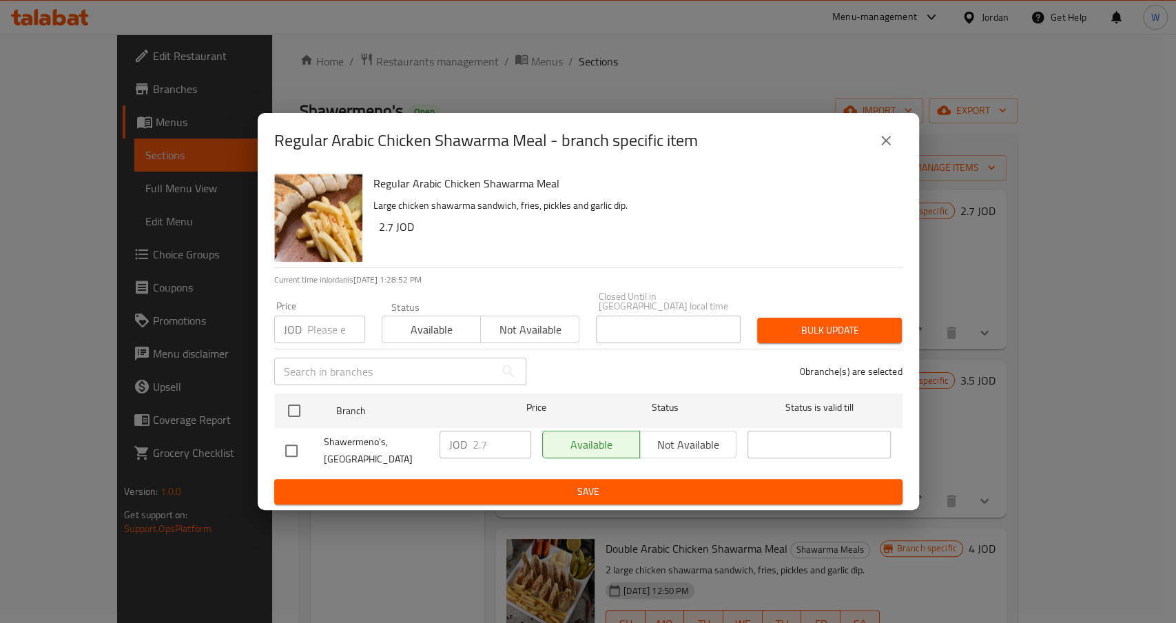
click at [876, 142] on button "close" at bounding box center [886, 140] width 33 height 33
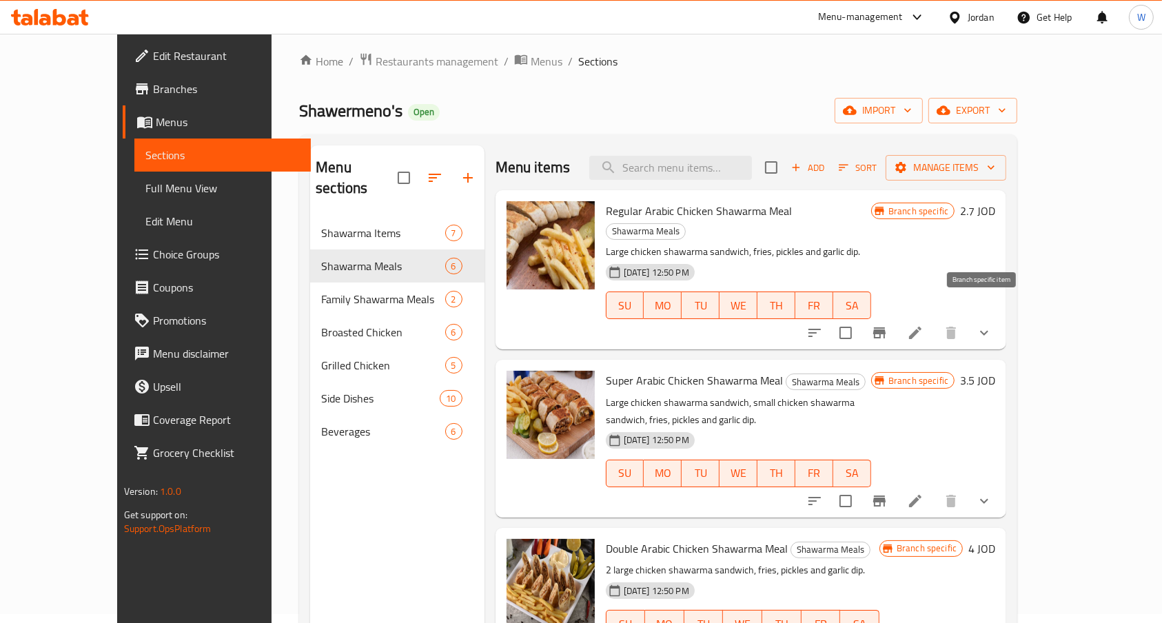
click at [896, 327] on button "Branch-specific-item" at bounding box center [879, 332] width 33 height 33
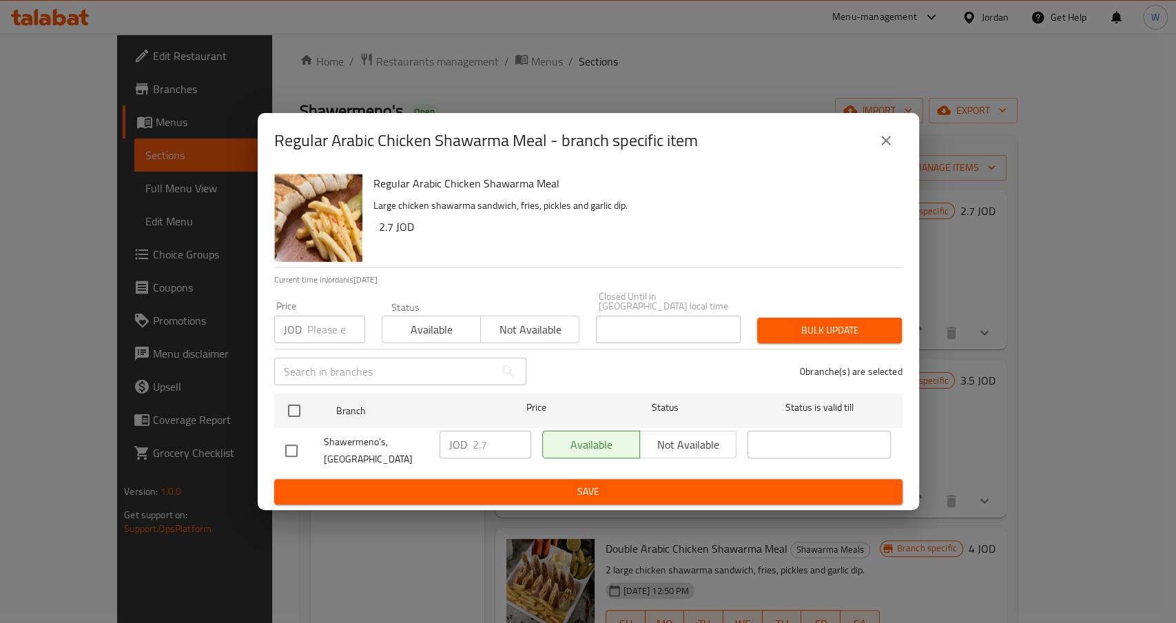
click at [294, 440] on input "checkbox" at bounding box center [291, 450] width 29 height 29
checkbox input "true"
click at [486, 438] on input "2.7" at bounding box center [502, 445] width 59 height 28
type input "2.75"
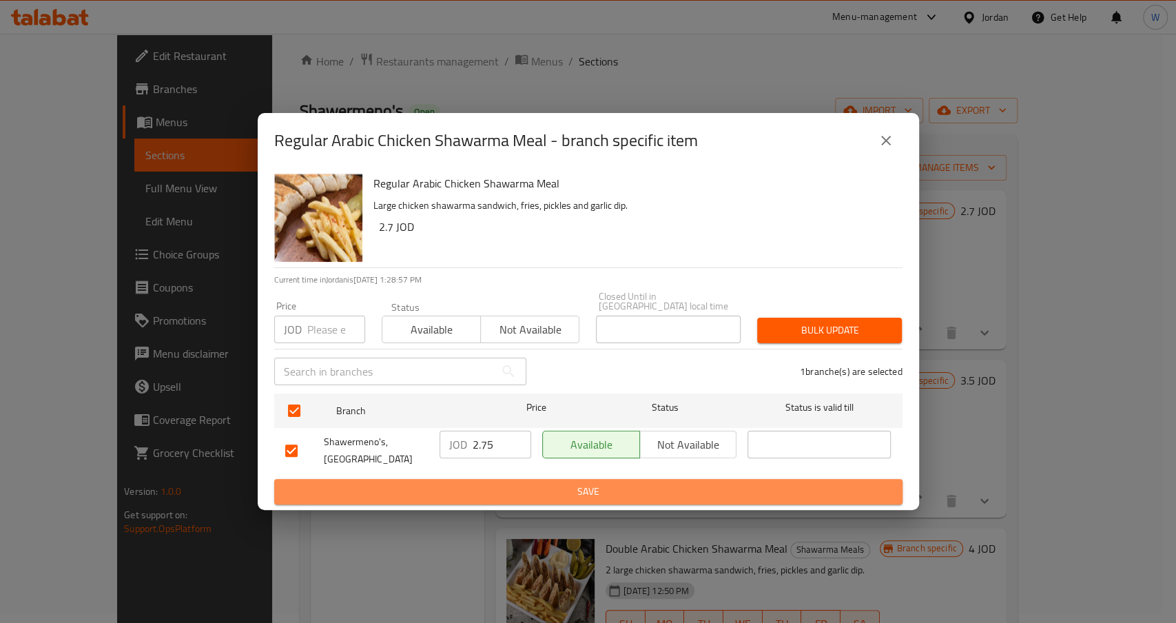
click at [493, 483] on span "Save" at bounding box center [588, 491] width 606 height 17
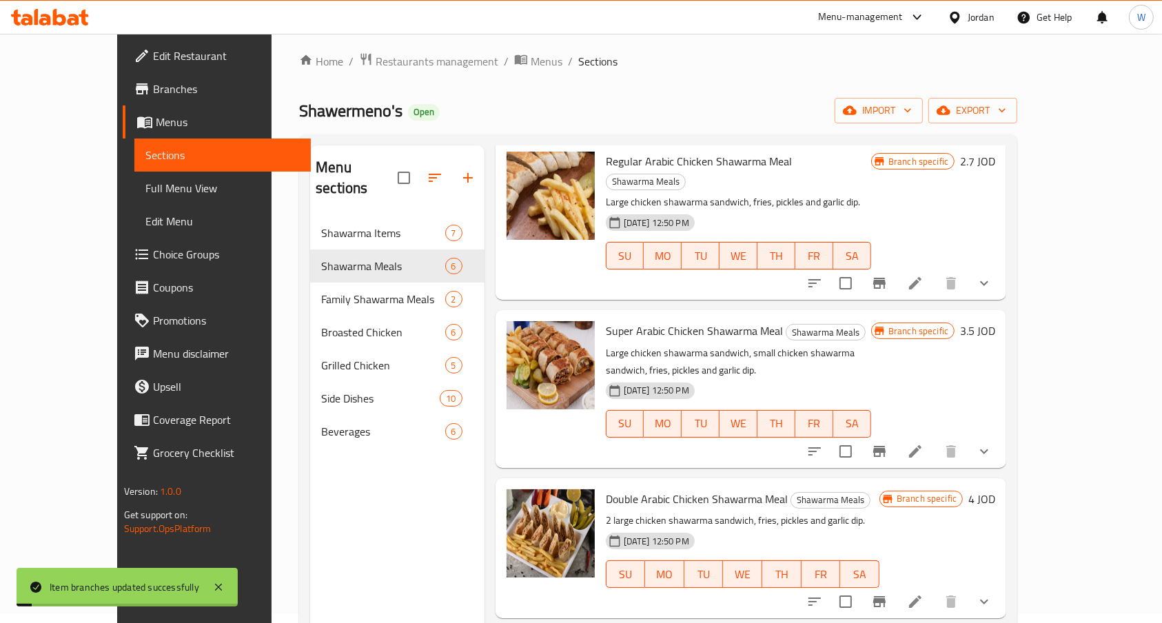
scroll to position [92, 0]
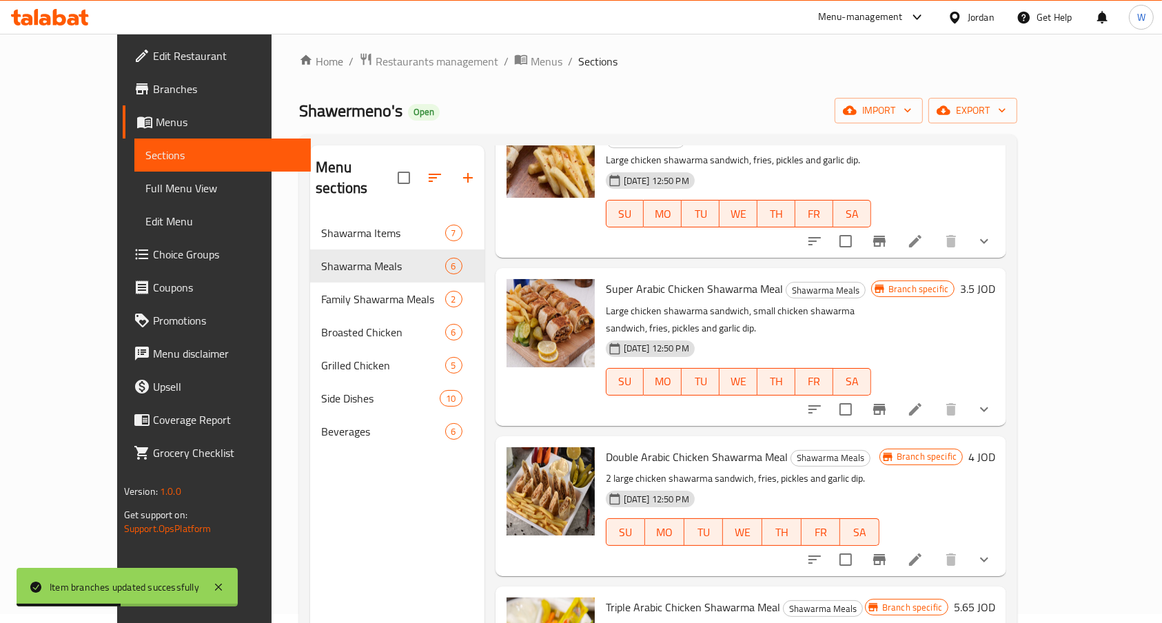
click at [935, 397] on li at bounding box center [915, 409] width 39 height 25
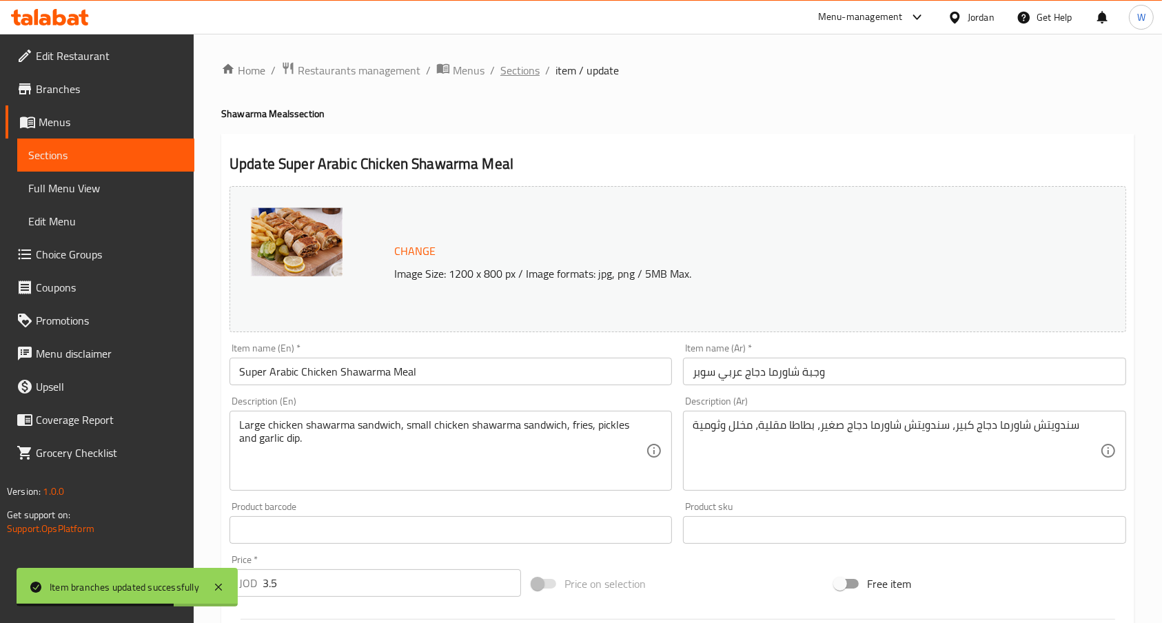
click at [511, 70] on span "Sections" at bounding box center [519, 70] width 39 height 17
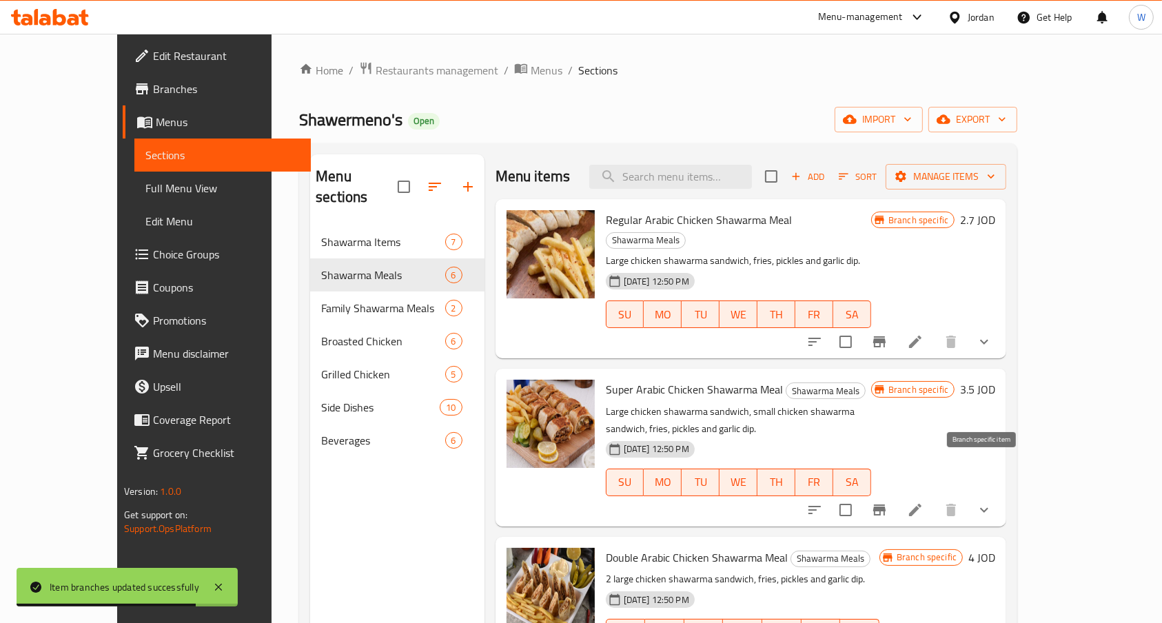
click at [896, 493] on button "Branch-specific-item" at bounding box center [879, 509] width 33 height 33
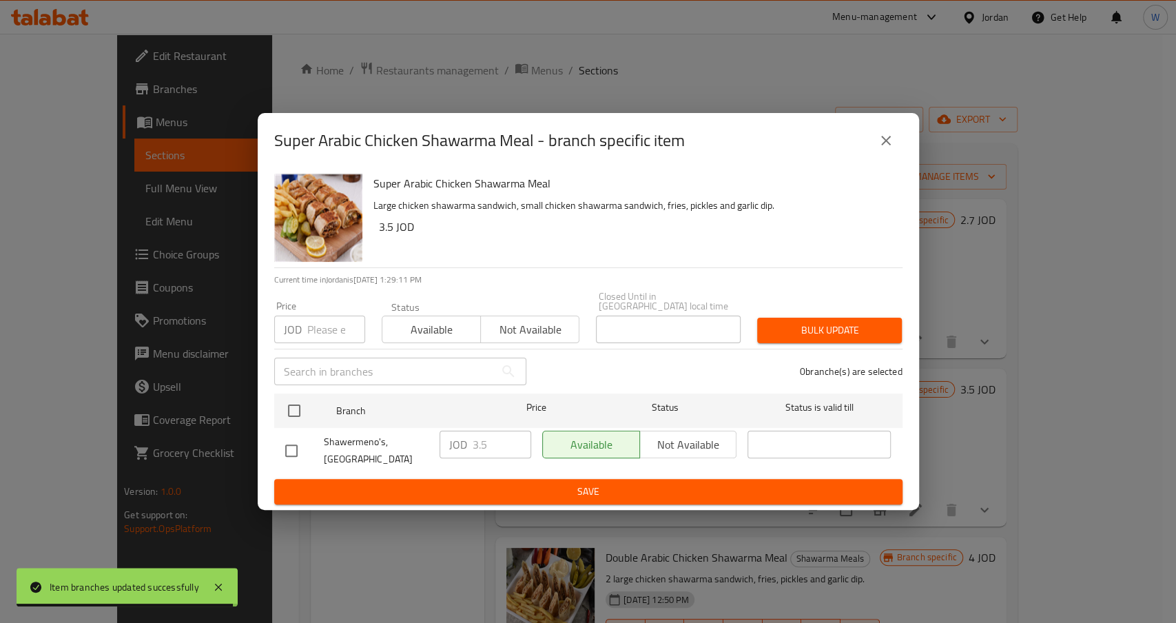
click at [289, 443] on input "checkbox" at bounding box center [291, 450] width 29 height 29
checkbox input "true"
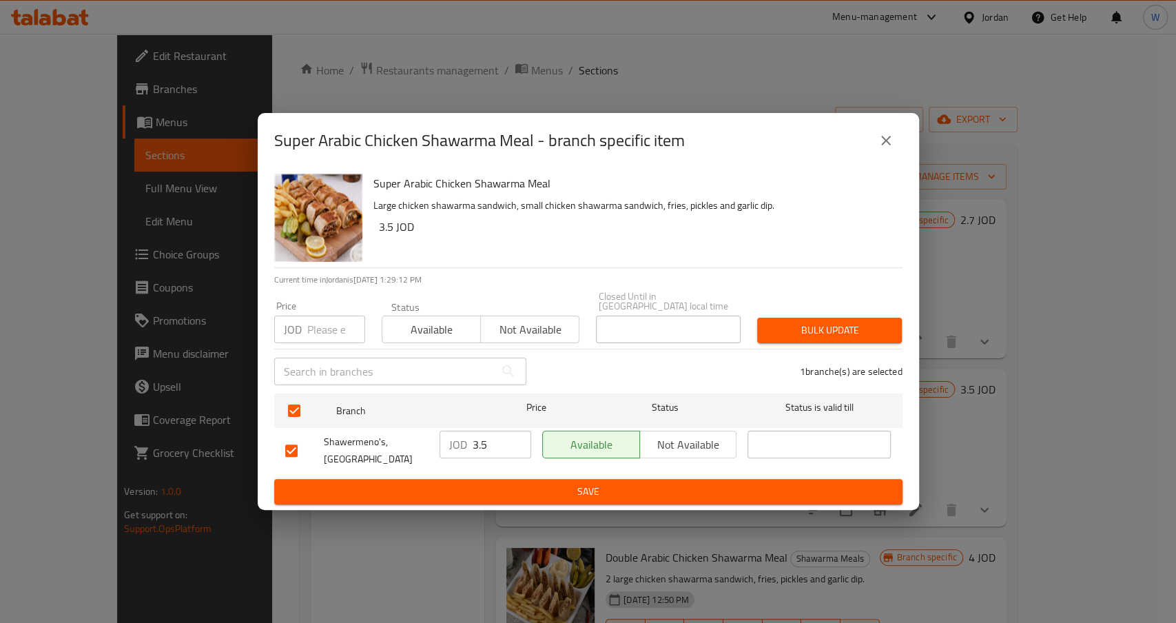
click at [496, 438] on input "3.5" at bounding box center [502, 445] width 59 height 28
type input "3.6"
click at [510, 491] on span "Save" at bounding box center [588, 491] width 606 height 17
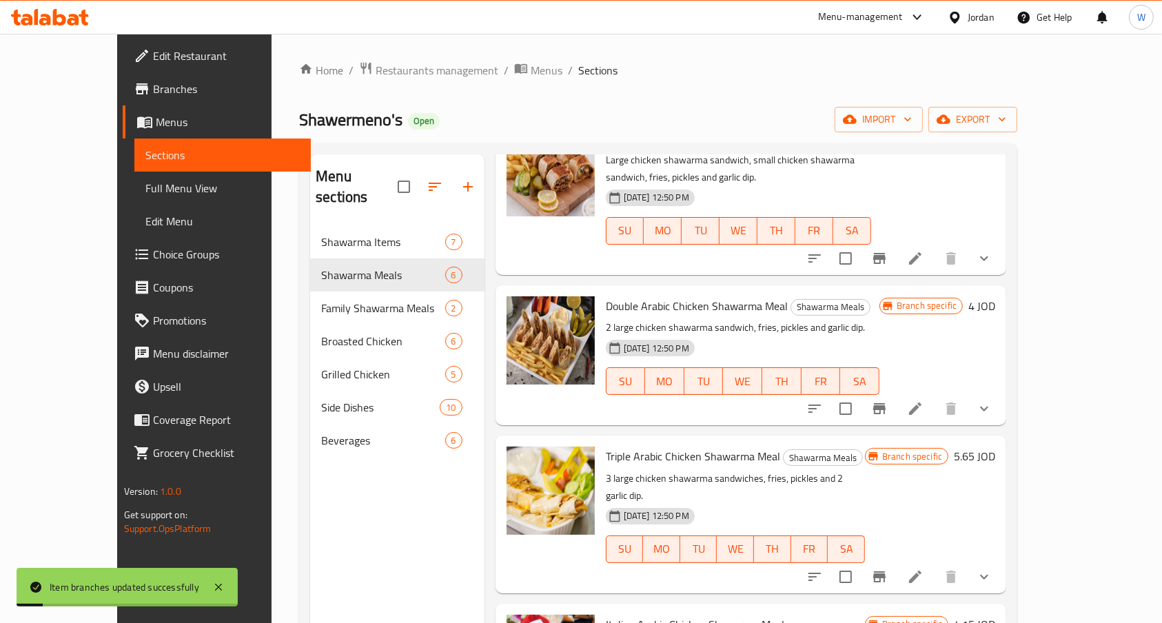
scroll to position [276, 0]
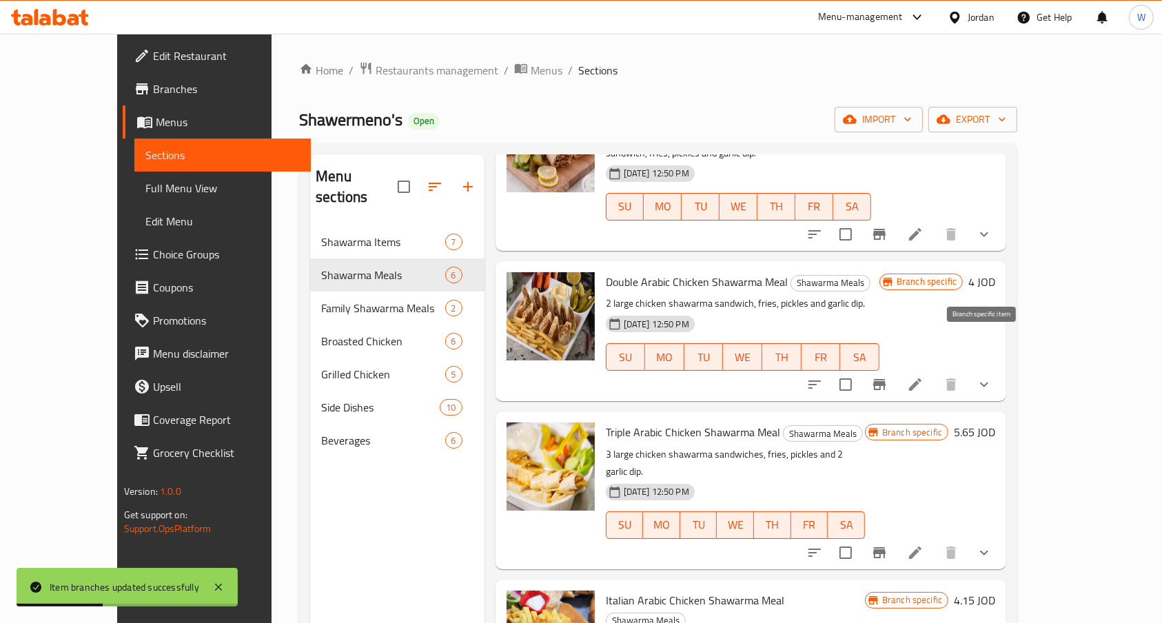
click at [896, 368] on button "Branch-specific-item" at bounding box center [879, 384] width 33 height 33
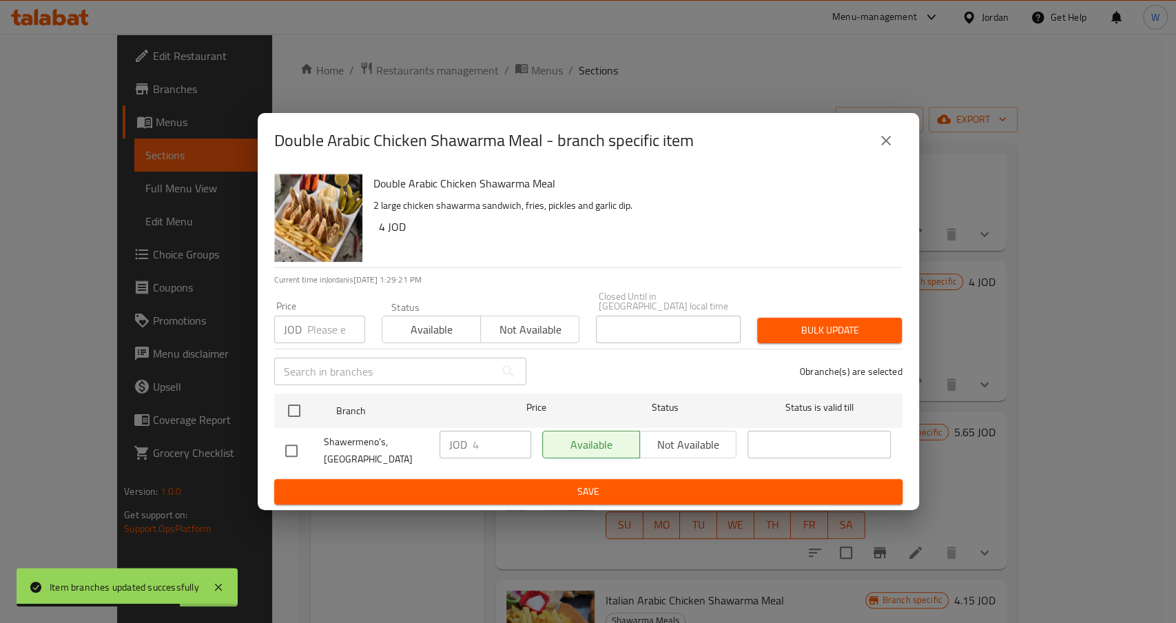
click at [294, 454] on input "checkbox" at bounding box center [291, 450] width 29 height 29
checkbox input "true"
click at [491, 434] on input "4" at bounding box center [502, 445] width 59 height 28
type input "4.1"
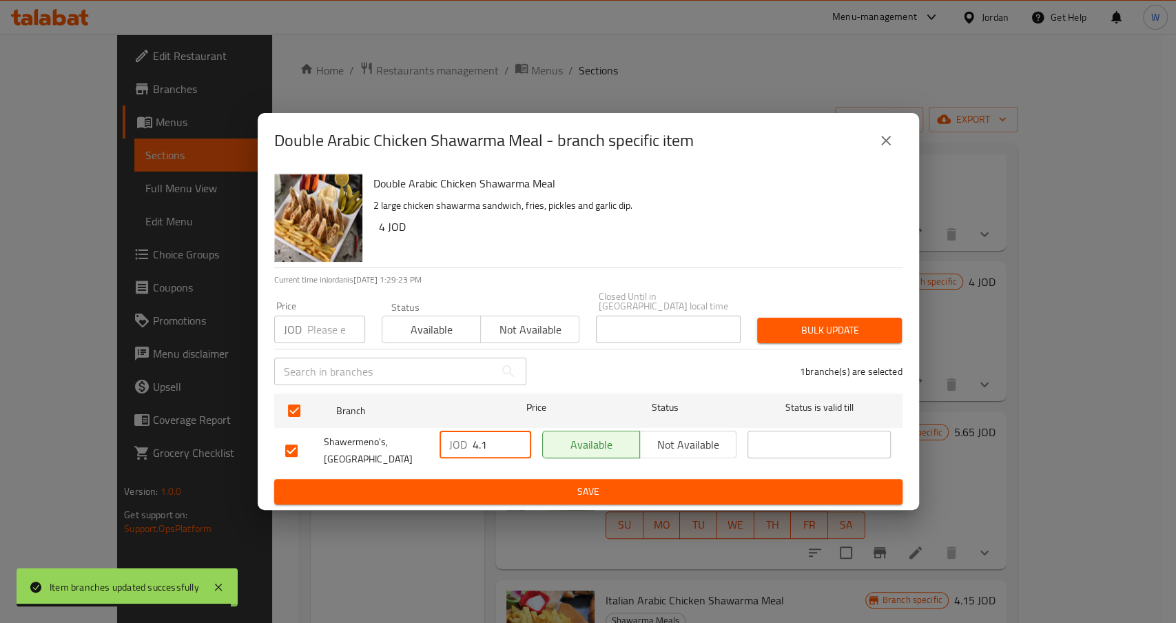
click at [509, 490] on span "Save" at bounding box center [588, 491] width 606 height 17
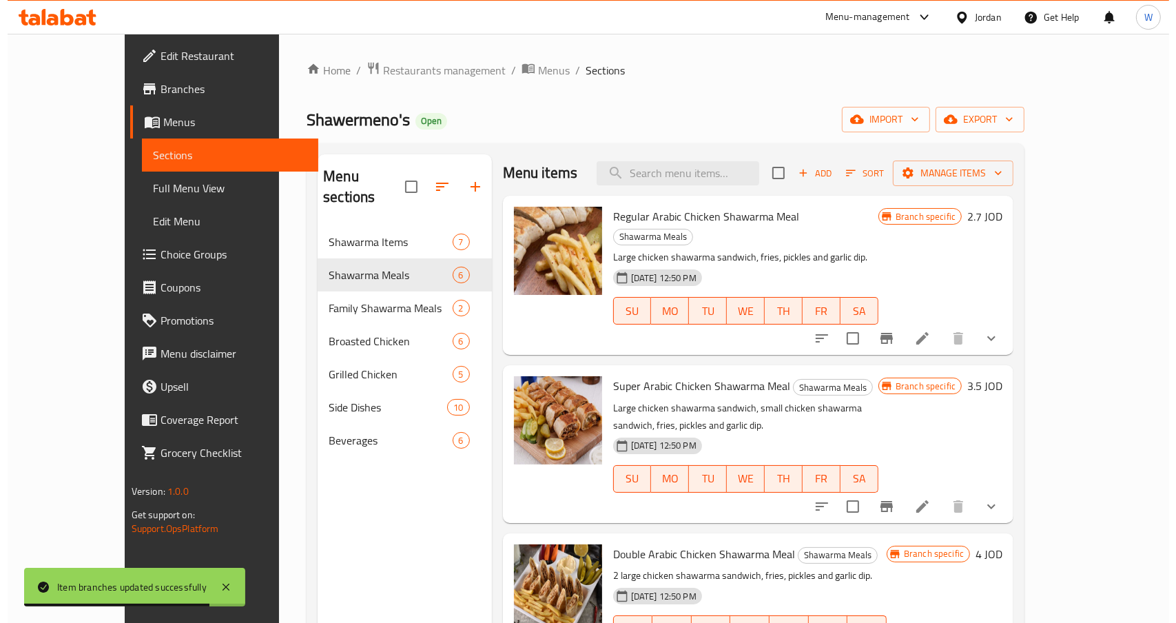
scroll to position [0, 0]
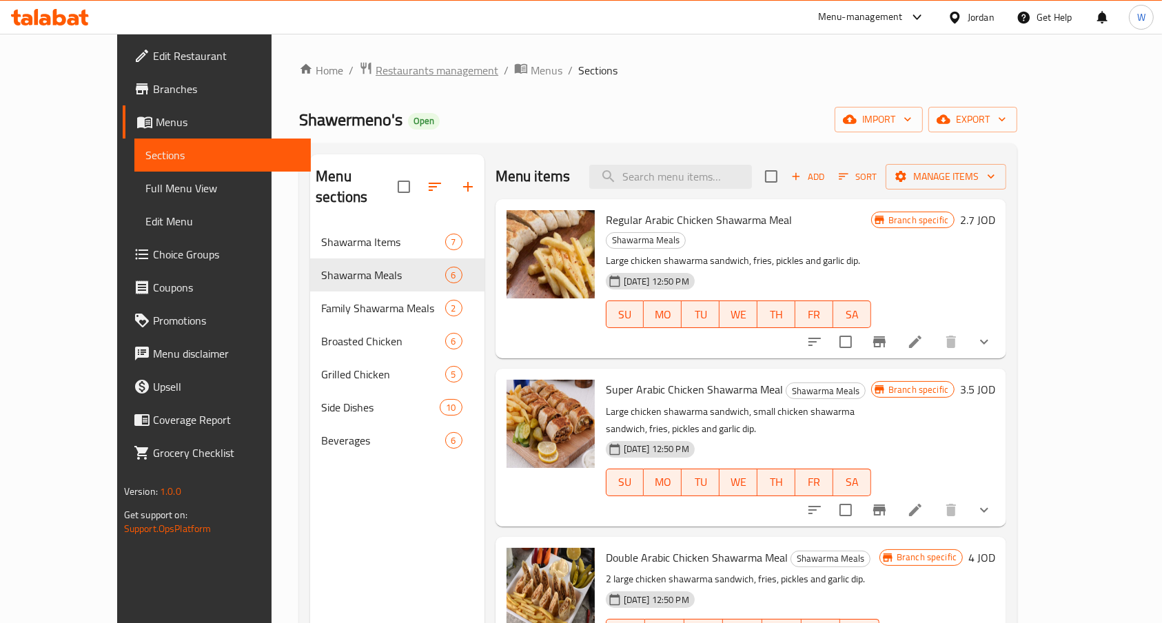
click at [376, 72] on span "Restaurants management" at bounding box center [437, 70] width 123 height 17
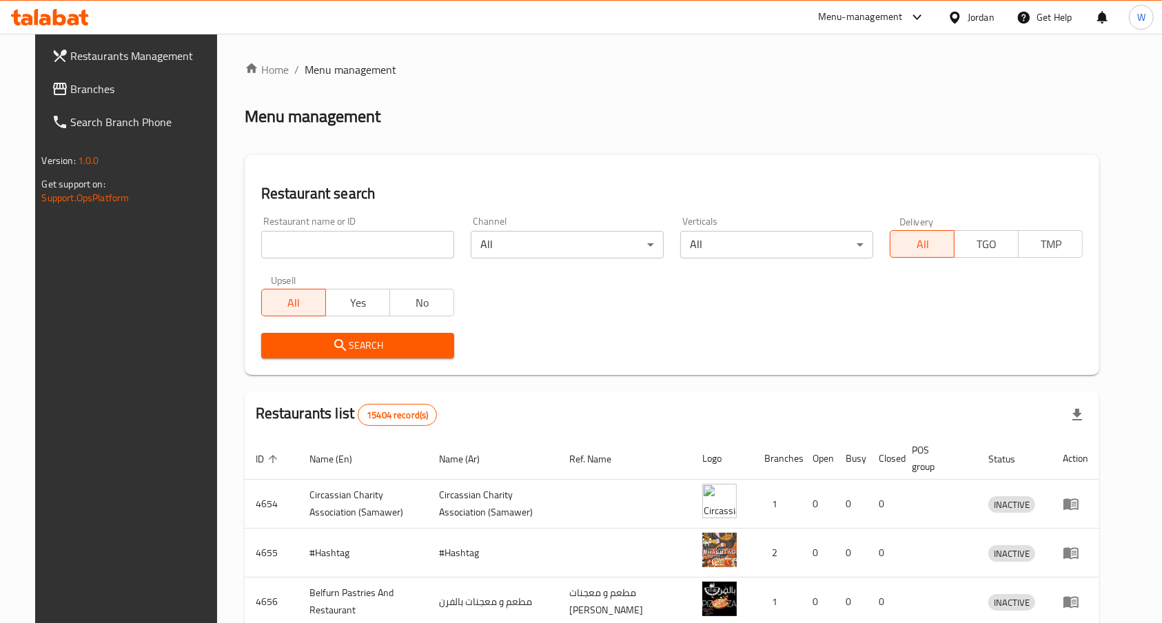
click at [371, 240] on input "search" at bounding box center [357, 245] width 193 height 28
type input "halap"
click button "Search" at bounding box center [357, 346] width 193 height 26
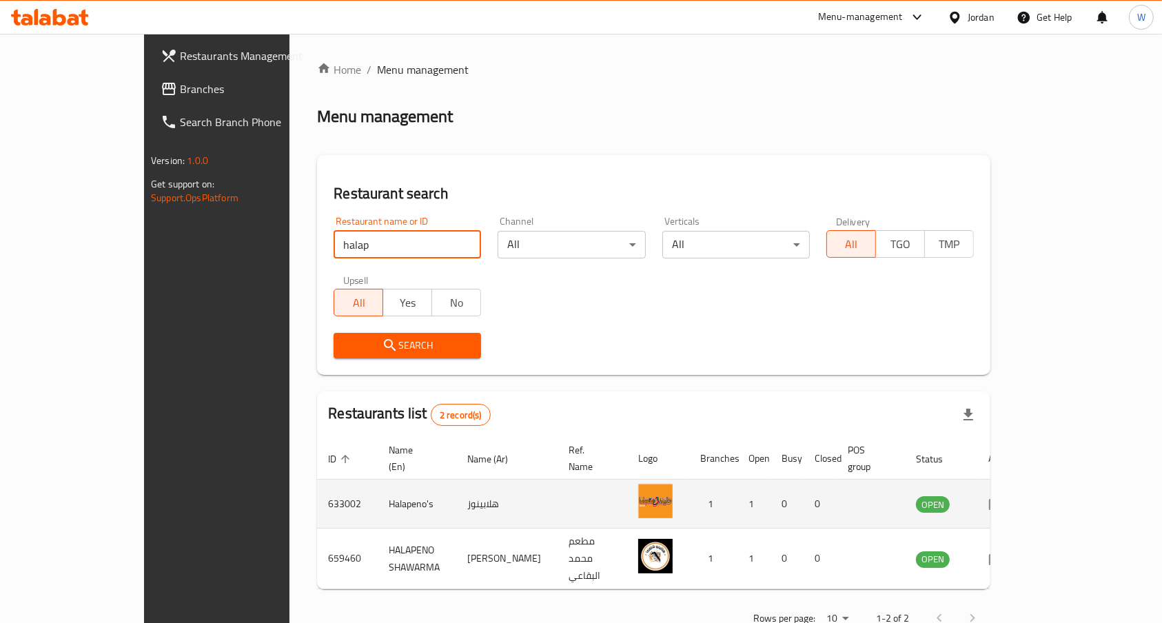
click at [1005, 496] on icon "enhanced table" at bounding box center [996, 504] width 17 height 17
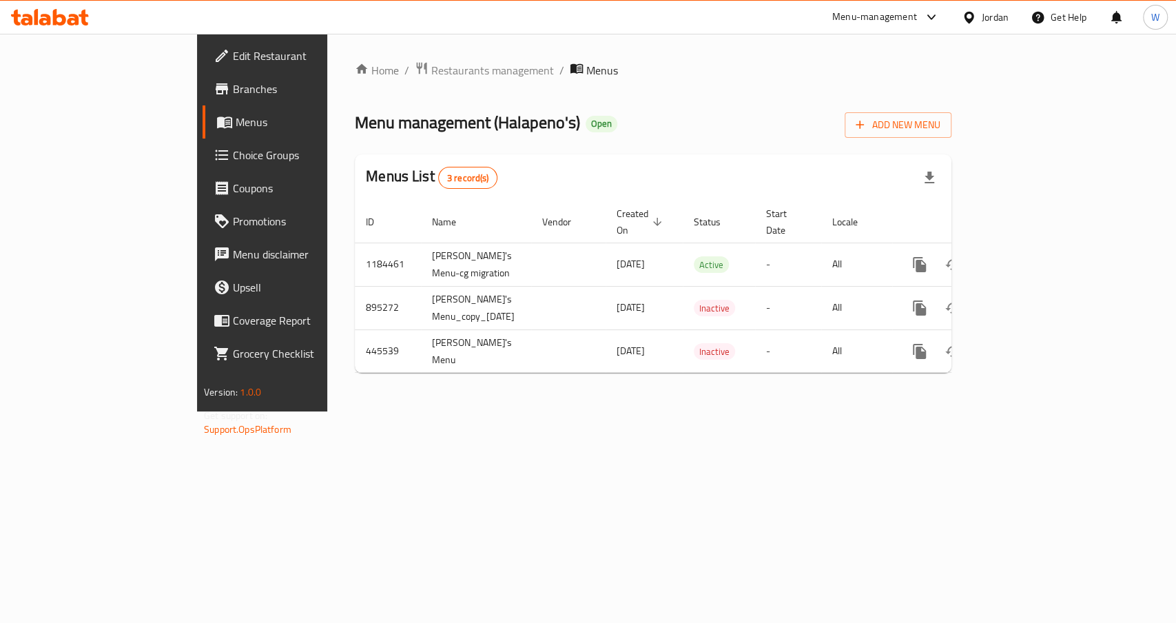
click at [233, 96] on span "Branches" at bounding box center [308, 89] width 150 height 17
